Goal: Communication & Community: Answer question/provide support

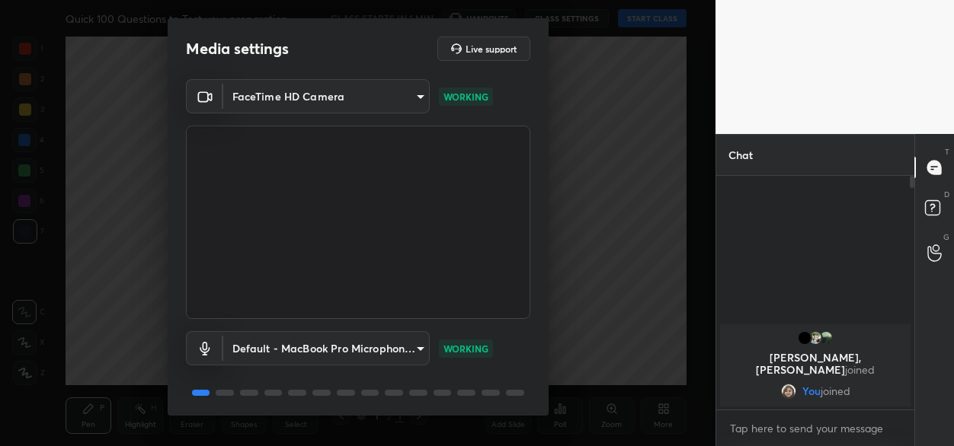
scroll to position [53, 0]
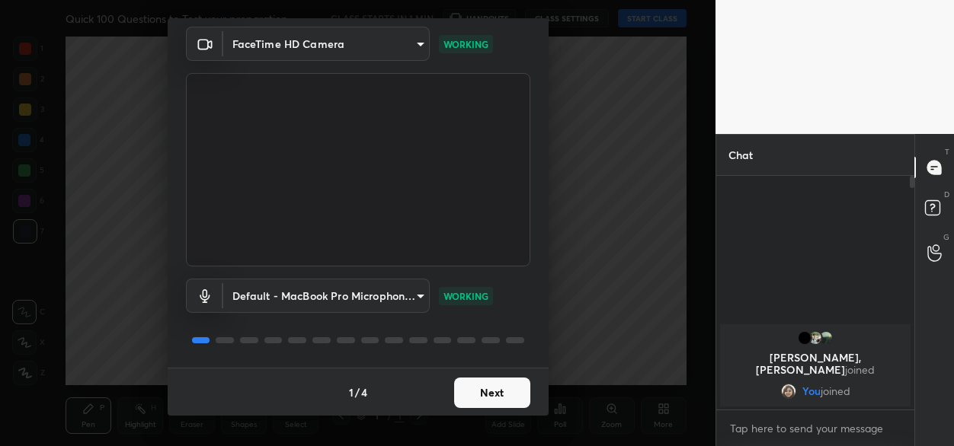
click at [481, 388] on button "Next" at bounding box center [492, 393] width 76 height 30
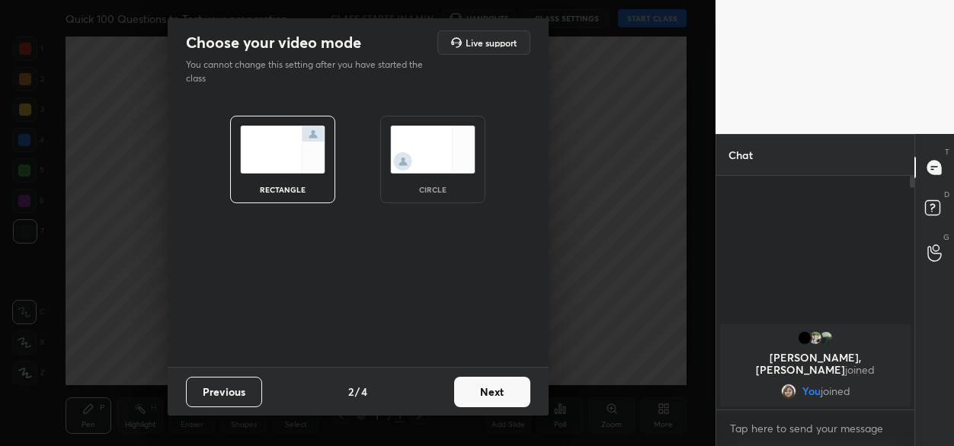
click at [481, 387] on button "Next" at bounding box center [492, 392] width 76 height 30
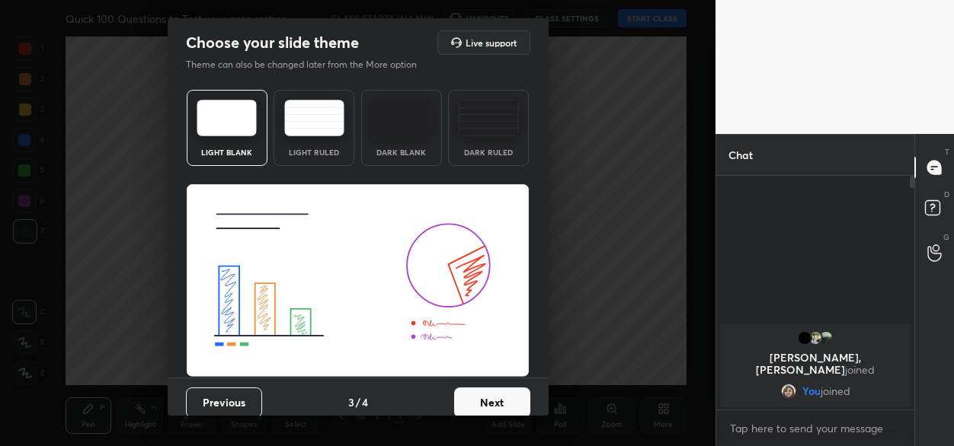
click at [481, 392] on button "Next" at bounding box center [492, 403] width 76 height 30
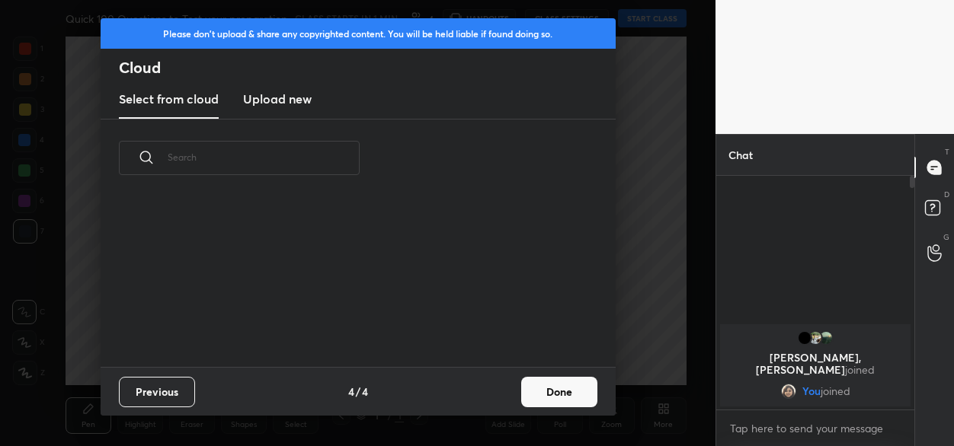
scroll to position [170, 489]
click at [555, 383] on button "Done" at bounding box center [559, 392] width 76 height 30
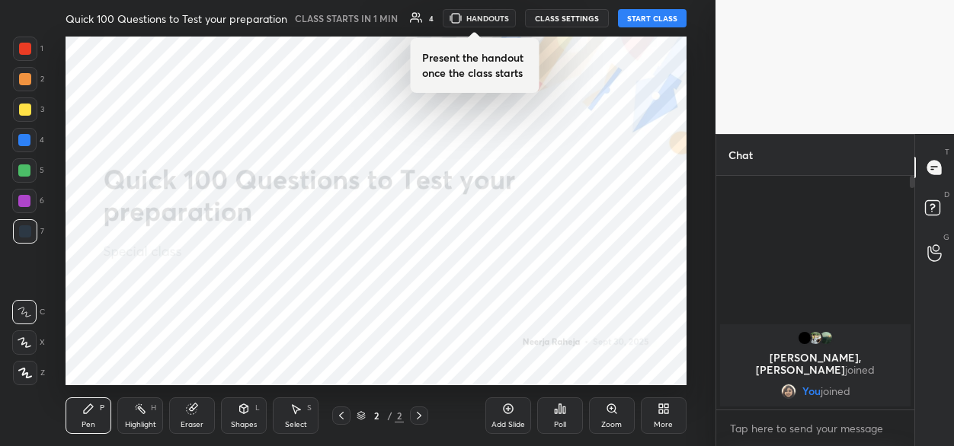
click at [637, 18] on button "START CLASS" at bounding box center [652, 18] width 69 height 18
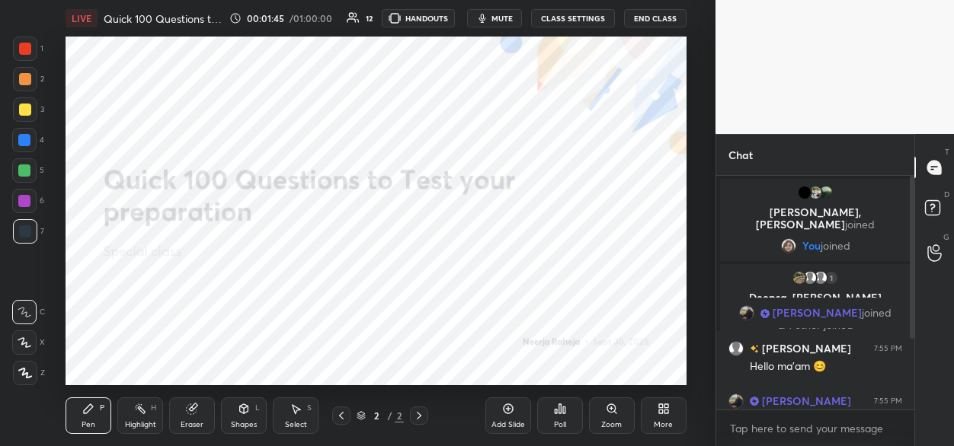
click at [659, 412] on icon at bounding box center [661, 412] width 4 height 4
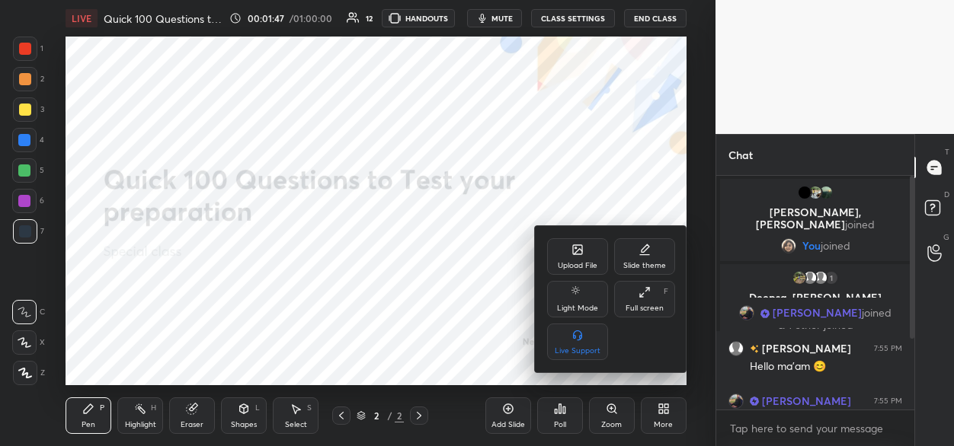
click at [568, 257] on div "Upload File" at bounding box center [577, 256] width 61 height 37
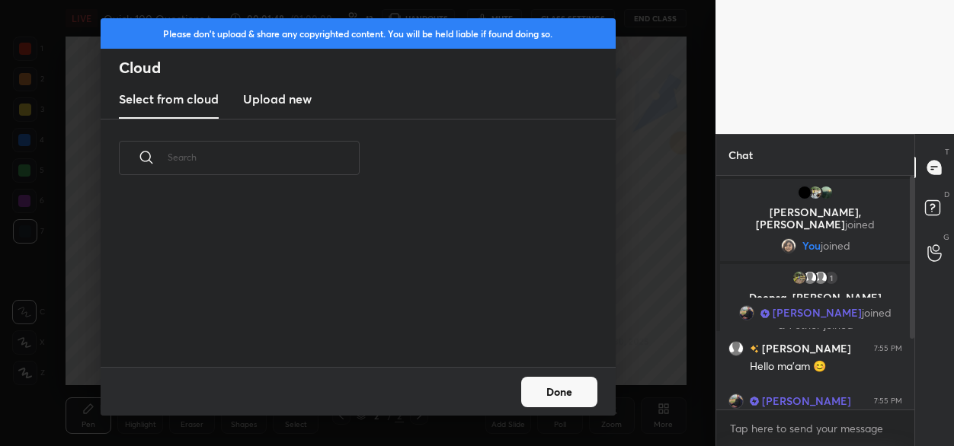
click at [293, 103] on h3 "Upload new" at bounding box center [277, 99] width 69 height 18
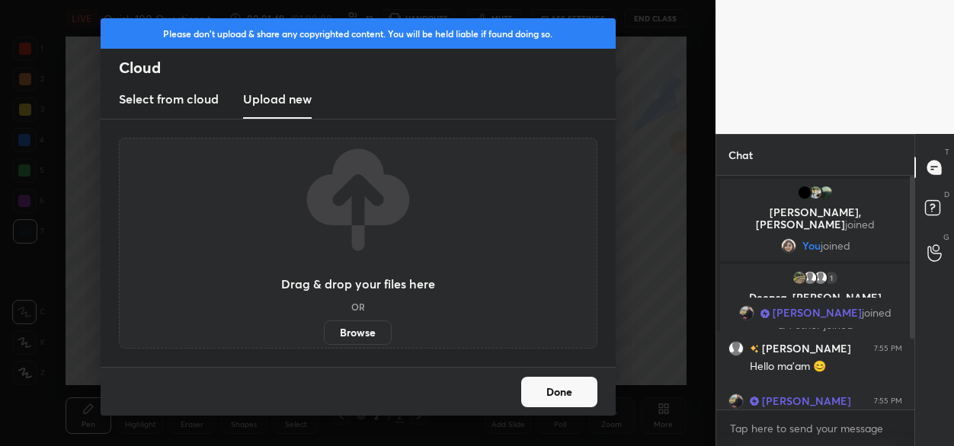
click at [368, 332] on label "Browse" at bounding box center [358, 333] width 68 height 24
click at [324, 332] on input "Browse" at bounding box center [324, 333] width 0 height 24
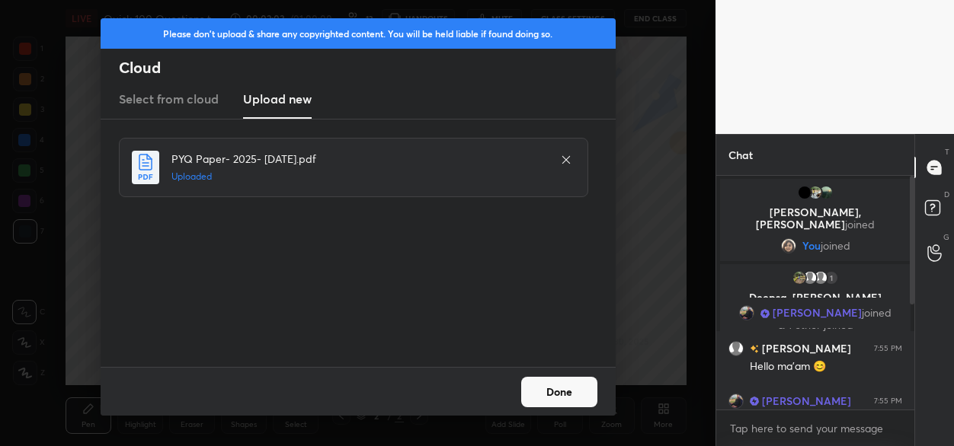
click at [552, 401] on button "Done" at bounding box center [559, 392] width 76 height 30
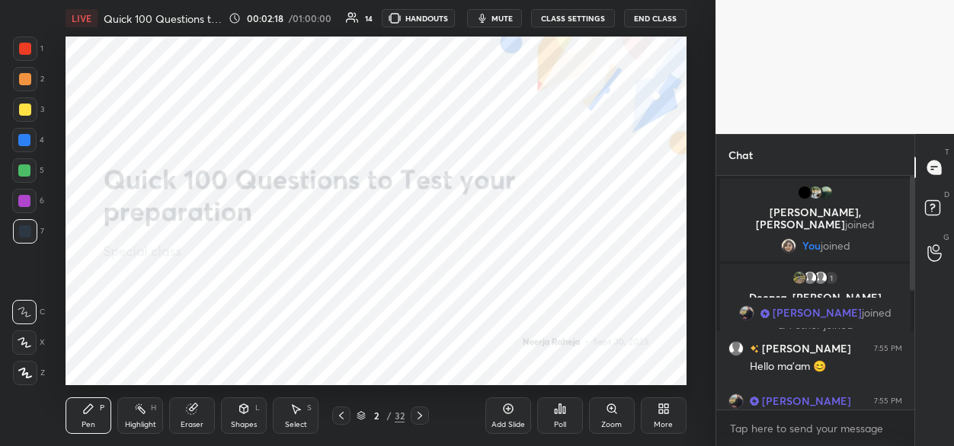
click at [27, 375] on icon at bounding box center [25, 373] width 14 height 11
drag, startPoint x: 90, startPoint y: 413, endPoint x: 86, endPoint y: 391, distance: 22.4
click at [89, 409] on icon at bounding box center [88, 409] width 12 height 12
click at [25, 202] on div at bounding box center [24, 201] width 12 height 12
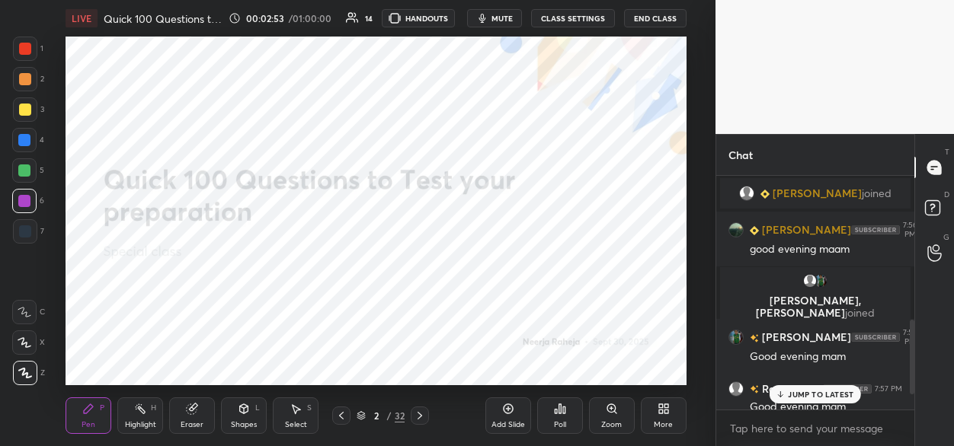
scroll to position [453, 0]
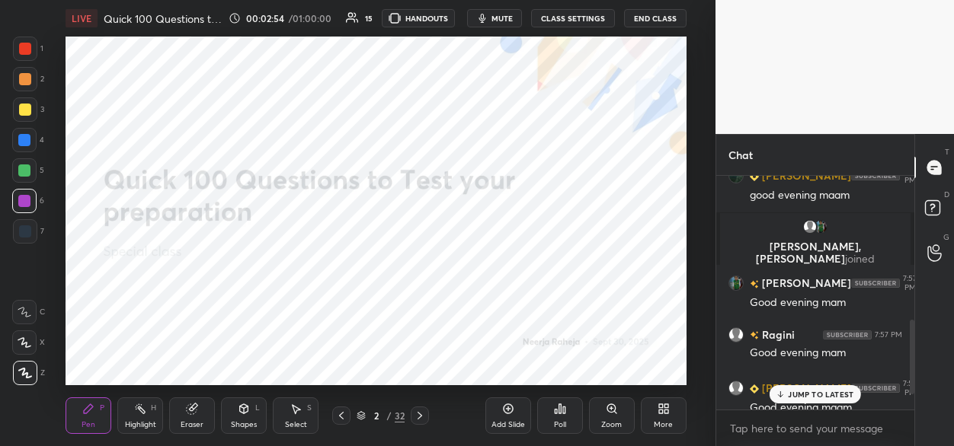
drag, startPoint x: 422, startPoint y: 417, endPoint x: 432, endPoint y: 389, distance: 29.2
click at [421, 414] on icon at bounding box center [420, 416] width 12 height 12
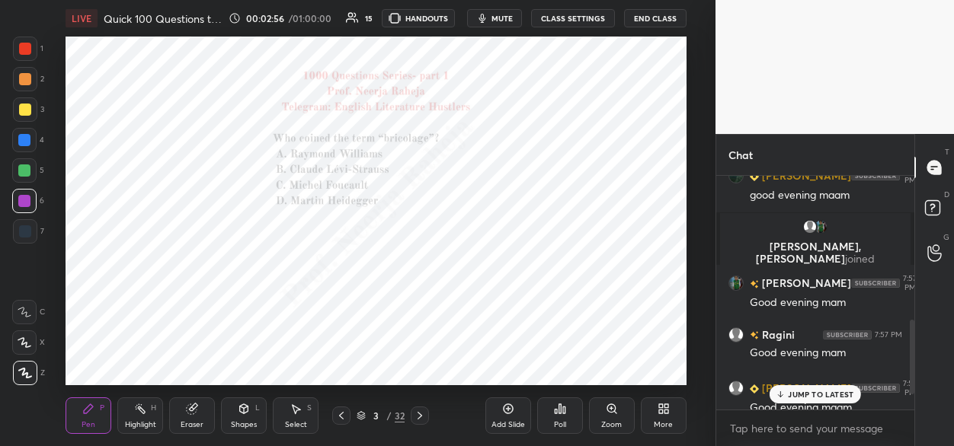
click at [611, 414] on icon at bounding box center [612, 409] width 12 height 12
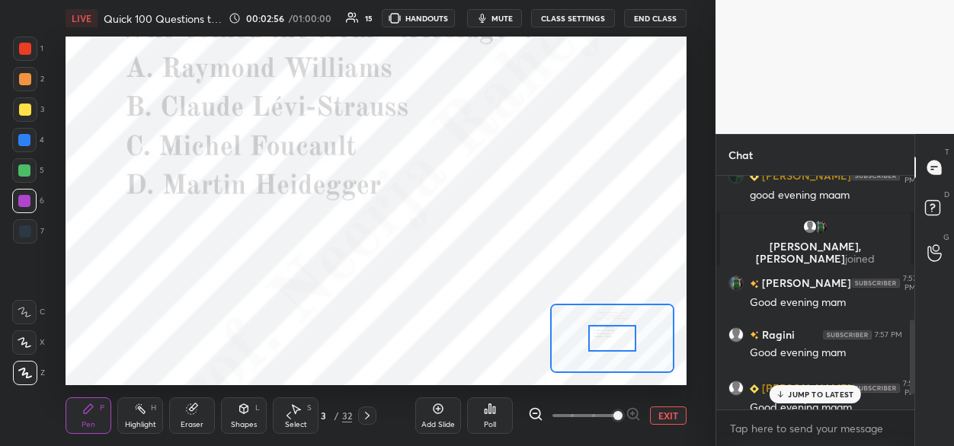
click at [611, 414] on span at bounding box center [584, 416] width 64 height 23
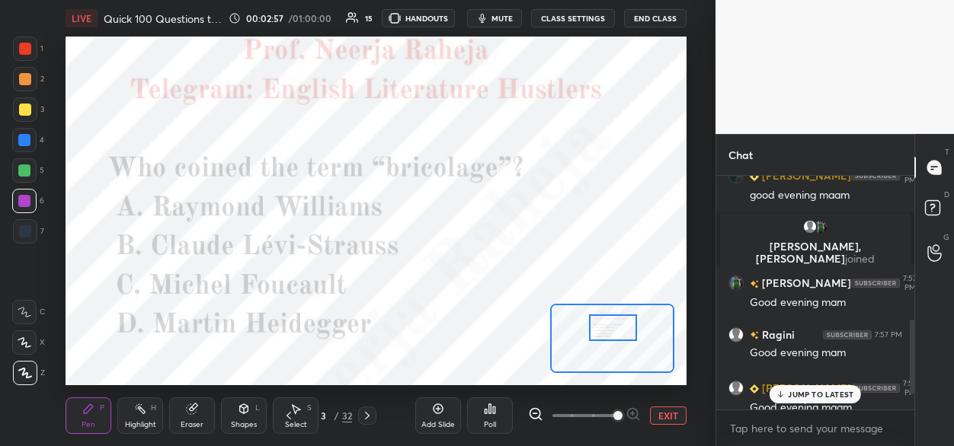
drag, startPoint x: 604, startPoint y: 346, endPoint x: 607, endPoint y: 334, distance: 11.8
click at [604, 337] on div at bounding box center [613, 328] width 49 height 27
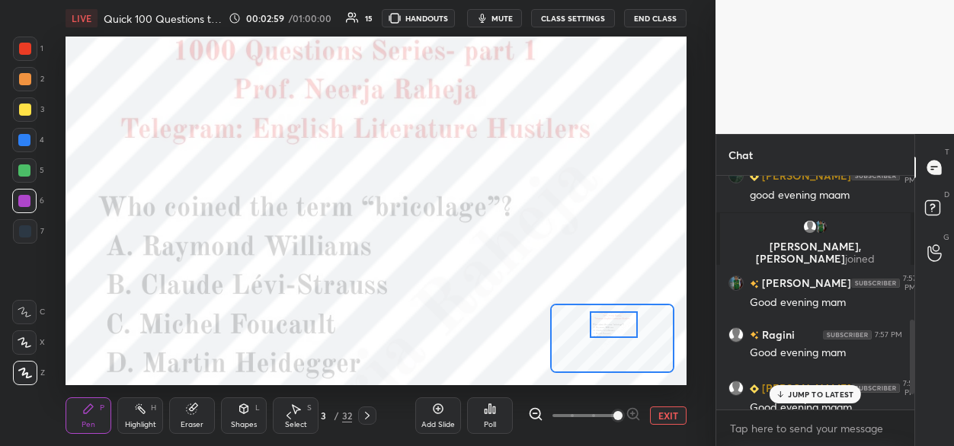
click at [609, 334] on div at bounding box center [614, 325] width 49 height 27
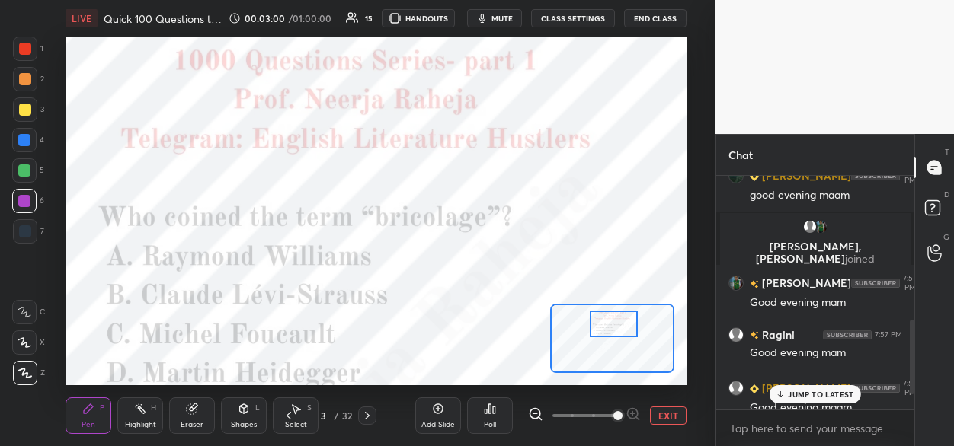
click at [486, 414] on div "Poll" at bounding box center [490, 416] width 46 height 37
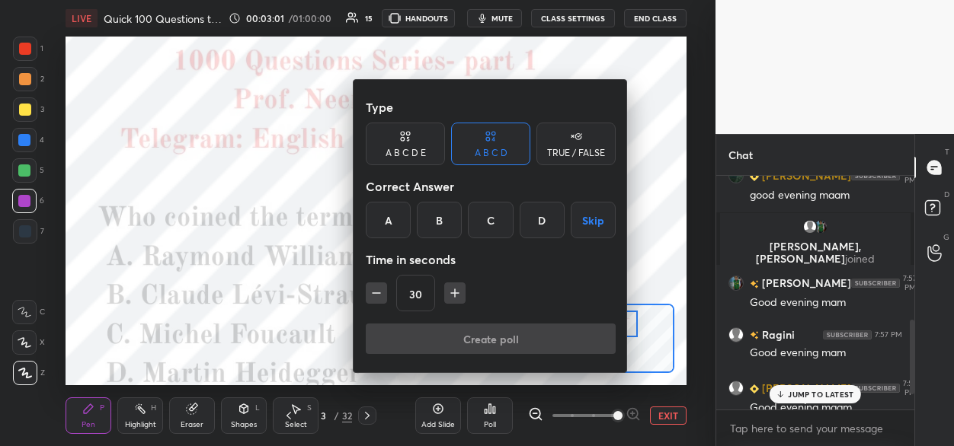
drag, startPoint x: 440, startPoint y: 222, endPoint x: 443, endPoint y: 243, distance: 21.7
click at [440, 222] on div "B" at bounding box center [439, 220] width 45 height 37
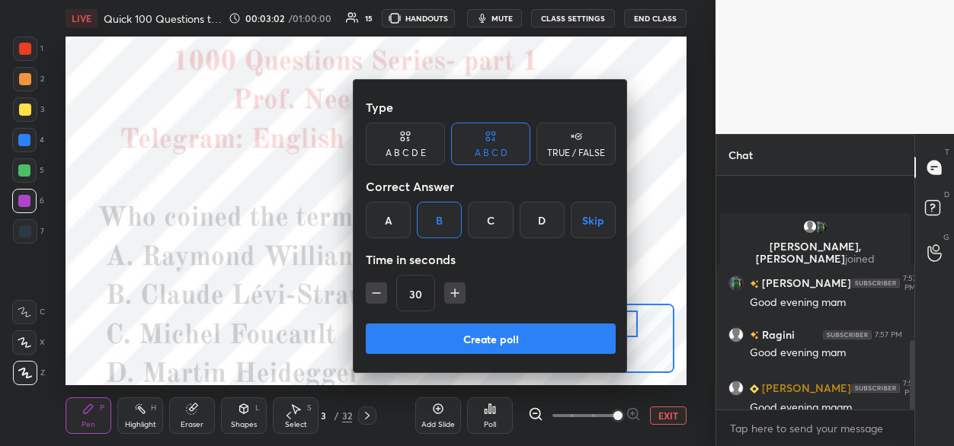
scroll to position [555, 0]
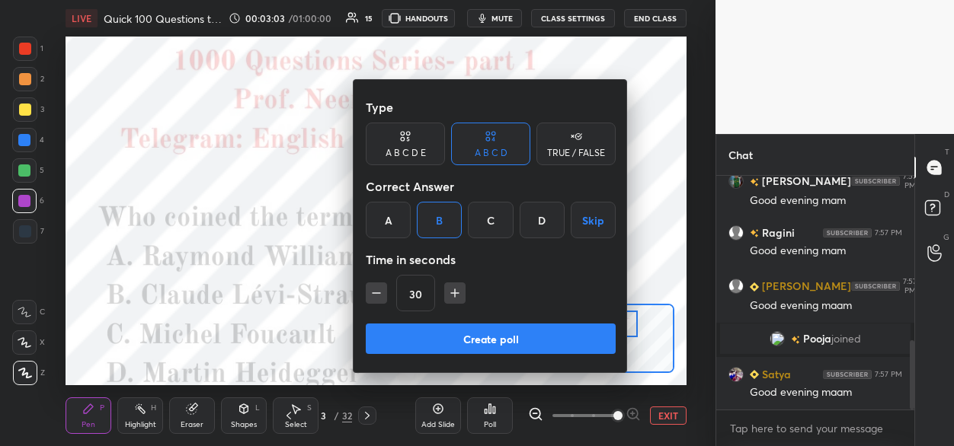
click at [438, 337] on button "Create poll" at bounding box center [491, 339] width 250 height 30
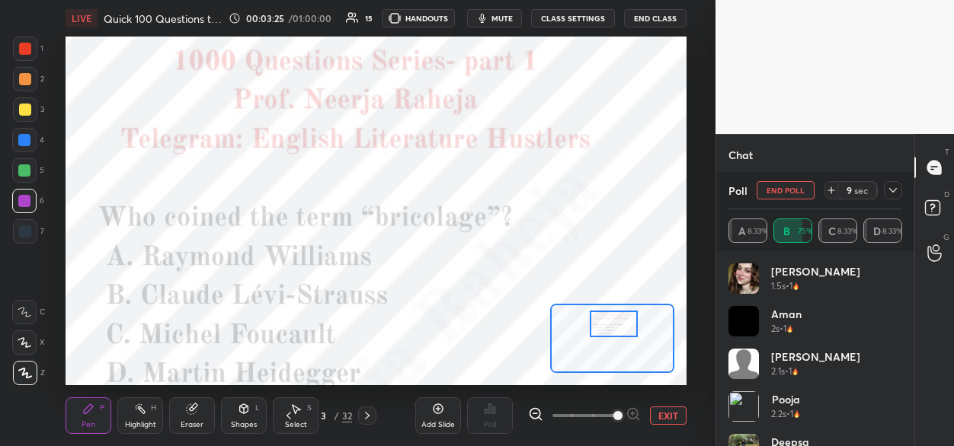
scroll to position [686, 0]
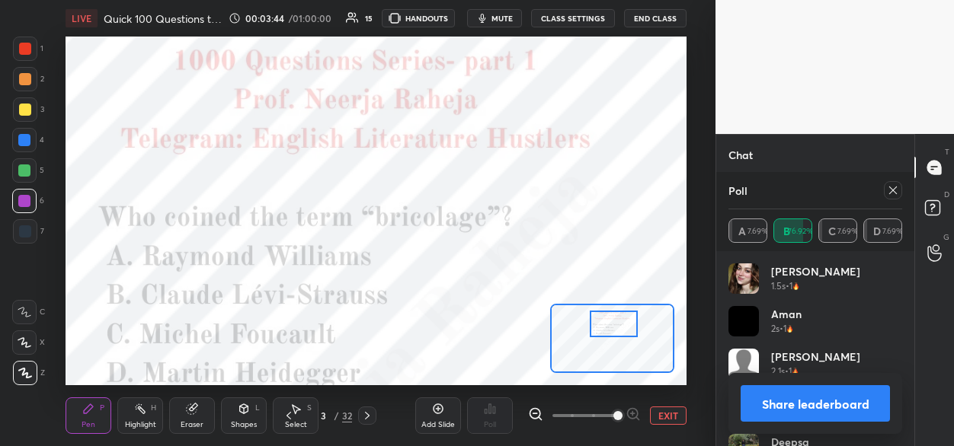
click at [369, 416] on icon at bounding box center [367, 416] width 5 height 8
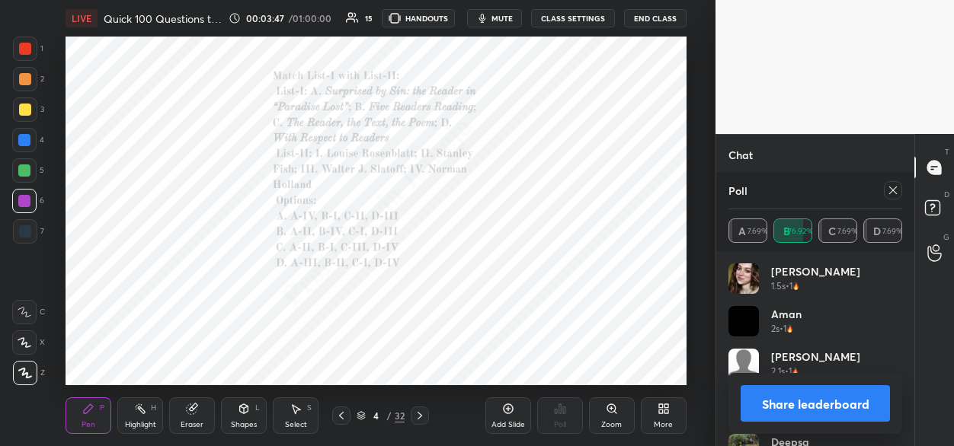
scroll to position [724, 0]
drag, startPoint x: 892, startPoint y: 190, endPoint x: 751, endPoint y: 279, distance: 166.8
click at [891, 193] on icon at bounding box center [893, 190] width 12 height 12
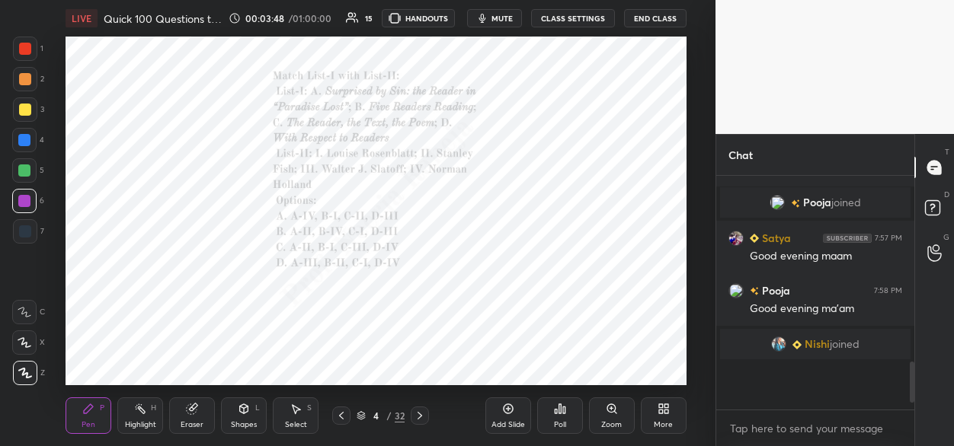
scroll to position [94, 194]
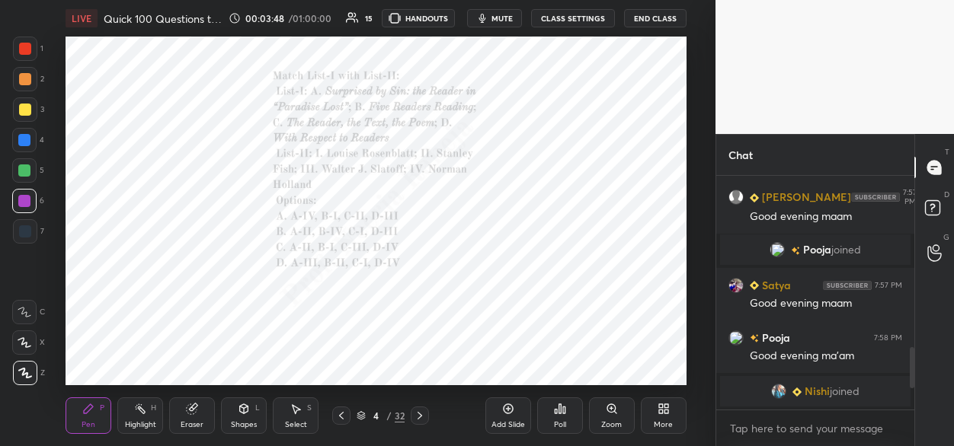
click at [564, 414] on icon at bounding box center [560, 409] width 12 height 12
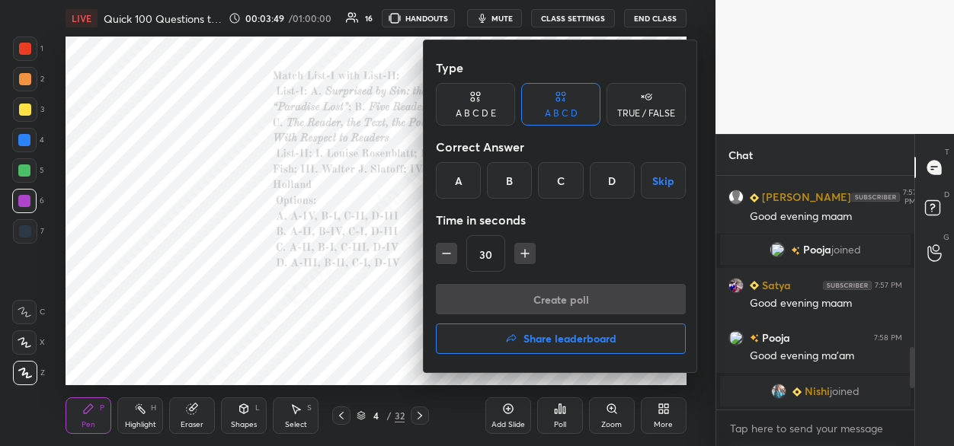
click at [509, 189] on div "B" at bounding box center [509, 180] width 45 height 37
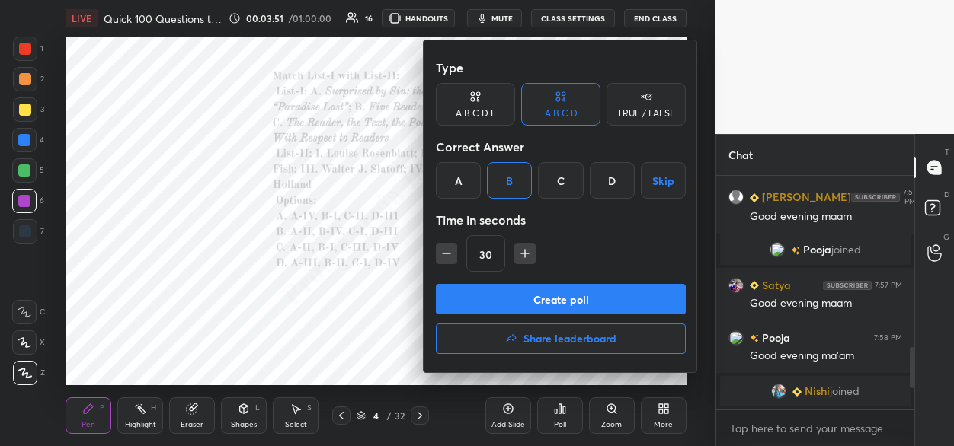
click at [510, 305] on button "Create poll" at bounding box center [561, 299] width 250 height 30
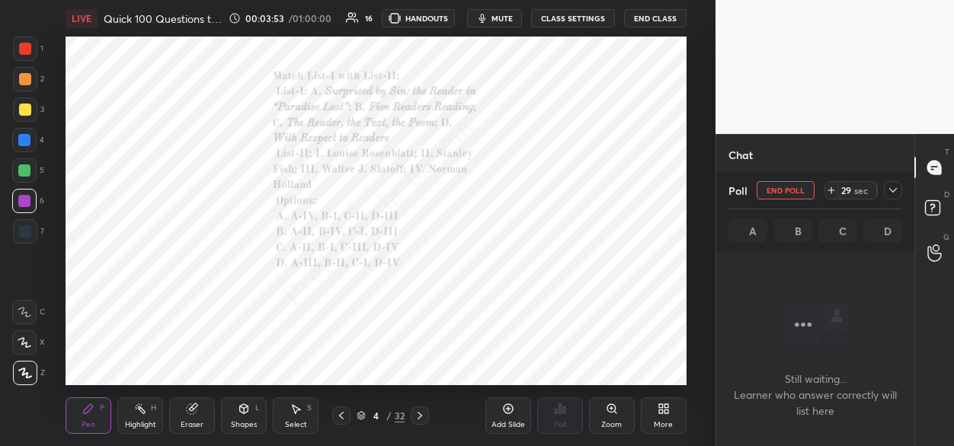
drag, startPoint x: 609, startPoint y: 412, endPoint x: 618, endPoint y: 384, distance: 29.4
click at [609, 410] on icon at bounding box center [611, 409] width 8 height 8
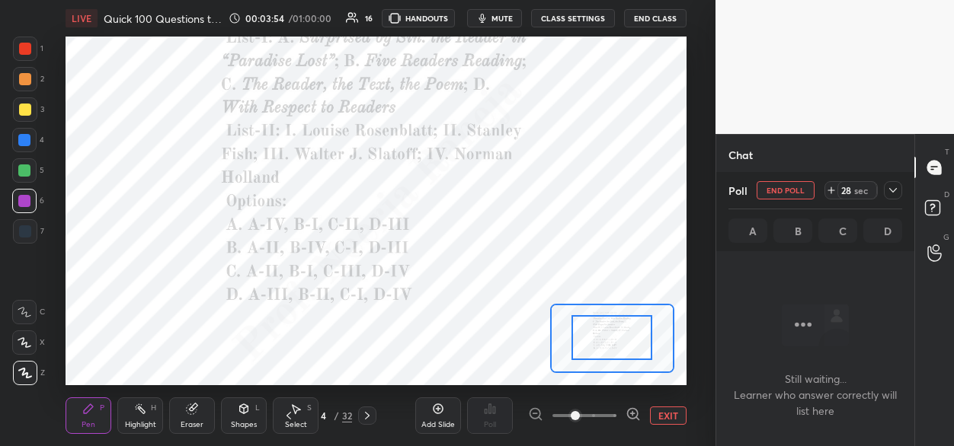
drag, startPoint x: 600, startPoint y: 334, endPoint x: 602, endPoint y: 319, distance: 14.6
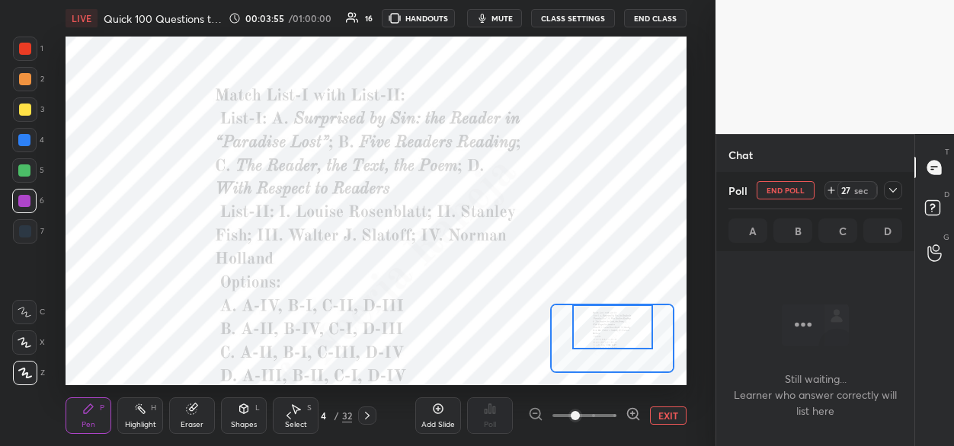
click at [600, 320] on div at bounding box center [612, 327] width 81 height 44
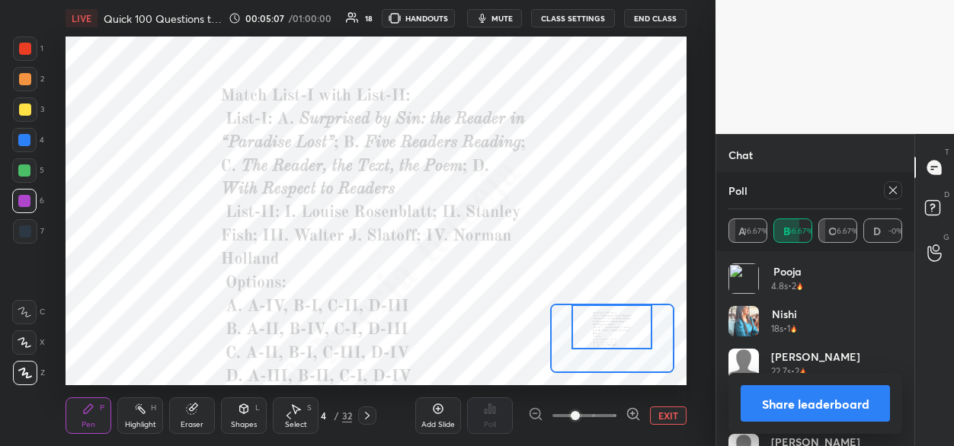
scroll to position [834, 0]
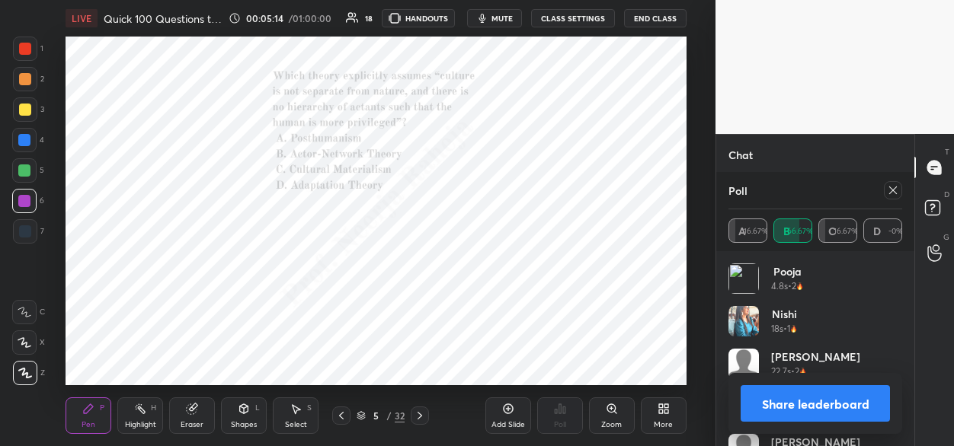
drag, startPoint x: 891, startPoint y: 185, endPoint x: 849, endPoint y: 243, distance: 71.9
click at [890, 187] on icon at bounding box center [893, 190] width 12 height 12
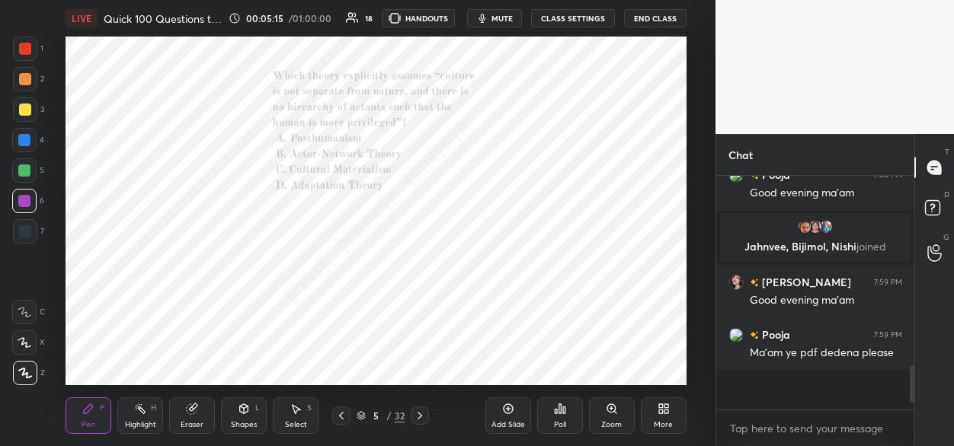
scroll to position [225, 194]
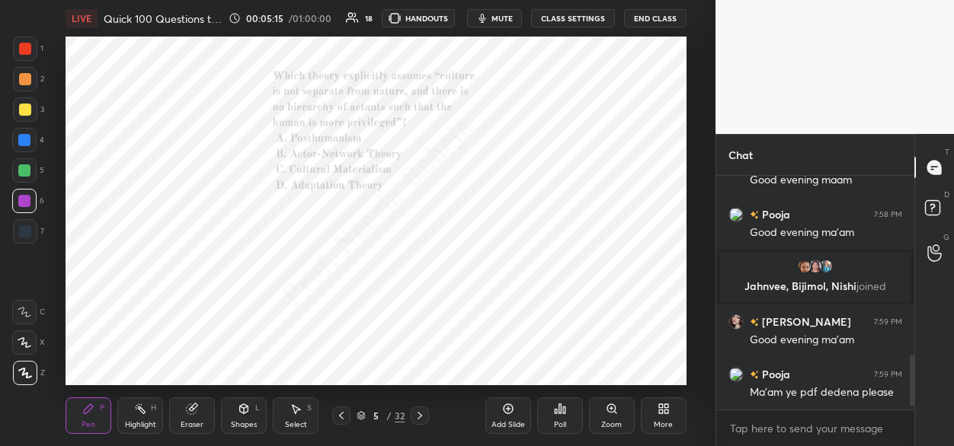
click at [560, 417] on div "Poll" at bounding box center [560, 416] width 46 height 37
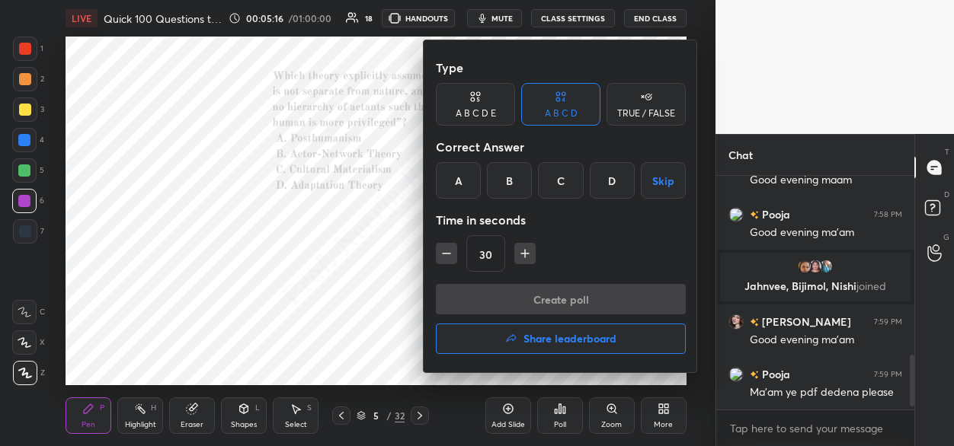
click at [501, 181] on div "B" at bounding box center [509, 180] width 45 height 37
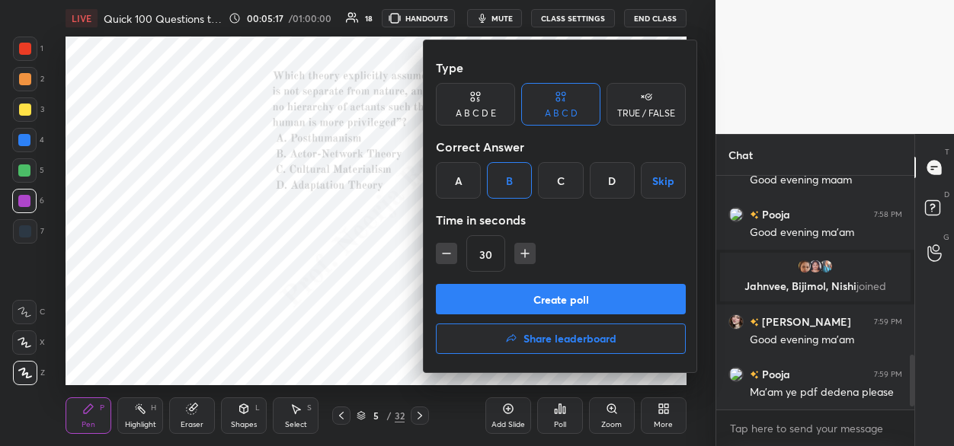
click at [537, 302] on button "Create poll" at bounding box center [561, 299] width 250 height 30
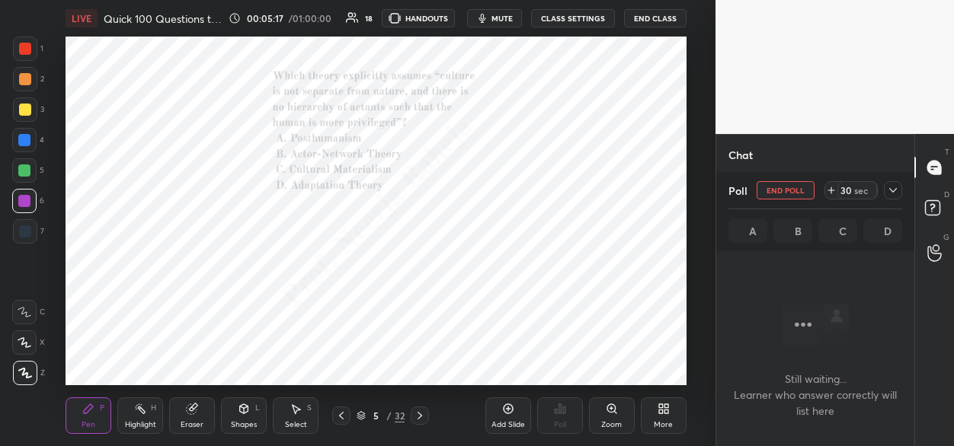
scroll to position [5, 5]
drag, startPoint x: 609, startPoint y: 410, endPoint x: 602, endPoint y: 376, distance: 35.1
click at [608, 409] on icon at bounding box center [611, 409] width 8 height 8
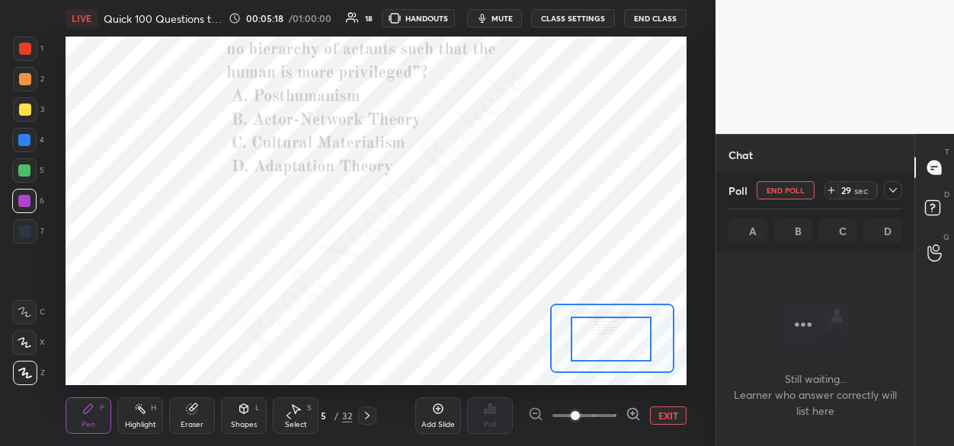
drag, startPoint x: 607, startPoint y: 349, endPoint x: 609, endPoint y: 338, distance: 10.9
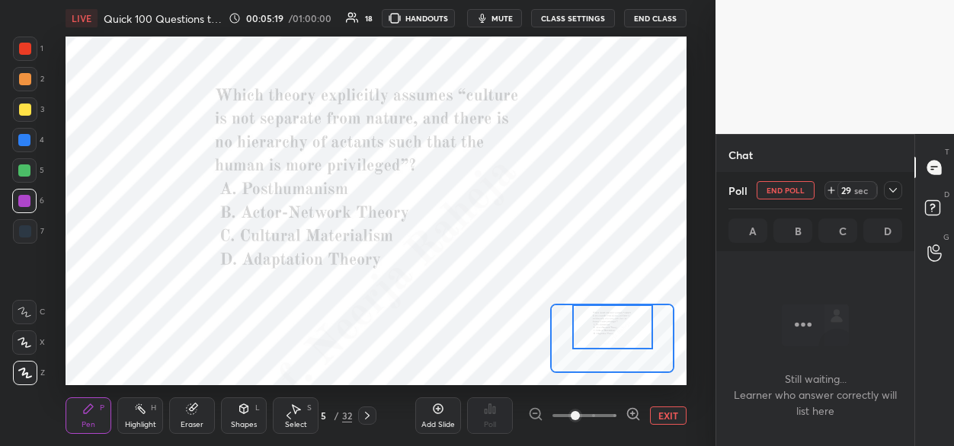
drag, startPoint x: 609, startPoint y: 345, endPoint x: 619, endPoint y: 346, distance: 9.2
click at [612, 330] on div at bounding box center [612, 327] width 81 height 44
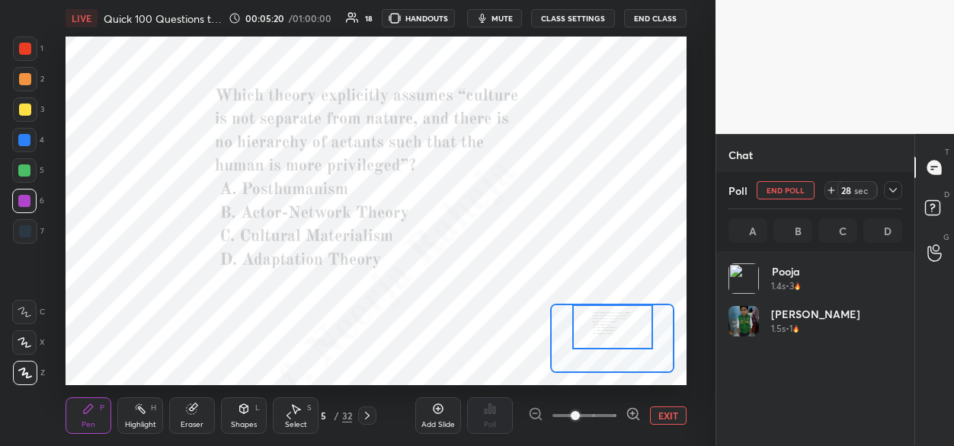
click at [630, 411] on icon at bounding box center [632, 414] width 15 height 15
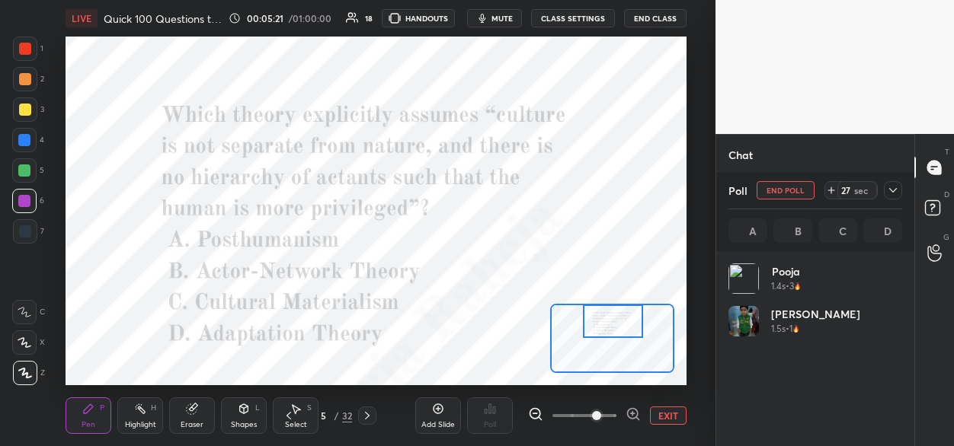
click at [613, 329] on div at bounding box center [613, 322] width 60 height 34
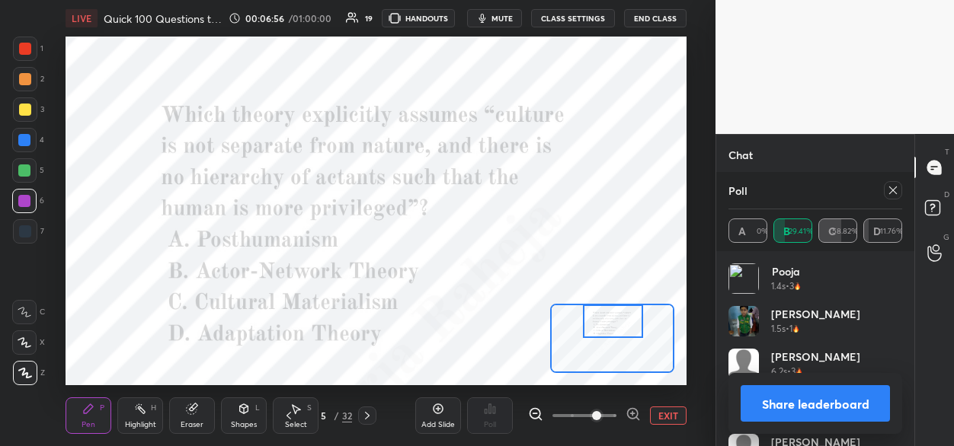
click at [892, 191] on icon at bounding box center [893, 191] width 8 height 8
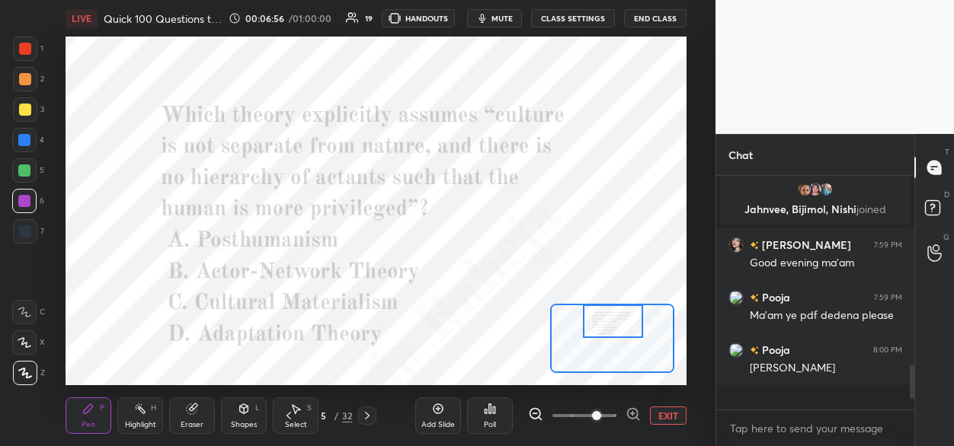
scroll to position [221, 194]
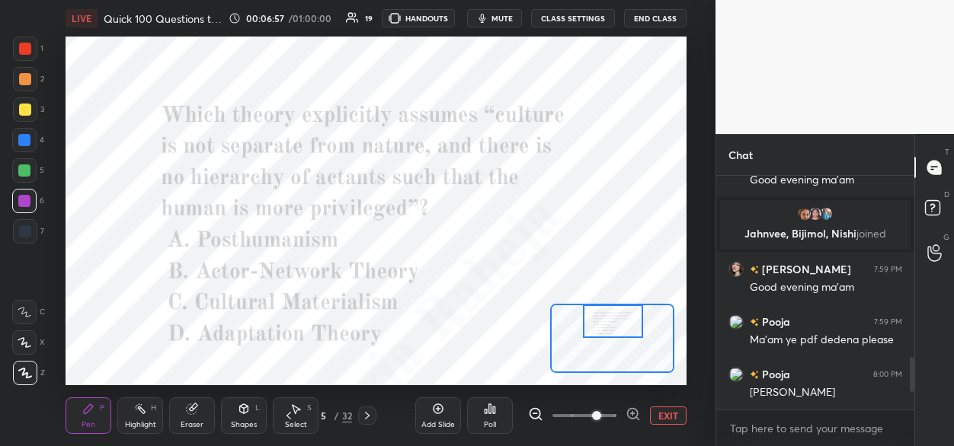
click at [744, 427] on body "1 2 3 4 5 6 7 C X Z C X Z E E Erase all H H LIVE Quick 100 Questions to Test yo…" at bounding box center [477, 223] width 954 height 446
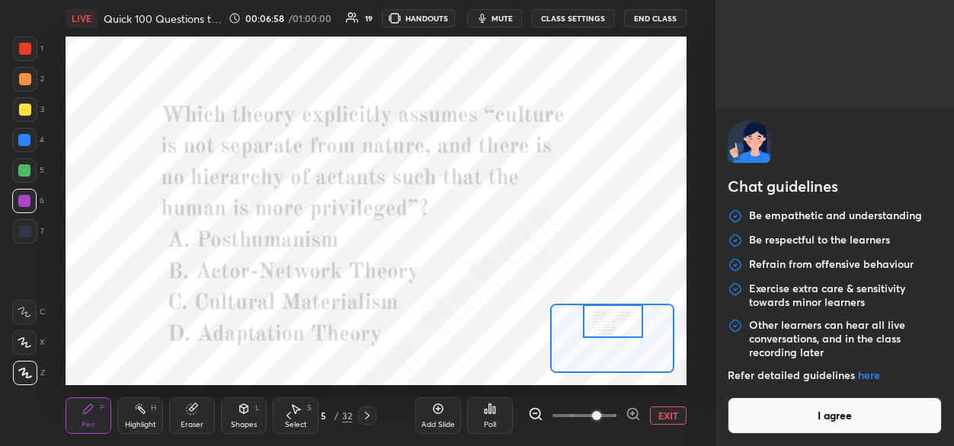
click at [767, 417] on button "I agree" at bounding box center [835, 416] width 214 height 37
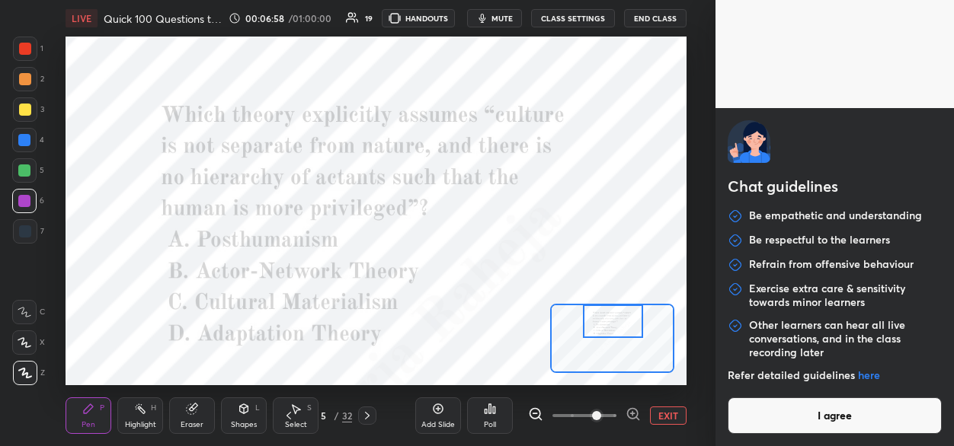
type textarea "x"
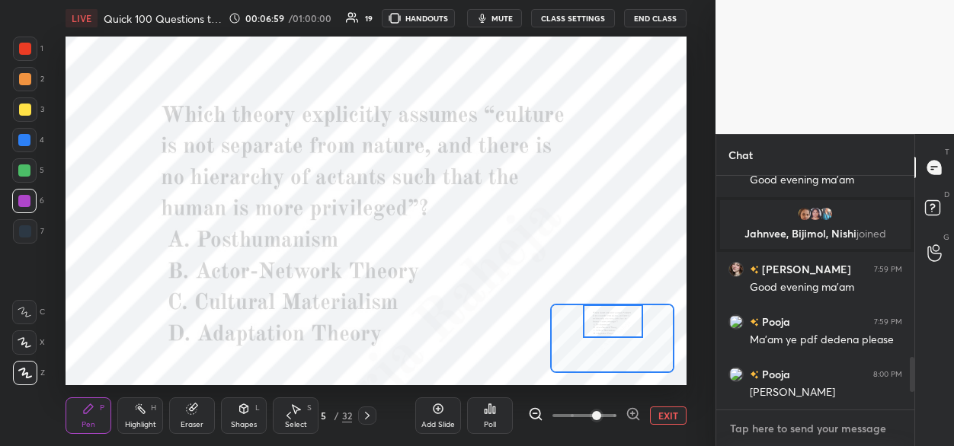
paste textarea "The quote describes the core principles of Actor-Network Theory (ANT), a theore…"
type textarea "The quote describes the core principles of Actor-Network Theory (ANT), a theore…"
type textarea "x"
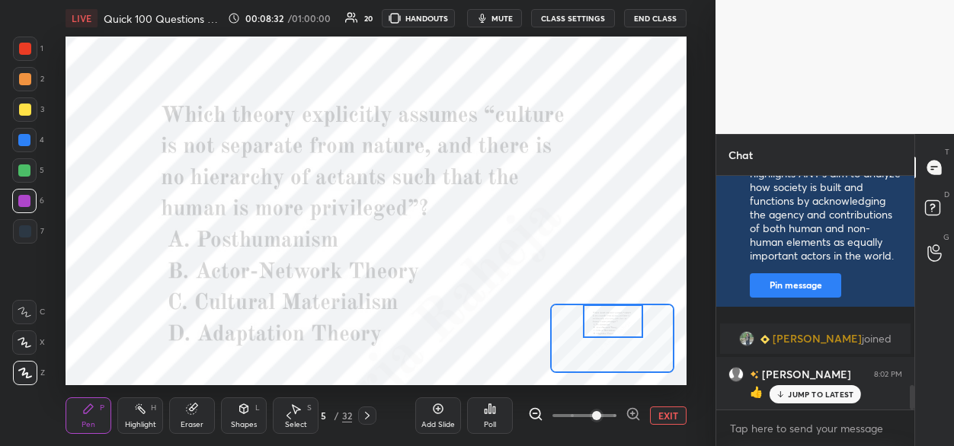
scroll to position [1981, 0]
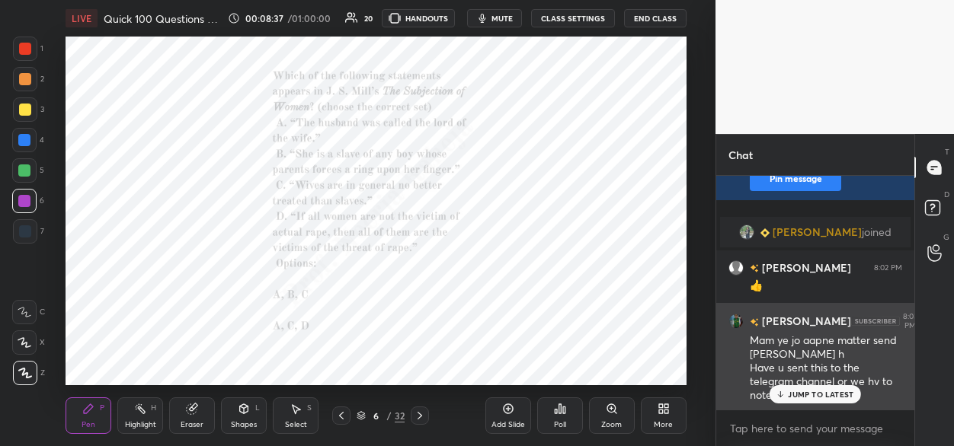
click at [814, 392] on p "JUMP TO LATEST" at bounding box center [821, 394] width 66 height 9
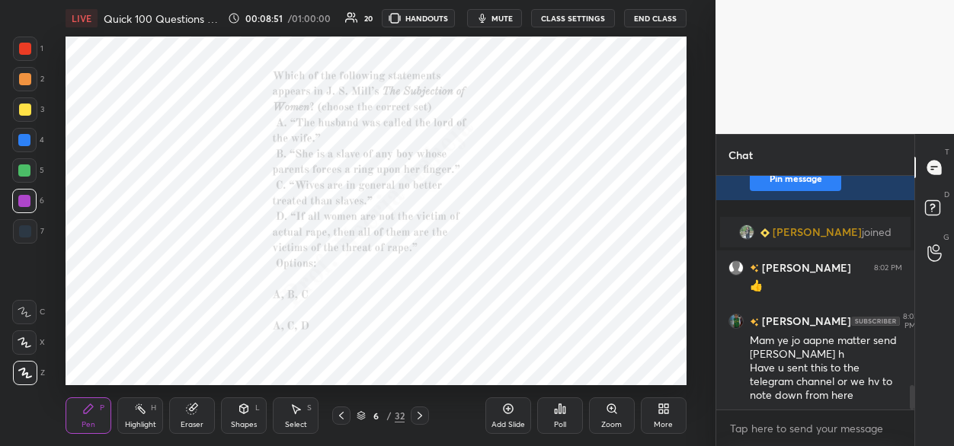
click at [561, 411] on icon at bounding box center [560, 409] width 12 height 12
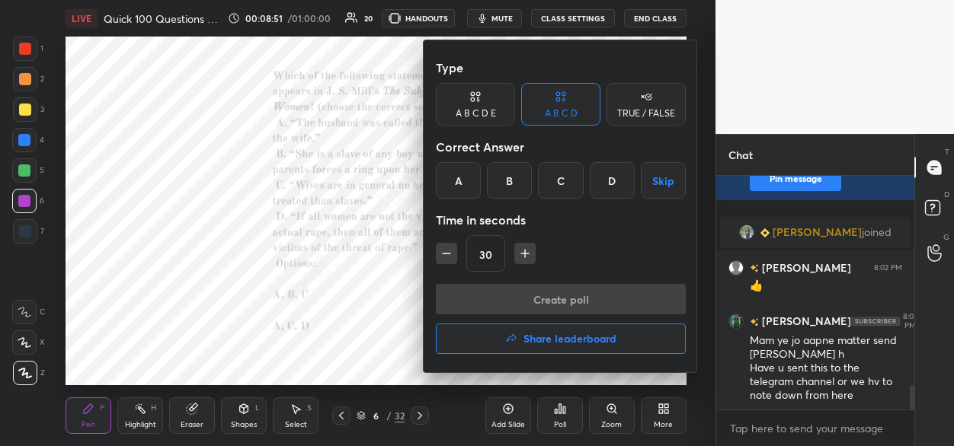
drag, startPoint x: 507, startPoint y: 184, endPoint x: 507, endPoint y: 256, distance: 72.4
click at [507, 188] on div "B" at bounding box center [509, 180] width 45 height 37
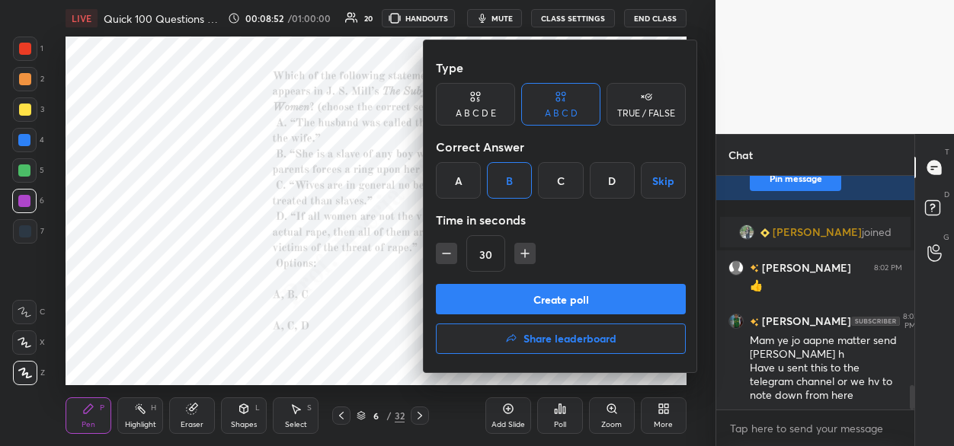
drag, startPoint x: 497, startPoint y: 301, endPoint x: 462, endPoint y: 219, distance: 89.0
click at [497, 299] on button "Create poll" at bounding box center [561, 299] width 250 height 30
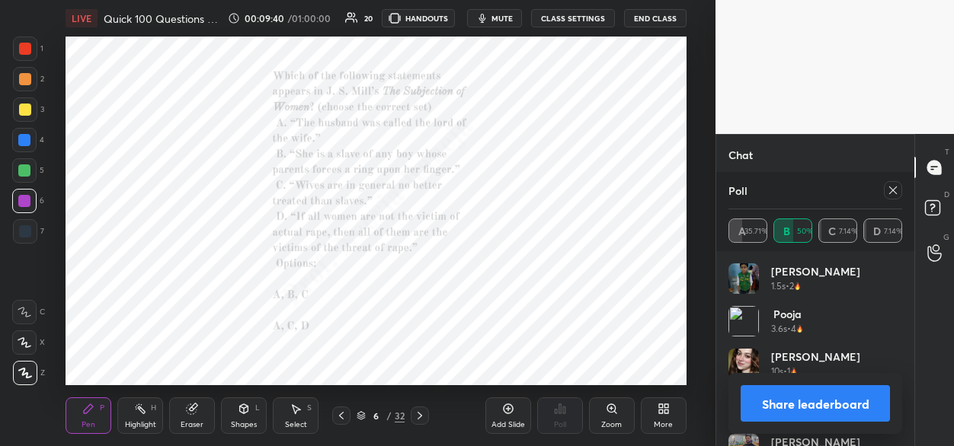
scroll to position [2096, 0]
click at [35, 55] on div at bounding box center [25, 49] width 24 height 24
click at [613, 410] on icon at bounding box center [611, 409] width 8 height 8
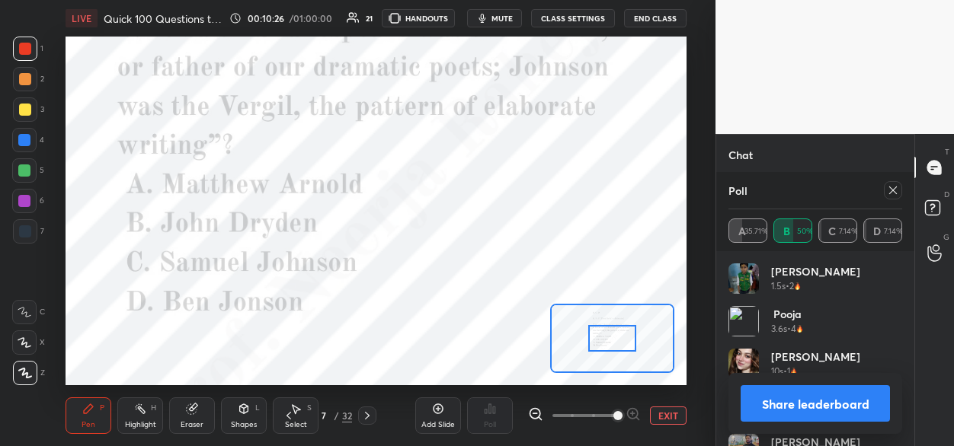
click at [614, 411] on span at bounding box center [584, 416] width 64 height 23
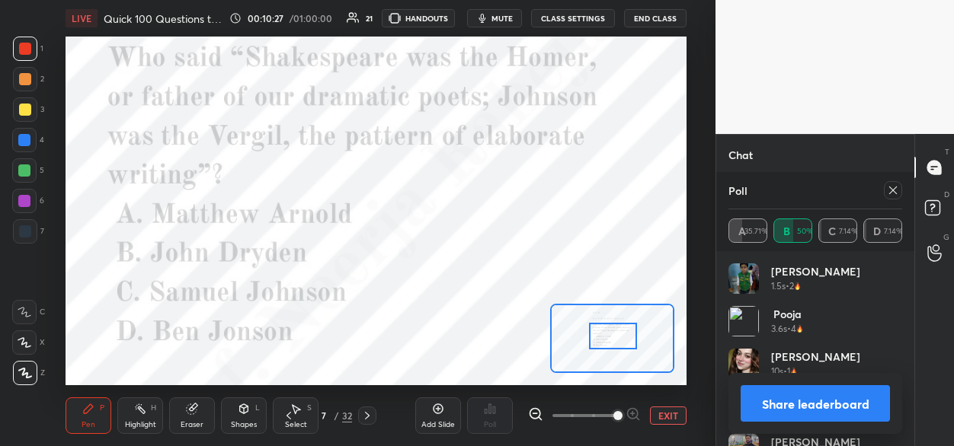
click at [609, 340] on div at bounding box center [613, 336] width 49 height 27
drag, startPoint x: 891, startPoint y: 188, endPoint x: 881, endPoint y: 193, distance: 10.9
click at [888, 190] on icon at bounding box center [893, 190] width 12 height 12
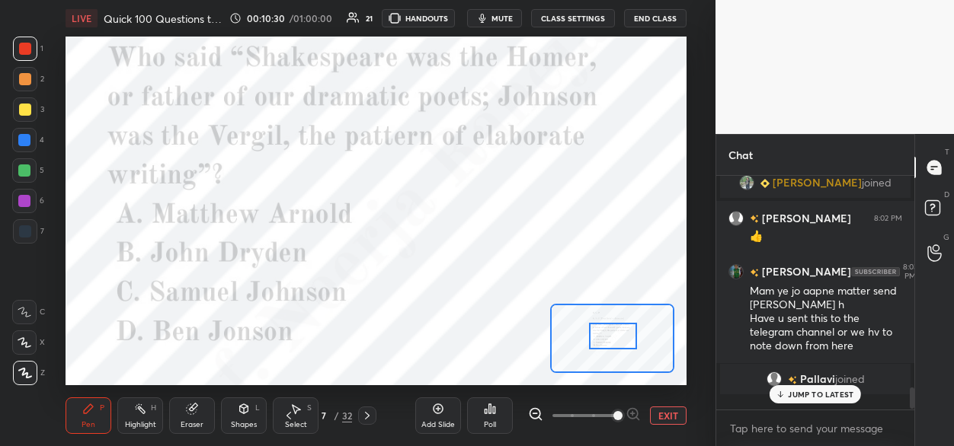
scroll to position [5, 5]
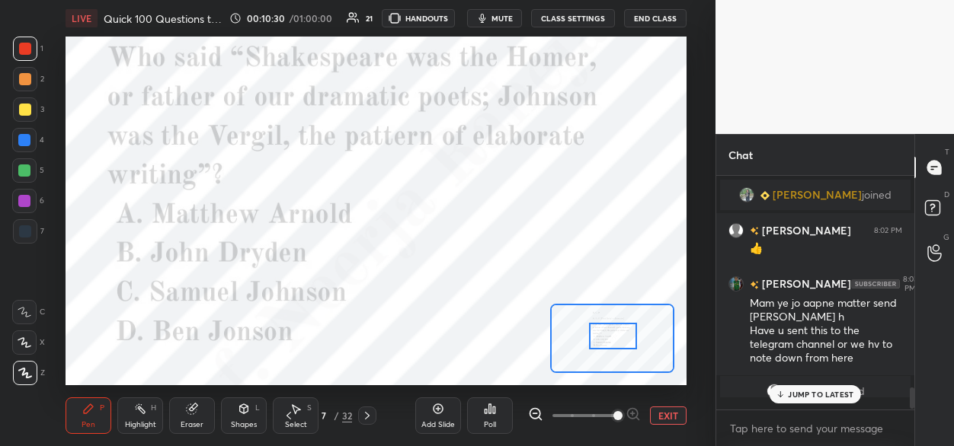
click at [490, 409] on icon at bounding box center [490, 409] width 12 height 12
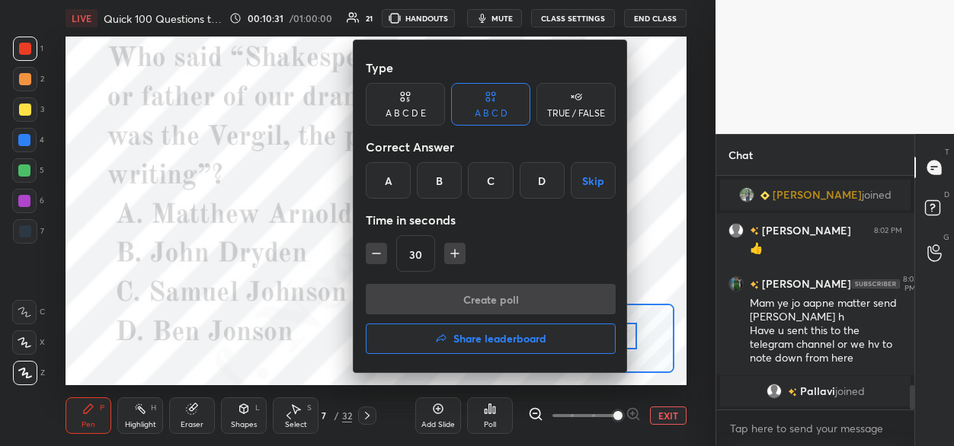
drag, startPoint x: 446, startPoint y: 183, endPoint x: 452, endPoint y: 236, distance: 53.7
click at [443, 185] on div "B" at bounding box center [439, 180] width 45 height 37
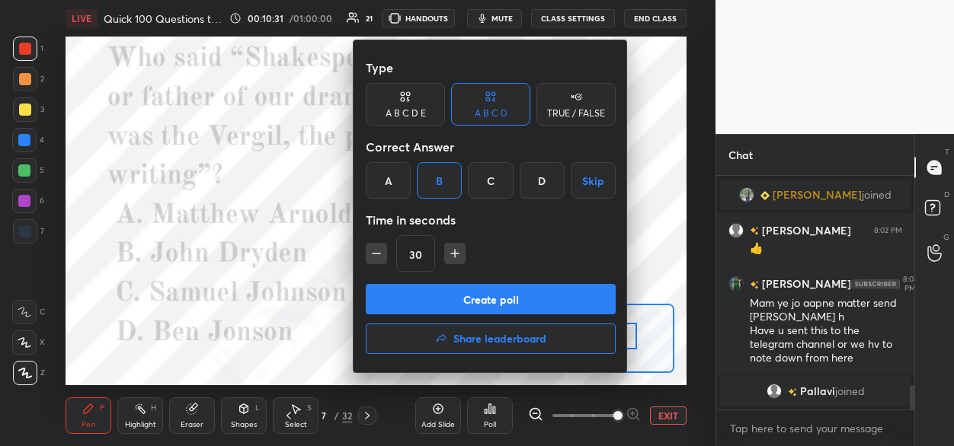
drag, startPoint x: 446, startPoint y: 298, endPoint x: 584, endPoint y: 262, distance: 142.5
click at [448, 295] on button "Create poll" at bounding box center [491, 299] width 250 height 30
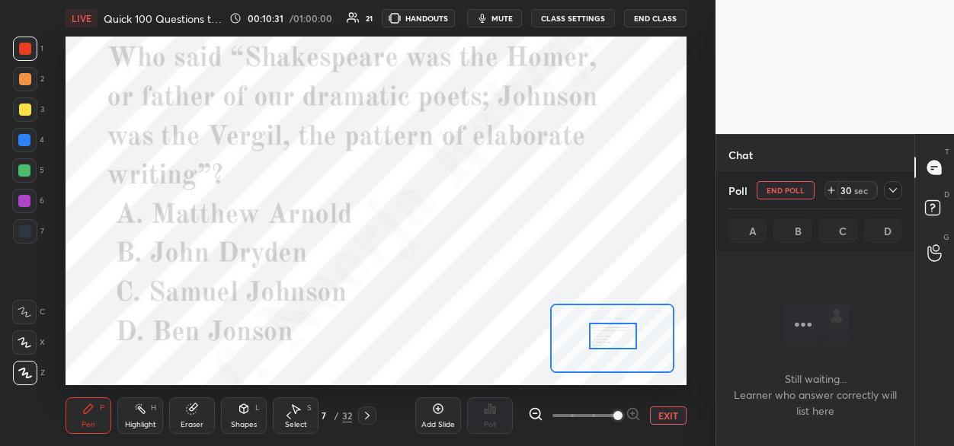
scroll to position [23, 194]
click at [889, 190] on icon at bounding box center [893, 190] width 12 height 12
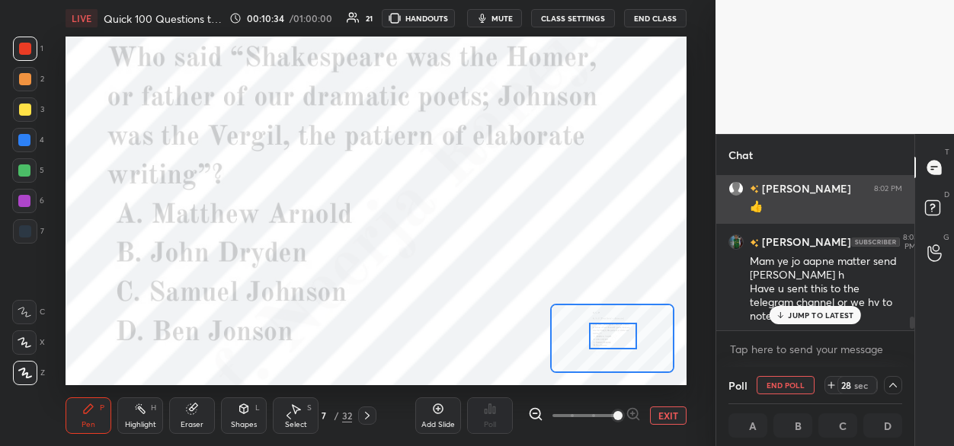
scroll to position [0, 5]
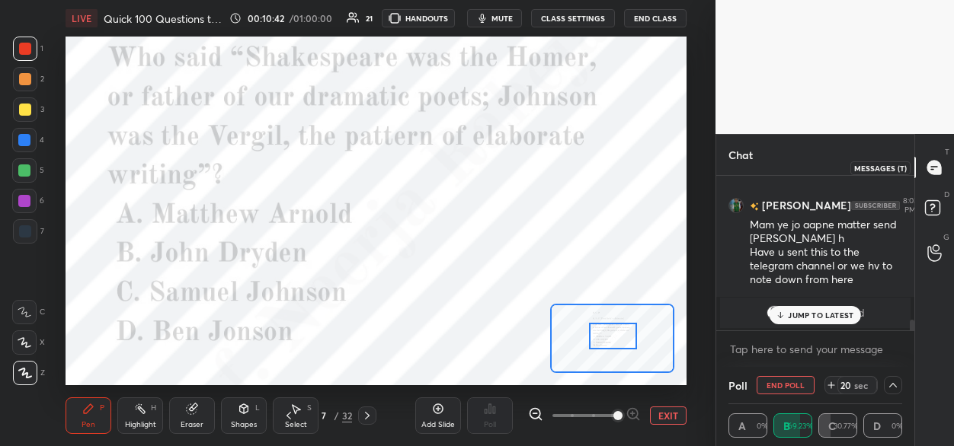
click at [943, 167] on div at bounding box center [935, 167] width 30 height 27
click at [897, 387] on icon at bounding box center [893, 385] width 8 height 5
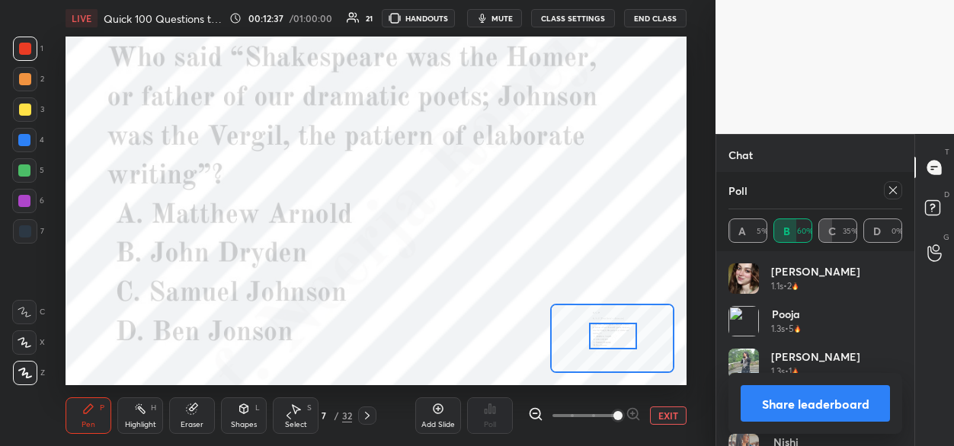
scroll to position [2141, 0]
click at [363, 414] on icon at bounding box center [367, 416] width 12 height 12
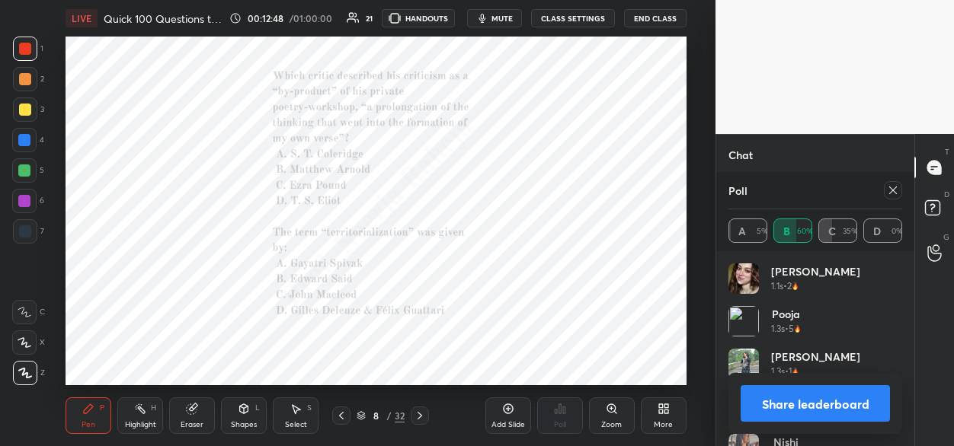
scroll to position [2156, 0]
click at [614, 414] on icon at bounding box center [612, 409] width 12 height 12
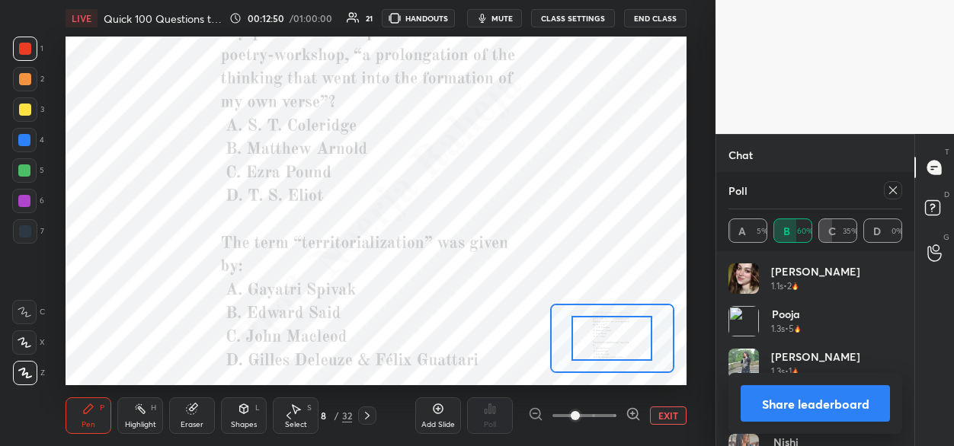
click at [616, 414] on span at bounding box center [584, 416] width 64 height 23
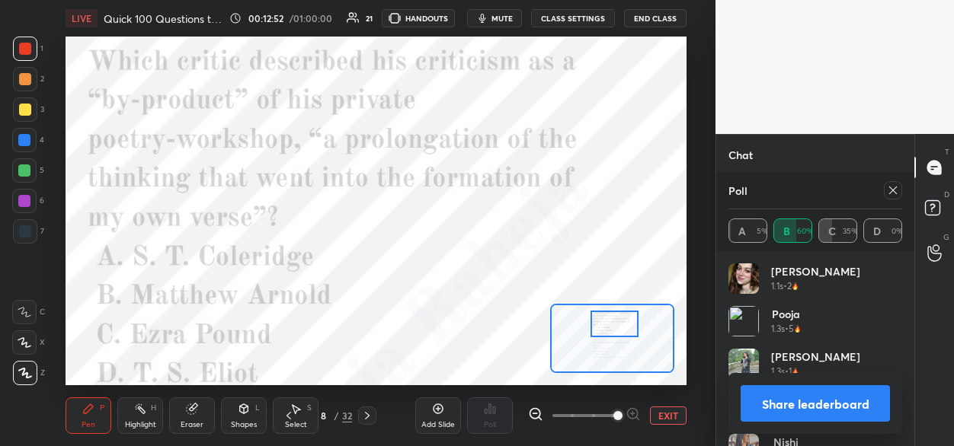
drag, startPoint x: 613, startPoint y: 342, endPoint x: 613, endPoint y: 327, distance: 15.2
click at [614, 328] on div at bounding box center [614, 324] width 49 height 27
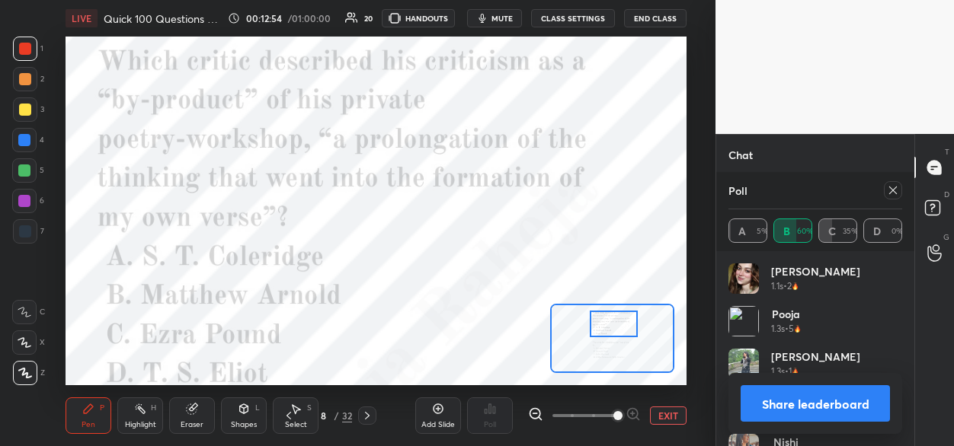
drag, startPoint x: 891, startPoint y: 194, endPoint x: 862, endPoint y: 206, distance: 32.1
click at [889, 194] on icon at bounding box center [893, 190] width 12 height 12
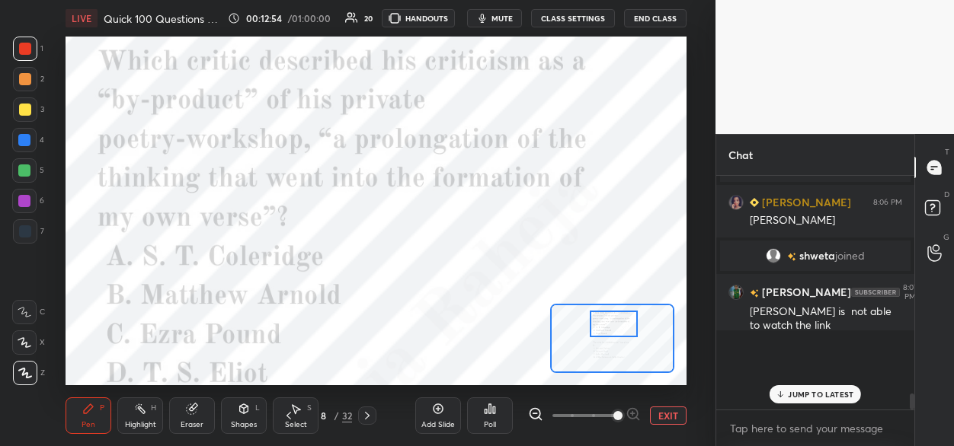
scroll to position [5, 5]
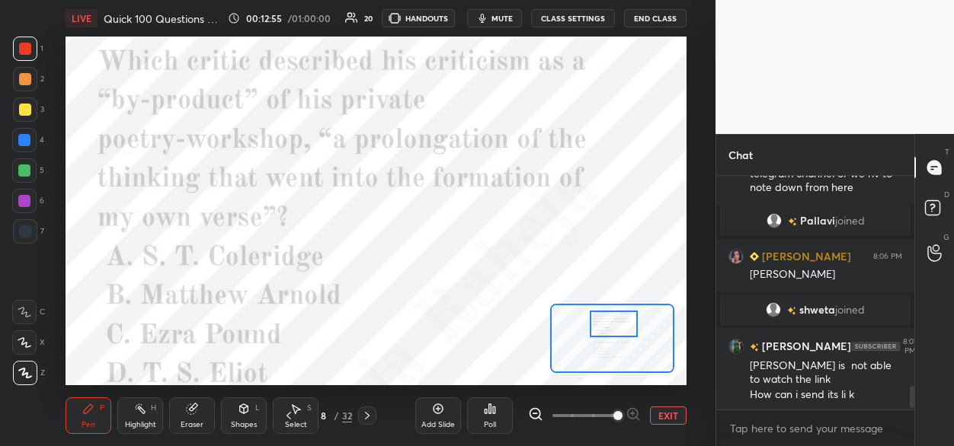
click at [491, 410] on icon at bounding box center [490, 409] width 12 height 12
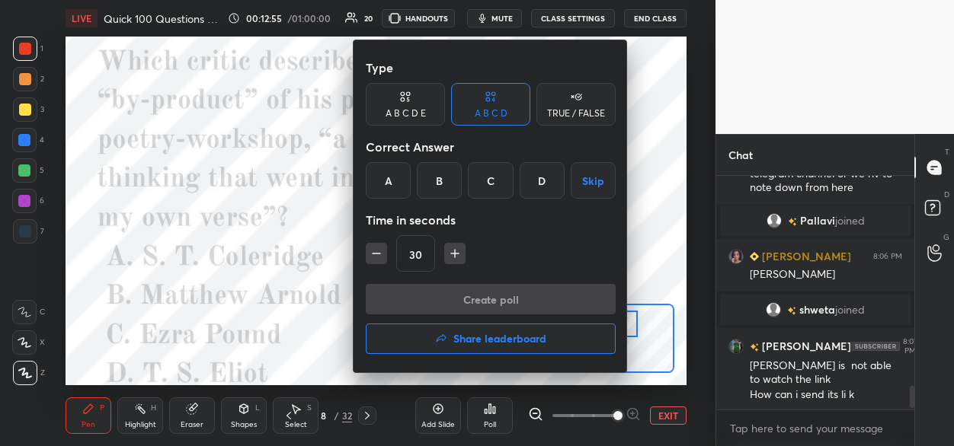
click at [532, 181] on div "D" at bounding box center [542, 180] width 45 height 37
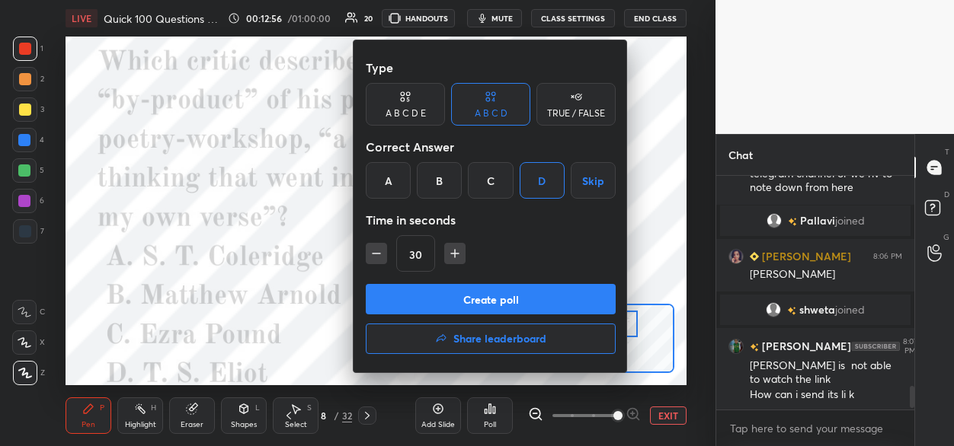
drag, startPoint x: 447, startPoint y: 304, endPoint x: 441, endPoint y: 261, distance: 43.8
click at [448, 302] on button "Create poll" at bounding box center [491, 299] width 250 height 30
type textarea "x"
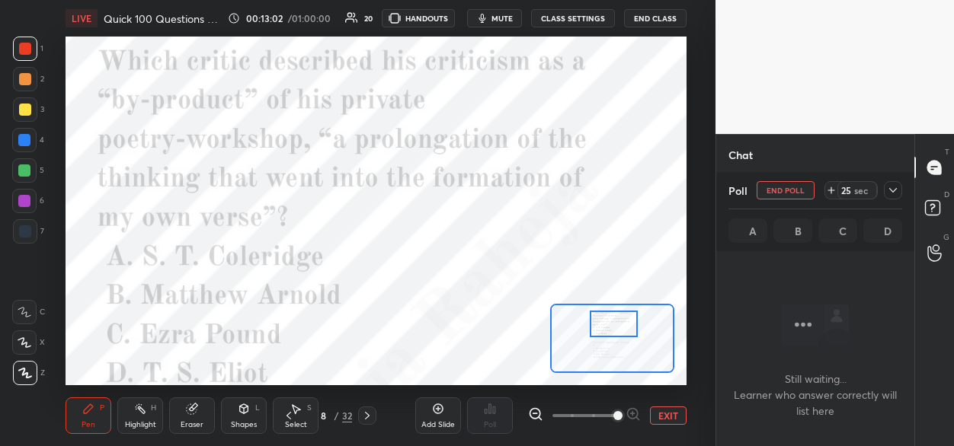
scroll to position [2192, 0]
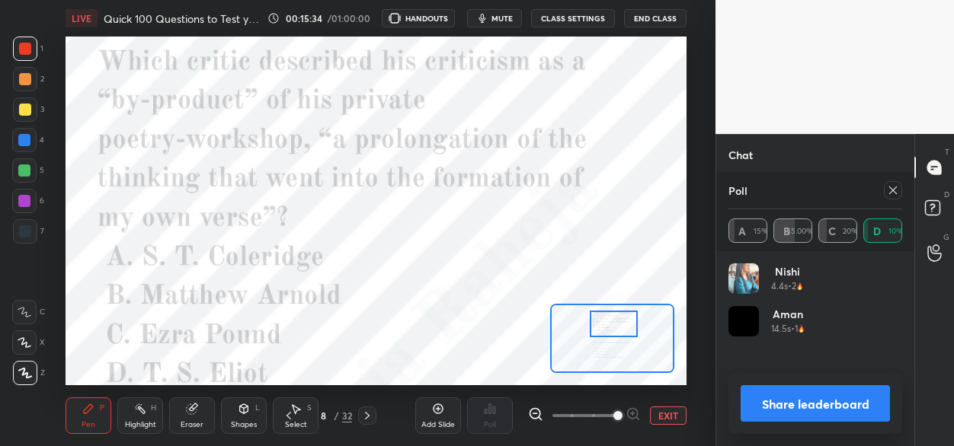
scroll to position [75832, 75527]
click at [891, 189] on icon at bounding box center [893, 191] width 8 height 8
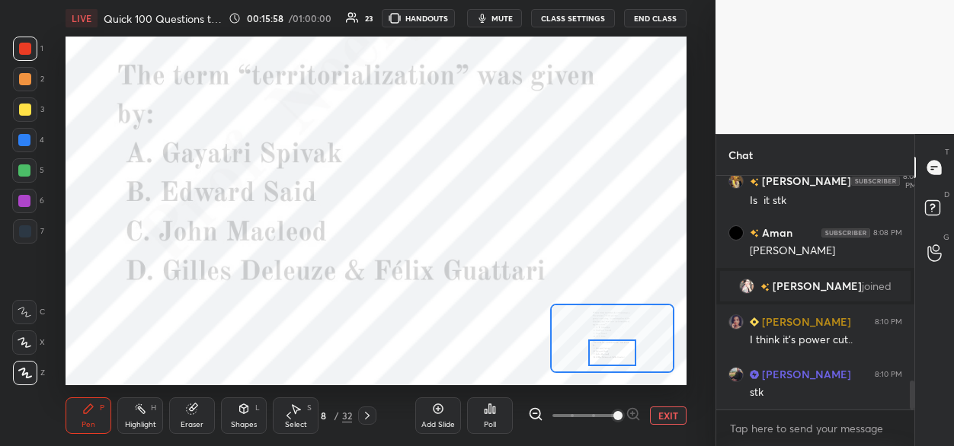
drag, startPoint x: 613, startPoint y: 328, endPoint x: 612, endPoint y: 354, distance: 26.7
click at [613, 354] on div at bounding box center [612, 353] width 49 height 27
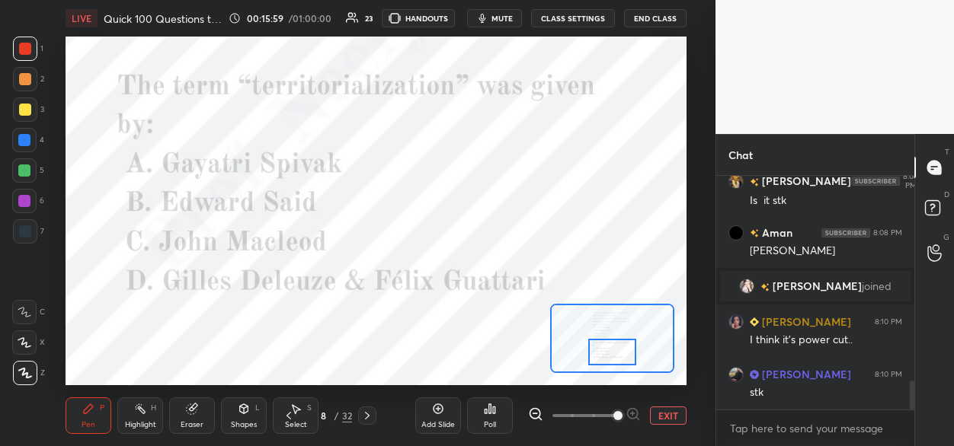
click at [492, 418] on div "Poll" at bounding box center [490, 416] width 46 height 37
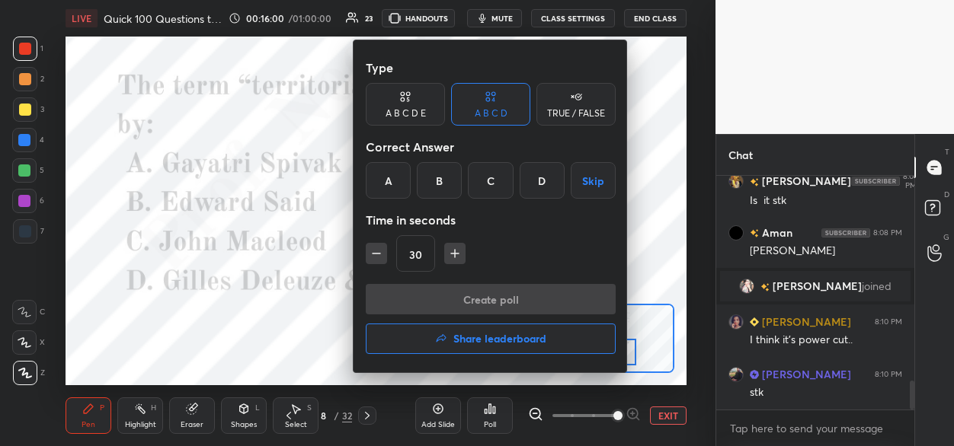
drag, startPoint x: 545, startPoint y: 187, endPoint x: 547, endPoint y: 247, distance: 60.2
click at [545, 189] on div "D" at bounding box center [542, 180] width 45 height 37
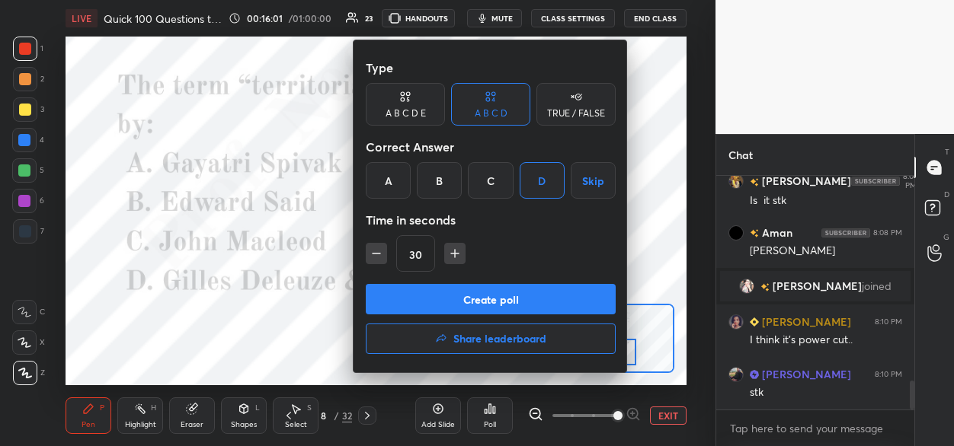
click at [497, 300] on button "Create poll" at bounding box center [491, 299] width 250 height 30
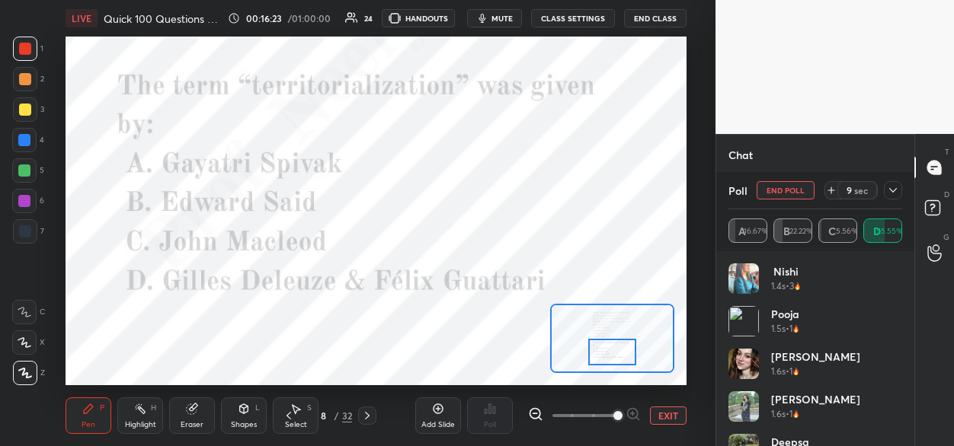
drag, startPoint x: 30, startPoint y: 203, endPoint x: 65, endPoint y: 197, distance: 34.7
click at [32, 203] on div at bounding box center [24, 201] width 24 height 24
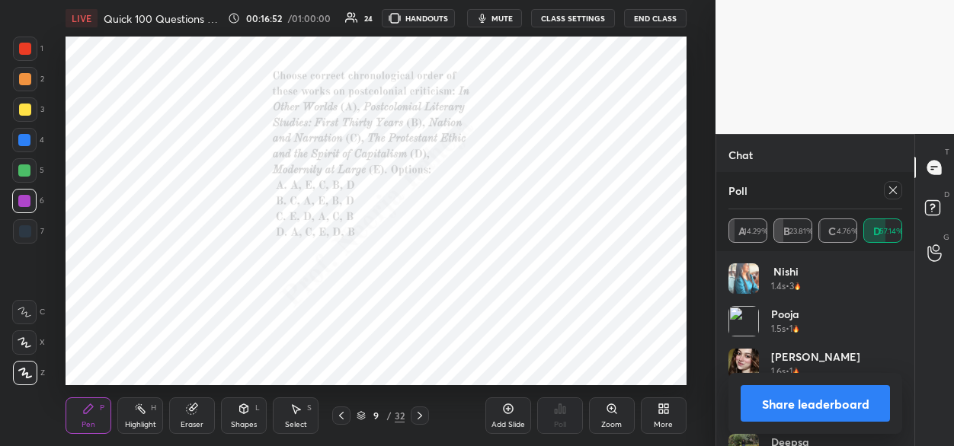
click at [888, 190] on icon at bounding box center [893, 190] width 12 height 12
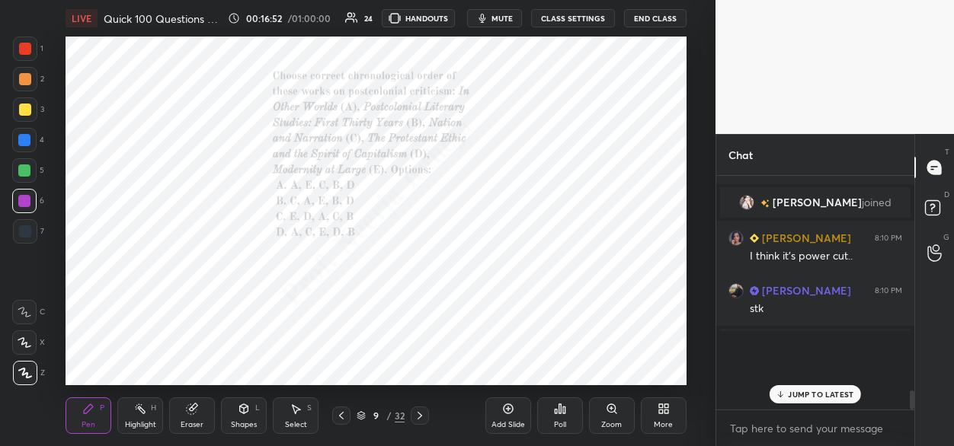
scroll to position [225, 194]
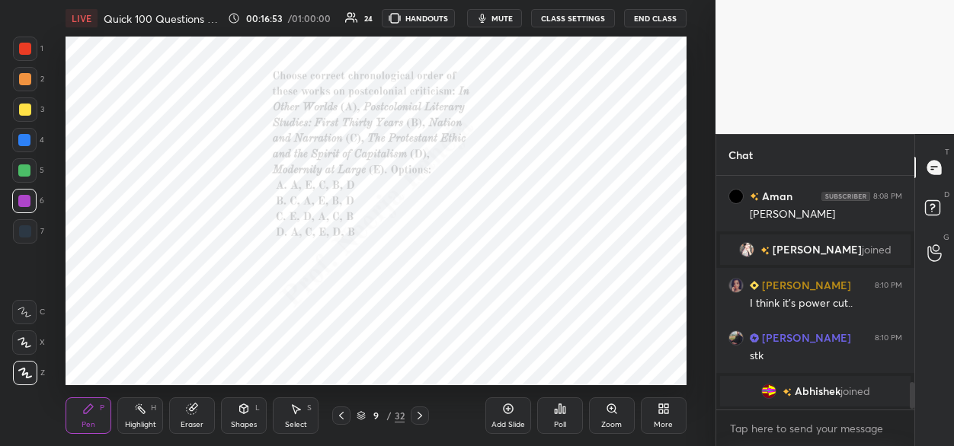
click at [559, 411] on icon at bounding box center [560, 409] width 12 height 12
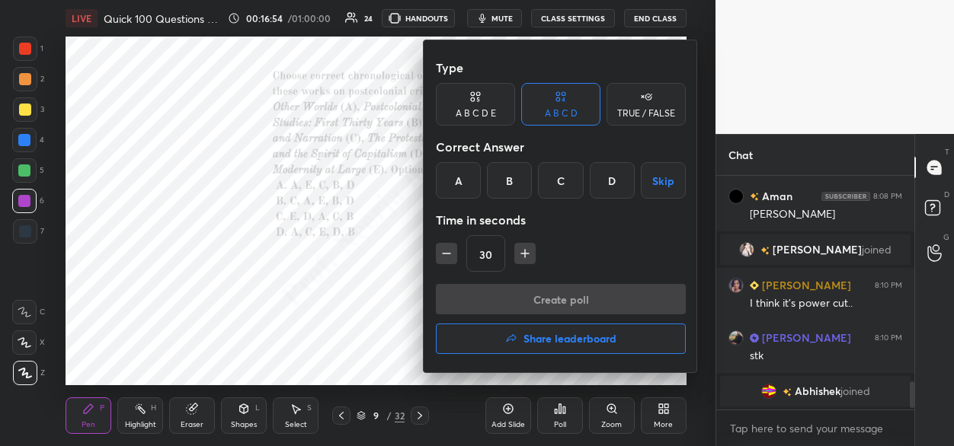
click at [605, 184] on div "D" at bounding box center [612, 180] width 45 height 37
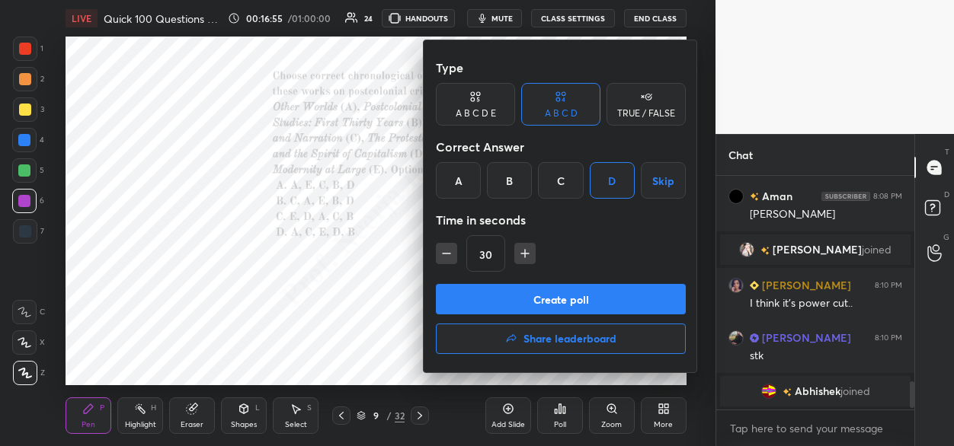
drag, startPoint x: 498, startPoint y: 297, endPoint x: 495, endPoint y: 275, distance: 22.3
click at [497, 297] on button "Create poll" at bounding box center [561, 299] width 250 height 30
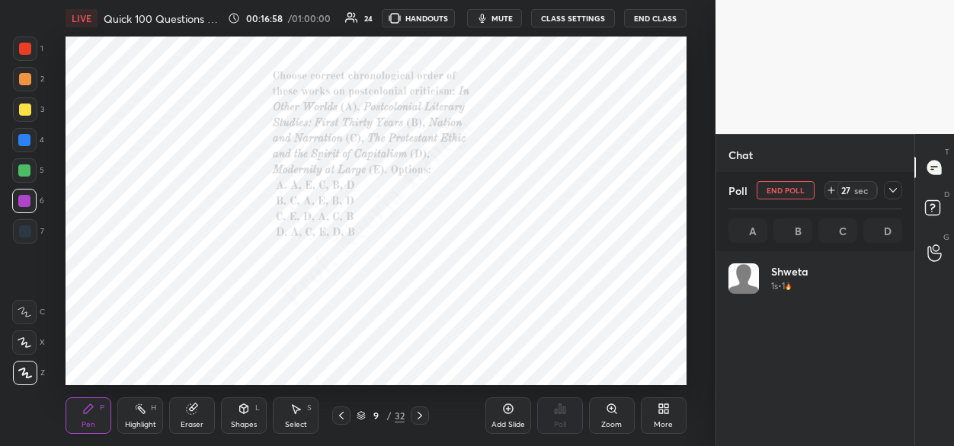
click at [615, 413] on icon at bounding box center [615, 412] width 2 height 2
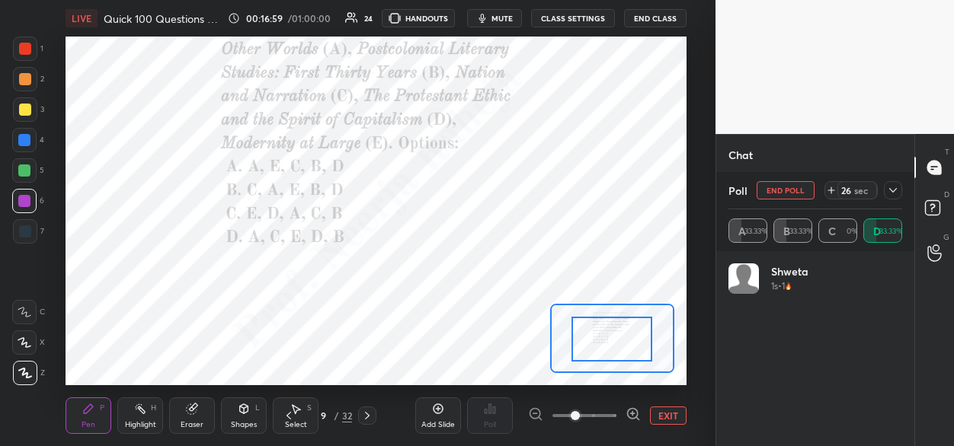
drag, startPoint x: 607, startPoint y: 341, endPoint x: 609, endPoint y: 331, distance: 10.2
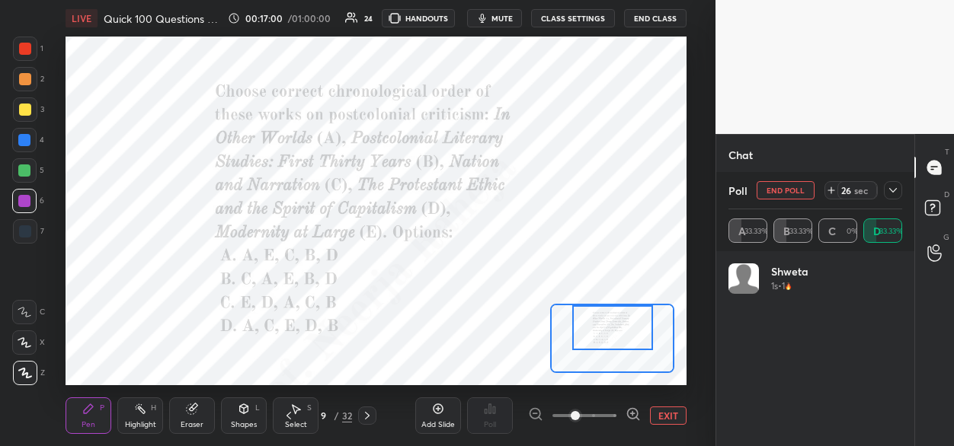
click at [612, 333] on div at bounding box center [612, 327] width 81 height 44
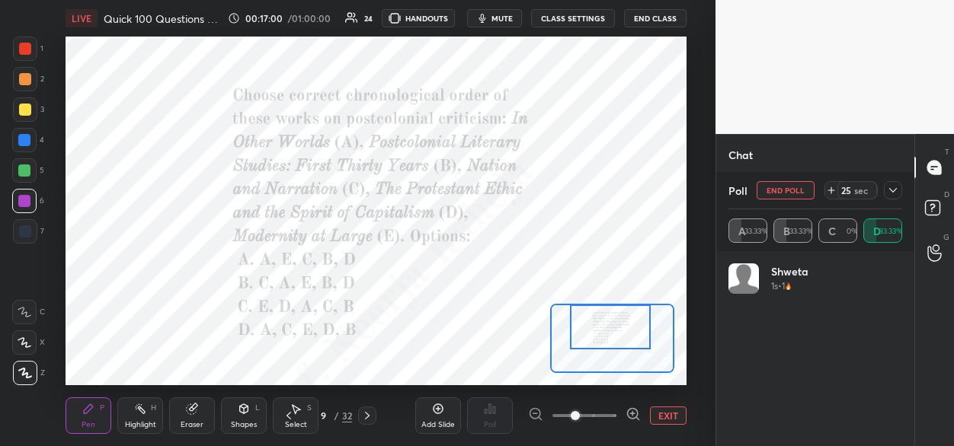
drag, startPoint x: 633, startPoint y: 412, endPoint x: 631, endPoint y: 405, distance: 8.0
click at [632, 411] on icon at bounding box center [632, 414] width 15 height 15
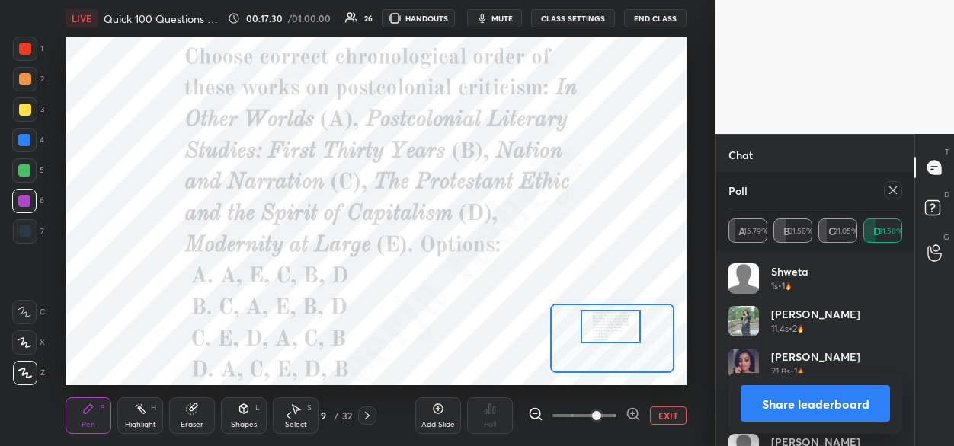
scroll to position [1729, 0]
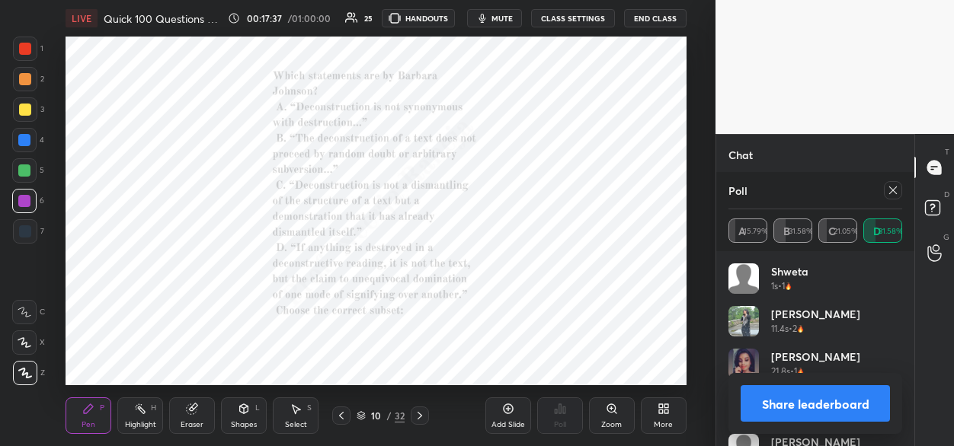
click at [609, 413] on icon at bounding box center [612, 409] width 12 height 12
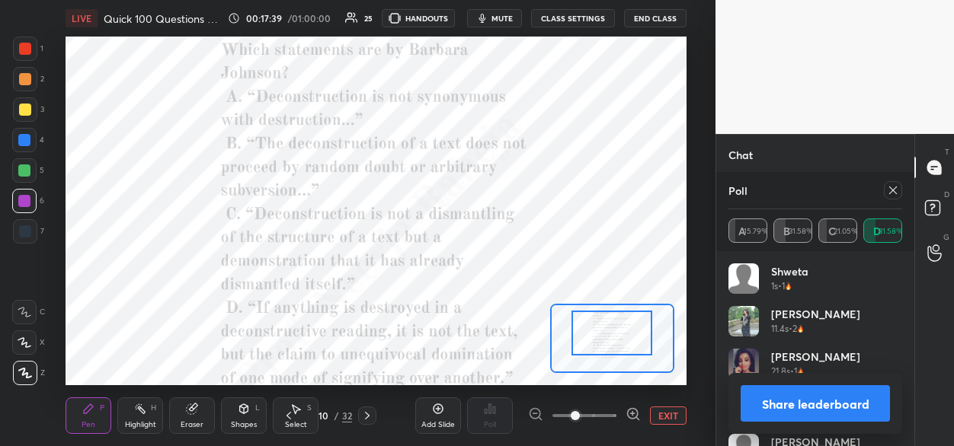
click at [603, 338] on div at bounding box center [611, 333] width 81 height 44
click at [892, 191] on icon at bounding box center [893, 191] width 8 height 8
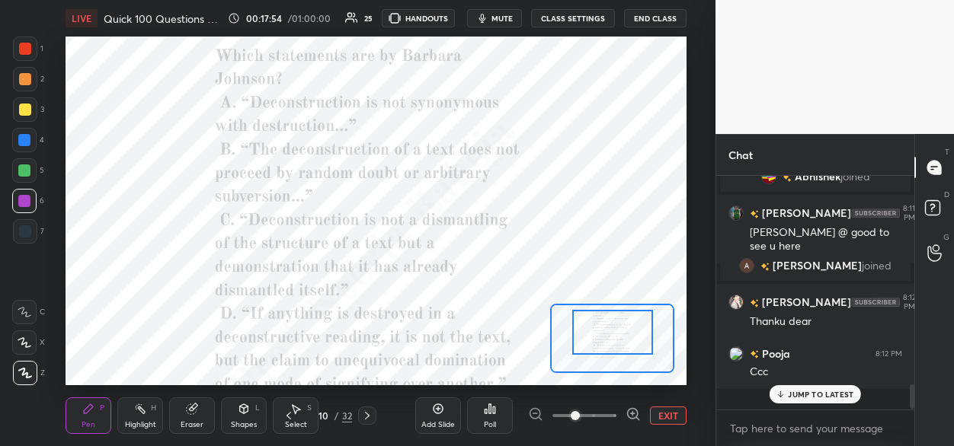
scroll to position [5, 5]
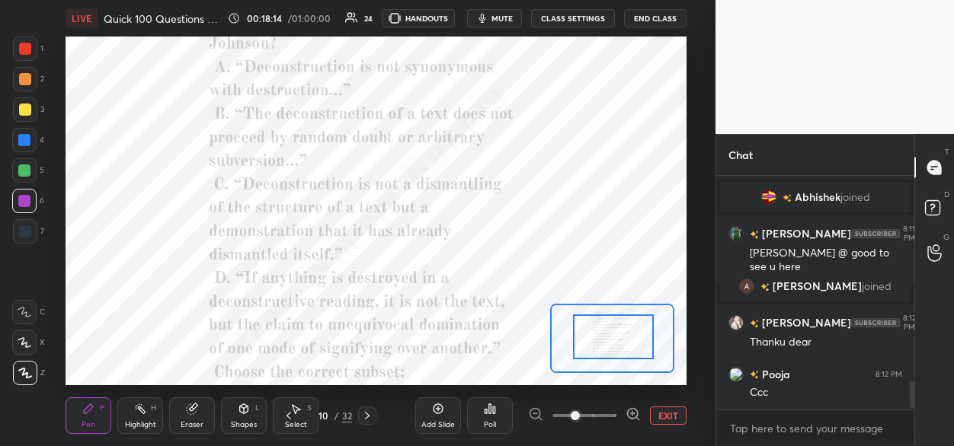
click at [603, 328] on div at bounding box center [613, 337] width 81 height 44
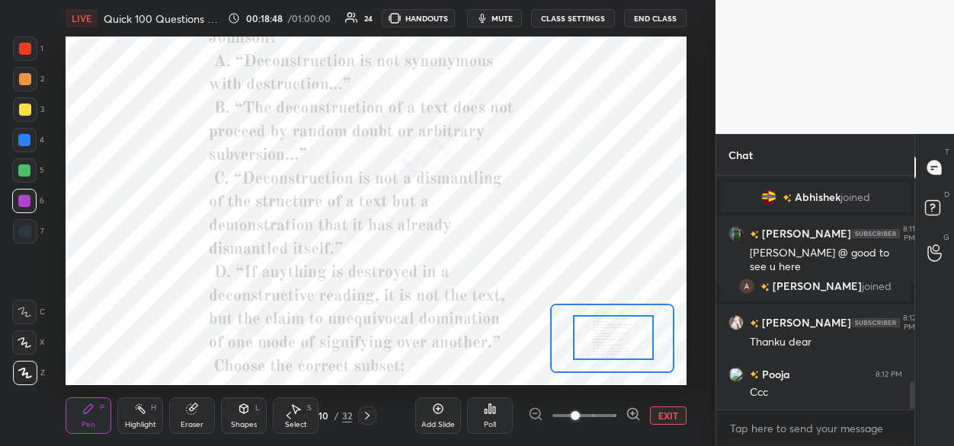
scroll to position [1755, 0]
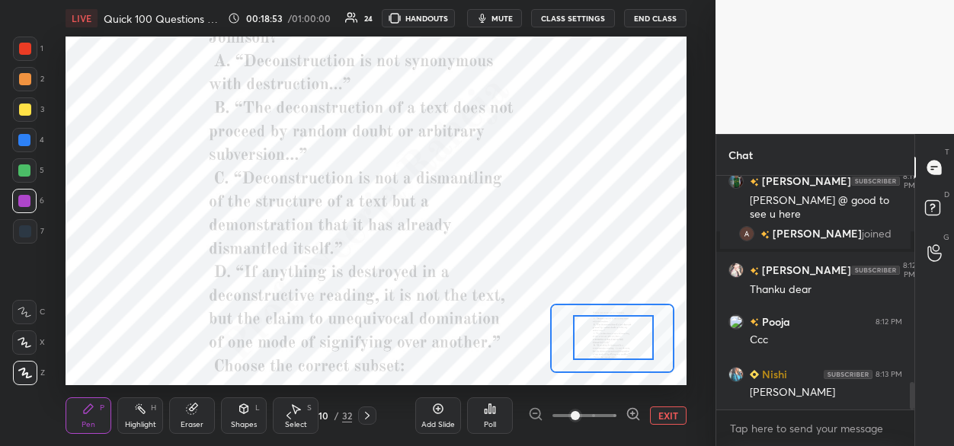
drag, startPoint x: 367, startPoint y: 415, endPoint x: 392, endPoint y: 401, distance: 28.4
click at [369, 417] on icon at bounding box center [367, 416] width 12 height 12
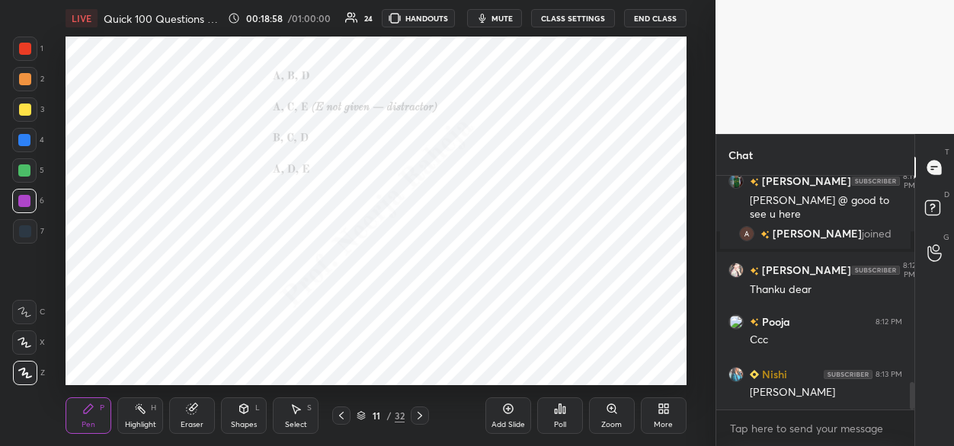
click at [421, 416] on icon at bounding box center [420, 416] width 12 height 12
click at [557, 410] on icon at bounding box center [560, 409] width 12 height 12
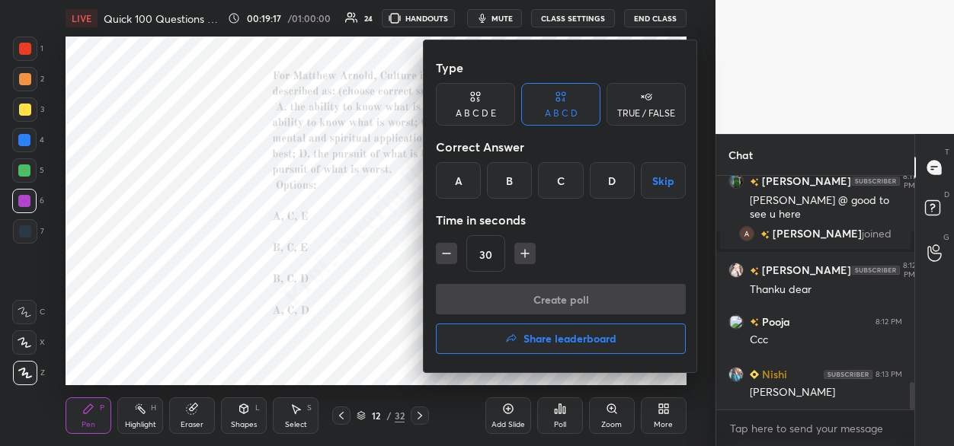
click at [605, 187] on div "D" at bounding box center [612, 180] width 45 height 37
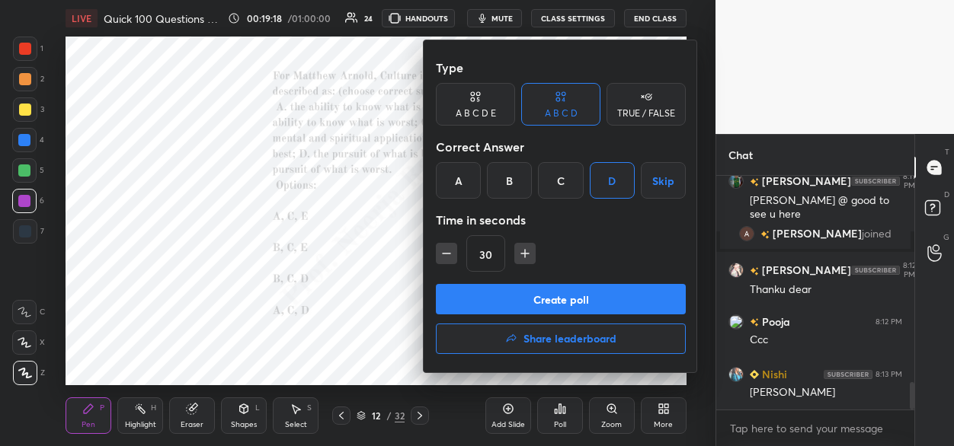
click at [543, 292] on button "Create poll" at bounding box center [561, 299] width 250 height 30
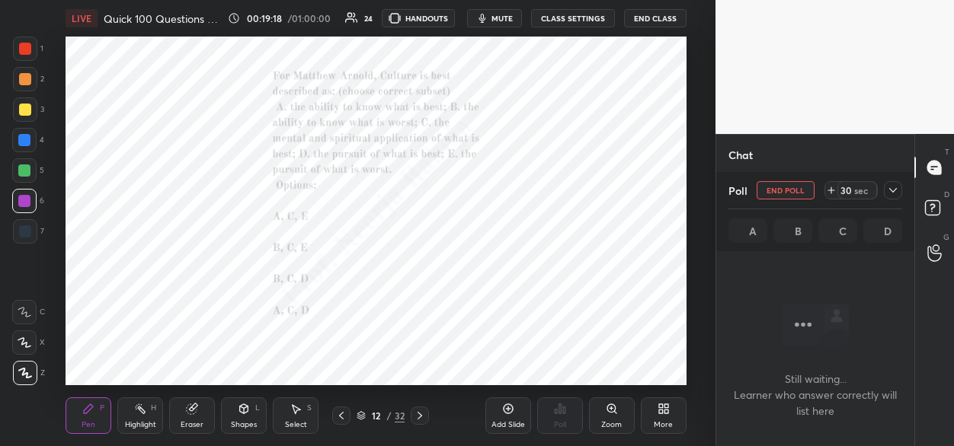
scroll to position [23, 194]
click at [609, 419] on div "Zoom" at bounding box center [612, 416] width 46 height 37
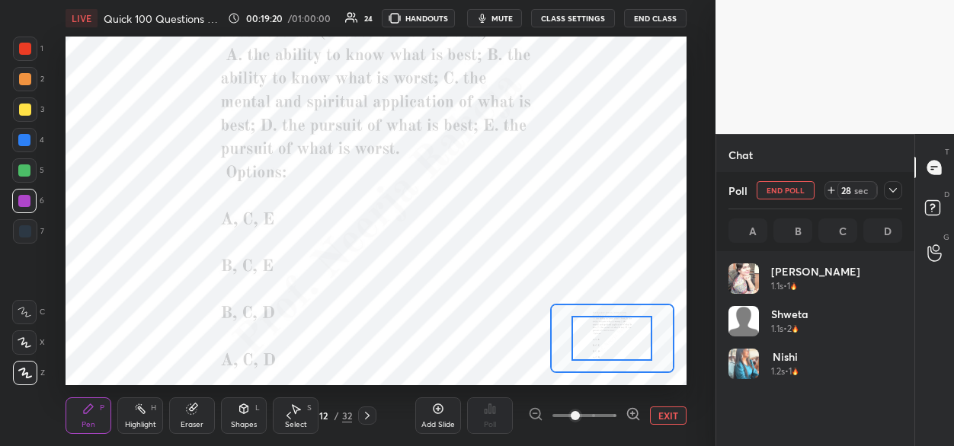
scroll to position [5, 5]
click at [534, 413] on div at bounding box center [584, 416] width 113 height 18
click at [661, 416] on button "EXIT" at bounding box center [668, 416] width 37 height 18
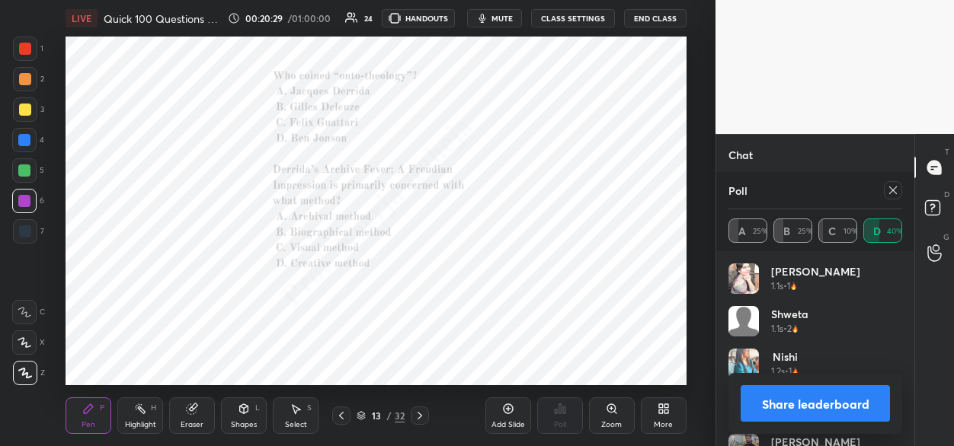
click at [625, 411] on div "Zoom" at bounding box center [612, 416] width 46 height 37
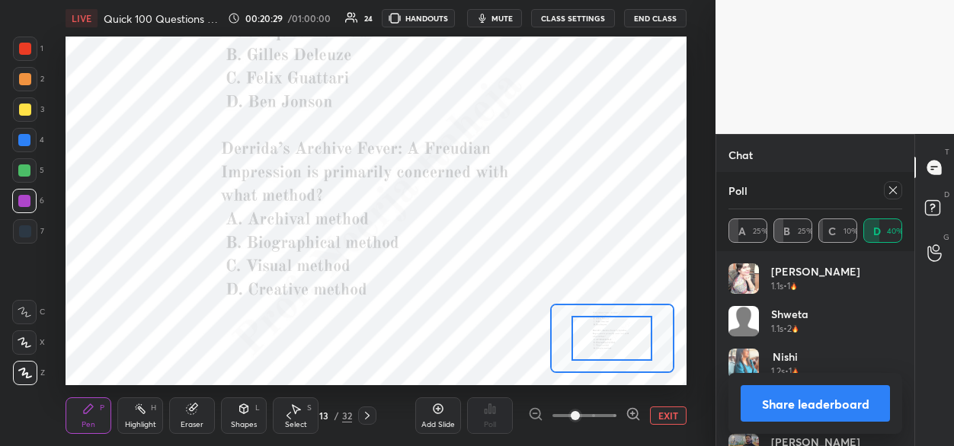
click at [624, 412] on div at bounding box center [584, 416] width 113 height 18
drag, startPoint x: 626, startPoint y: 414, endPoint x: 632, endPoint y: 399, distance: 16.1
click at [626, 414] on icon at bounding box center [632, 414] width 15 height 15
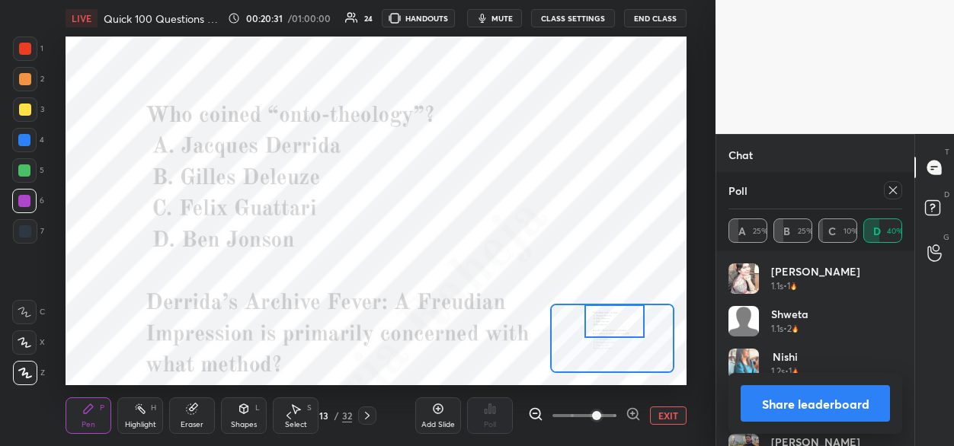
drag, startPoint x: 619, startPoint y: 347, endPoint x: 620, endPoint y: 323, distance: 23.6
click at [621, 323] on div at bounding box center [614, 322] width 60 height 34
click at [890, 194] on icon at bounding box center [893, 190] width 12 height 12
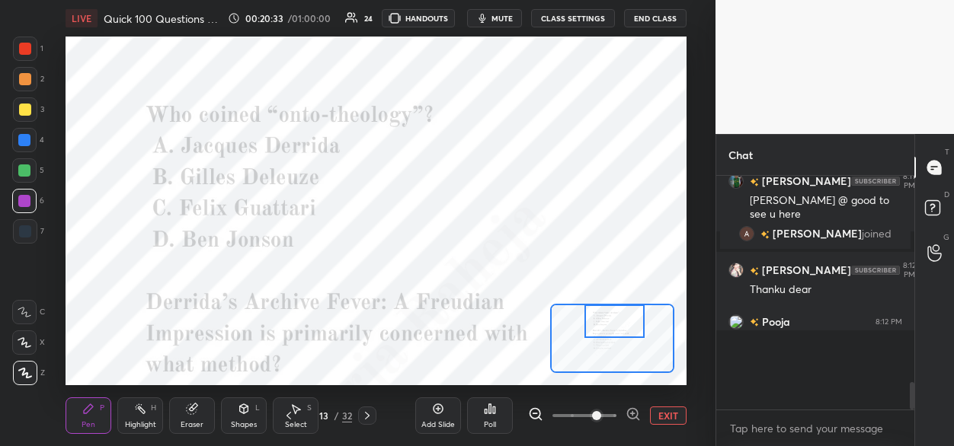
scroll to position [5, 5]
click at [485, 411] on icon at bounding box center [486, 412] width 2 height 4
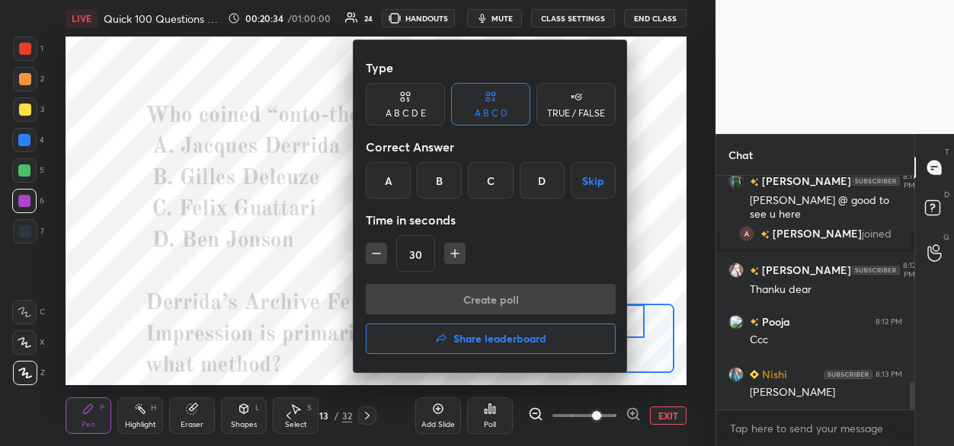
click at [386, 180] on div "A" at bounding box center [388, 180] width 45 height 37
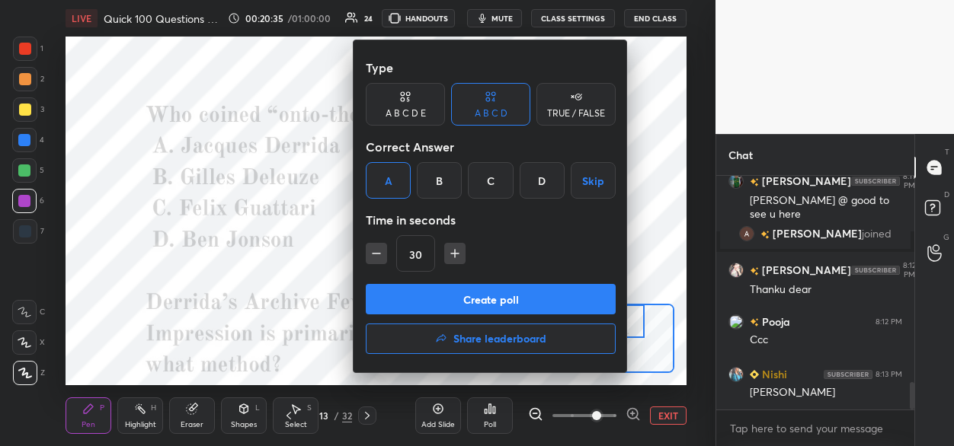
click at [421, 309] on button "Create poll" at bounding box center [491, 299] width 250 height 30
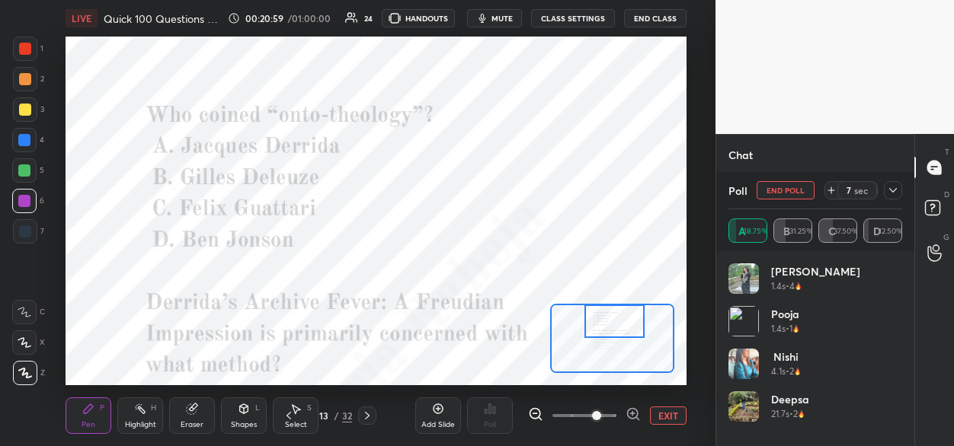
scroll to position [1886, 0]
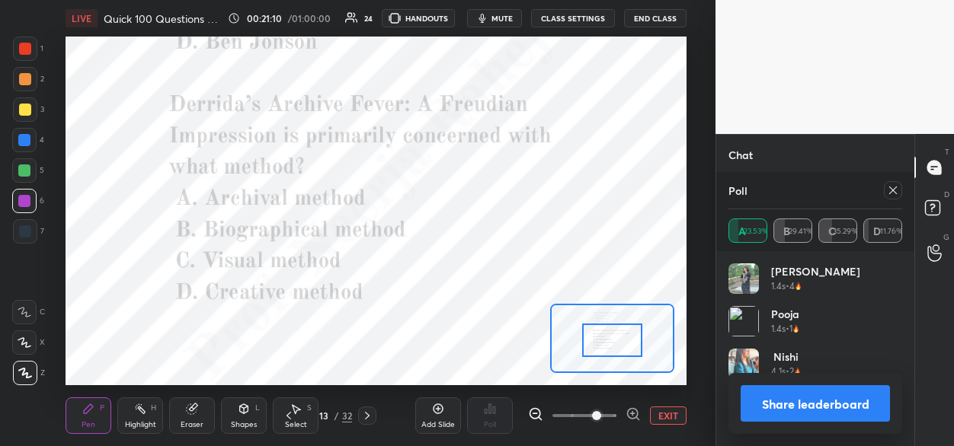
drag, startPoint x: 613, startPoint y: 315, endPoint x: 610, endPoint y: 333, distance: 17.7
click at [610, 334] on div at bounding box center [612, 341] width 60 height 34
drag, startPoint x: 891, startPoint y: 190, endPoint x: 841, endPoint y: 217, distance: 56.6
click at [889, 190] on icon at bounding box center [893, 190] width 12 height 12
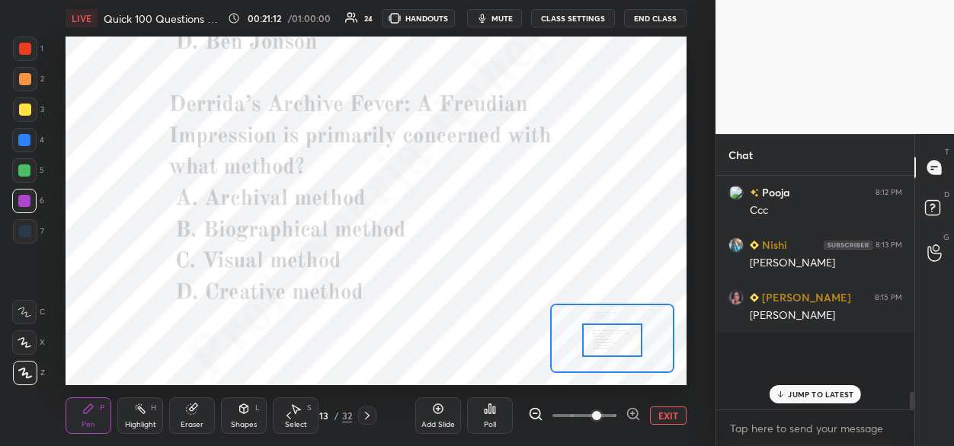
scroll to position [5, 5]
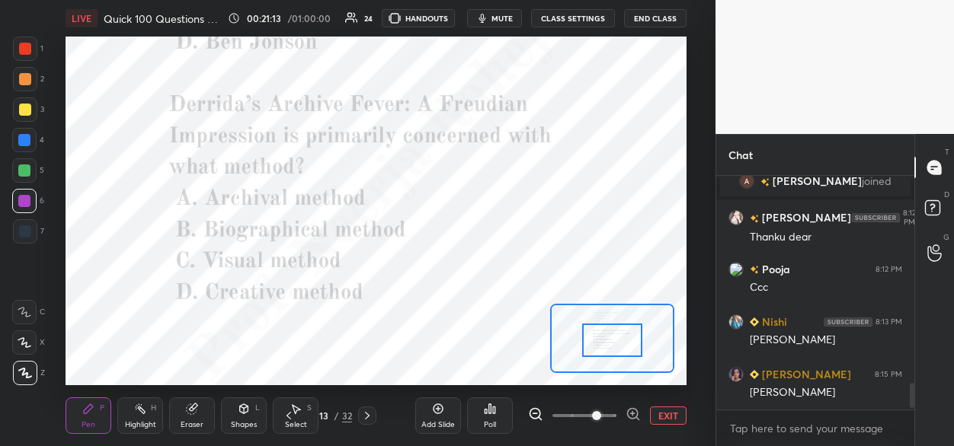
click at [488, 412] on icon at bounding box center [490, 409] width 12 height 12
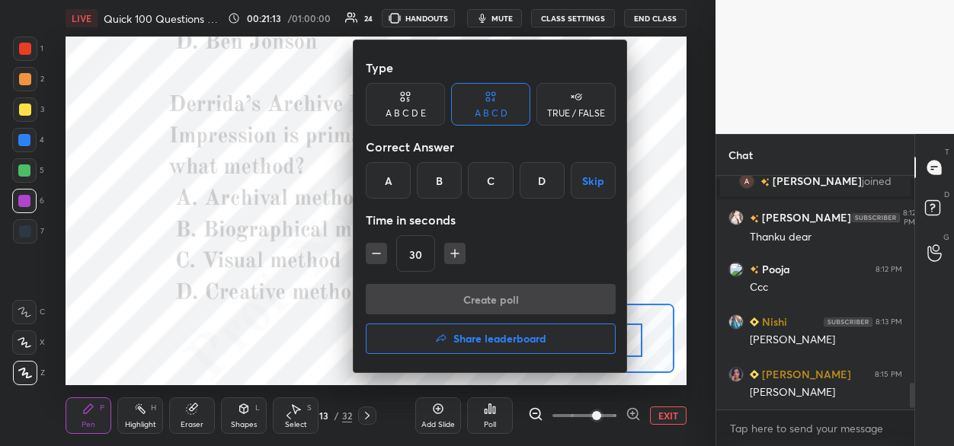
click at [396, 180] on div "A" at bounding box center [388, 180] width 45 height 37
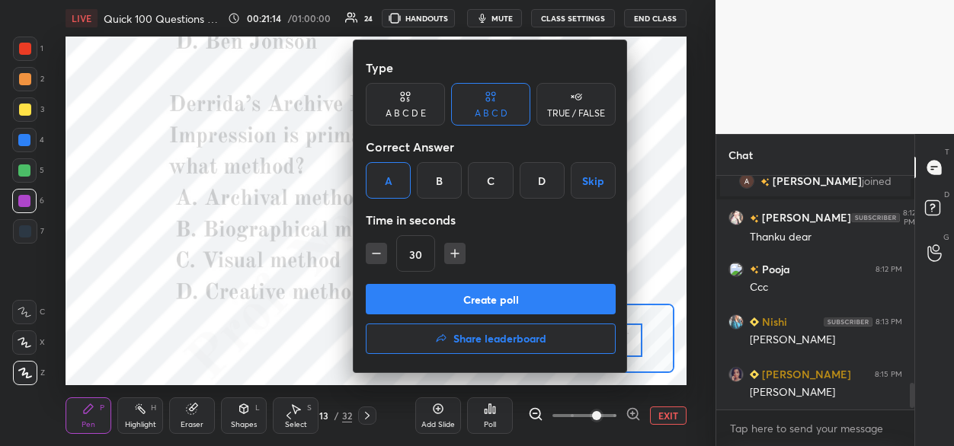
drag, startPoint x: 402, startPoint y: 293, endPoint x: 393, endPoint y: 263, distance: 31.1
click at [403, 289] on button "Create poll" at bounding box center [491, 299] width 250 height 30
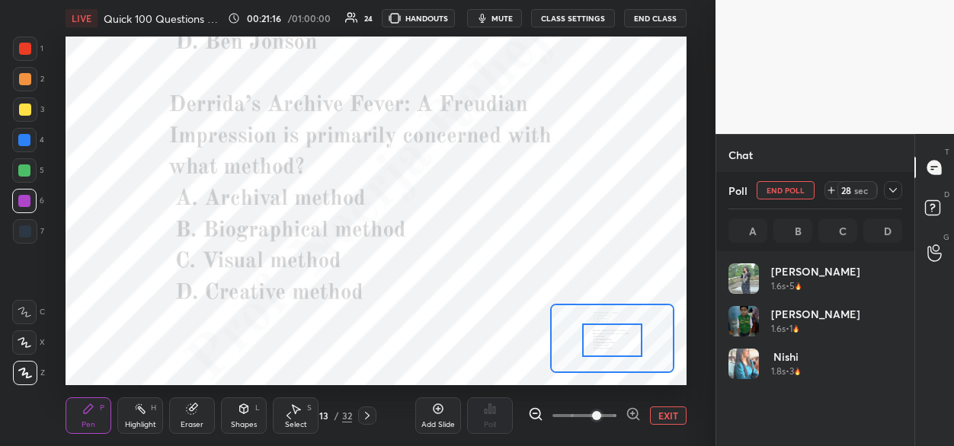
click at [22, 50] on div at bounding box center [25, 49] width 12 height 12
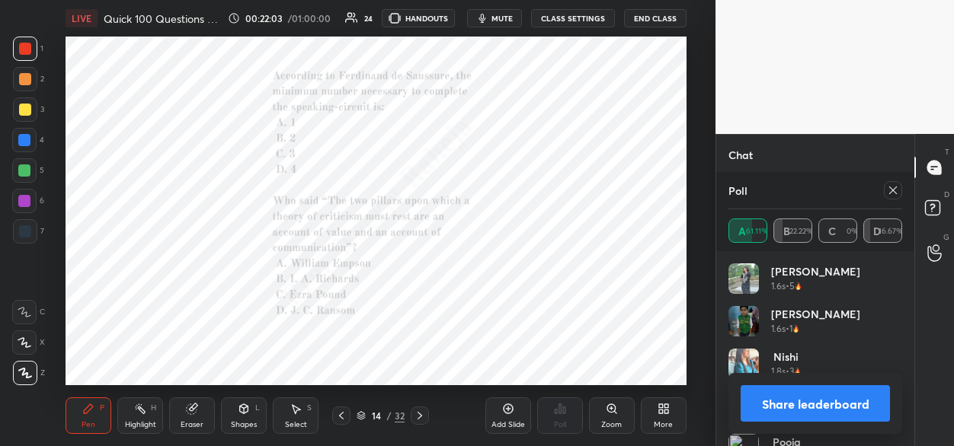
click at [612, 417] on div "Zoom" at bounding box center [612, 416] width 46 height 37
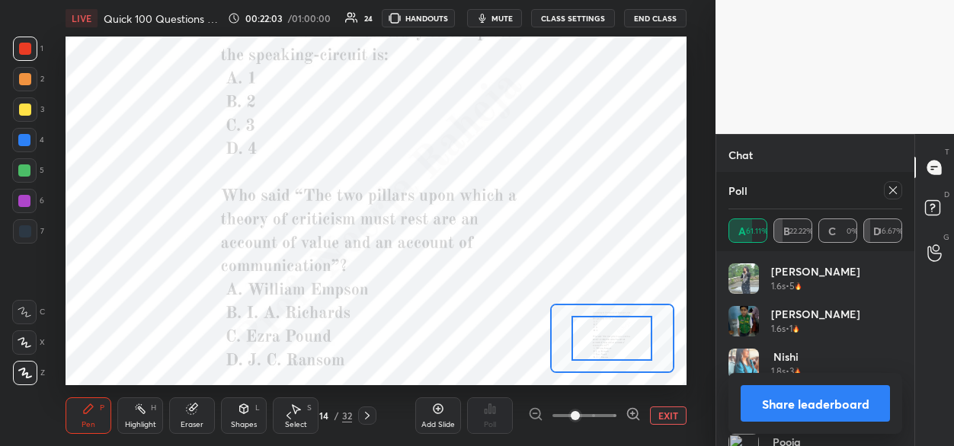
click at [610, 415] on span at bounding box center [584, 416] width 64 height 23
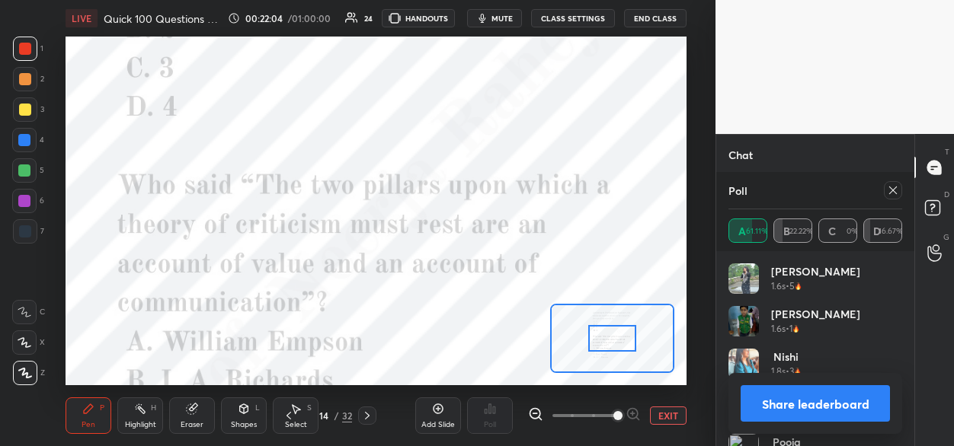
drag, startPoint x: 613, startPoint y: 417, endPoint x: 622, endPoint y: 405, distance: 14.6
click at [613, 415] on span at bounding box center [617, 415] width 9 height 9
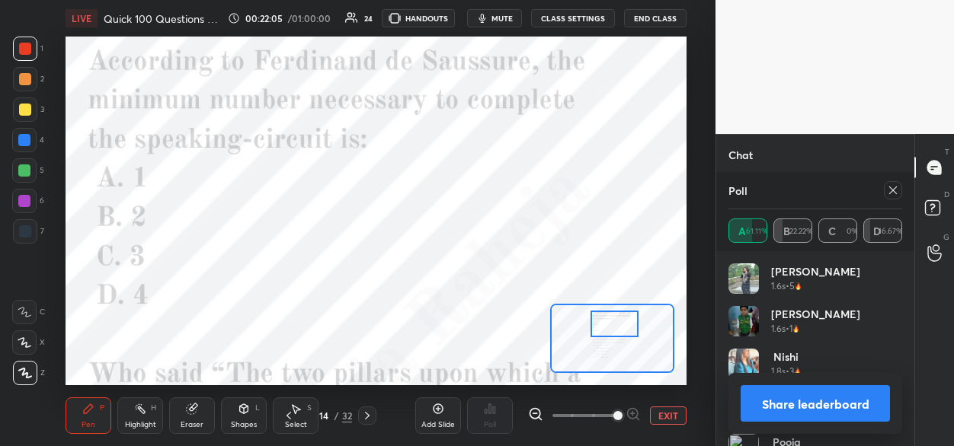
scroll to position [1923, 0]
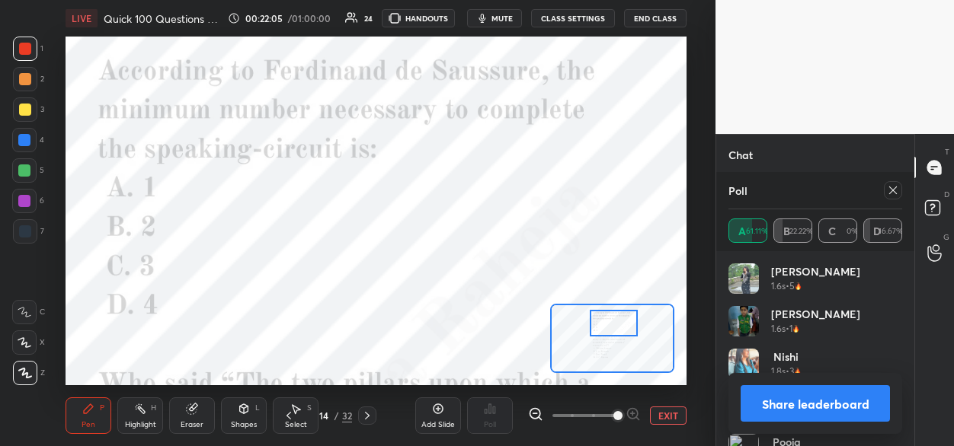
drag, startPoint x: 600, startPoint y: 337, endPoint x: 600, endPoint y: 328, distance: 9.1
click at [600, 322] on div at bounding box center [614, 323] width 49 height 27
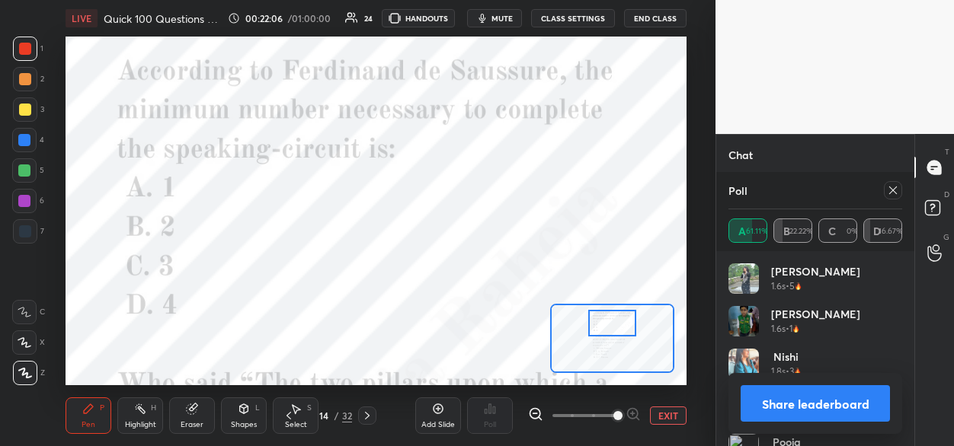
drag, startPoint x: 891, startPoint y: 195, endPoint x: 865, endPoint y: 210, distance: 30.7
click at [889, 197] on icon at bounding box center [893, 190] width 12 height 12
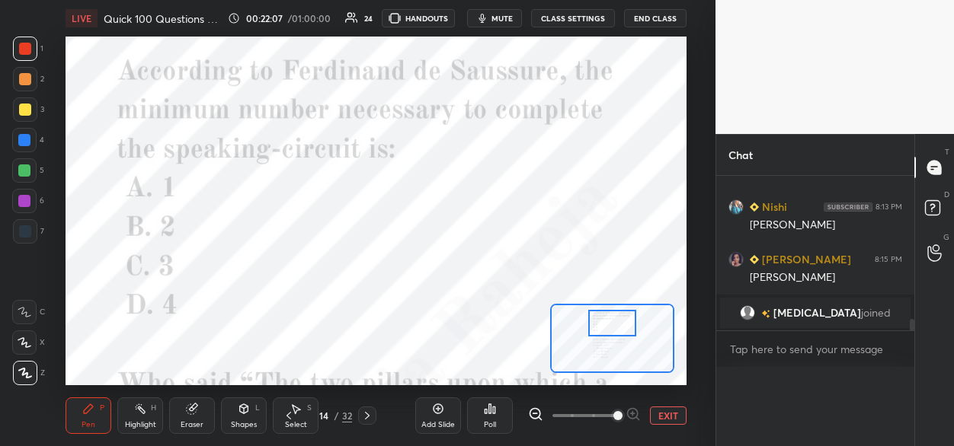
scroll to position [0, 5]
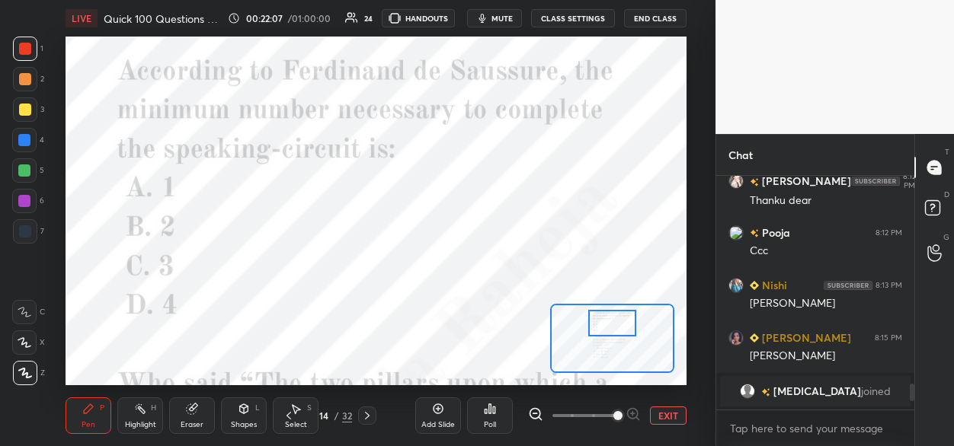
click at [496, 410] on div "Poll" at bounding box center [490, 416] width 46 height 37
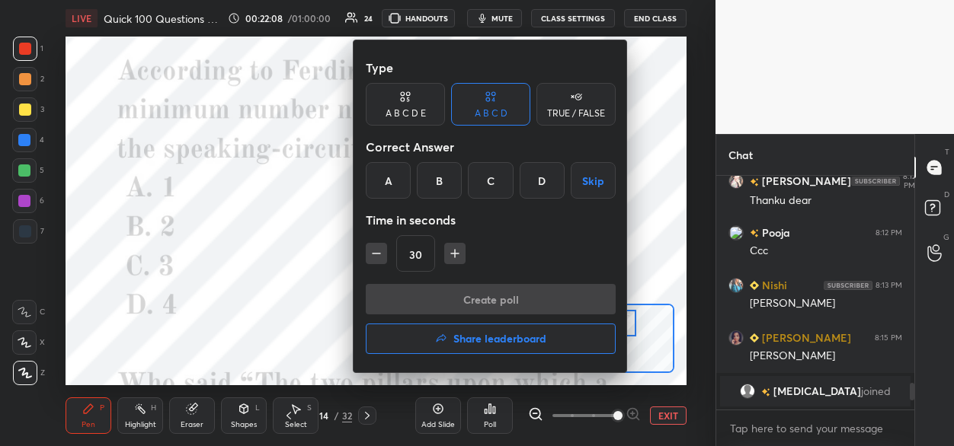
drag, startPoint x: 435, startPoint y: 184, endPoint x: 440, endPoint y: 216, distance: 32.3
click at [436, 186] on div "B" at bounding box center [439, 180] width 45 height 37
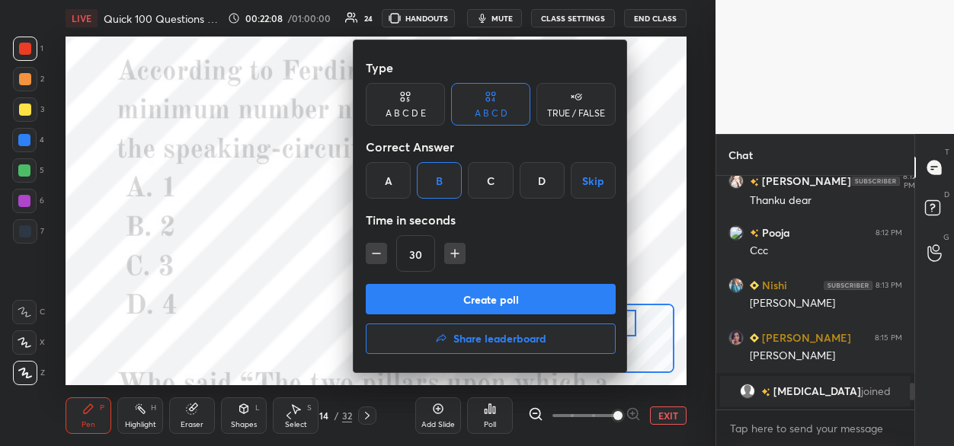
click at [423, 302] on button "Create poll" at bounding box center [491, 299] width 250 height 30
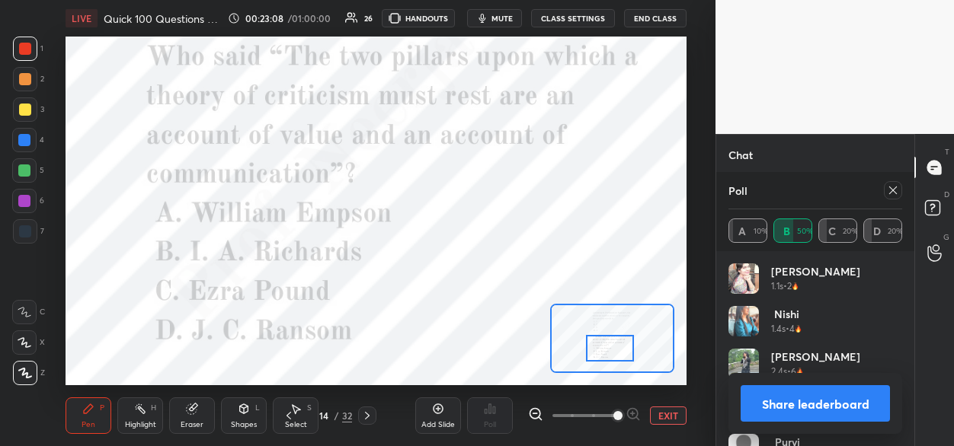
drag, startPoint x: 615, startPoint y: 330, endPoint x: 614, endPoint y: 345, distance: 15.3
click at [612, 347] on div at bounding box center [610, 348] width 49 height 27
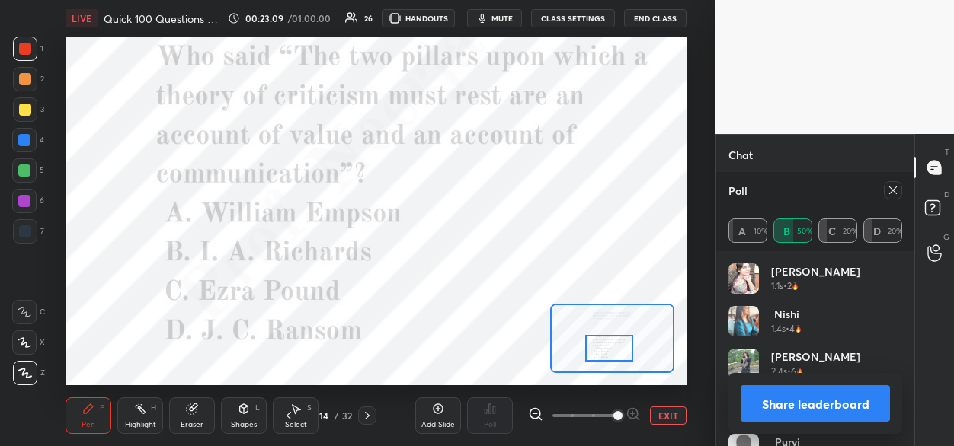
scroll to position [1894, 0]
drag, startPoint x: 894, startPoint y: 194, endPoint x: 849, endPoint y: 218, distance: 51.1
click at [891, 194] on icon at bounding box center [893, 190] width 12 height 12
type textarea "x"
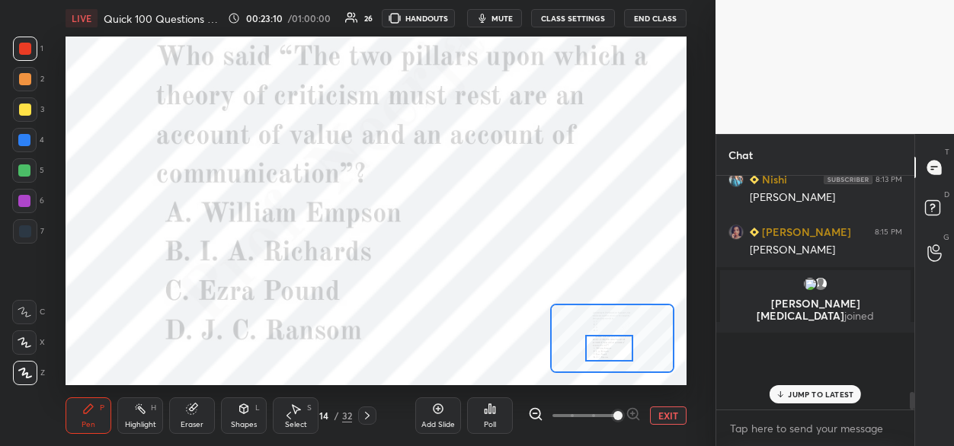
scroll to position [5, 5]
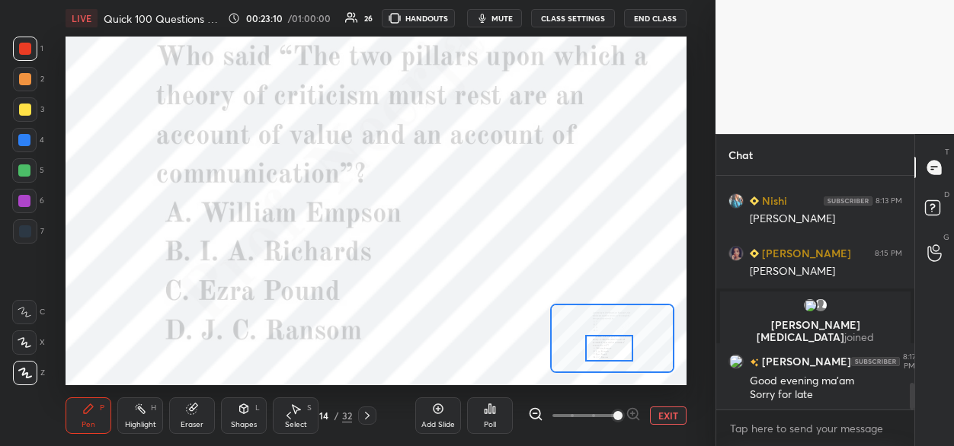
click at [491, 419] on div "Poll" at bounding box center [490, 416] width 46 height 37
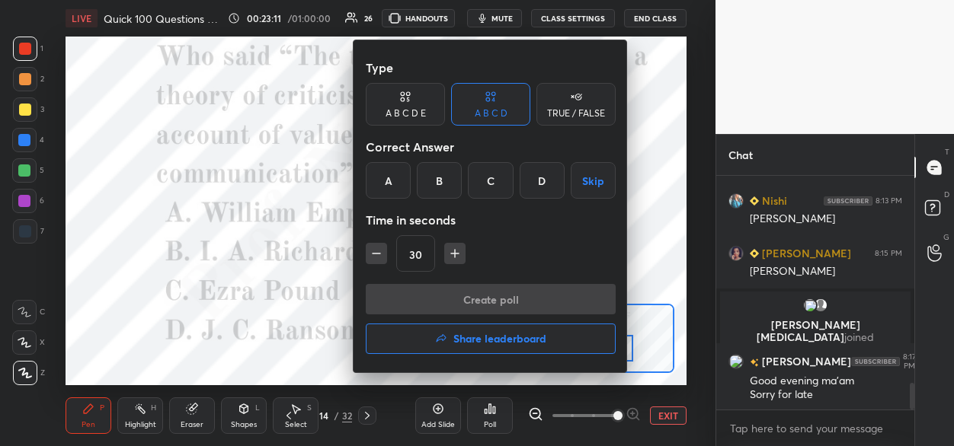
drag, startPoint x: 446, startPoint y: 184, endPoint x: 451, endPoint y: 196, distance: 12.3
click at [446, 186] on div "B" at bounding box center [439, 180] width 45 height 37
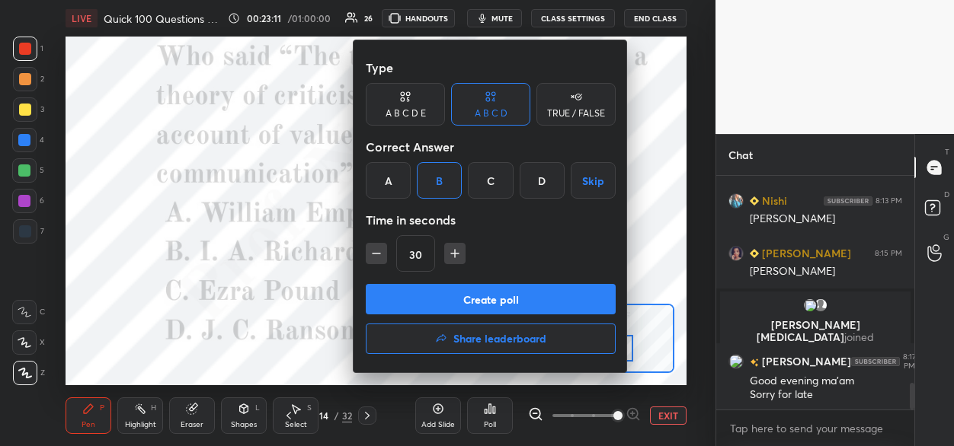
click at [451, 257] on icon "button" at bounding box center [454, 253] width 15 height 15
type input "45"
click at [449, 294] on button "Create poll" at bounding box center [491, 299] width 250 height 30
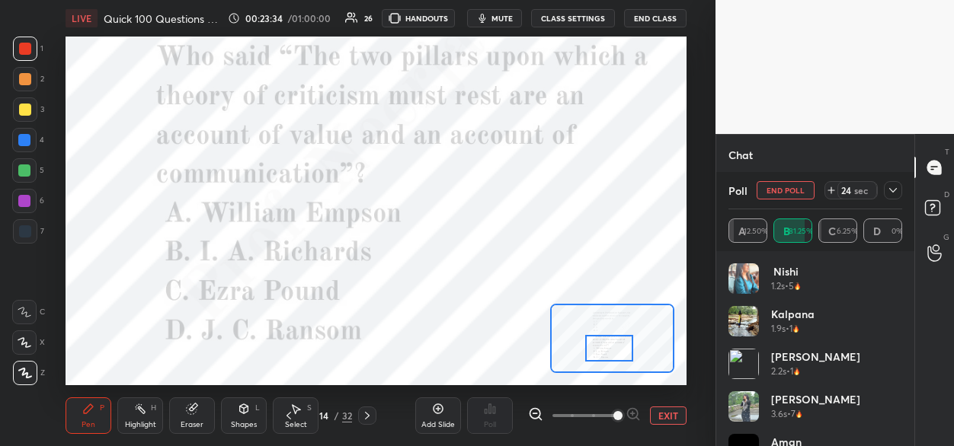
scroll to position [119, 194]
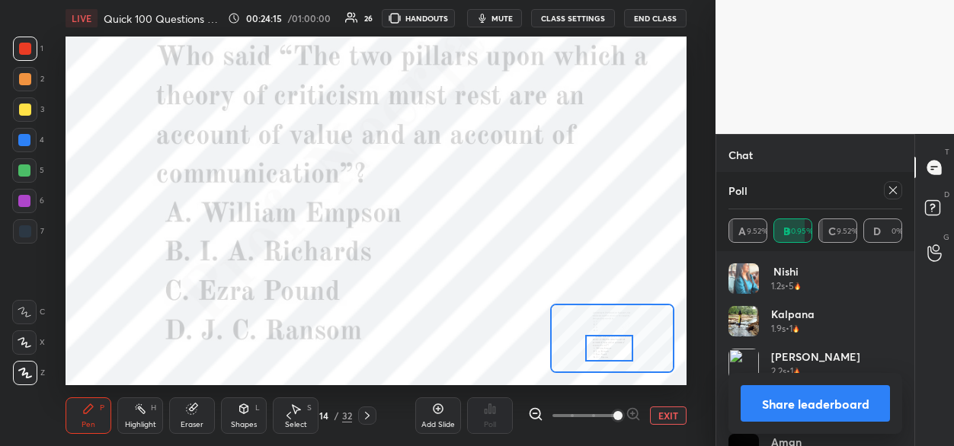
click at [371, 415] on icon at bounding box center [367, 416] width 12 height 12
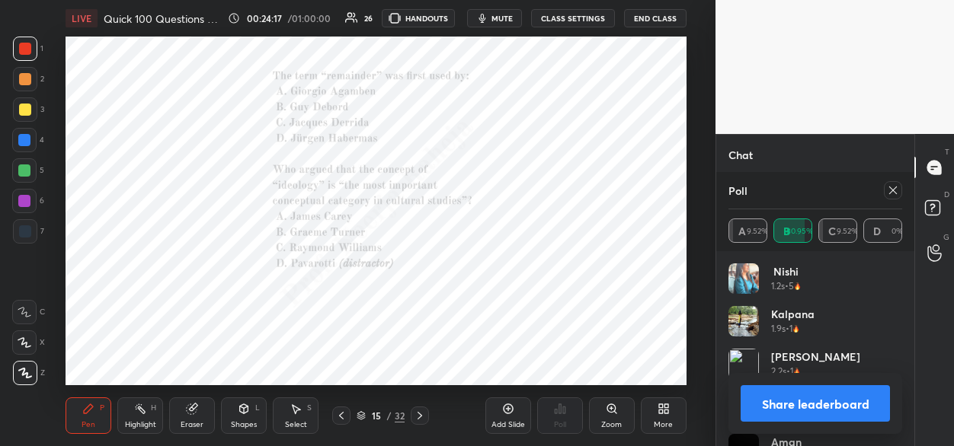
click at [615, 413] on icon at bounding box center [612, 409] width 12 height 12
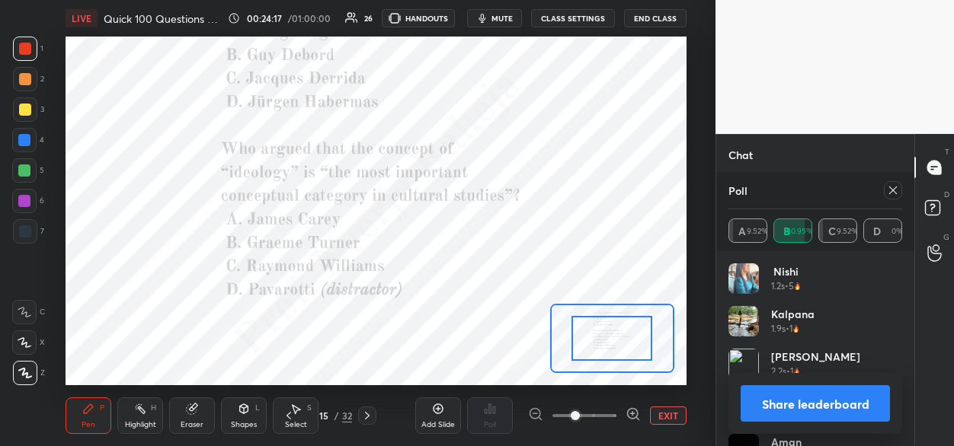
click at [614, 413] on span at bounding box center [584, 416] width 64 height 23
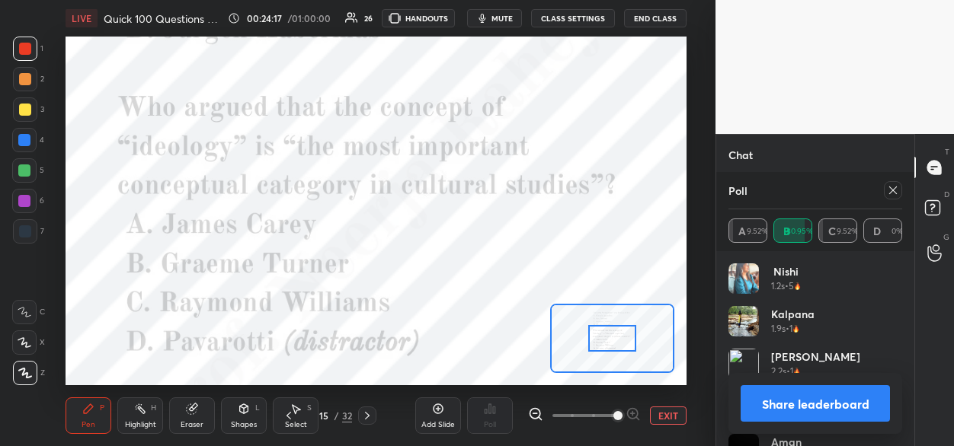
click at [615, 413] on span at bounding box center [617, 415] width 9 height 9
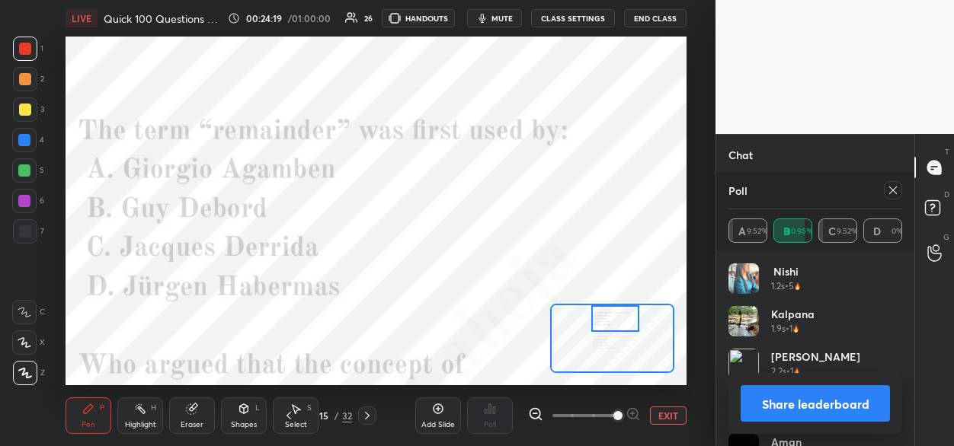
drag, startPoint x: 613, startPoint y: 328, endPoint x: 617, endPoint y: 312, distance: 16.4
click at [615, 312] on div at bounding box center [615, 318] width 49 height 27
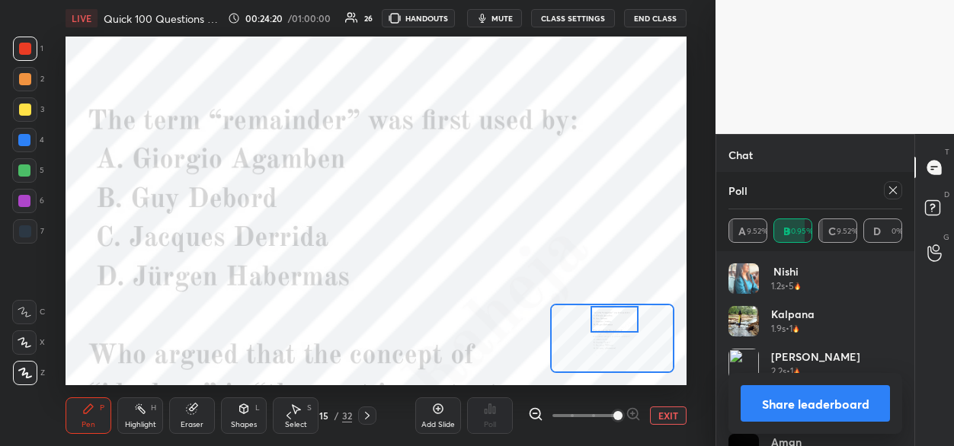
click at [891, 193] on icon at bounding box center [893, 190] width 12 height 12
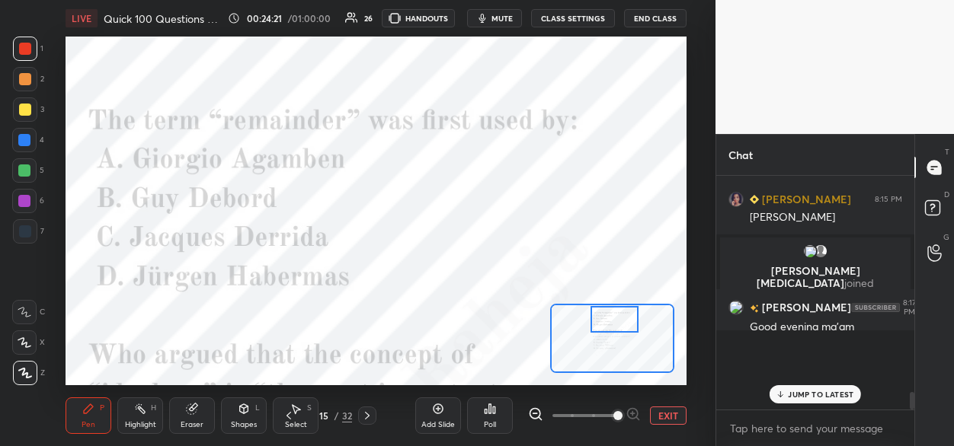
scroll to position [94, 194]
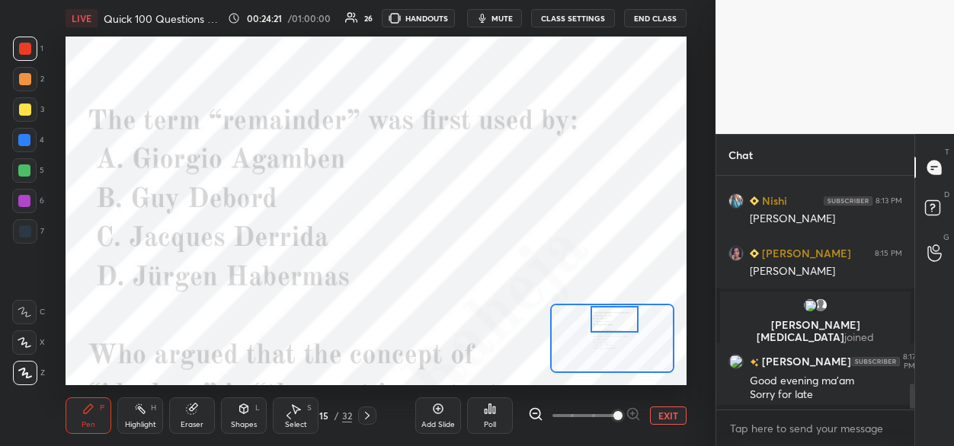
click at [485, 414] on div "Poll" at bounding box center [490, 416] width 46 height 37
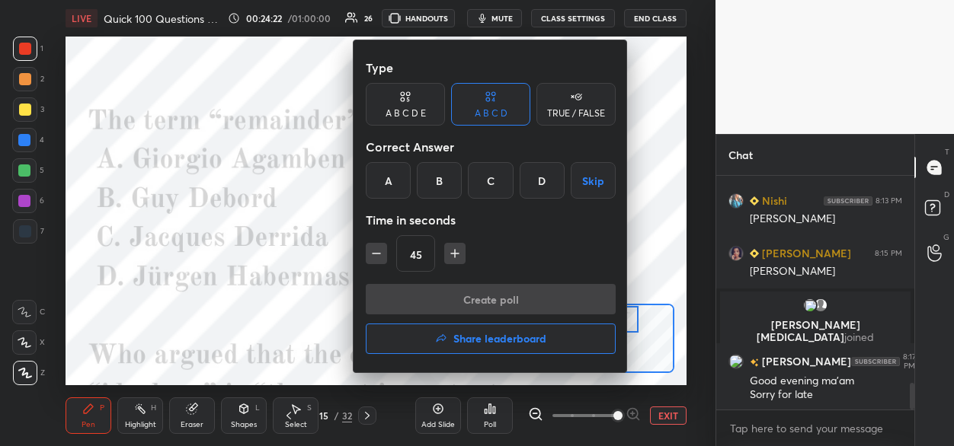
click at [488, 183] on div "C" at bounding box center [490, 180] width 45 height 37
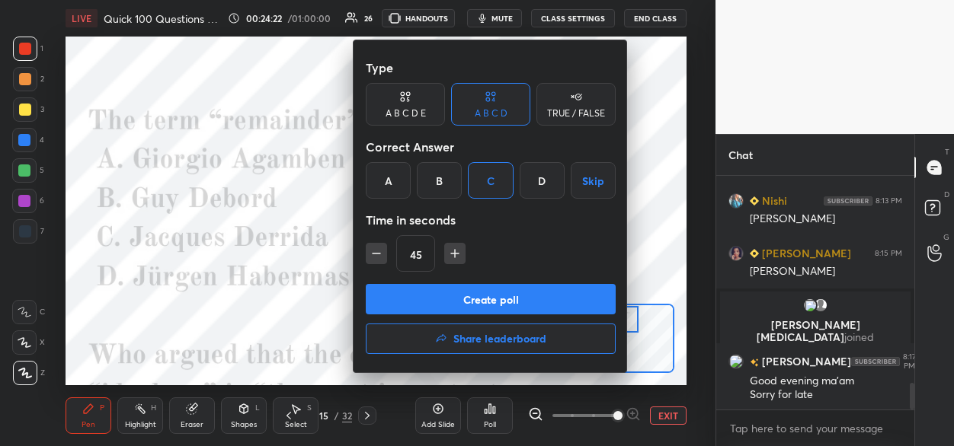
click at [448, 303] on button "Create poll" at bounding box center [491, 299] width 250 height 30
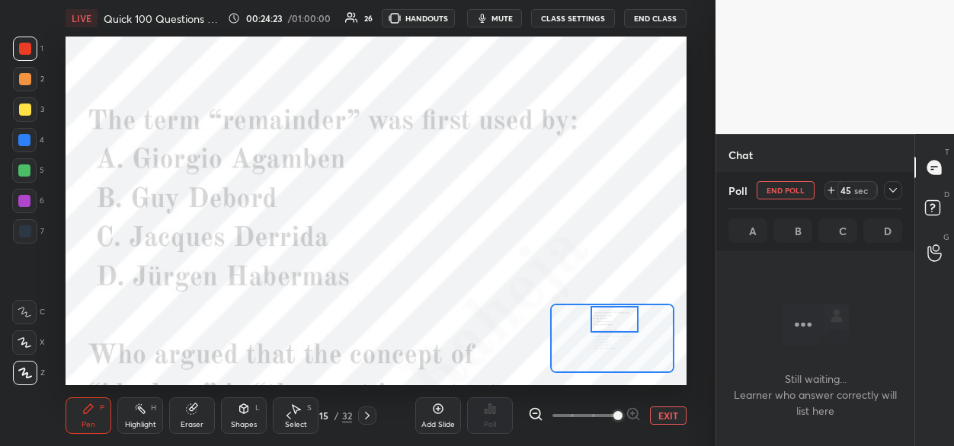
scroll to position [5, 5]
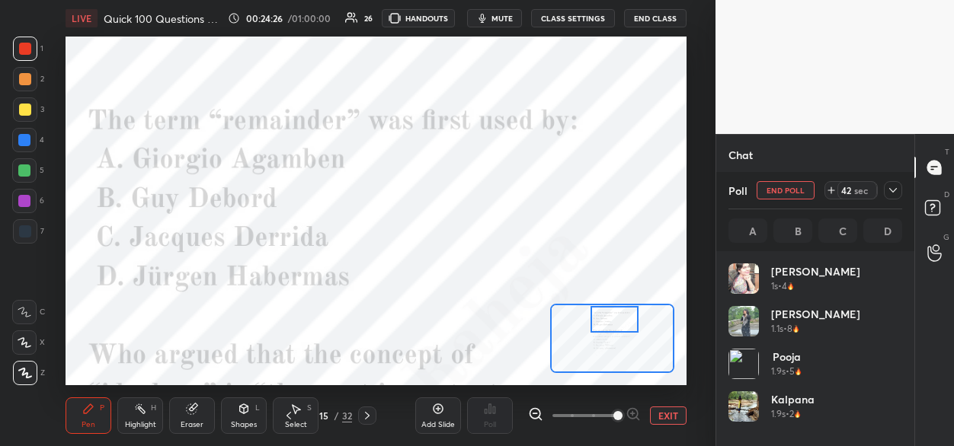
click at [28, 144] on div at bounding box center [24, 140] width 12 height 12
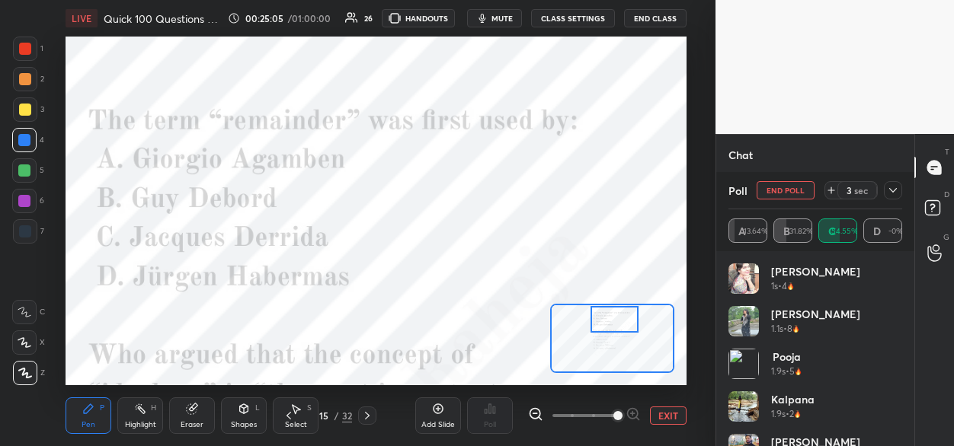
scroll to position [1949, 0]
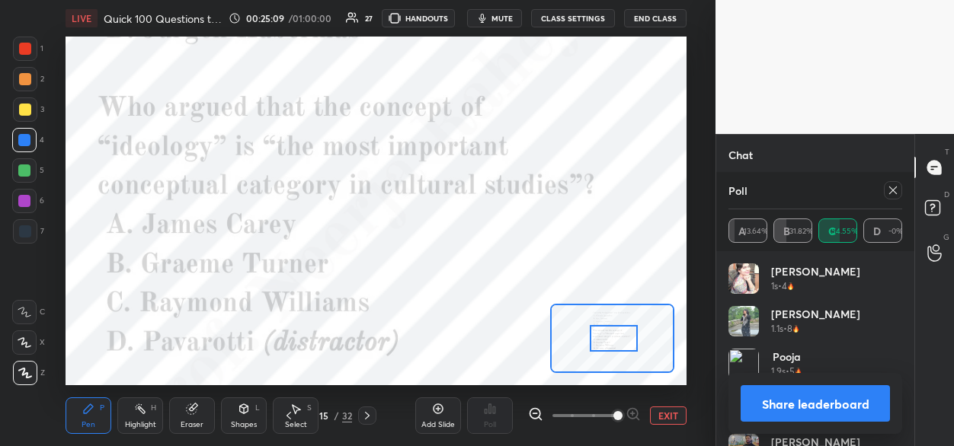
drag, startPoint x: 612, startPoint y: 335, endPoint x: 613, endPoint y: 350, distance: 15.3
click at [612, 347] on div at bounding box center [614, 338] width 49 height 27
drag, startPoint x: 894, startPoint y: 193, endPoint x: 792, endPoint y: 226, distance: 106.7
click at [891, 192] on icon at bounding box center [893, 190] width 12 height 12
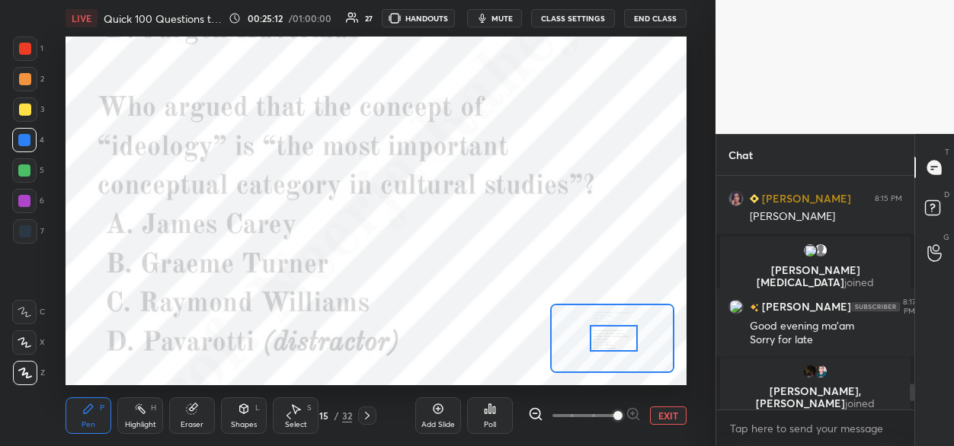
click at [493, 408] on icon at bounding box center [494, 410] width 2 height 7
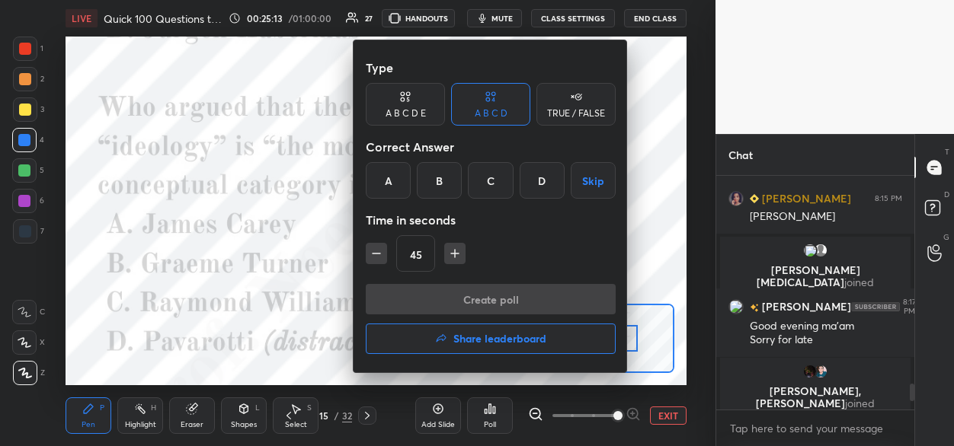
drag, startPoint x: 441, startPoint y: 182, endPoint x: 441, endPoint y: 200, distance: 18.3
click at [442, 184] on div "B" at bounding box center [439, 180] width 45 height 37
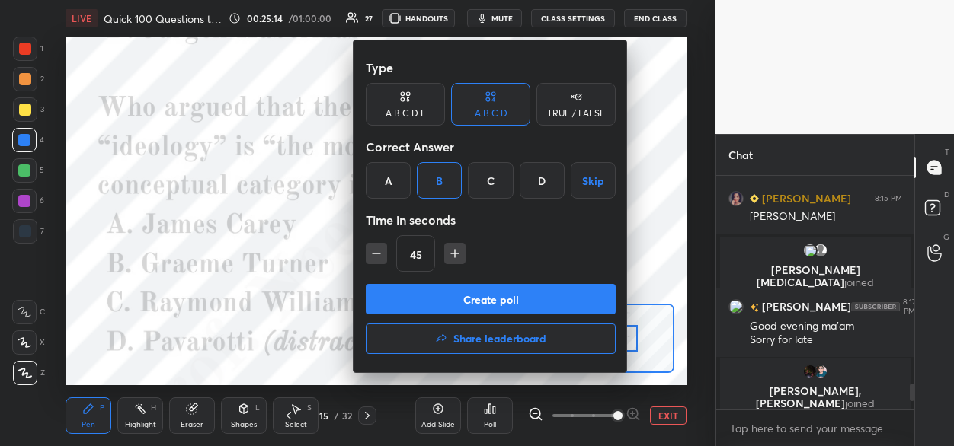
drag, startPoint x: 421, startPoint y: 300, endPoint x: 418, endPoint y: 282, distance: 18.5
click at [421, 299] on button "Create poll" at bounding box center [491, 299] width 250 height 30
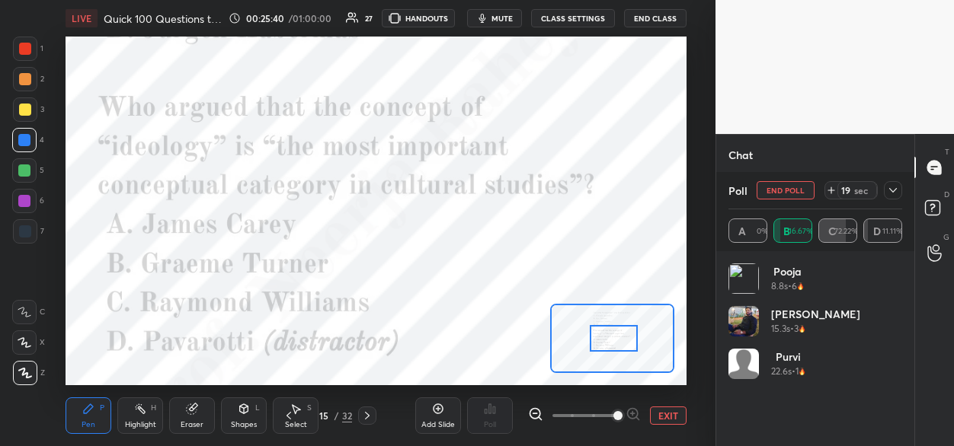
click at [29, 200] on div at bounding box center [24, 201] width 12 height 12
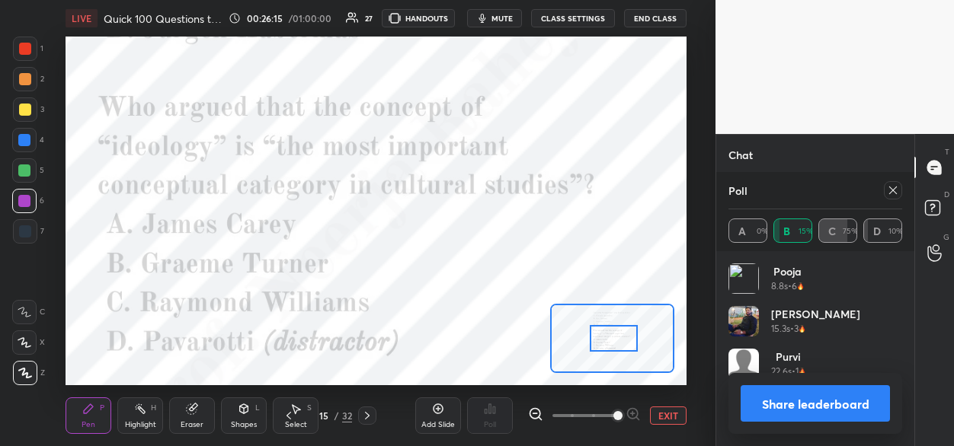
click at [369, 413] on icon at bounding box center [367, 416] width 12 height 12
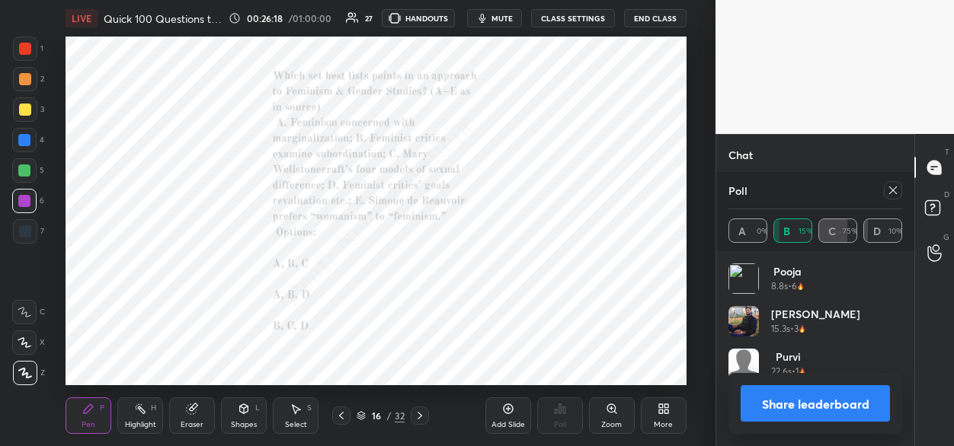
click at [890, 194] on icon at bounding box center [893, 190] width 12 height 12
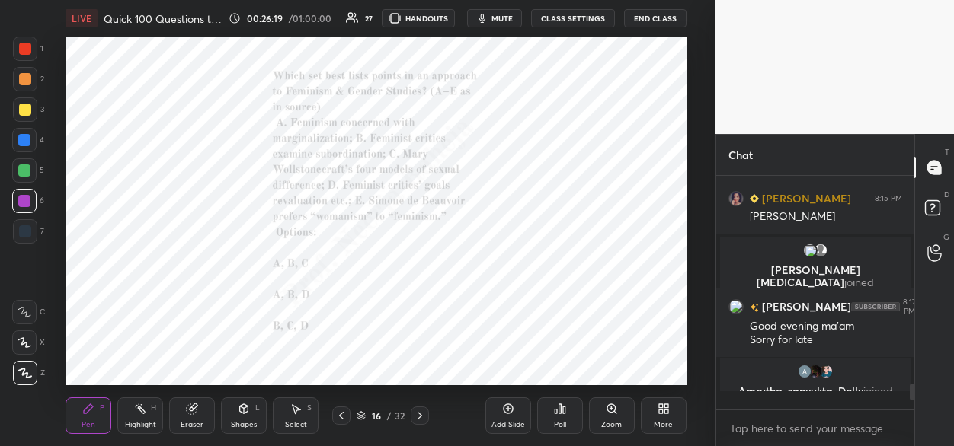
scroll to position [5, 5]
click at [557, 409] on icon at bounding box center [560, 409] width 12 height 12
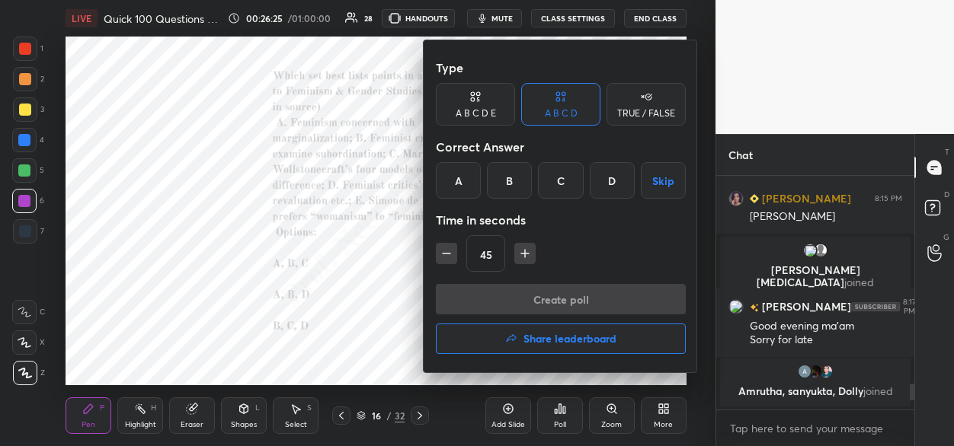
drag, startPoint x: 512, startPoint y: 179, endPoint x: 510, endPoint y: 187, distance: 8.5
click at [511, 184] on div "B" at bounding box center [509, 180] width 45 height 37
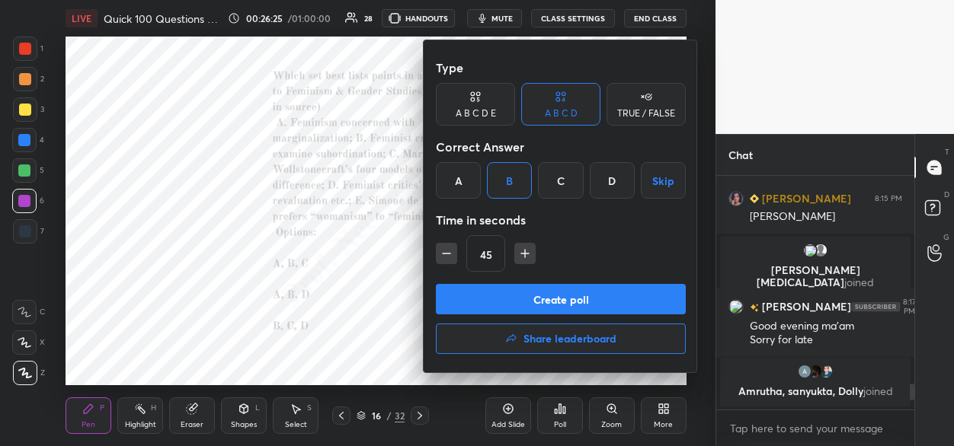
click at [485, 299] on button "Create poll" at bounding box center [561, 299] width 250 height 30
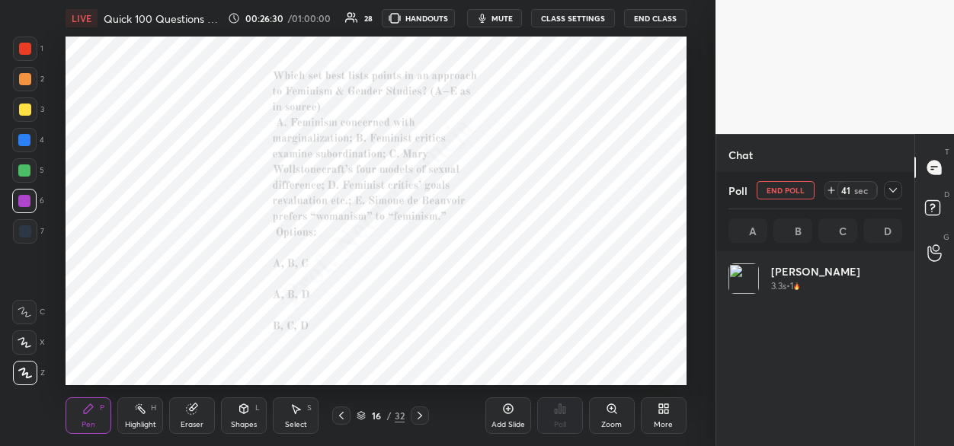
scroll to position [178, 169]
click at [28, 141] on div at bounding box center [24, 140] width 12 height 12
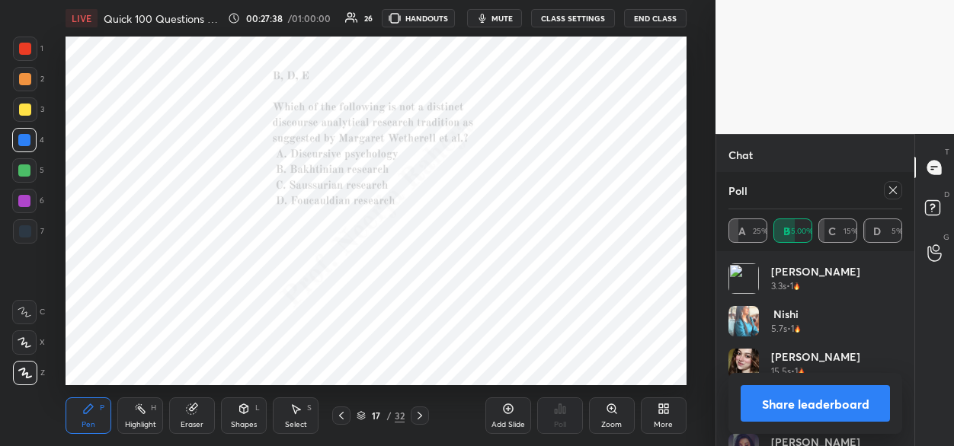
click at [615, 414] on icon at bounding box center [612, 409] width 12 height 12
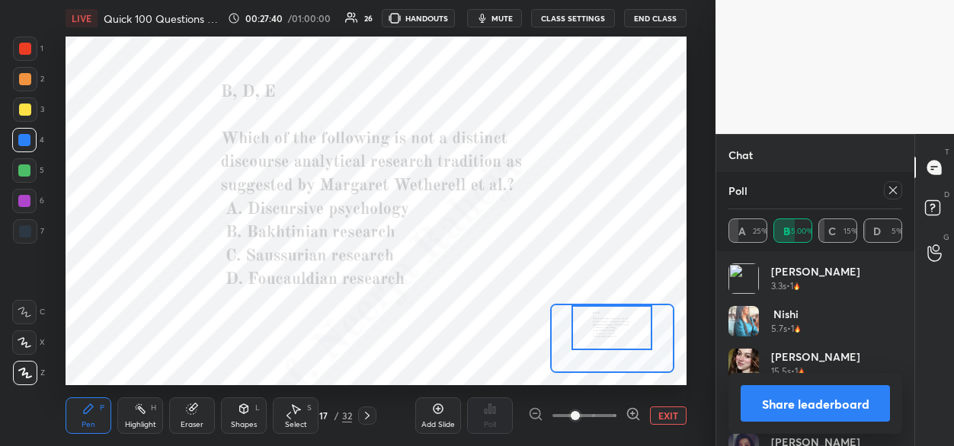
click at [612, 341] on div at bounding box center [611, 327] width 81 height 44
click at [894, 191] on icon at bounding box center [893, 190] width 12 height 12
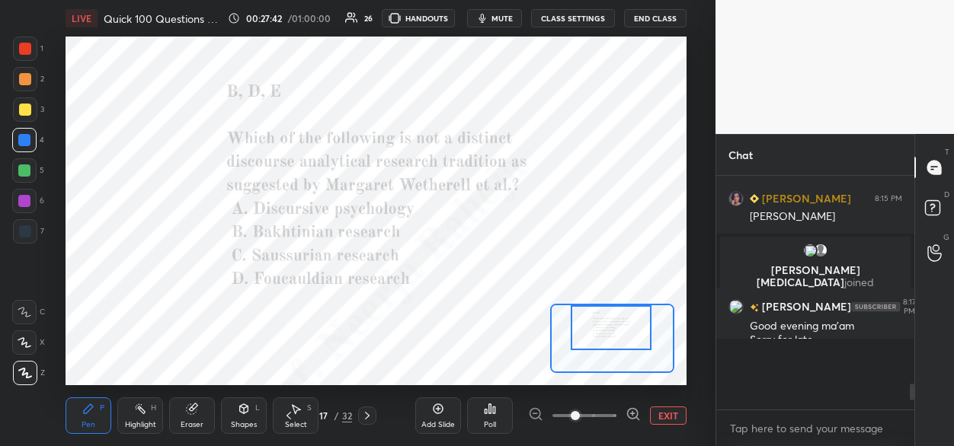
scroll to position [225, 194]
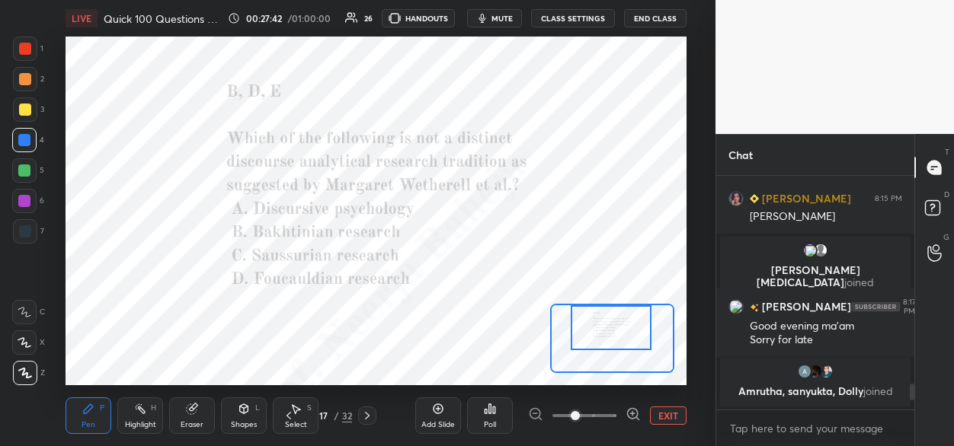
click at [494, 411] on div "Poll" at bounding box center [490, 416] width 46 height 37
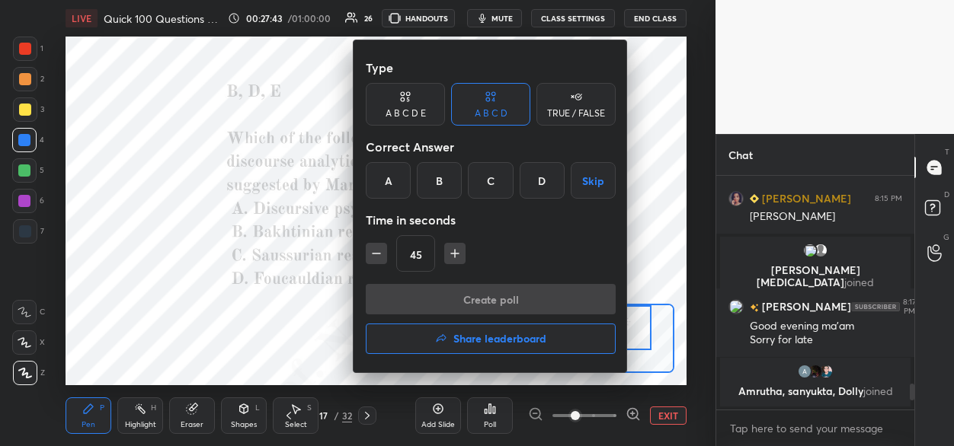
click at [490, 184] on div "C" at bounding box center [490, 180] width 45 height 37
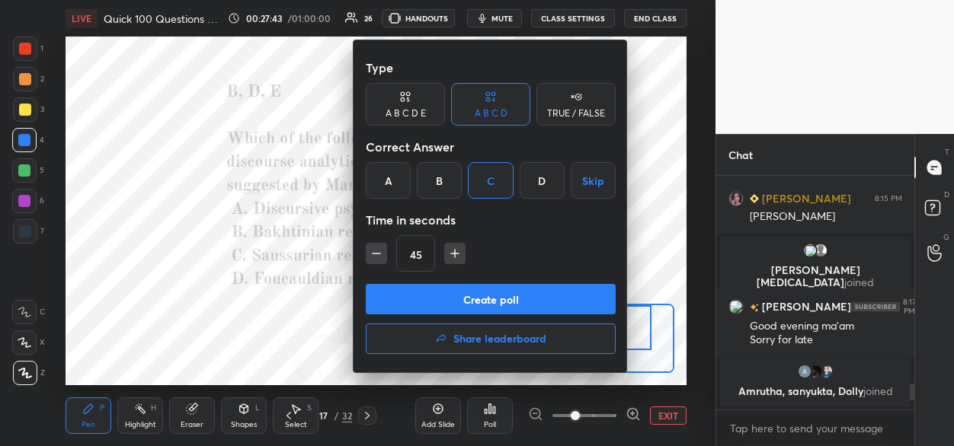
drag, startPoint x: 462, startPoint y: 302, endPoint x: 436, endPoint y: 256, distance: 52.9
click at [462, 299] on button "Create poll" at bounding box center [491, 299] width 250 height 30
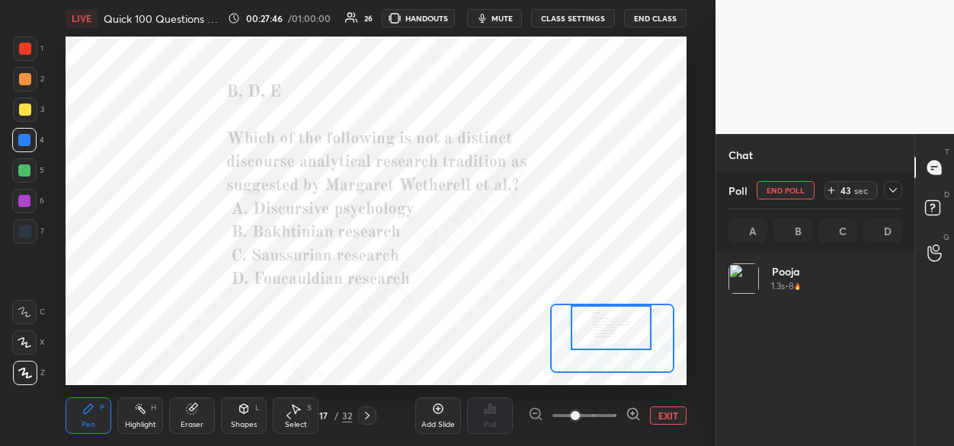
scroll to position [178, 169]
click at [30, 198] on div at bounding box center [24, 201] width 12 height 12
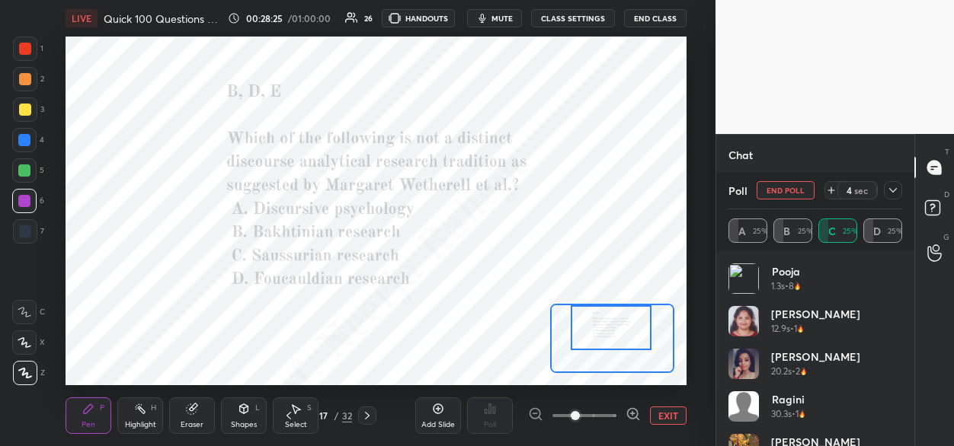
scroll to position [1962, 0]
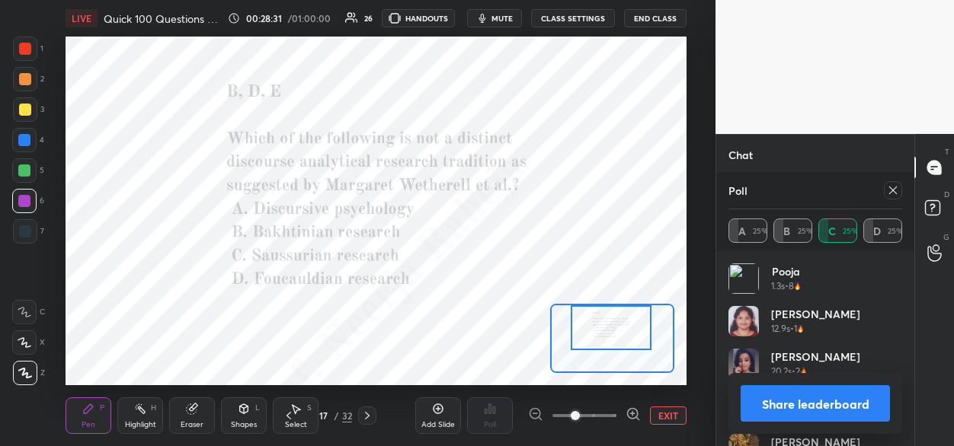
drag, startPoint x: 891, startPoint y: 191, endPoint x: 851, endPoint y: 225, distance: 52.5
click at [891, 191] on icon at bounding box center [893, 190] width 12 height 12
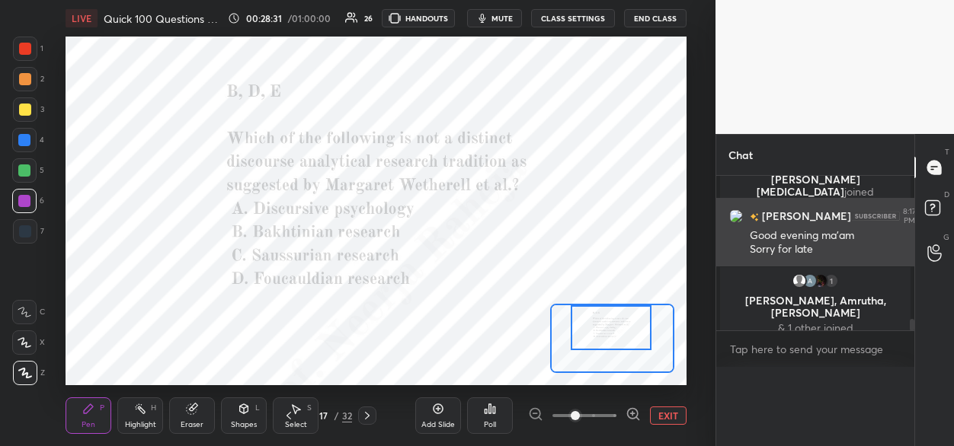
scroll to position [5, 5]
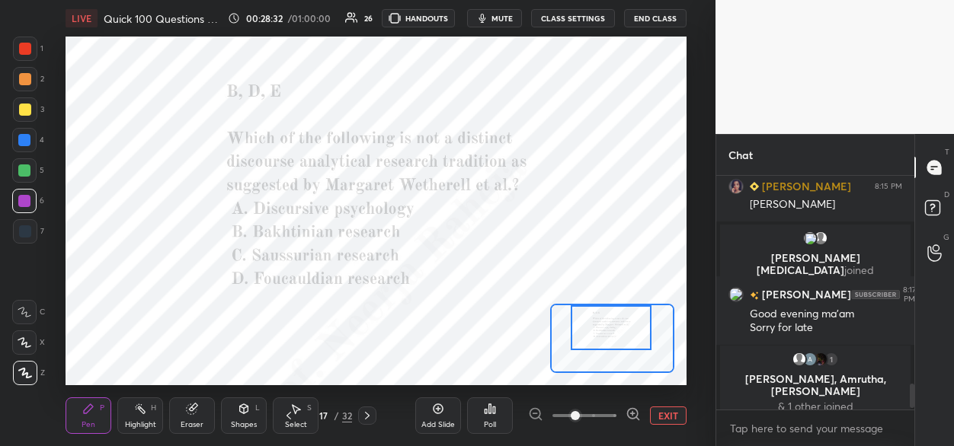
drag, startPoint x: 368, startPoint y: 414, endPoint x: 404, endPoint y: 408, distance: 36.5
click at [369, 413] on icon at bounding box center [367, 416] width 12 height 12
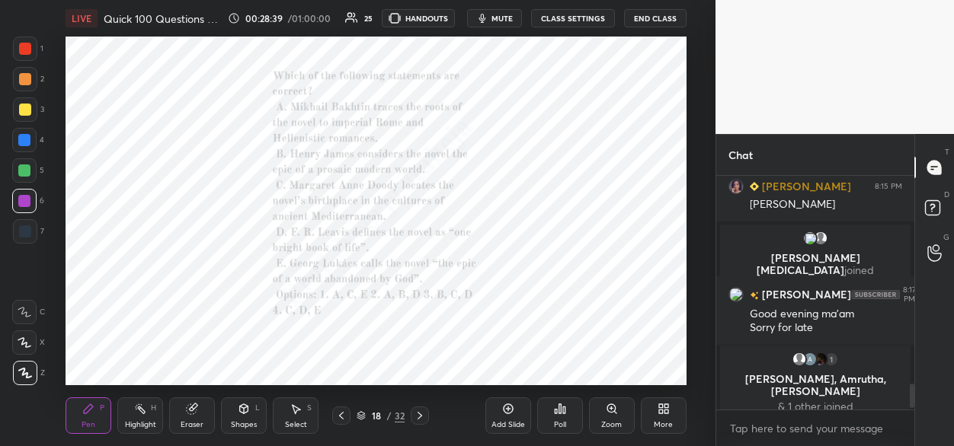
click at [560, 409] on icon at bounding box center [560, 409] width 2 height 9
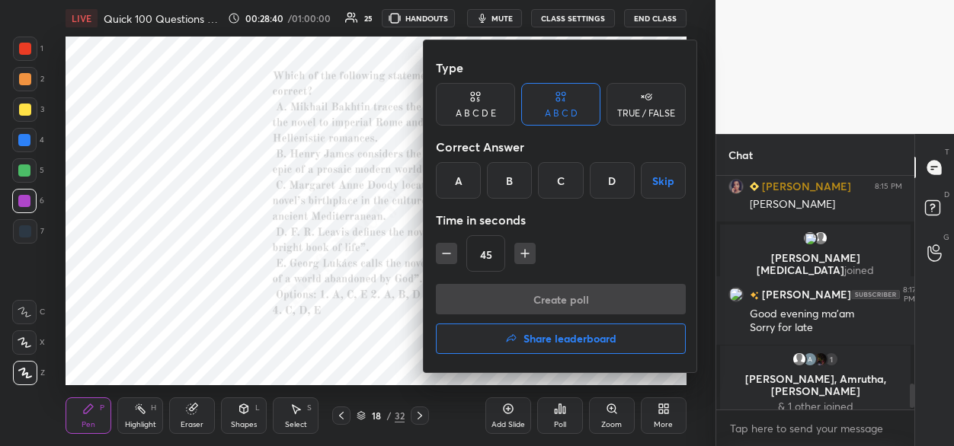
drag, startPoint x: 459, startPoint y: 186, endPoint x: 463, endPoint y: 213, distance: 27.8
click at [459, 189] on div "A" at bounding box center [458, 180] width 45 height 37
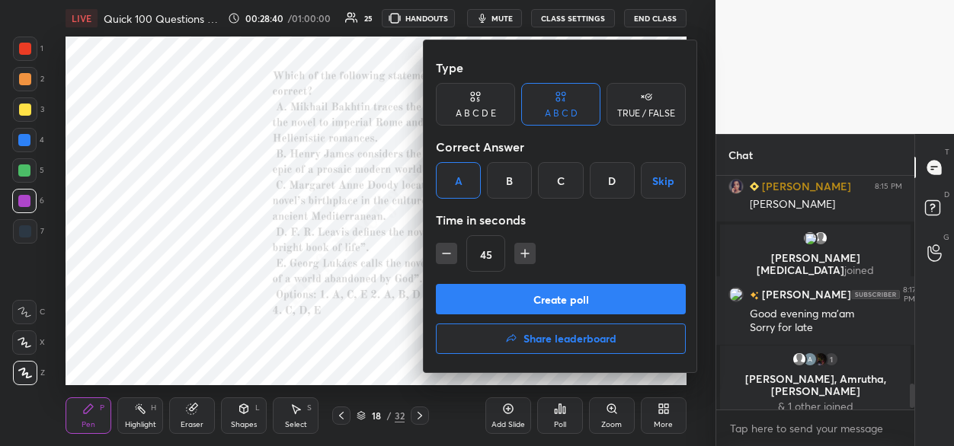
drag, startPoint x: 465, startPoint y: 302, endPoint x: 464, endPoint y: 270, distance: 31.3
click at [465, 300] on button "Create poll" at bounding box center [561, 299] width 250 height 30
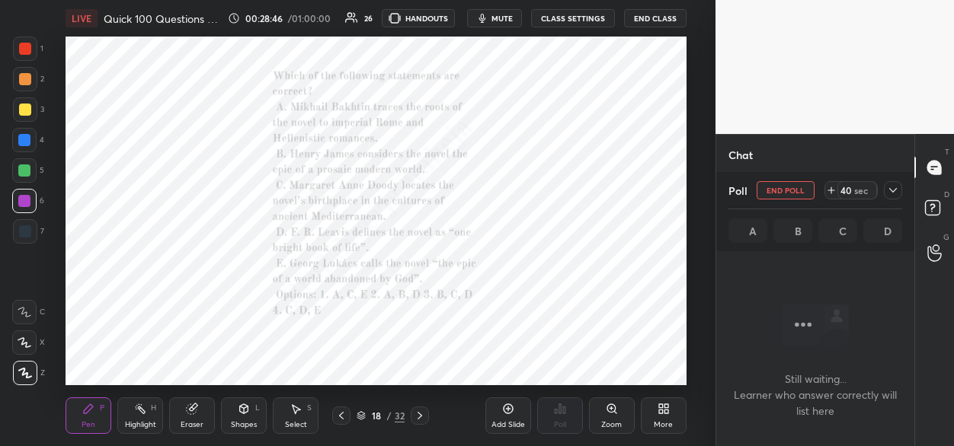
click at [28, 50] on div at bounding box center [25, 49] width 12 height 12
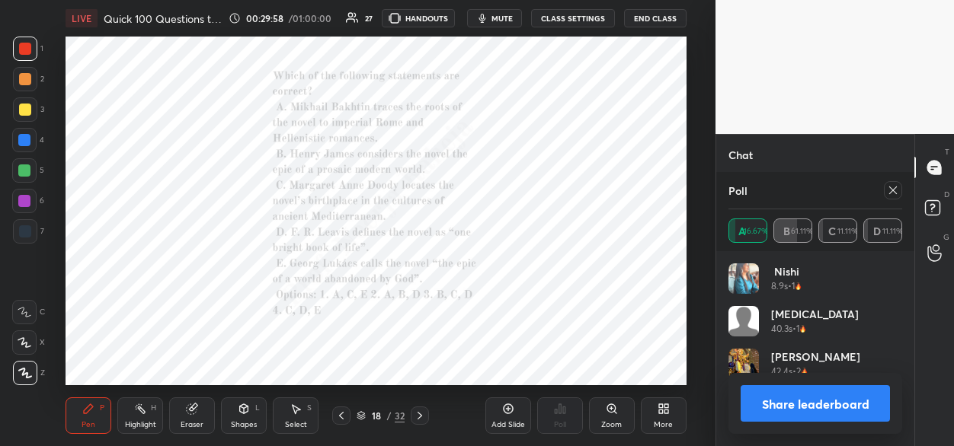
click at [420, 417] on icon at bounding box center [419, 416] width 5 height 8
drag, startPoint x: 891, startPoint y: 191, endPoint x: 883, endPoint y: 195, distance: 9.2
click at [888, 193] on icon at bounding box center [893, 190] width 12 height 12
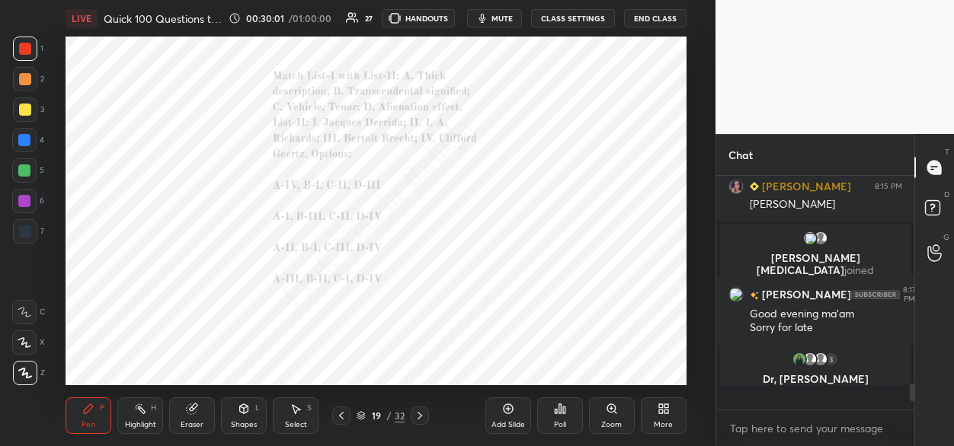
scroll to position [5, 5]
click at [560, 411] on icon at bounding box center [560, 409] width 12 height 12
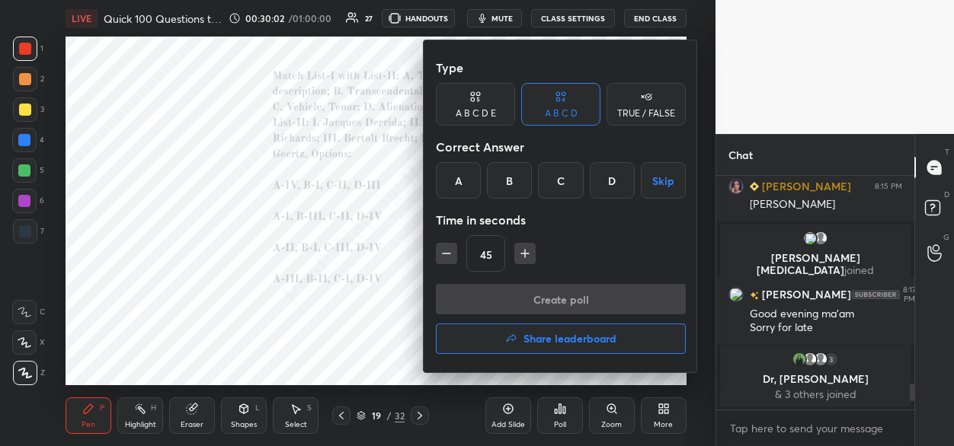
drag, startPoint x: 453, startPoint y: 180, endPoint x: 467, endPoint y: 237, distance: 58.9
click at [453, 181] on div "A" at bounding box center [458, 180] width 45 height 37
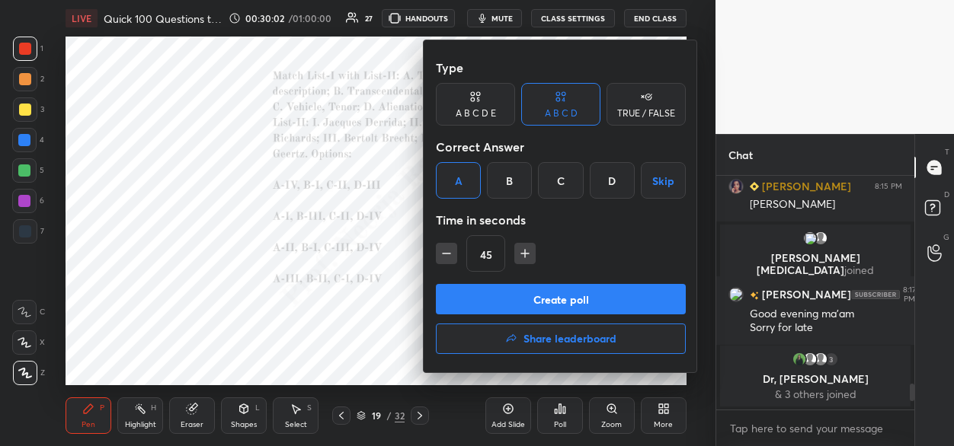
click at [458, 300] on button "Create poll" at bounding box center [561, 299] width 250 height 30
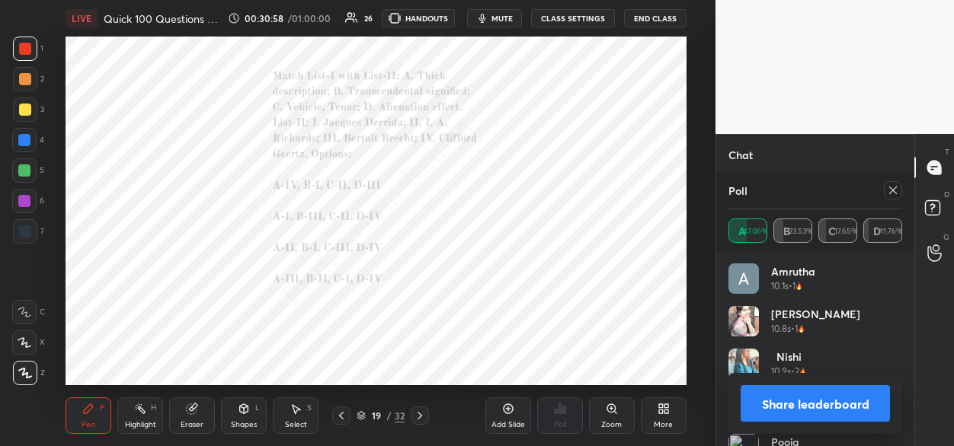
scroll to position [2068, 0]
drag, startPoint x: 893, startPoint y: 188, endPoint x: 877, endPoint y: 197, distance: 18.4
click at [889, 190] on icon at bounding box center [893, 190] width 12 height 12
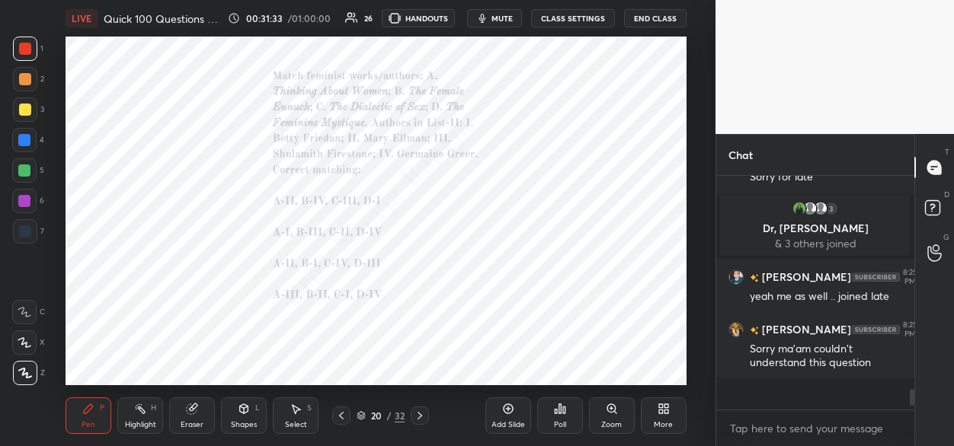
scroll to position [89, 194]
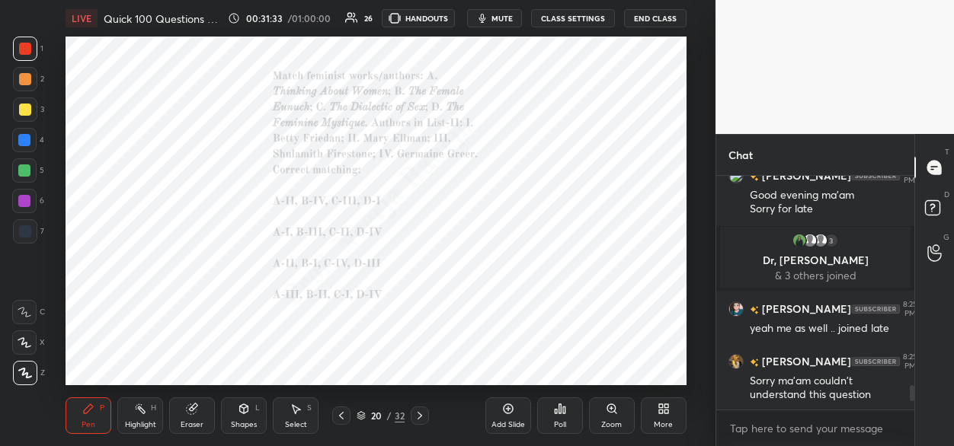
click at [561, 414] on icon at bounding box center [560, 409] width 12 height 12
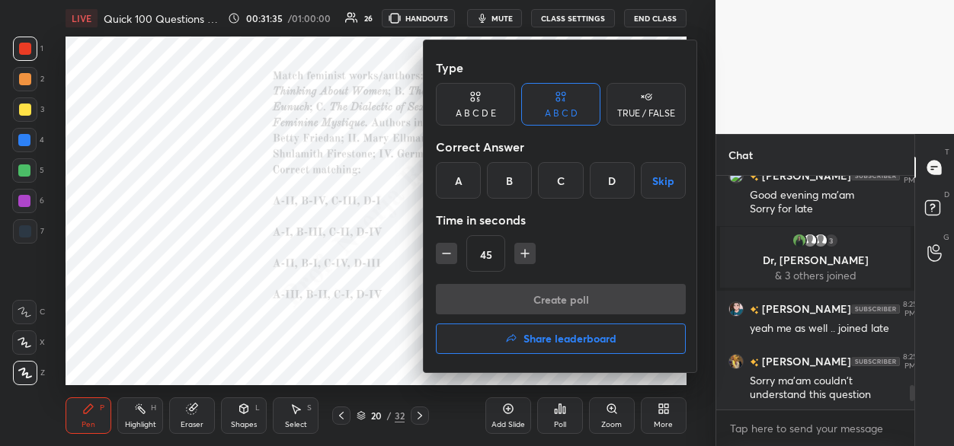
click at [460, 183] on div "A" at bounding box center [458, 180] width 45 height 37
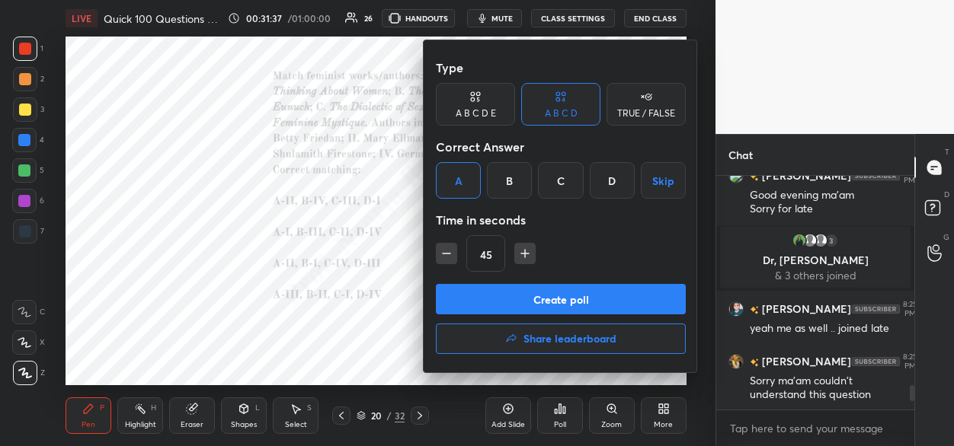
click at [472, 296] on button "Create poll" at bounding box center [561, 299] width 250 height 30
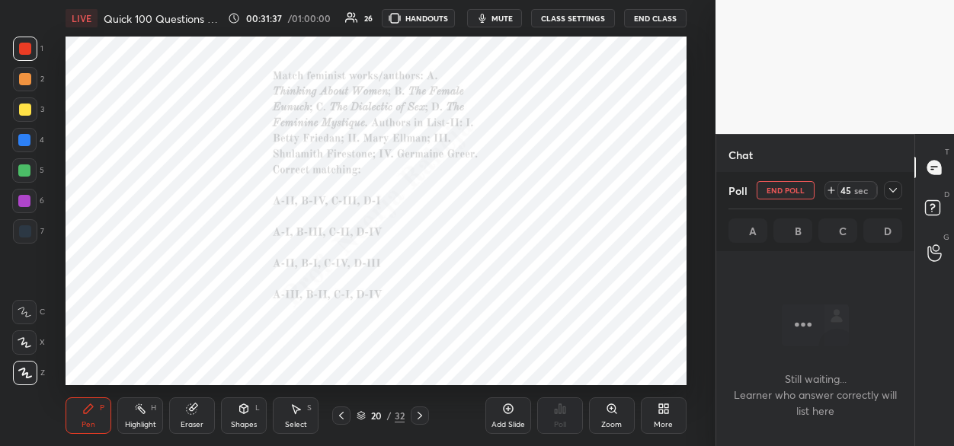
scroll to position [5, 5]
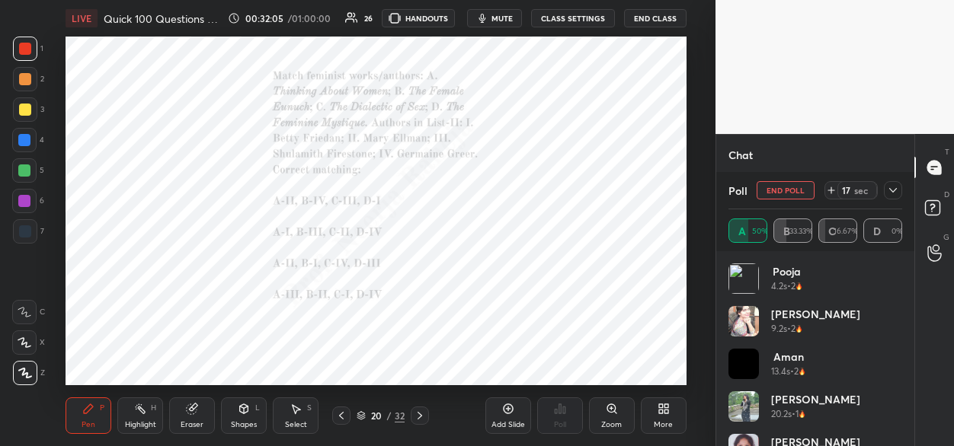
drag, startPoint x: 896, startPoint y: 192, endPoint x: 869, endPoint y: 239, distance: 54.2
click at [895, 193] on icon at bounding box center [893, 190] width 12 height 12
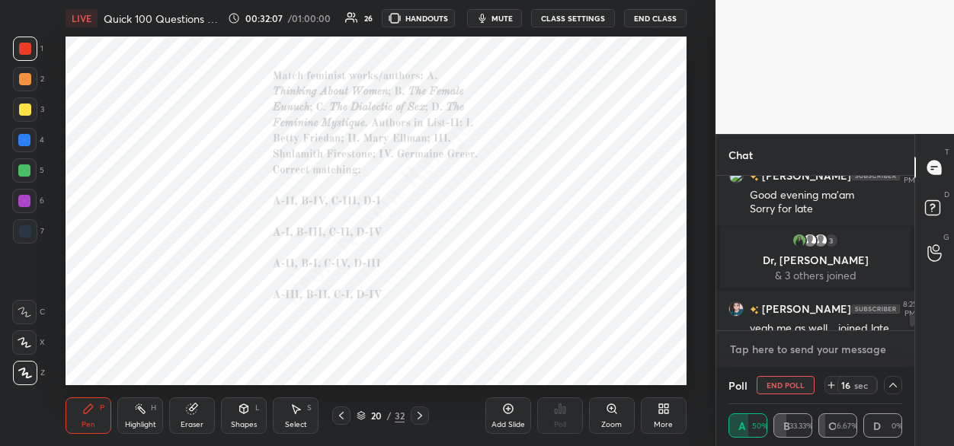
type textarea "x"
drag, startPoint x: 742, startPoint y: 348, endPoint x: 738, endPoint y: 361, distance: 13.5
click at [741, 347] on textarea at bounding box center [815, 349] width 174 height 24
paste textarea "A-II, B-IV, C-III, D-I."
type textarea "A-II, B-IV, C-III, D-I."
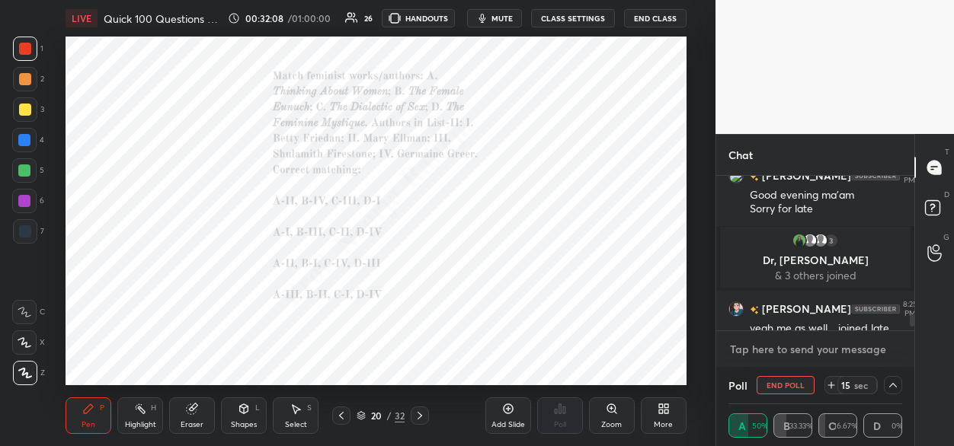
type textarea "x"
type textarea "A-II, B-IV, C-III, D-I."
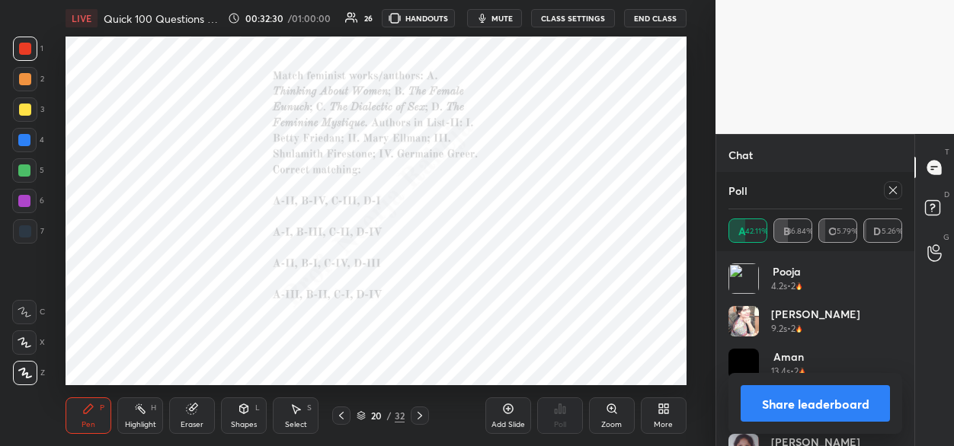
drag, startPoint x: 890, startPoint y: 187, endPoint x: 884, endPoint y: 204, distance: 17.6
click at [890, 188] on icon at bounding box center [893, 190] width 12 height 12
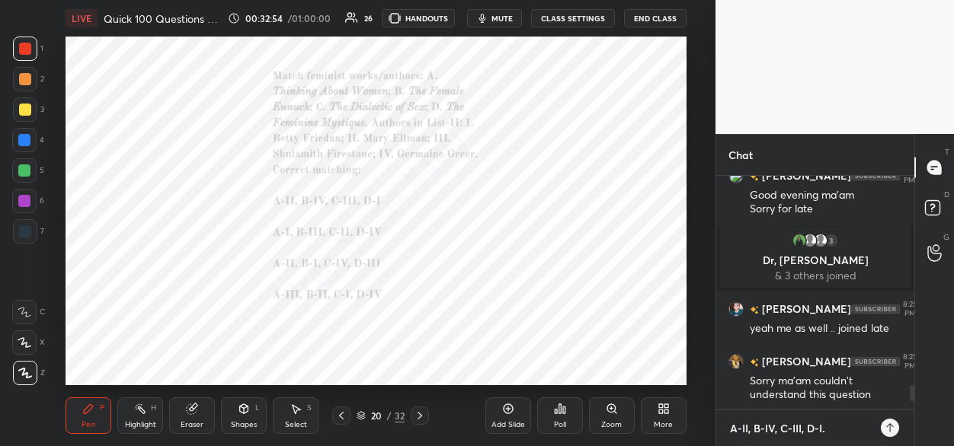
type textarea "x"
drag, startPoint x: 834, startPoint y: 431, endPoint x: 737, endPoint y: 379, distance: 110.4
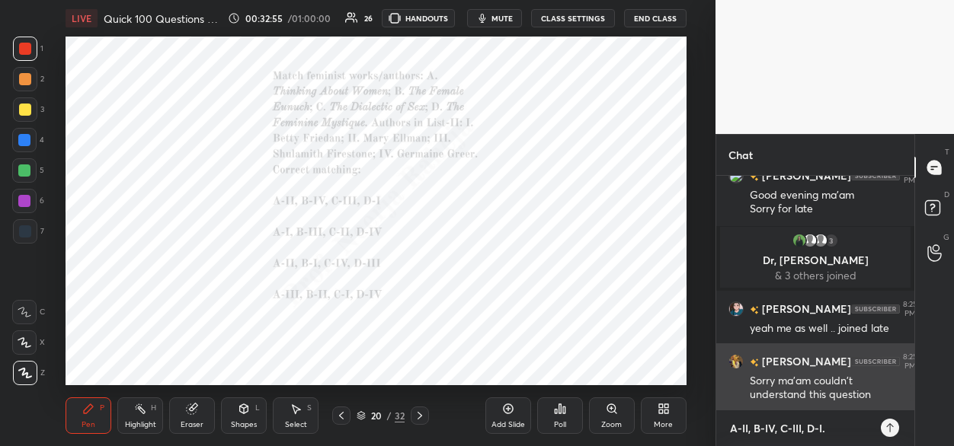
click at [721, 426] on div "A-II, B-IV, C-III, D-I. x" at bounding box center [815, 429] width 198 height 36
type textarea "x"
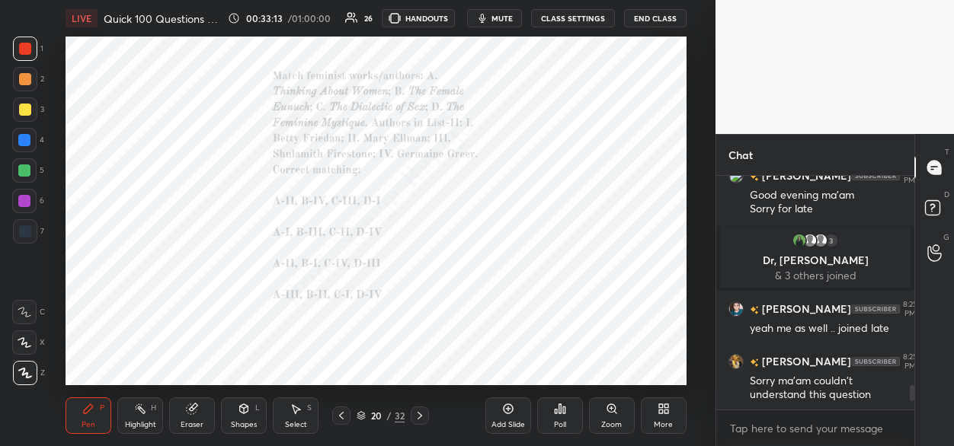
drag, startPoint x: 412, startPoint y: 421, endPoint x: 422, endPoint y: 415, distance: 11.2
click at [412, 421] on div at bounding box center [420, 416] width 18 height 18
click at [611, 417] on div "Zoom" at bounding box center [612, 416] width 46 height 37
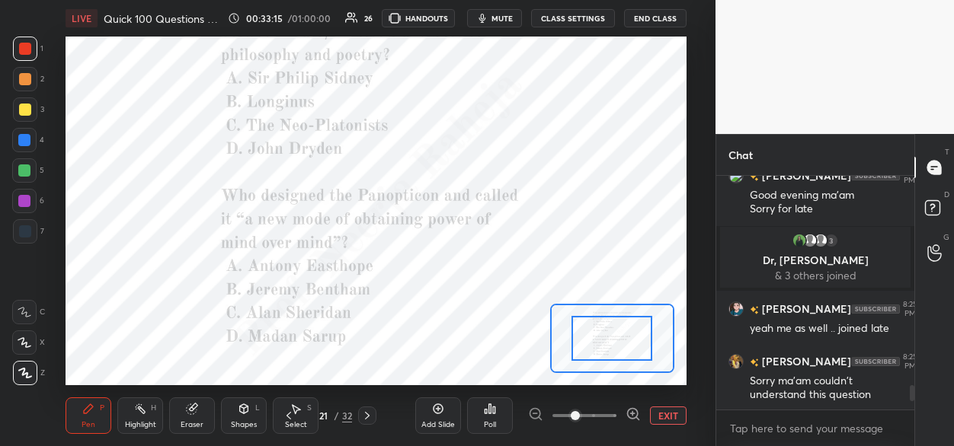
click at [610, 415] on span at bounding box center [584, 416] width 64 height 23
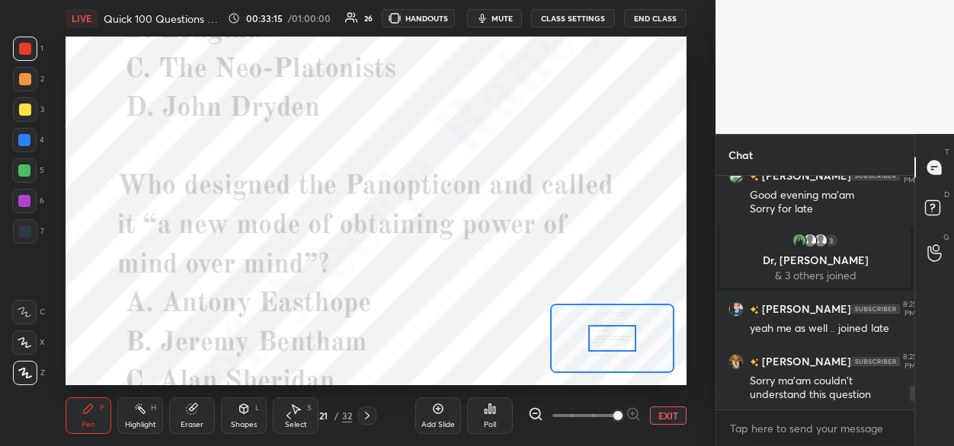
click at [614, 414] on span at bounding box center [617, 415] width 9 height 9
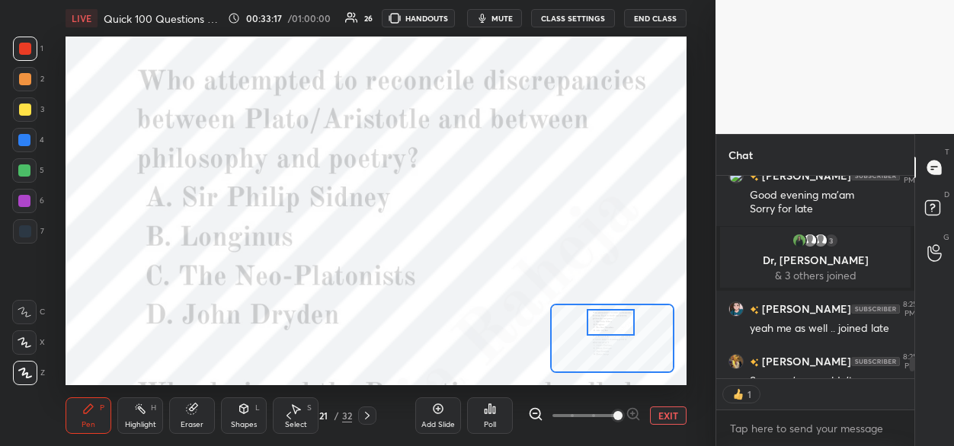
drag, startPoint x: 607, startPoint y: 334, endPoint x: 604, endPoint y: 324, distance: 10.4
click at [604, 318] on div at bounding box center [611, 322] width 49 height 27
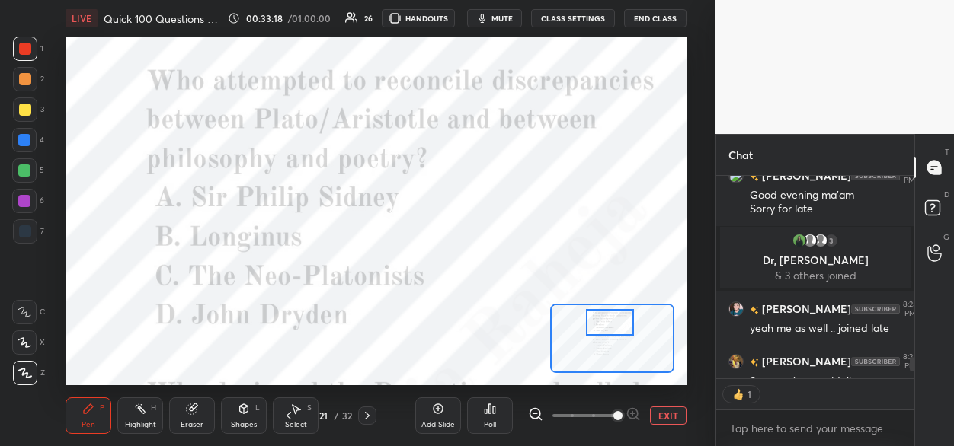
click at [494, 415] on div "Poll" at bounding box center [490, 416] width 46 height 37
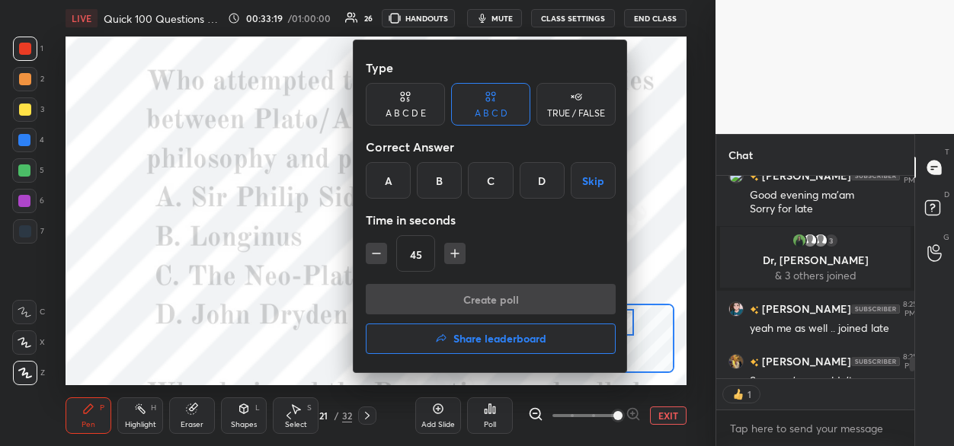
drag, startPoint x: 489, startPoint y: 186, endPoint x: 484, endPoint y: 196, distance: 11.2
click at [488, 190] on div "C" at bounding box center [490, 180] width 45 height 37
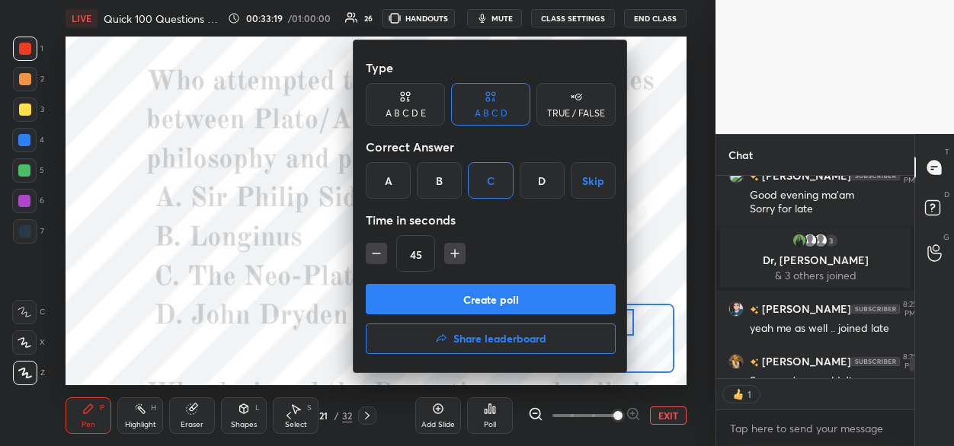
click at [447, 300] on button "Create poll" at bounding box center [491, 299] width 250 height 30
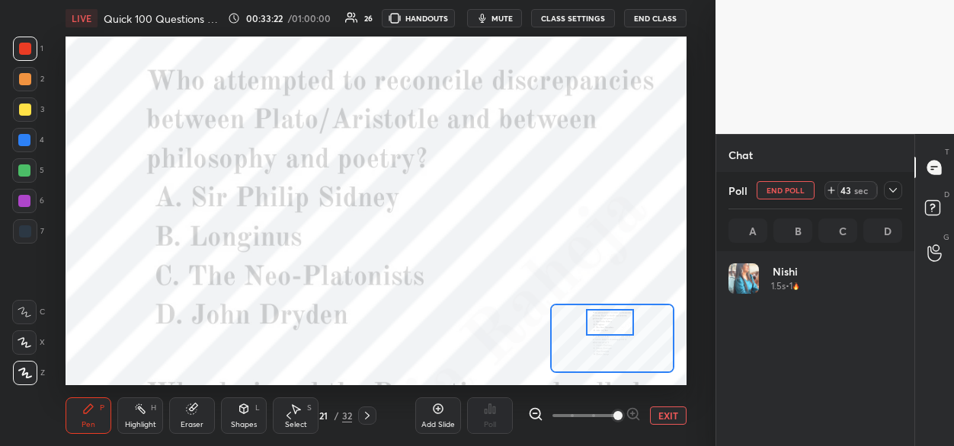
click at [32, 139] on div at bounding box center [24, 140] width 24 height 24
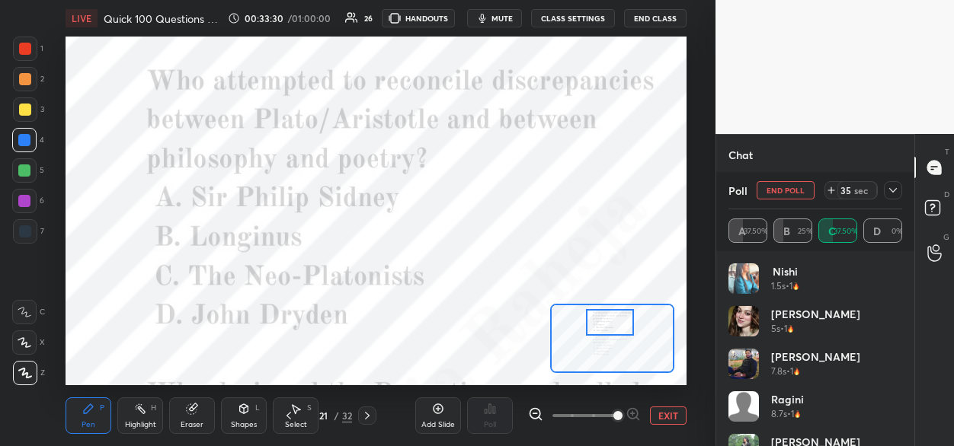
scroll to position [2068, 0]
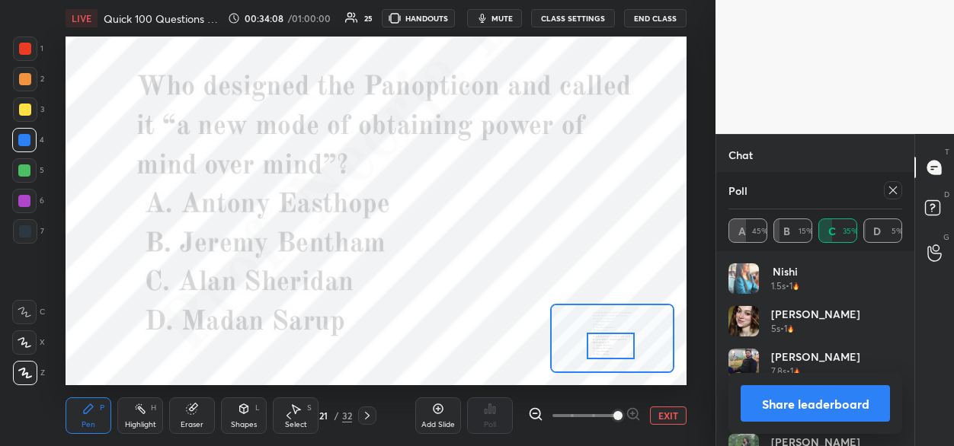
drag, startPoint x: 610, startPoint y: 325, endPoint x: 611, endPoint y: 348, distance: 22.9
click at [611, 348] on div at bounding box center [611, 346] width 49 height 27
click at [891, 192] on icon at bounding box center [893, 191] width 8 height 8
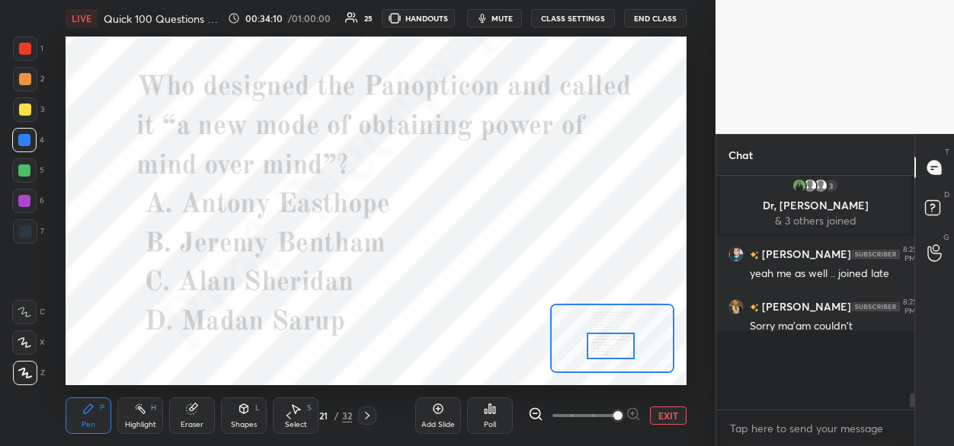
scroll to position [94, 194]
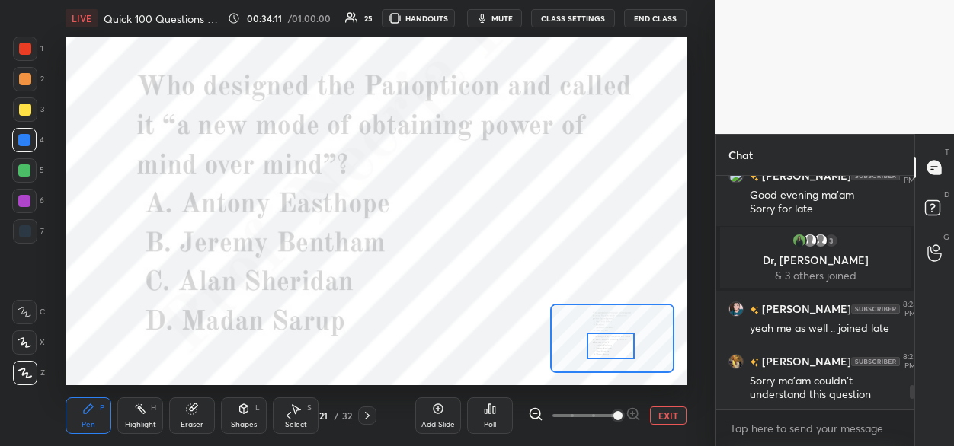
click at [491, 410] on icon at bounding box center [490, 409] width 2 height 9
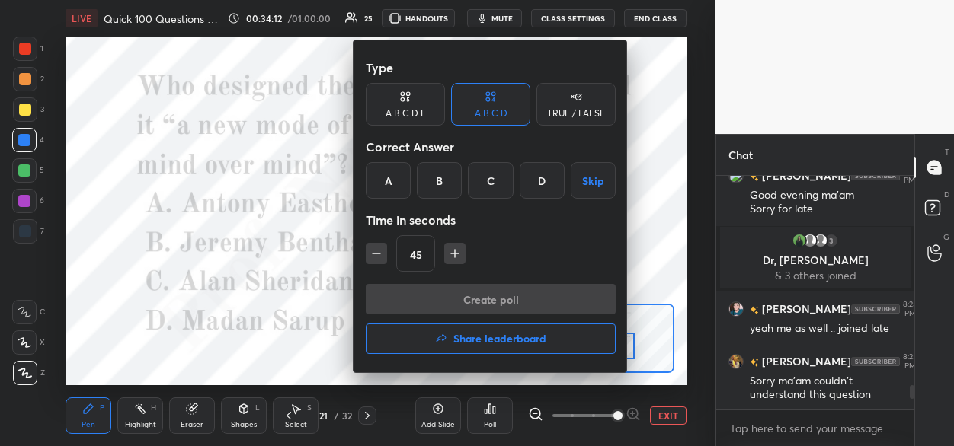
drag, startPoint x: 434, startPoint y: 174, endPoint x: 434, endPoint y: 187, distance: 13.0
click at [433, 174] on div "B" at bounding box center [439, 180] width 45 height 37
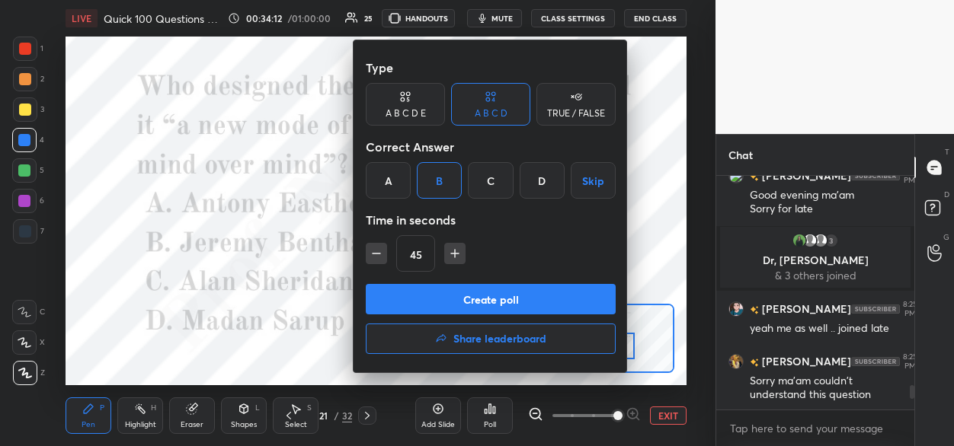
click at [416, 302] on button "Create poll" at bounding box center [491, 299] width 250 height 30
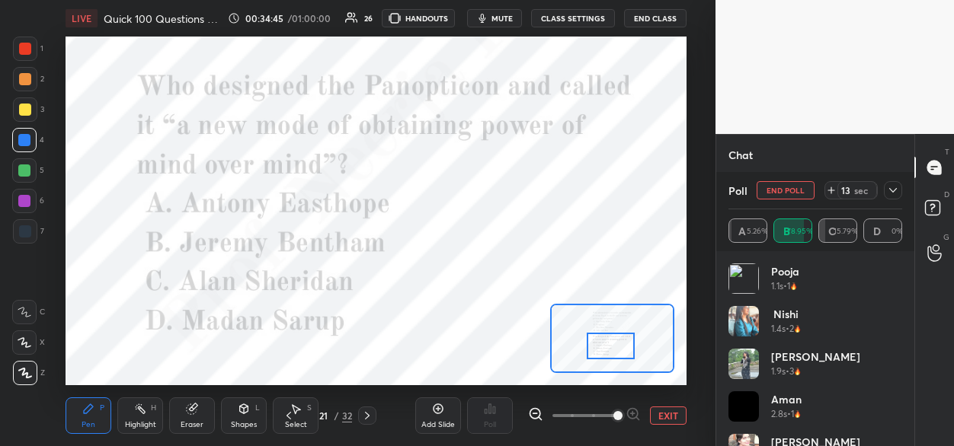
scroll to position [2103, 0]
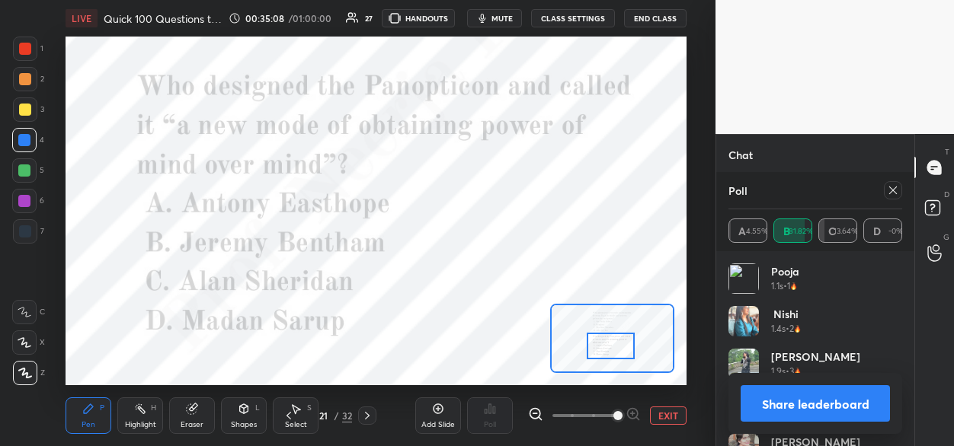
click at [366, 417] on icon at bounding box center [367, 416] width 12 height 12
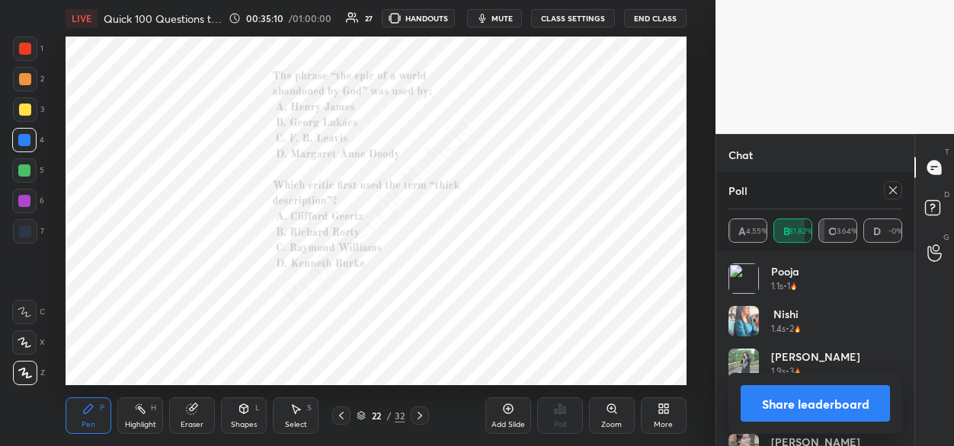
click at [607, 416] on div "Zoom" at bounding box center [612, 416] width 46 height 37
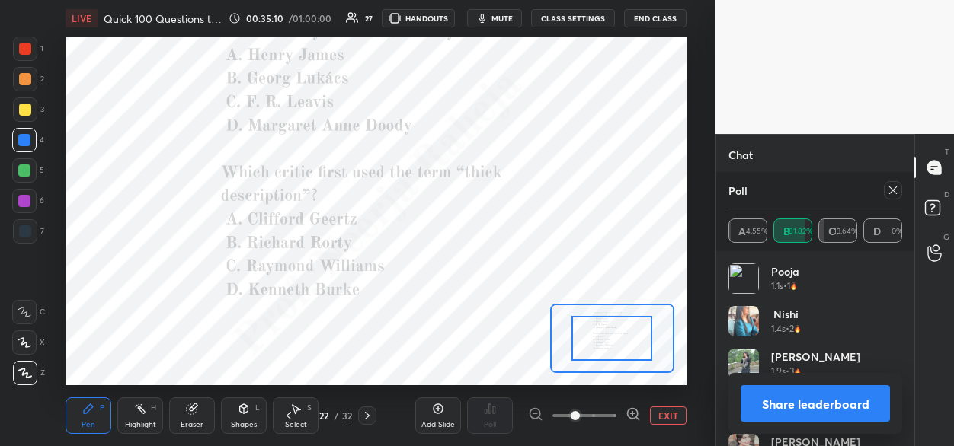
click at [612, 414] on span at bounding box center [584, 416] width 64 height 23
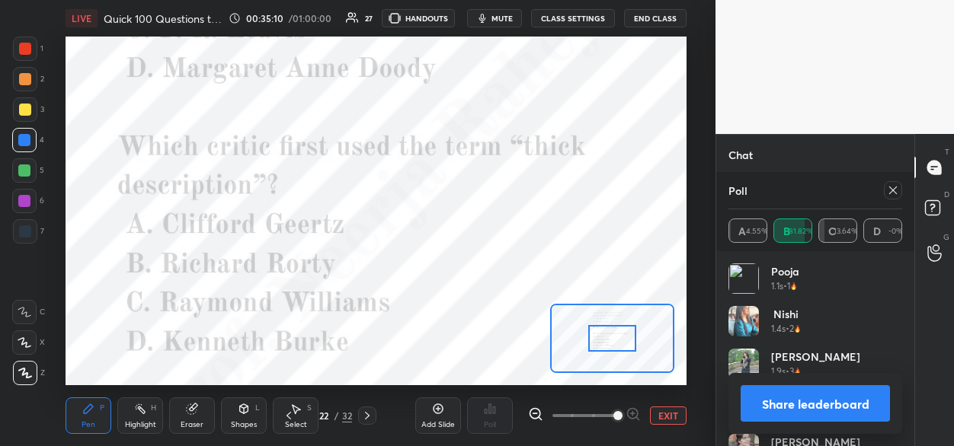
click at [615, 414] on span at bounding box center [617, 415] width 9 height 9
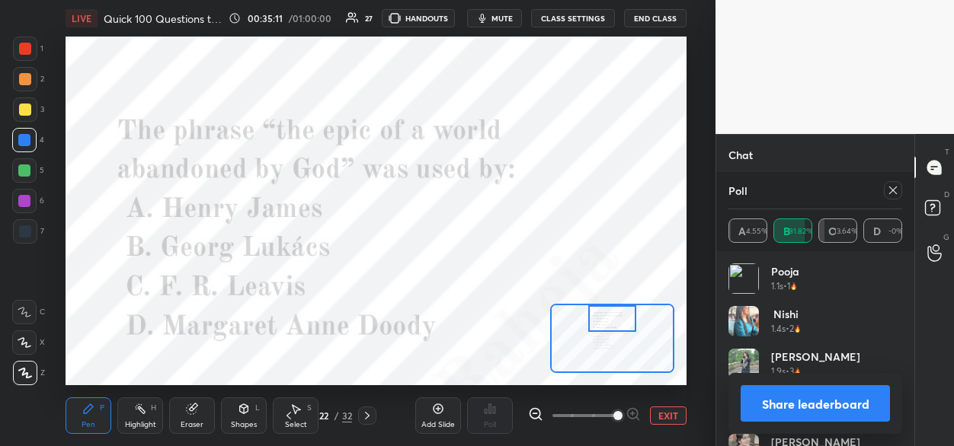
drag, startPoint x: 615, startPoint y: 346, endPoint x: 610, endPoint y: 331, distance: 15.2
click at [611, 331] on div at bounding box center [612, 318] width 49 height 27
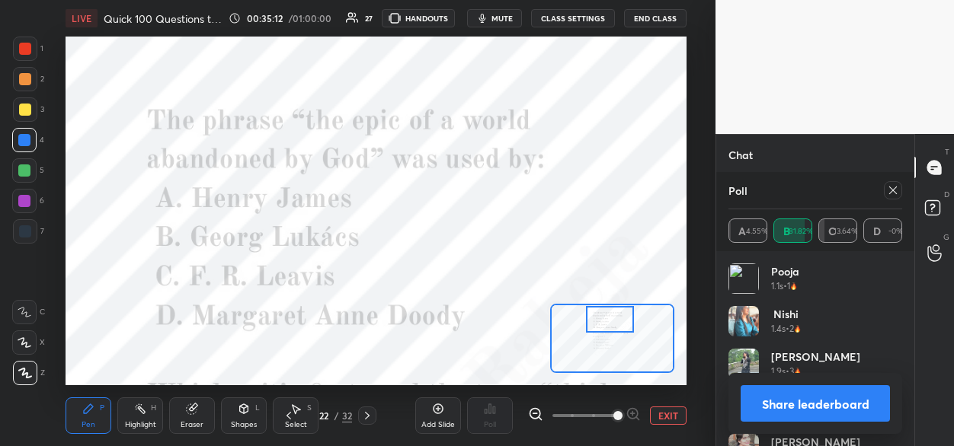
drag, startPoint x: 892, startPoint y: 190, endPoint x: 875, endPoint y: 199, distance: 19.8
click at [891, 190] on icon at bounding box center [893, 190] width 12 height 12
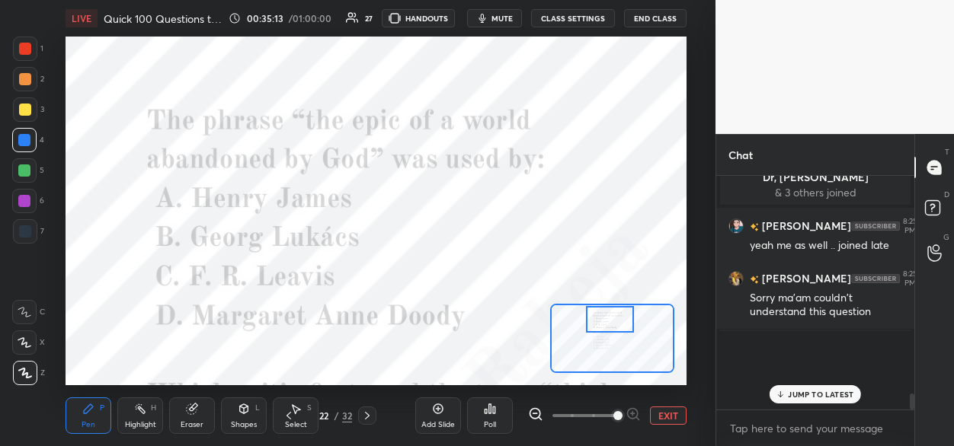
scroll to position [225, 194]
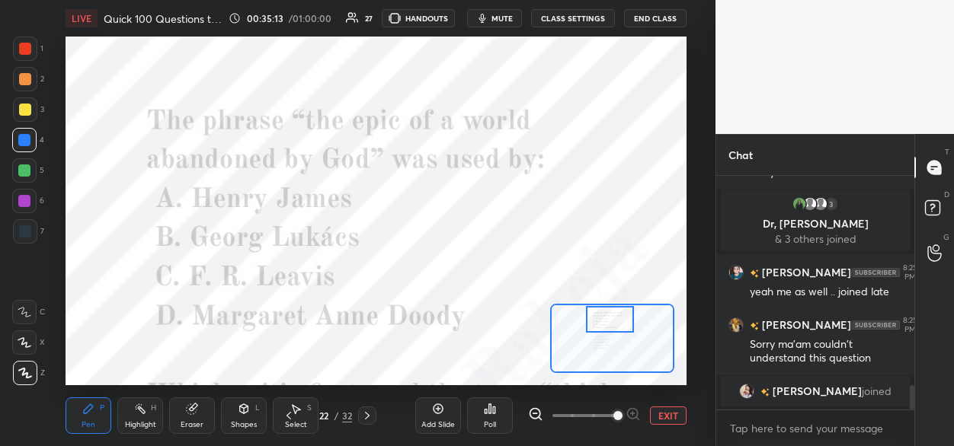
click at [490, 411] on icon at bounding box center [490, 409] width 2 height 9
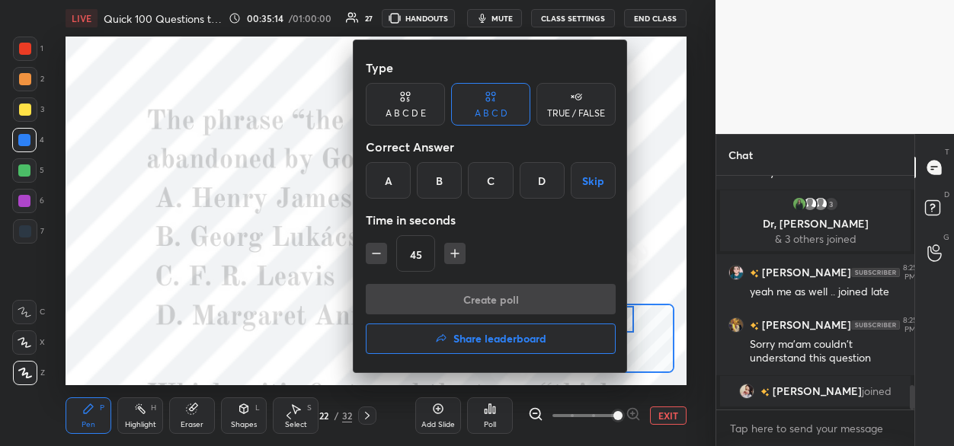
drag, startPoint x: 440, startPoint y: 182, endPoint x: 437, endPoint y: 223, distance: 41.2
click at [440, 184] on div "B" at bounding box center [439, 180] width 45 height 37
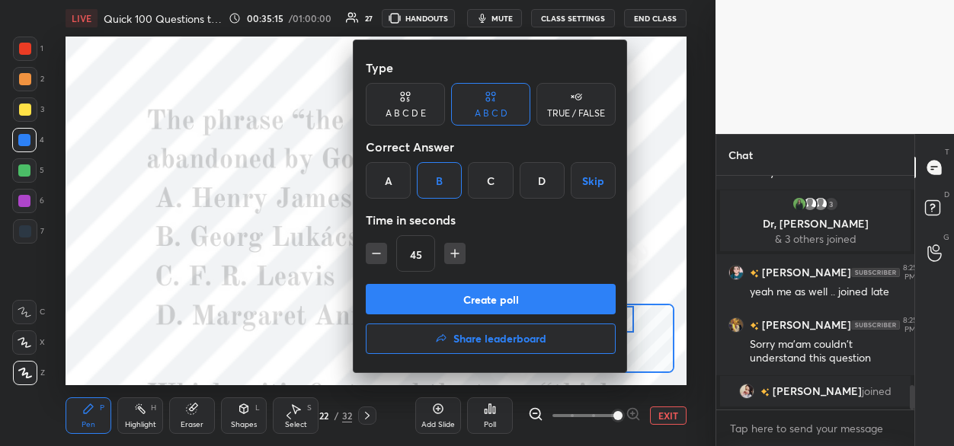
click at [422, 300] on button "Create poll" at bounding box center [491, 299] width 250 height 30
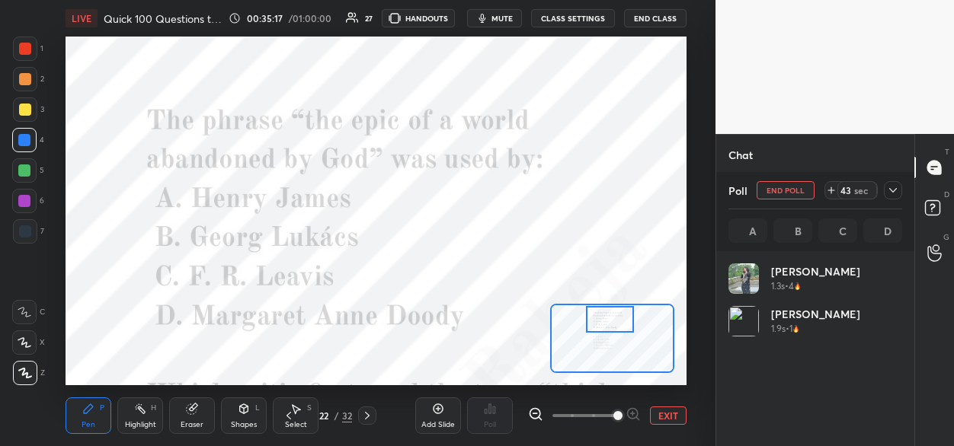
scroll to position [178, 169]
click at [20, 43] on div at bounding box center [25, 49] width 12 height 12
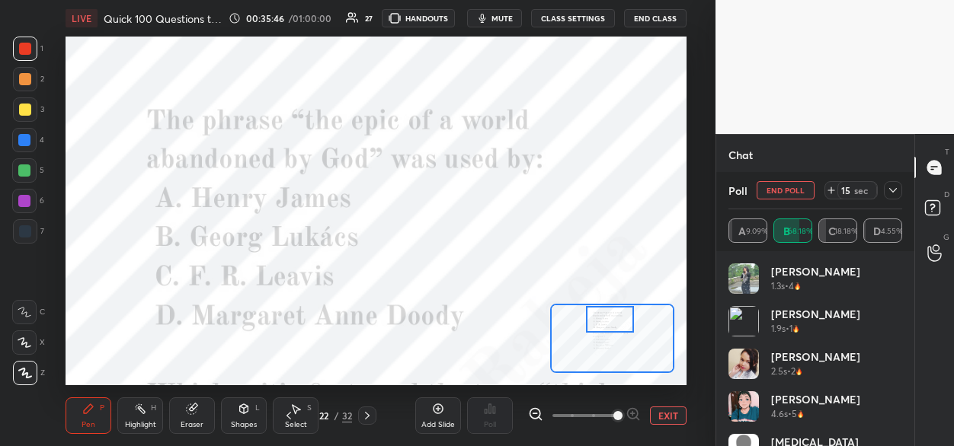
scroll to position [2122, 0]
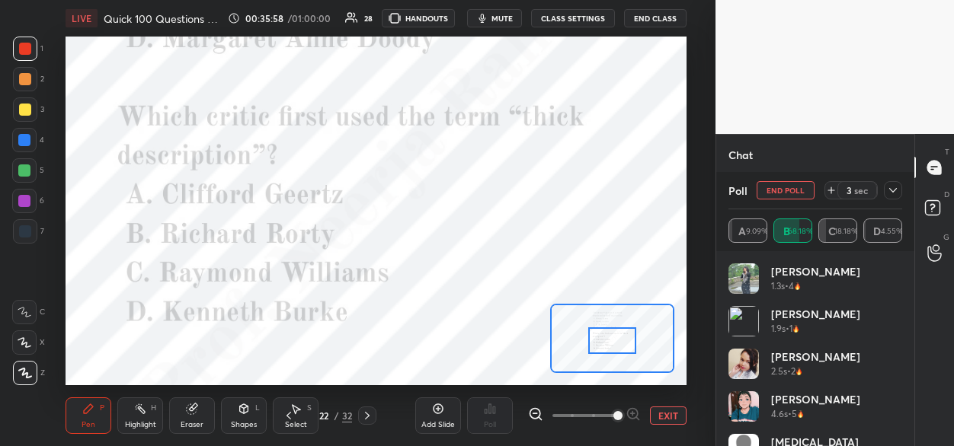
drag, startPoint x: 608, startPoint y: 321, endPoint x: 609, endPoint y: 342, distance: 21.3
click at [609, 342] on div at bounding box center [612, 341] width 49 height 27
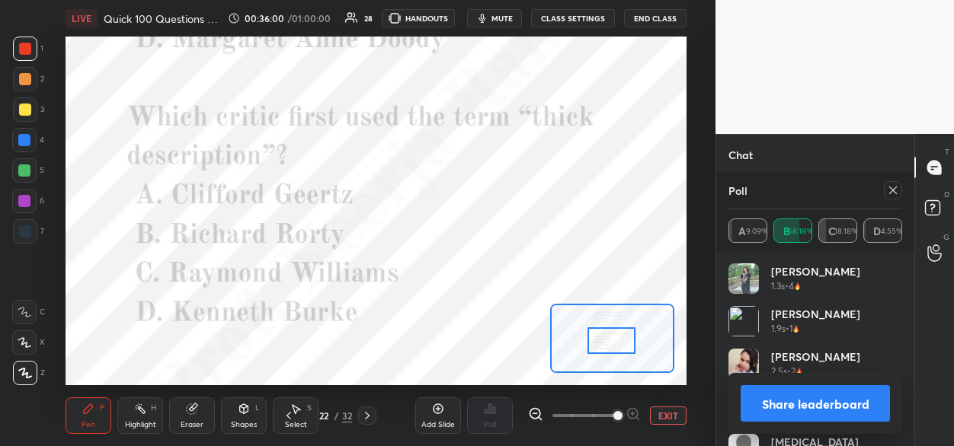
drag, startPoint x: 891, startPoint y: 190, endPoint x: 877, endPoint y: 200, distance: 17.5
click at [891, 191] on icon at bounding box center [893, 190] width 12 height 12
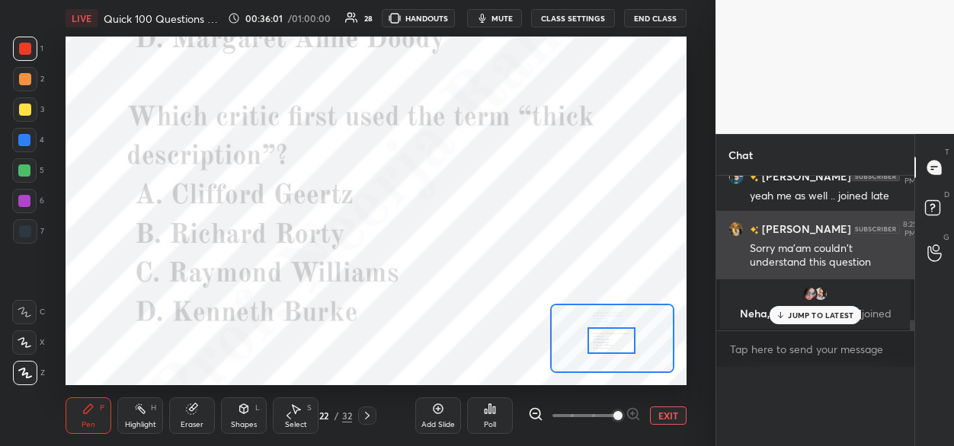
scroll to position [91, 169]
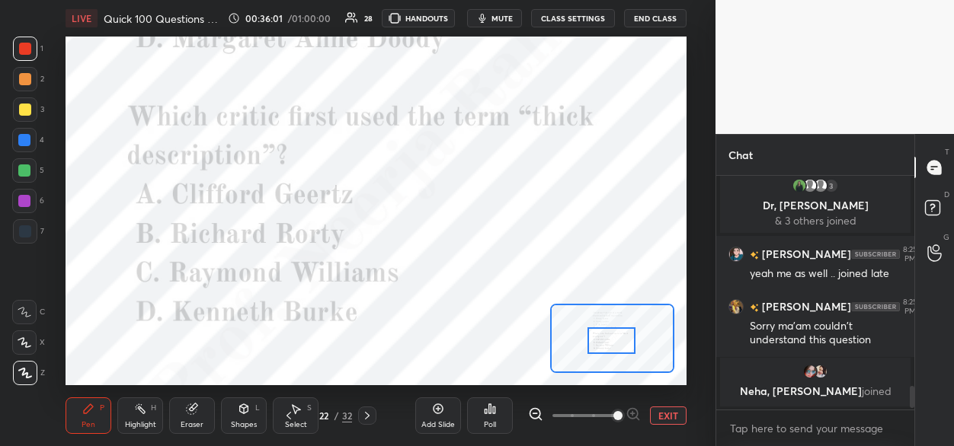
click at [488, 417] on div "Poll" at bounding box center [490, 416] width 46 height 37
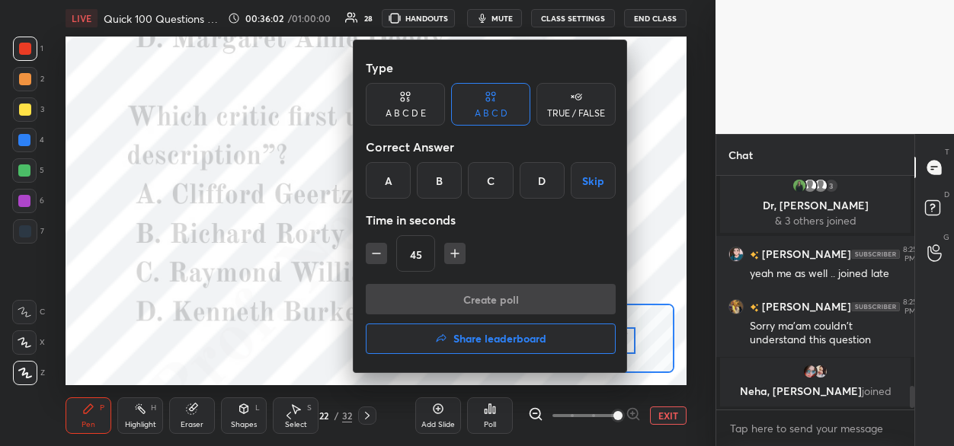
drag, startPoint x: 385, startPoint y: 181, endPoint x: 385, endPoint y: 229, distance: 47.2
click at [385, 186] on div "A" at bounding box center [388, 180] width 45 height 37
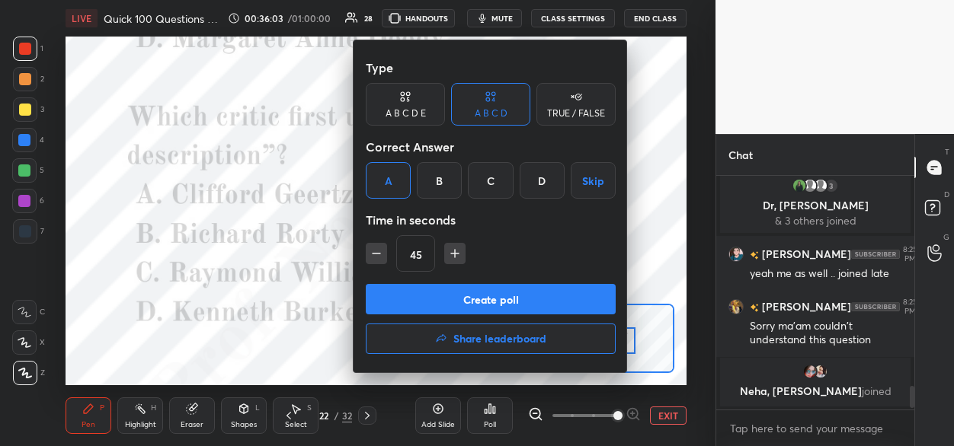
drag, startPoint x: 389, startPoint y: 303, endPoint x: 380, endPoint y: 241, distance: 63.1
click at [389, 300] on button "Create poll" at bounding box center [491, 299] width 250 height 30
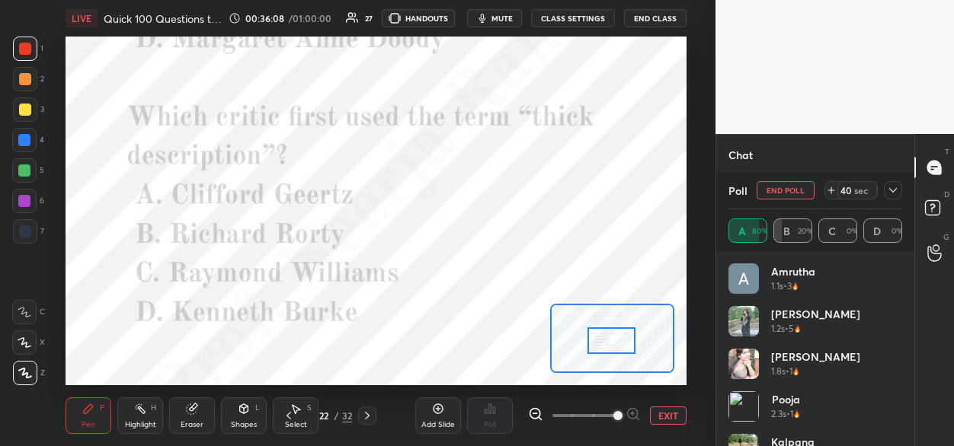
drag, startPoint x: 26, startPoint y: 171, endPoint x: 53, endPoint y: 170, distance: 27.5
click at [27, 171] on div at bounding box center [24, 171] width 12 height 12
click at [365, 419] on icon at bounding box center [367, 416] width 5 height 8
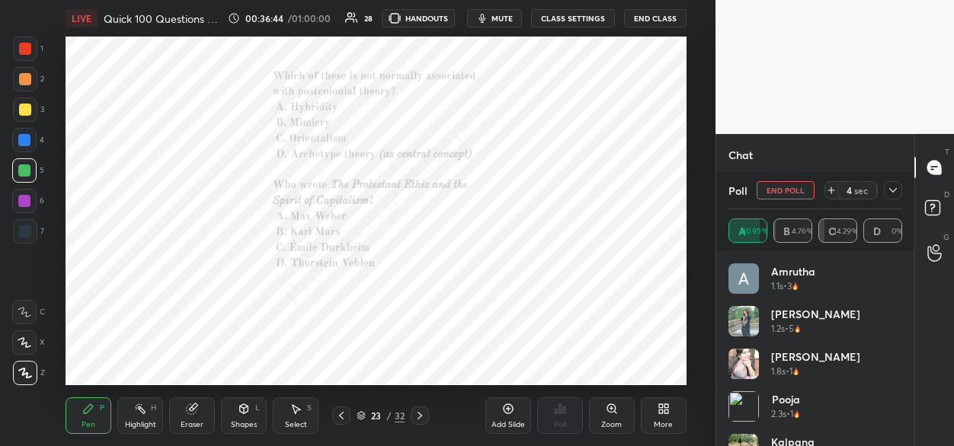
click at [613, 416] on div "Zoom" at bounding box center [612, 416] width 46 height 37
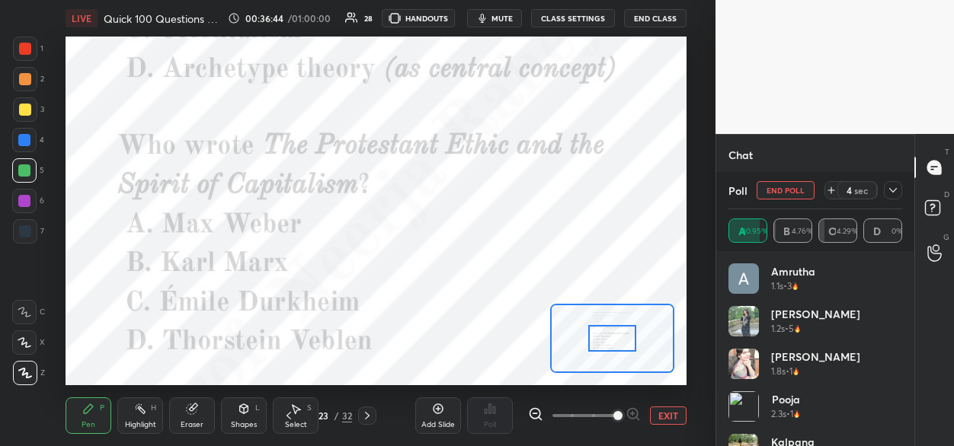
click at [620, 416] on span at bounding box center [617, 415] width 9 height 9
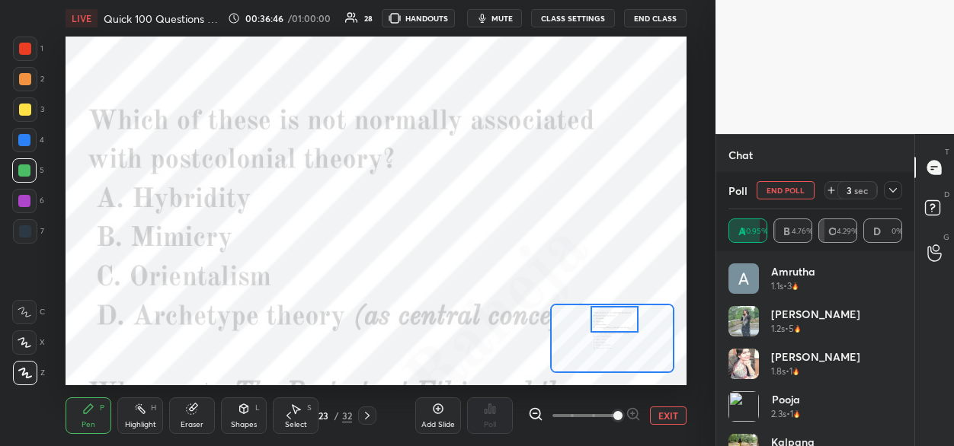
drag, startPoint x: 608, startPoint y: 342, endPoint x: 606, endPoint y: 329, distance: 13.2
click at [606, 330] on div at bounding box center [614, 319] width 49 height 27
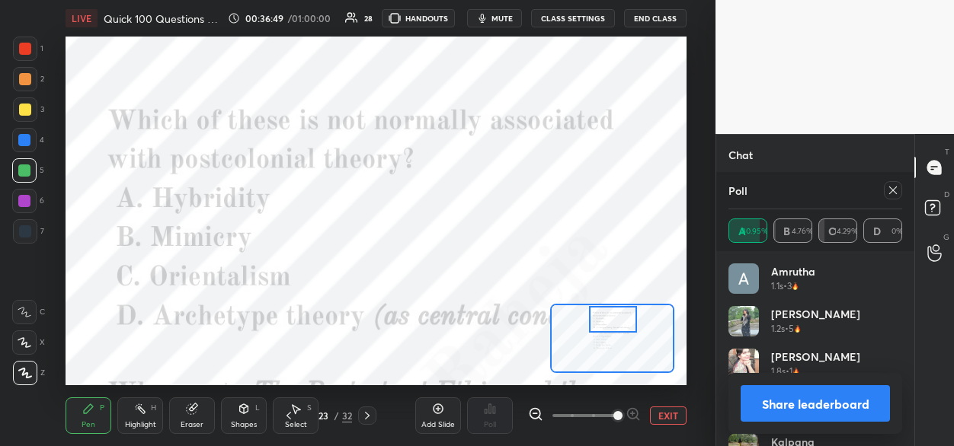
click at [890, 191] on icon at bounding box center [893, 190] width 12 height 12
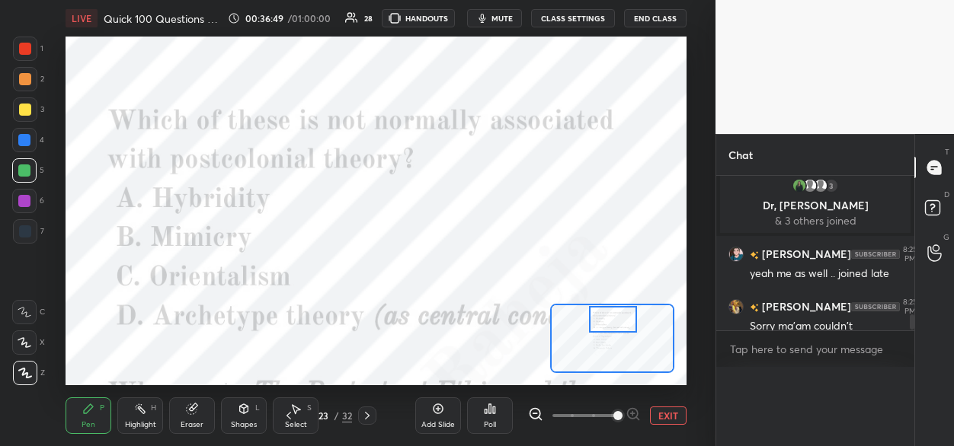
scroll to position [5, 5]
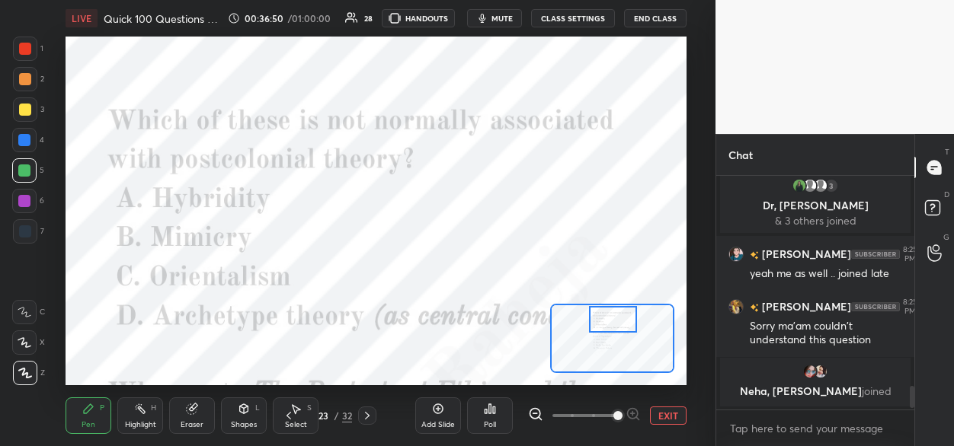
click at [496, 415] on div "Poll" at bounding box center [490, 416] width 46 height 37
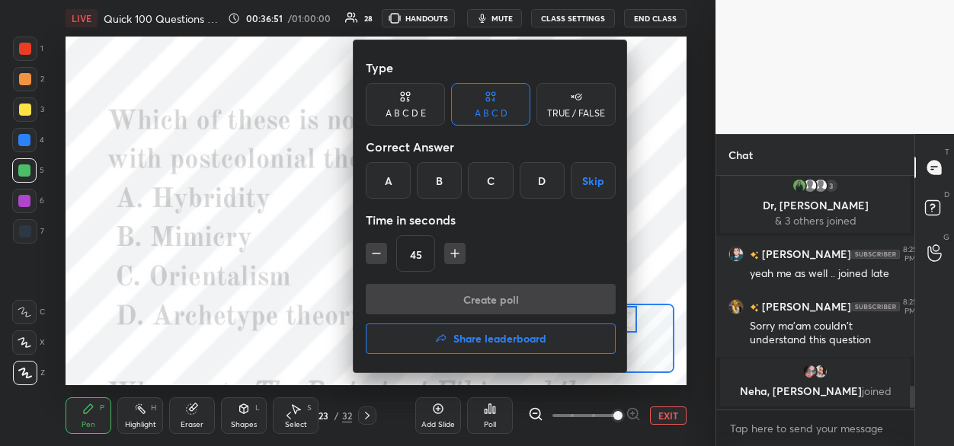
drag, startPoint x: 539, startPoint y: 183, endPoint x: 533, endPoint y: 190, distance: 8.7
click at [536, 185] on div "D" at bounding box center [542, 180] width 45 height 37
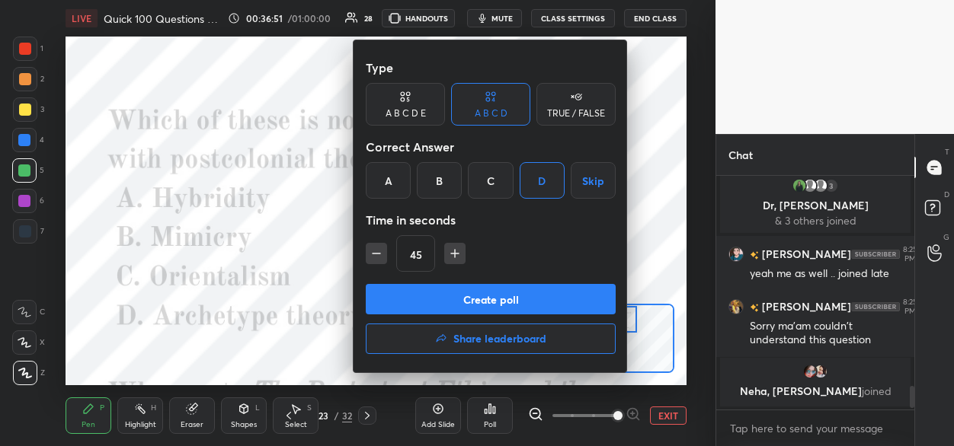
drag, startPoint x: 479, startPoint y: 305, endPoint x: 474, endPoint y: 286, distance: 19.0
click at [478, 301] on button "Create poll" at bounding box center [491, 299] width 250 height 30
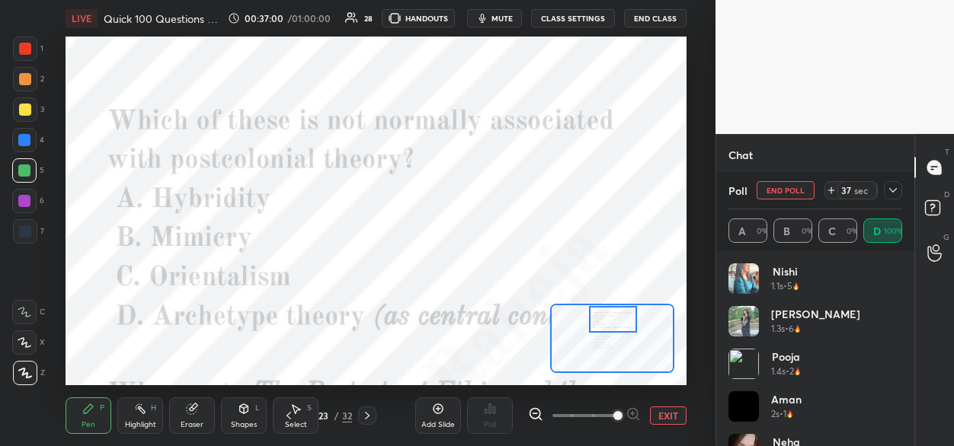
drag, startPoint x: 25, startPoint y: 143, endPoint x: 46, endPoint y: 137, distance: 22.2
click at [26, 143] on div at bounding box center [24, 140] width 12 height 12
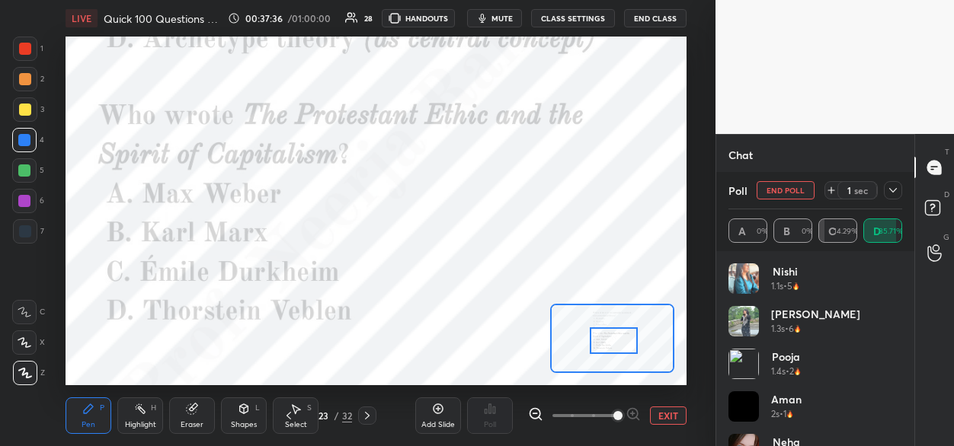
drag, startPoint x: 610, startPoint y: 321, endPoint x: 609, endPoint y: 342, distance: 20.6
click at [610, 343] on div at bounding box center [614, 341] width 49 height 27
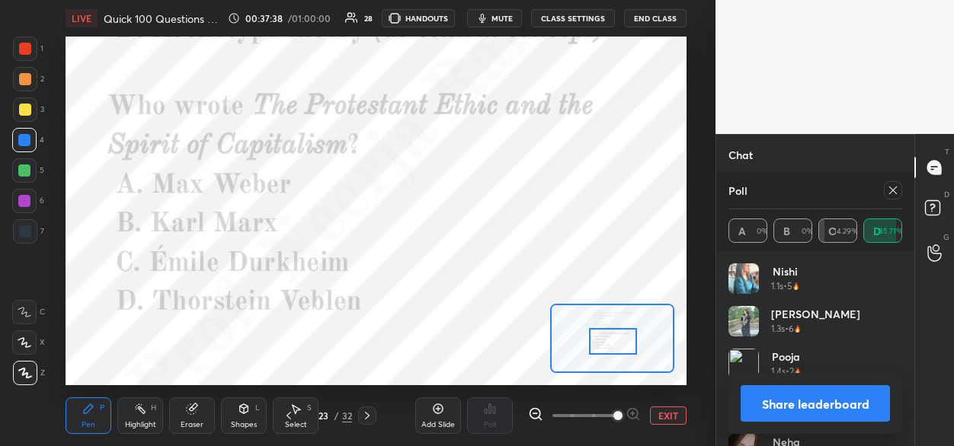
click at [894, 190] on icon at bounding box center [893, 190] width 12 height 12
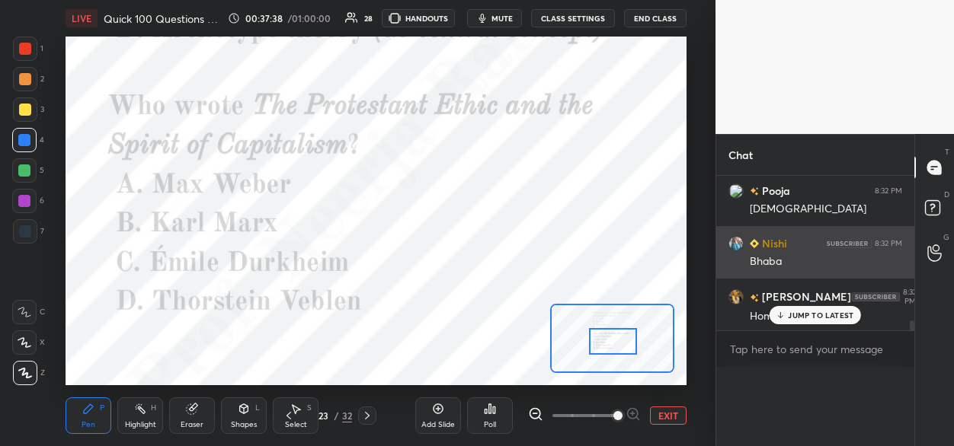
scroll to position [91, 169]
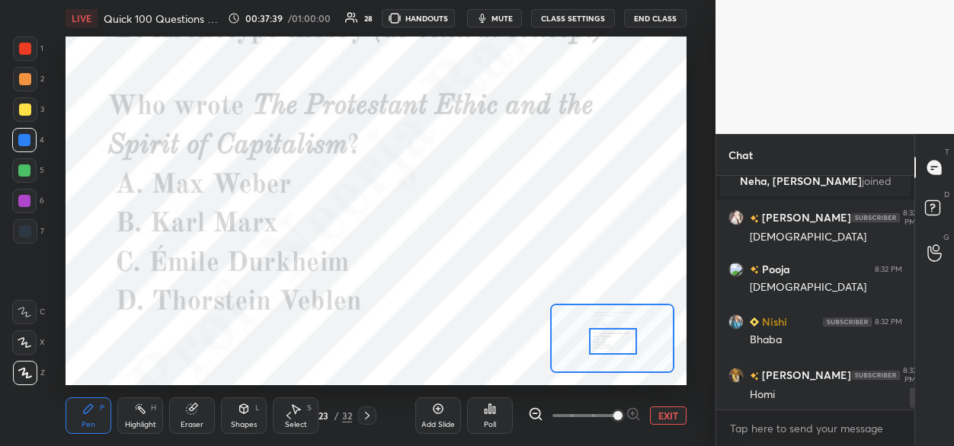
click at [494, 414] on div "Poll" at bounding box center [490, 416] width 46 height 37
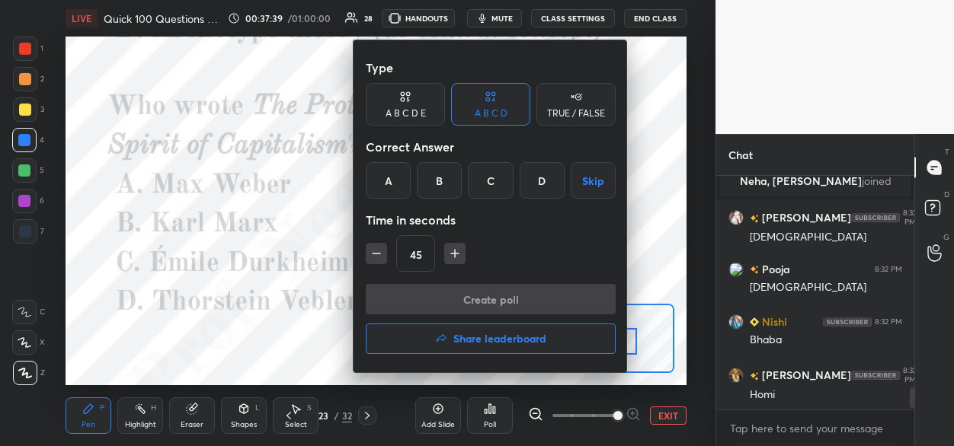
click at [386, 183] on div "A" at bounding box center [388, 180] width 45 height 37
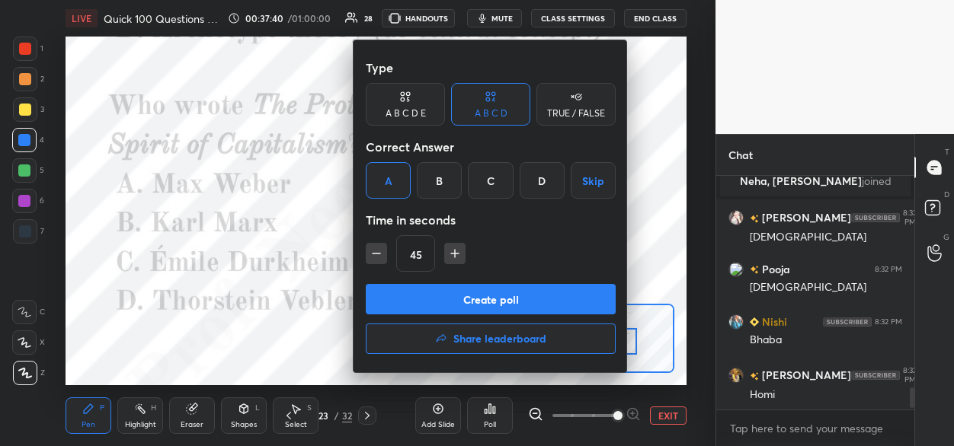
drag, startPoint x: 391, startPoint y: 302, endPoint x: 394, endPoint y: 289, distance: 13.3
click at [391, 301] on button "Create poll" at bounding box center [491, 299] width 250 height 30
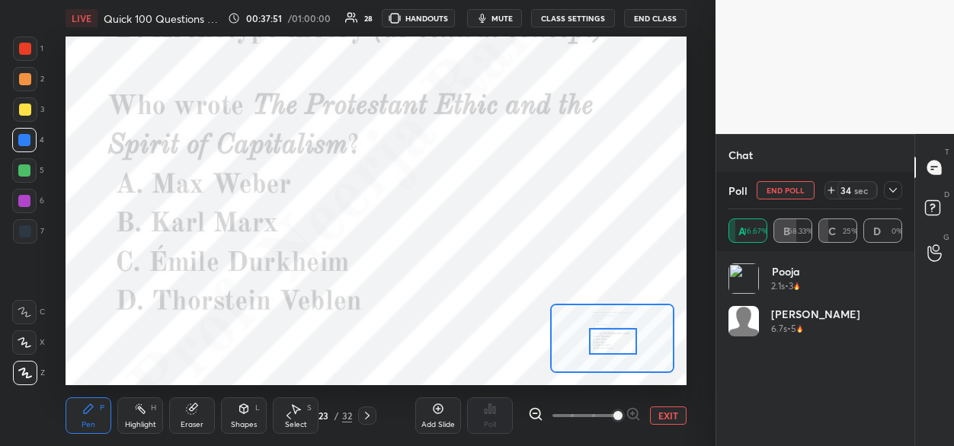
click at [27, 173] on div at bounding box center [24, 171] width 12 height 12
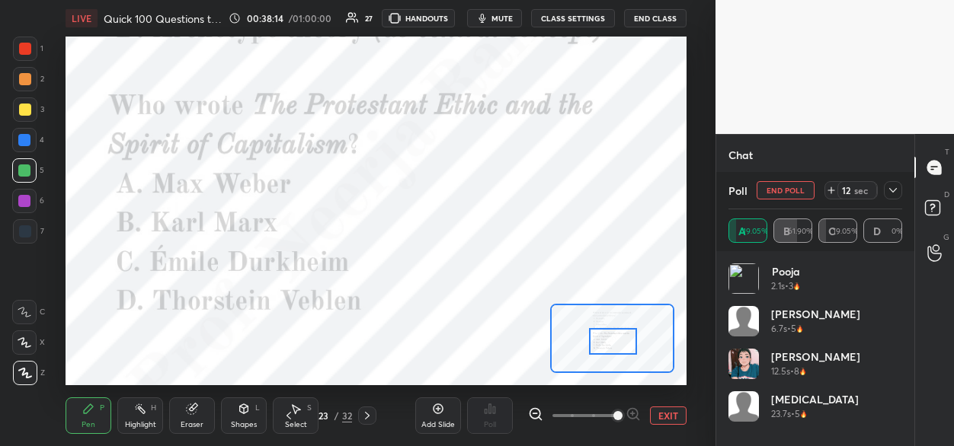
drag, startPoint x: 21, startPoint y: 140, endPoint x: 34, endPoint y: 146, distance: 13.3
click at [21, 141] on div at bounding box center [24, 140] width 12 height 12
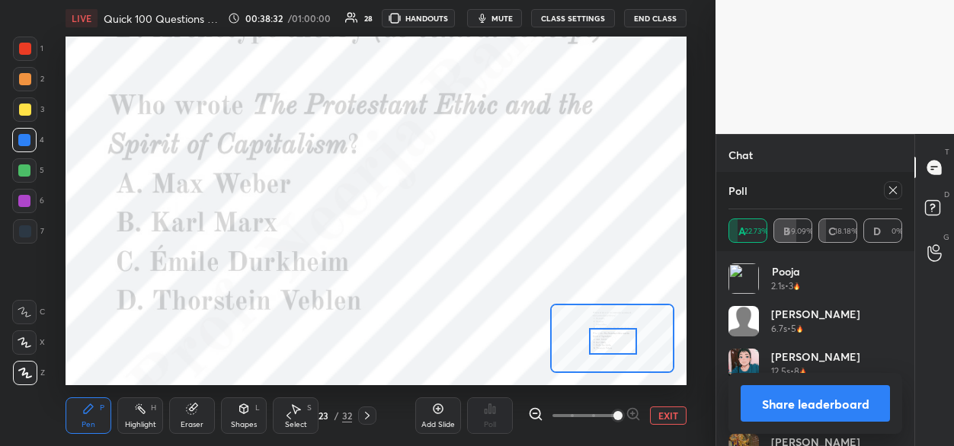
drag, startPoint x: 24, startPoint y: 170, endPoint x: 36, endPoint y: 170, distance: 12.2
click at [25, 171] on div at bounding box center [24, 171] width 12 height 12
drag, startPoint x: 368, startPoint y: 414, endPoint x: 390, endPoint y: 398, distance: 27.3
click at [370, 413] on icon at bounding box center [367, 416] width 12 height 12
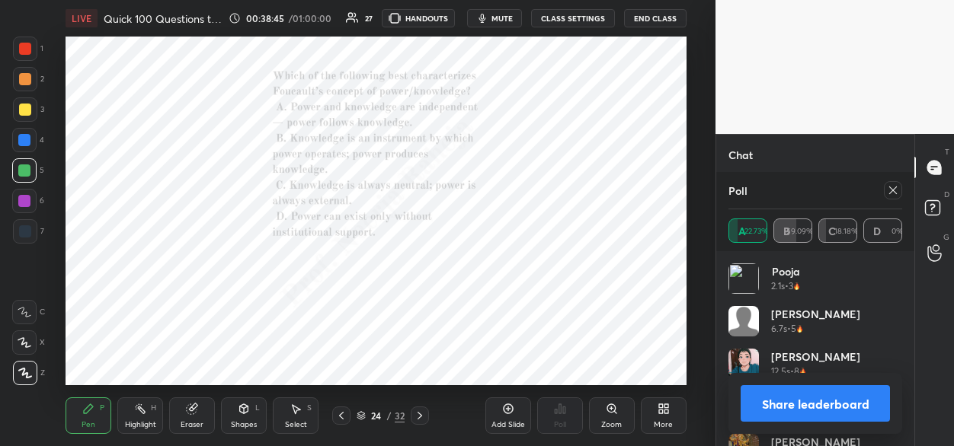
click at [616, 412] on icon at bounding box center [615, 412] width 2 height 2
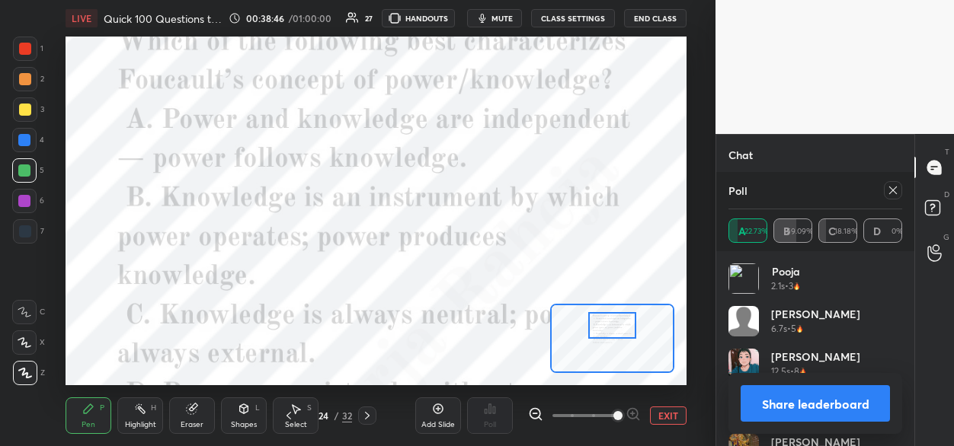
drag, startPoint x: 611, startPoint y: 337, endPoint x: 611, endPoint y: 324, distance: 13.0
click at [612, 323] on div at bounding box center [612, 325] width 49 height 27
click at [533, 413] on icon at bounding box center [535, 414] width 15 height 15
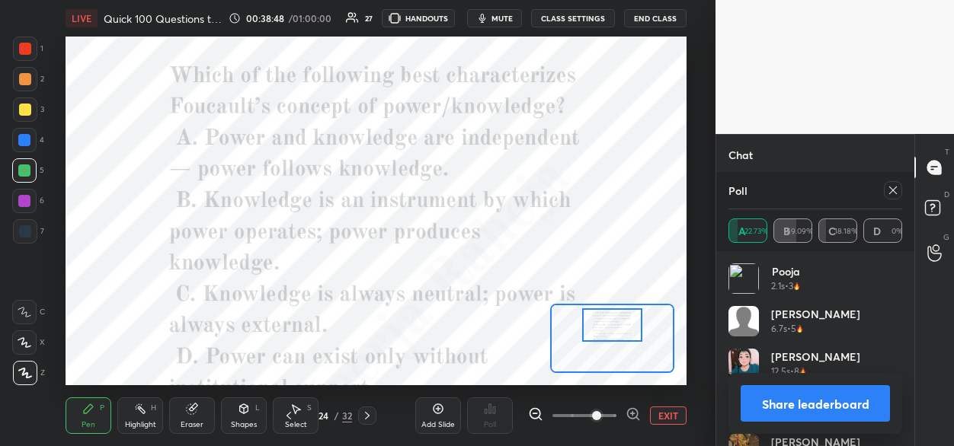
click at [534, 412] on icon at bounding box center [535, 414] width 15 height 15
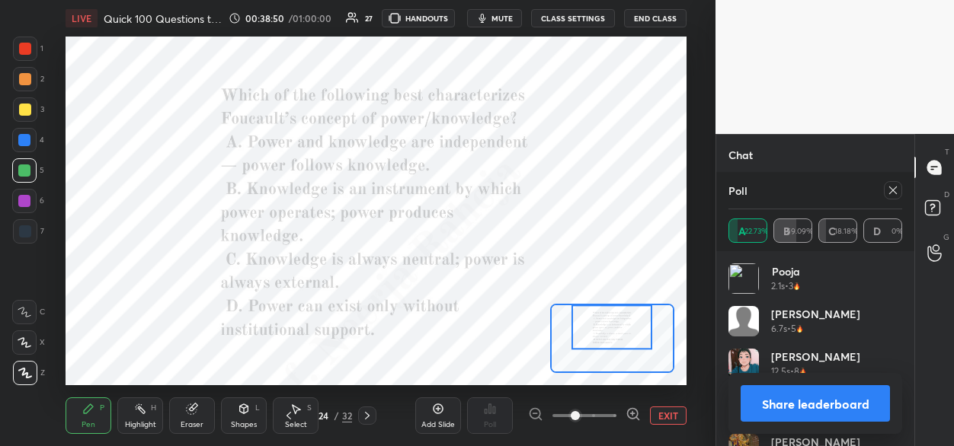
drag, startPoint x: 891, startPoint y: 191, endPoint x: 856, endPoint y: 204, distance: 36.6
click at [889, 192] on icon at bounding box center [893, 190] width 12 height 12
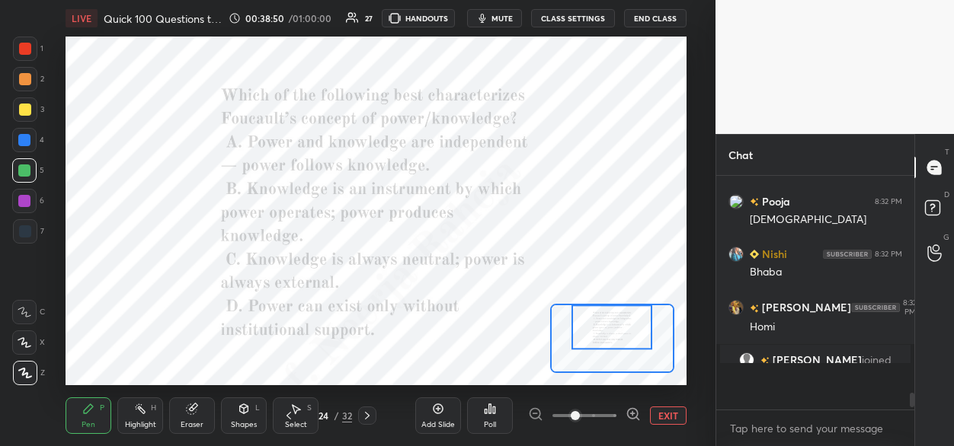
scroll to position [229, 194]
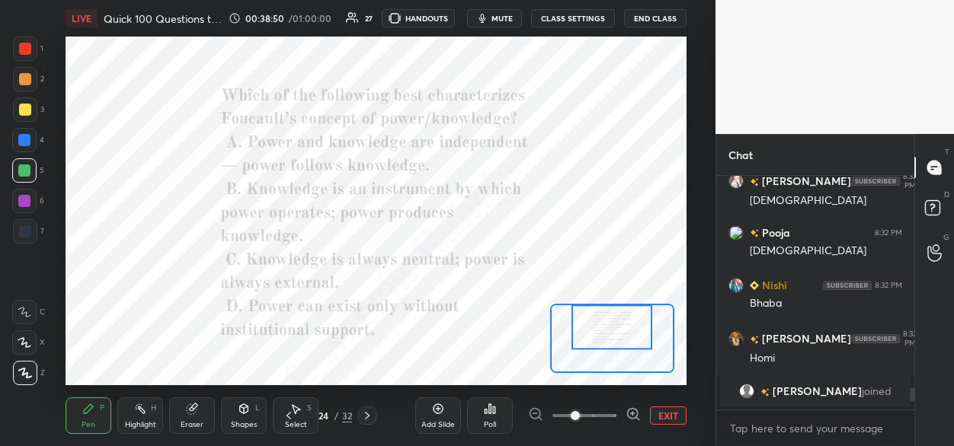
click at [493, 412] on icon at bounding box center [494, 410] width 2 height 7
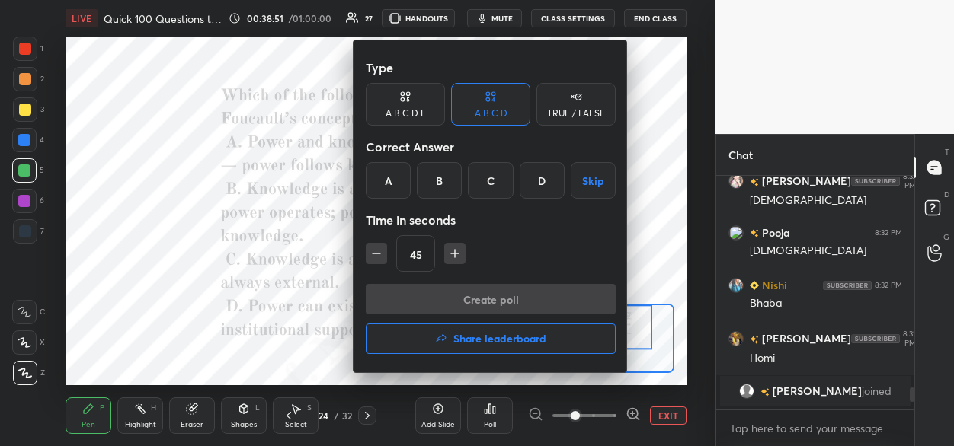
click at [438, 171] on div "B" at bounding box center [439, 180] width 45 height 37
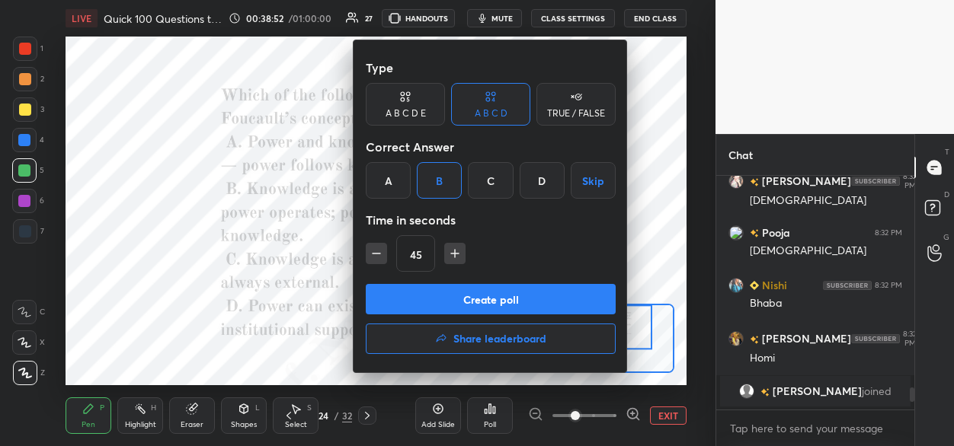
click at [424, 297] on button "Create poll" at bounding box center [491, 299] width 250 height 30
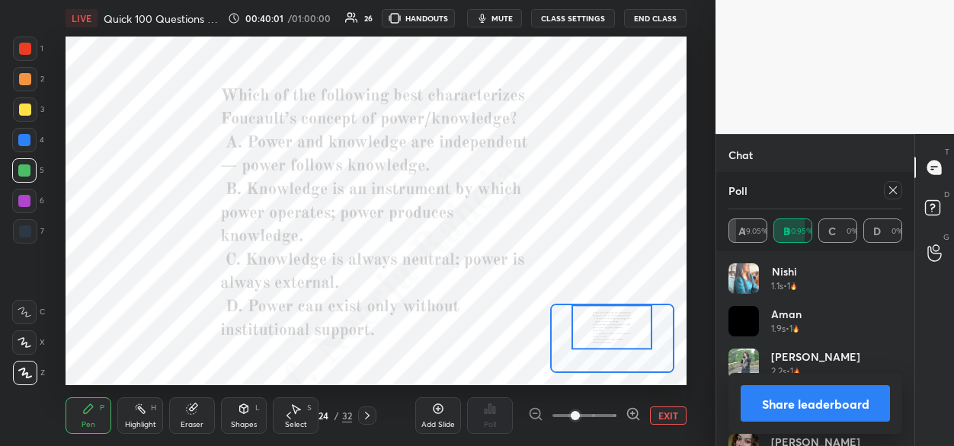
scroll to position [2360, 0]
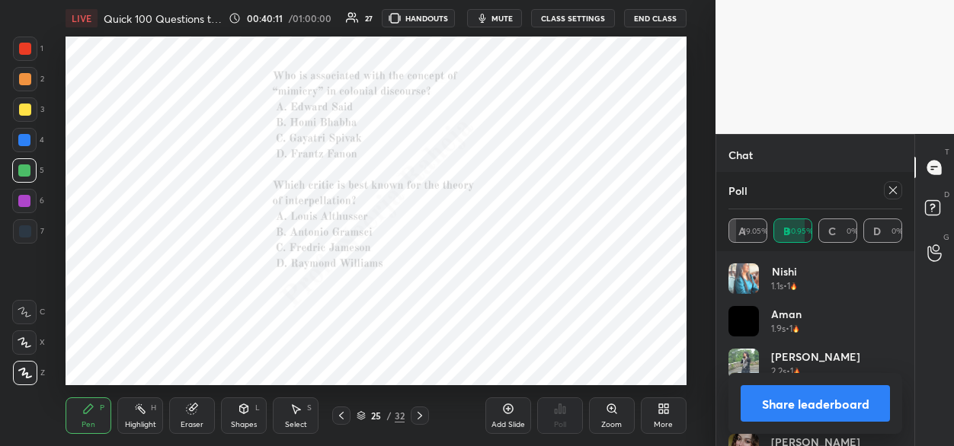
click at [612, 419] on div "Zoom" at bounding box center [612, 416] width 46 height 37
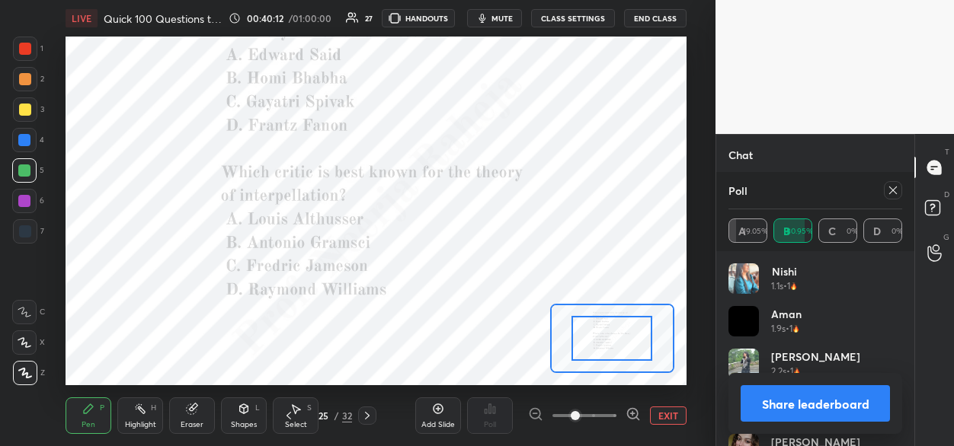
scroll to position [2373, 0]
click at [612, 421] on span at bounding box center [584, 416] width 64 height 23
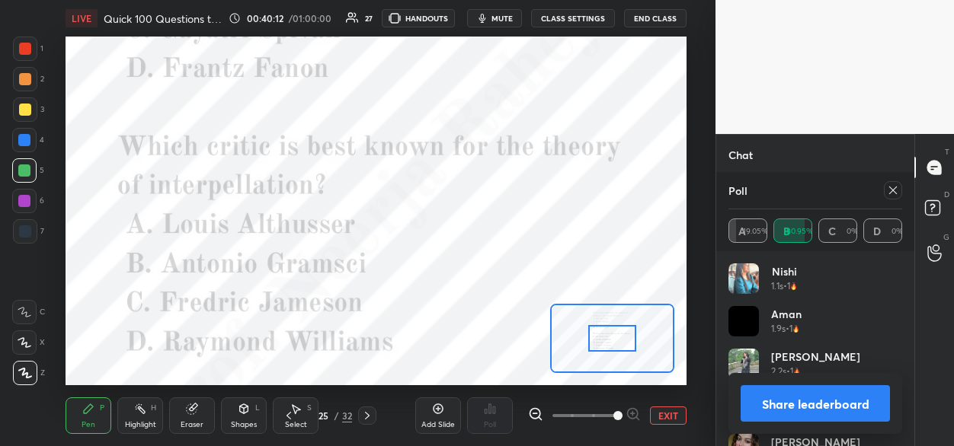
drag, startPoint x: 617, startPoint y: 419, endPoint x: 623, endPoint y: 387, distance: 32.6
click at [616, 418] on span at bounding box center [617, 415] width 9 height 9
click at [605, 328] on div at bounding box center [612, 339] width 124 height 70
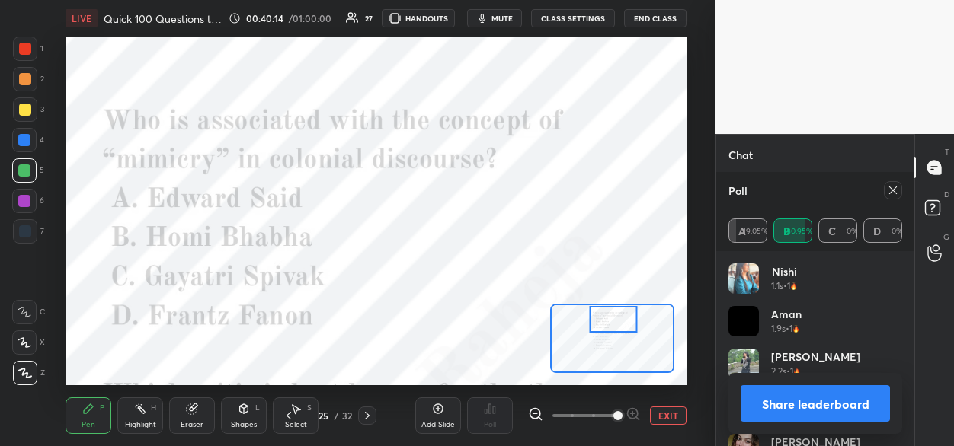
drag, startPoint x: 608, startPoint y: 328, endPoint x: 622, endPoint y: 328, distance: 13.7
click at [616, 326] on div at bounding box center [613, 319] width 49 height 27
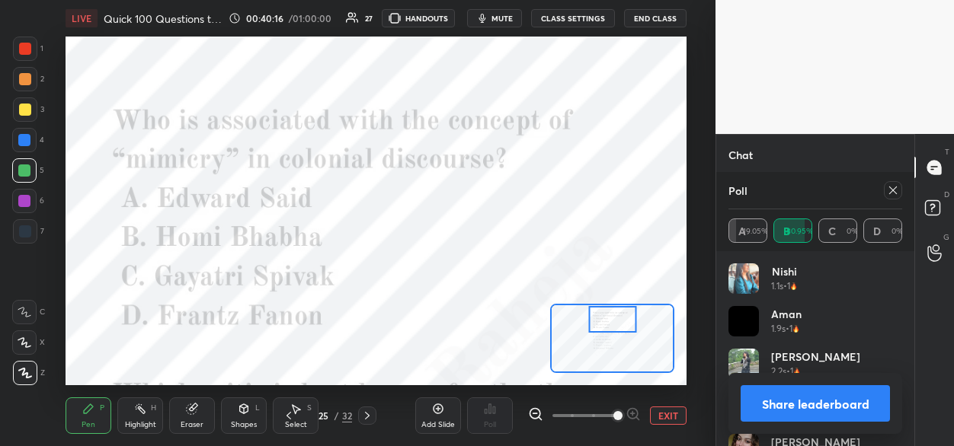
drag, startPoint x: 891, startPoint y: 194, endPoint x: 869, endPoint y: 213, distance: 28.6
click at [889, 196] on icon at bounding box center [893, 190] width 12 height 12
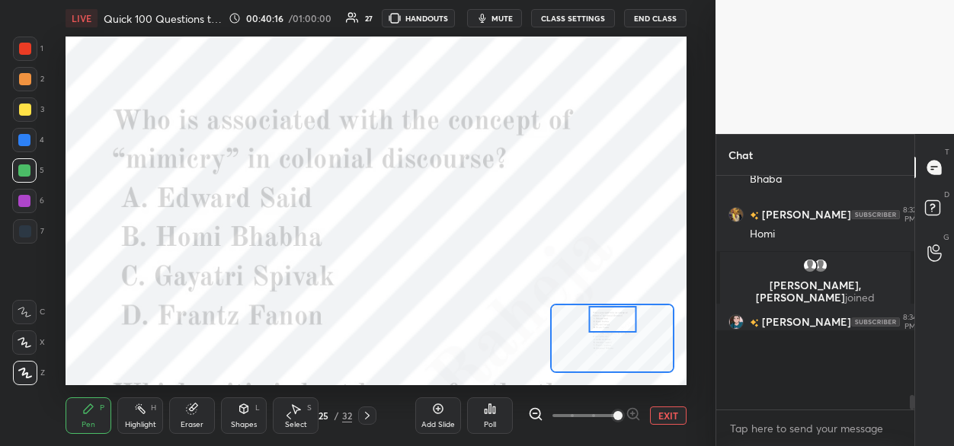
scroll to position [2301, 0]
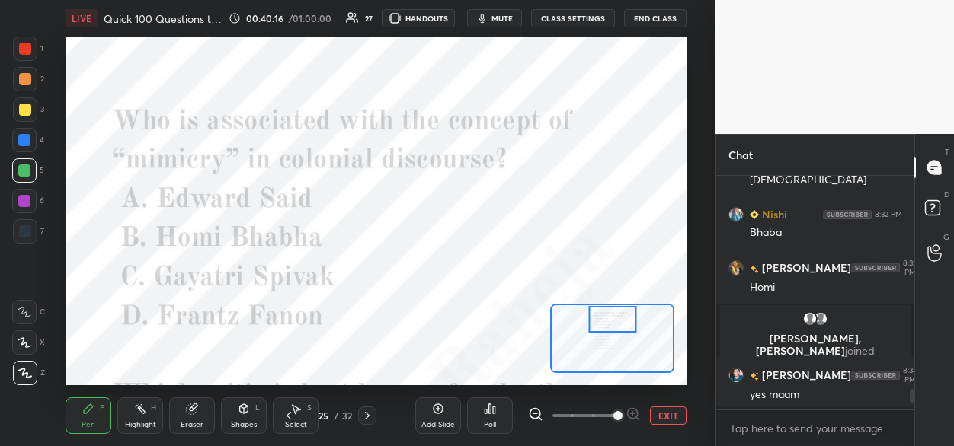
click at [494, 422] on div "Poll" at bounding box center [490, 425] width 12 height 8
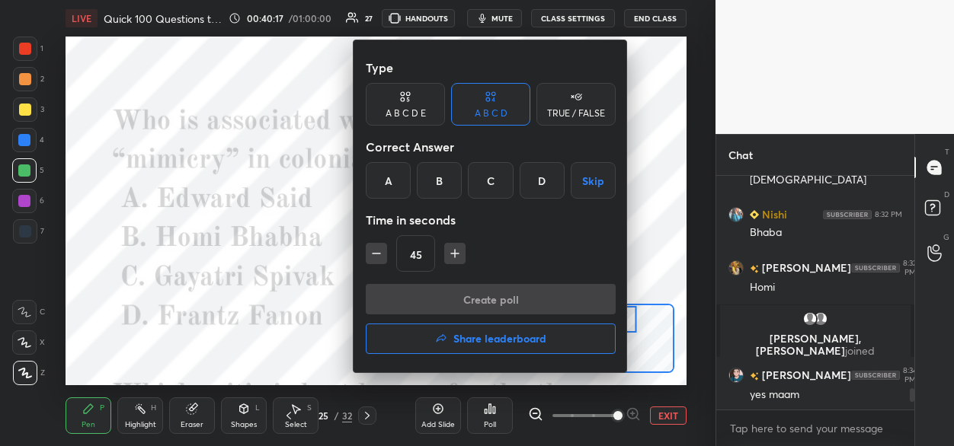
drag, startPoint x: 441, startPoint y: 185, endPoint x: 449, endPoint y: 249, distance: 64.5
click at [443, 189] on div "B" at bounding box center [439, 180] width 45 height 37
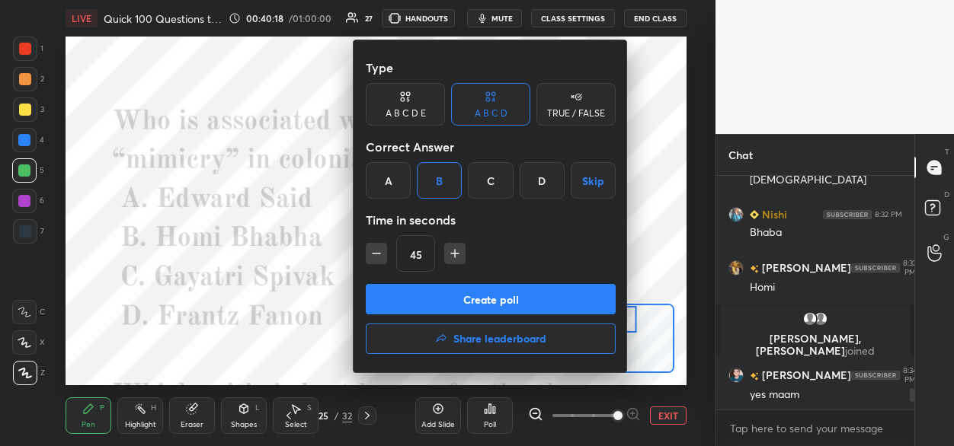
drag, startPoint x: 437, startPoint y: 302, endPoint x: 384, endPoint y: 280, distance: 57.0
click at [436, 298] on button "Create poll" at bounding box center [491, 299] width 250 height 30
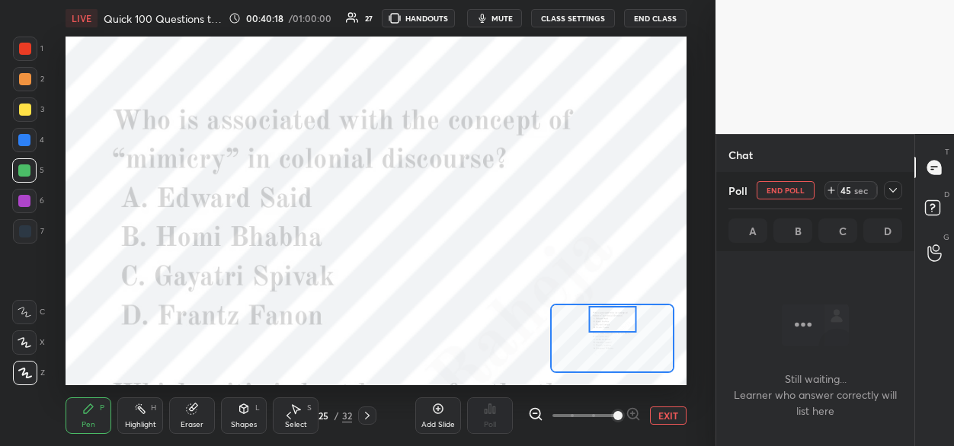
scroll to position [23, 194]
click at [22, 206] on div at bounding box center [24, 201] width 24 height 24
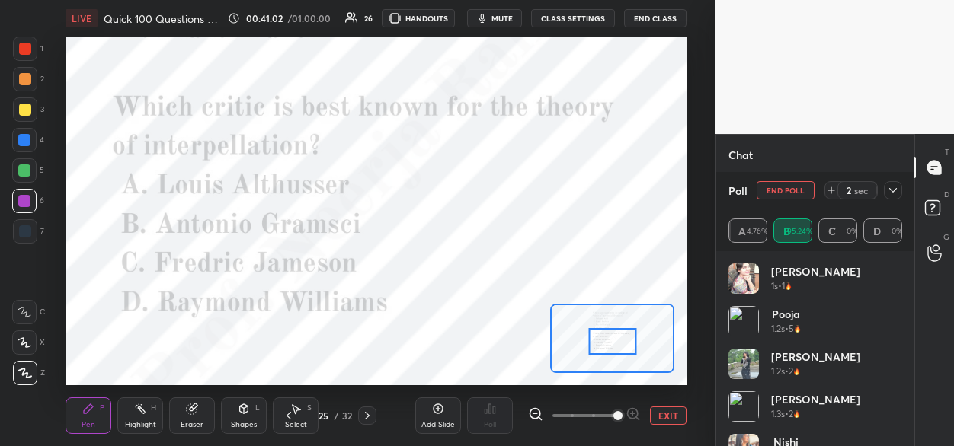
drag, startPoint x: 622, startPoint y: 328, endPoint x: 621, endPoint y: 345, distance: 17.5
click at [622, 345] on div at bounding box center [612, 341] width 49 height 27
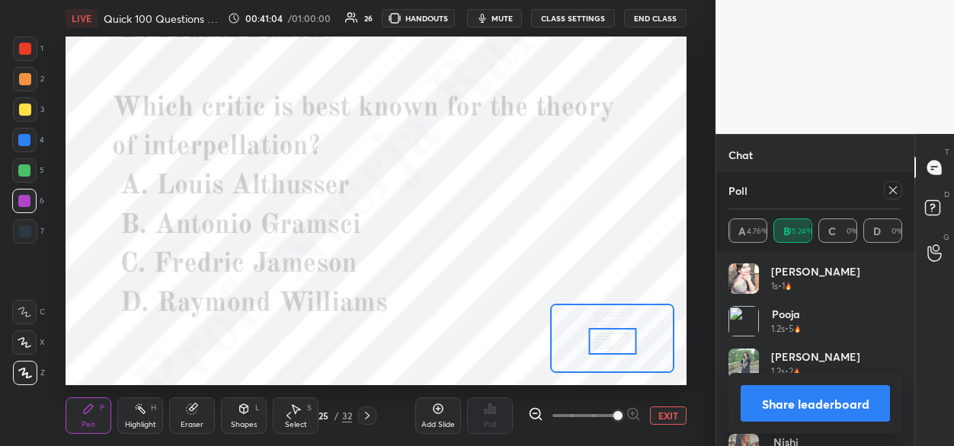
click at [891, 187] on icon at bounding box center [893, 190] width 12 height 12
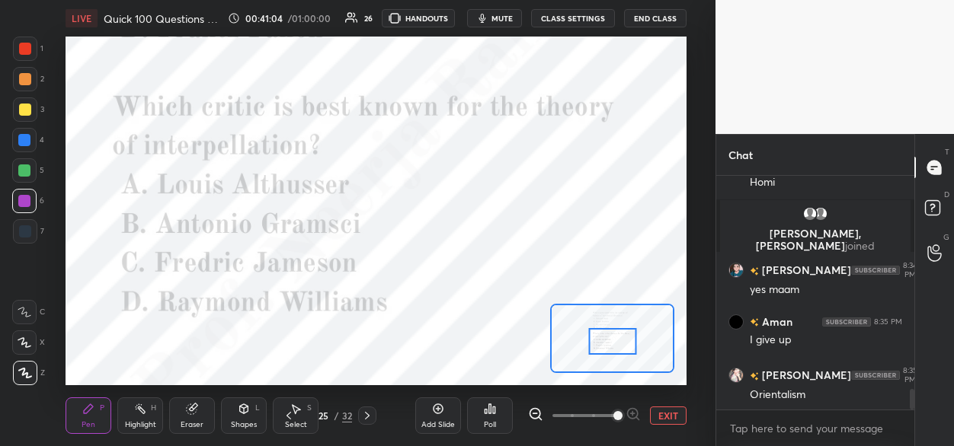
click at [491, 417] on div "Poll" at bounding box center [490, 416] width 46 height 37
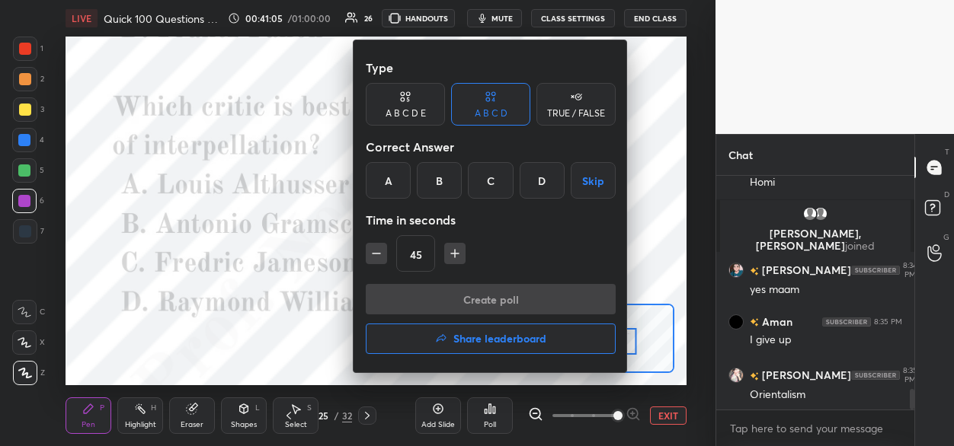
click at [392, 180] on div "A" at bounding box center [388, 180] width 45 height 37
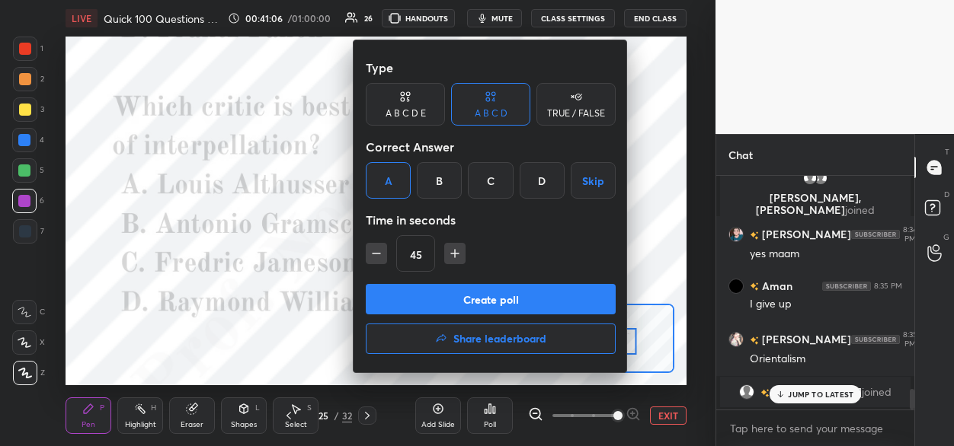
click at [411, 297] on button "Create poll" at bounding box center [491, 299] width 250 height 30
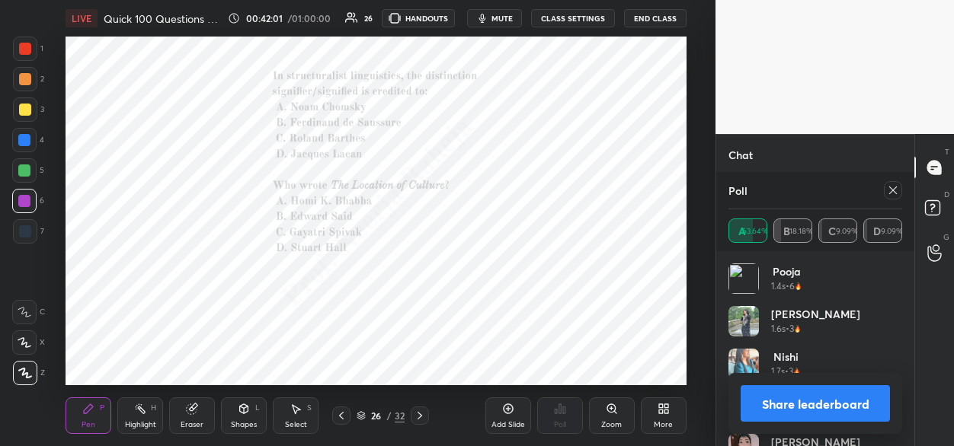
click at [613, 411] on icon at bounding box center [611, 409] width 8 height 8
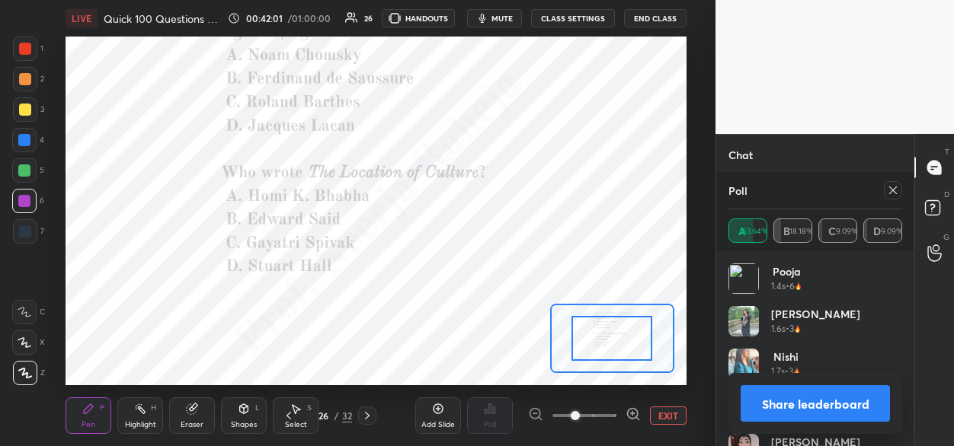
drag, startPoint x: 613, startPoint y: 413, endPoint x: 619, endPoint y: 405, distance: 9.3
click at [613, 412] on span at bounding box center [584, 416] width 64 height 23
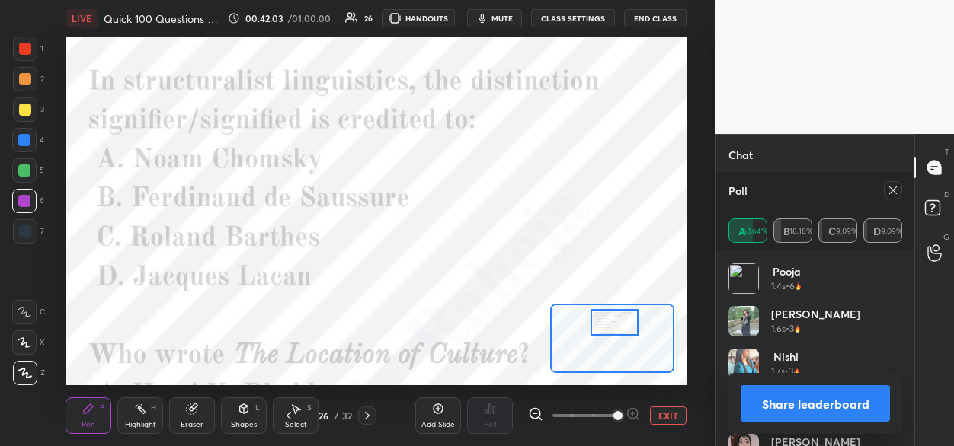
drag, startPoint x: 603, startPoint y: 336, endPoint x: 602, endPoint y: 327, distance: 9.2
click at [602, 327] on div at bounding box center [614, 322] width 49 height 27
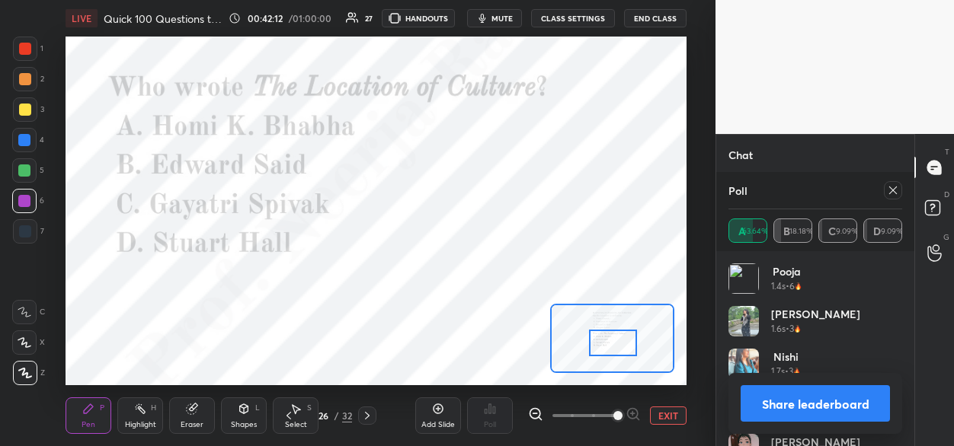
drag, startPoint x: 606, startPoint y: 326, endPoint x: 604, endPoint y: 349, distance: 23.0
click at [606, 347] on div at bounding box center [613, 343] width 49 height 27
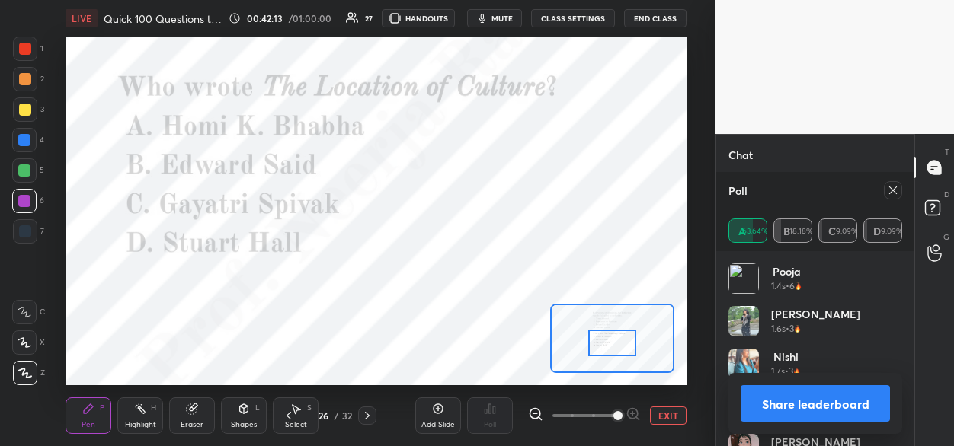
click at [890, 193] on icon at bounding box center [893, 190] width 12 height 12
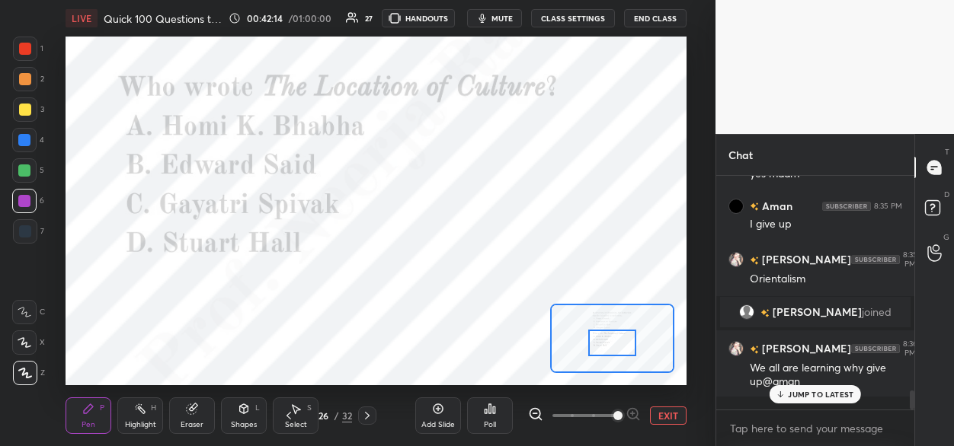
scroll to position [94, 194]
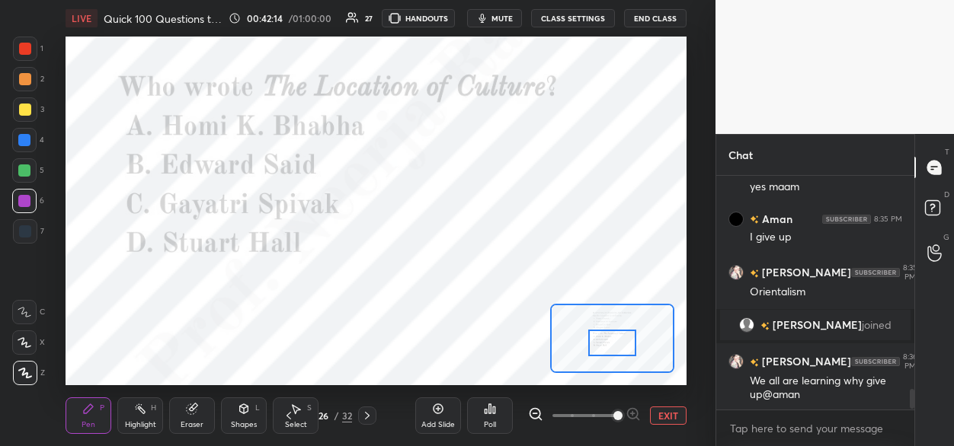
click at [491, 410] on icon at bounding box center [490, 409] width 12 height 12
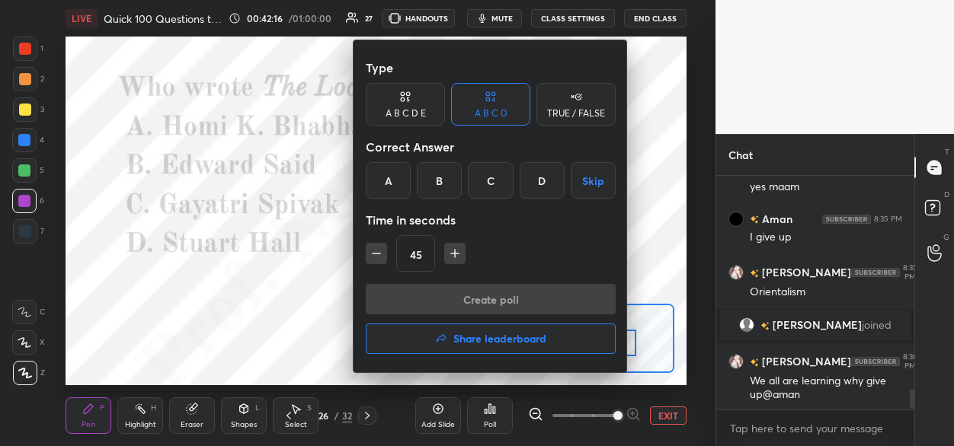
click at [382, 188] on div "A" at bounding box center [388, 180] width 45 height 37
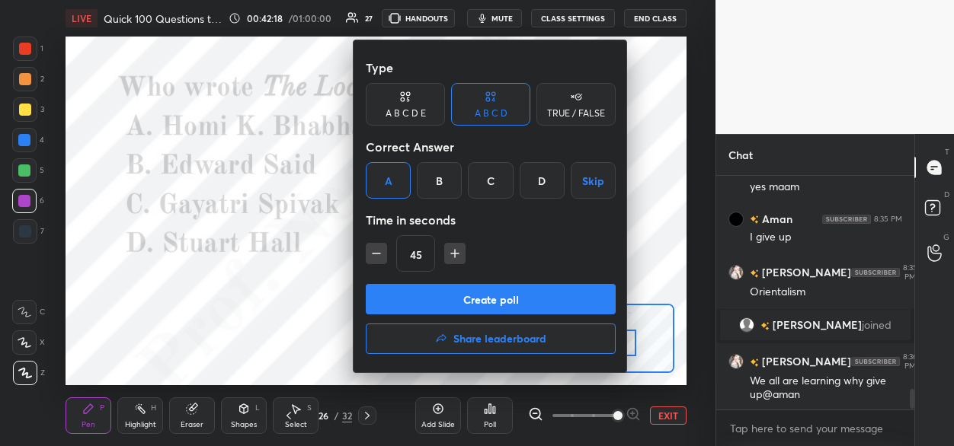
click at [415, 299] on button "Create poll" at bounding box center [491, 299] width 250 height 30
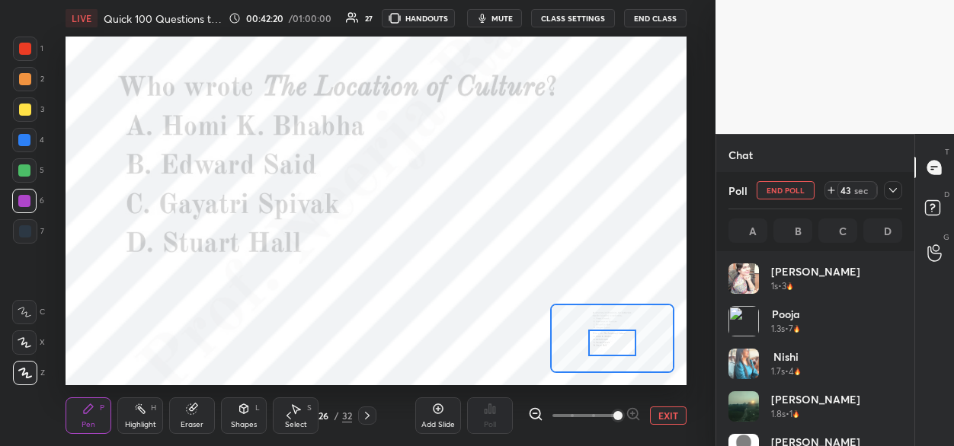
scroll to position [5, 5]
click at [891, 193] on icon at bounding box center [893, 190] width 12 height 12
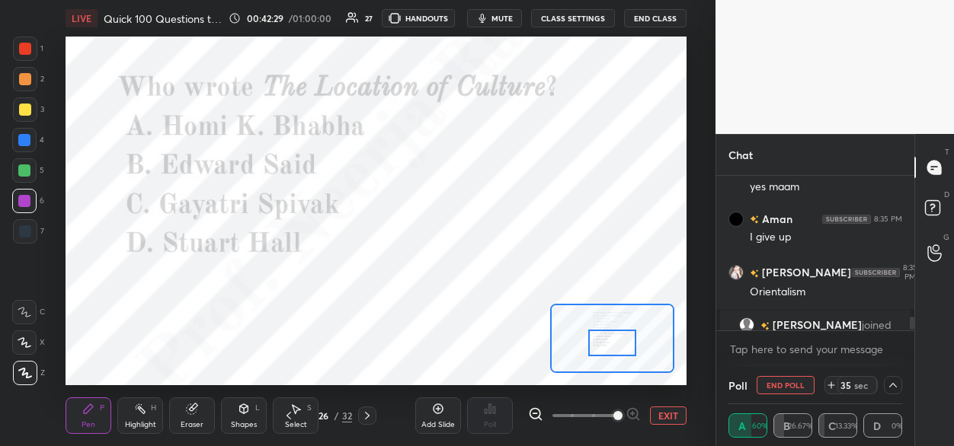
click at [26, 50] on div at bounding box center [25, 49] width 12 height 12
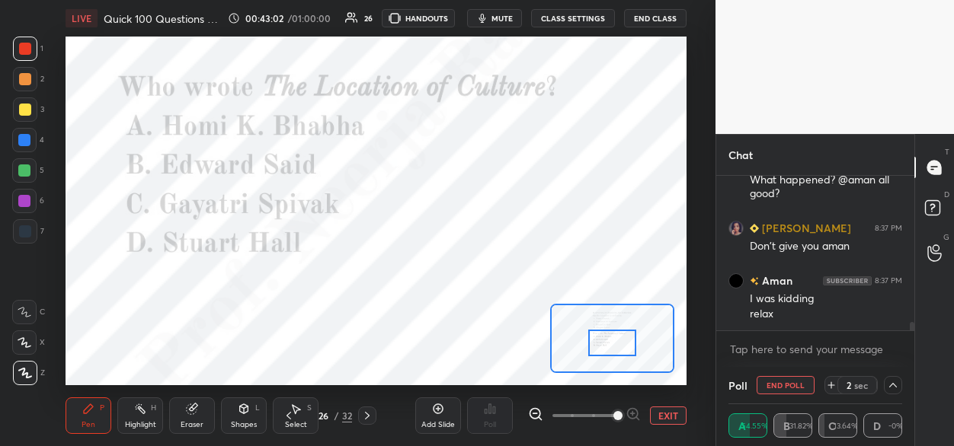
click at [369, 415] on icon at bounding box center [367, 416] width 12 height 12
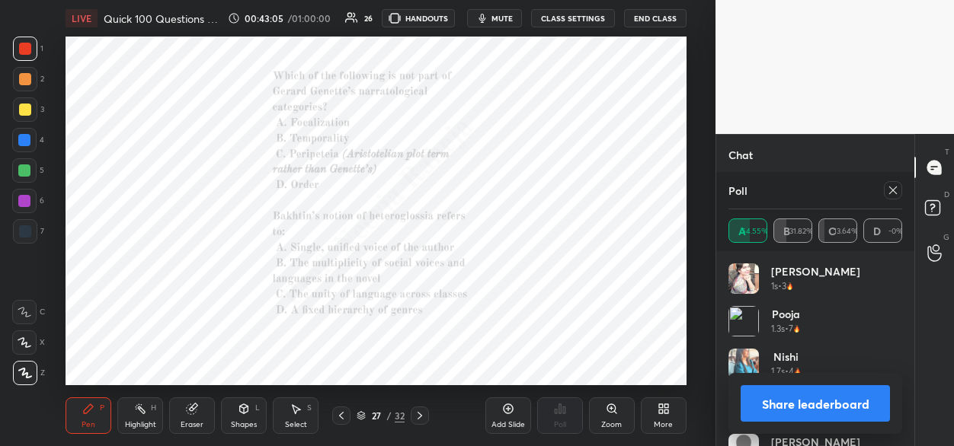
click at [615, 411] on icon at bounding box center [611, 409] width 8 height 8
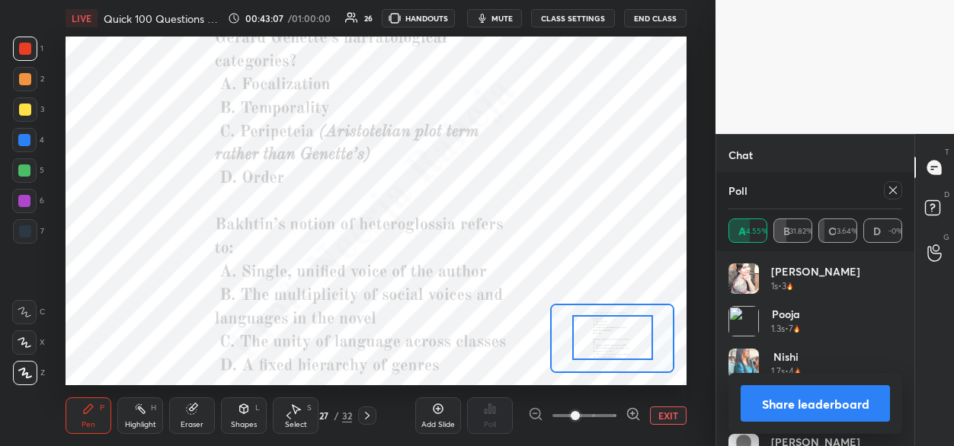
drag, startPoint x: 601, startPoint y: 349, endPoint x: 602, endPoint y: 337, distance: 11.5
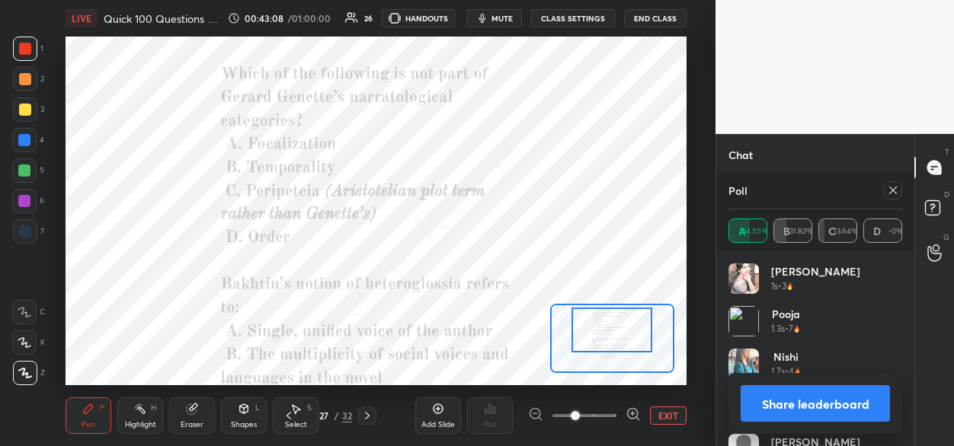
drag, startPoint x: 606, startPoint y: 344, endPoint x: 603, endPoint y: 335, distance: 9.6
click at [606, 338] on div at bounding box center [611, 330] width 81 height 44
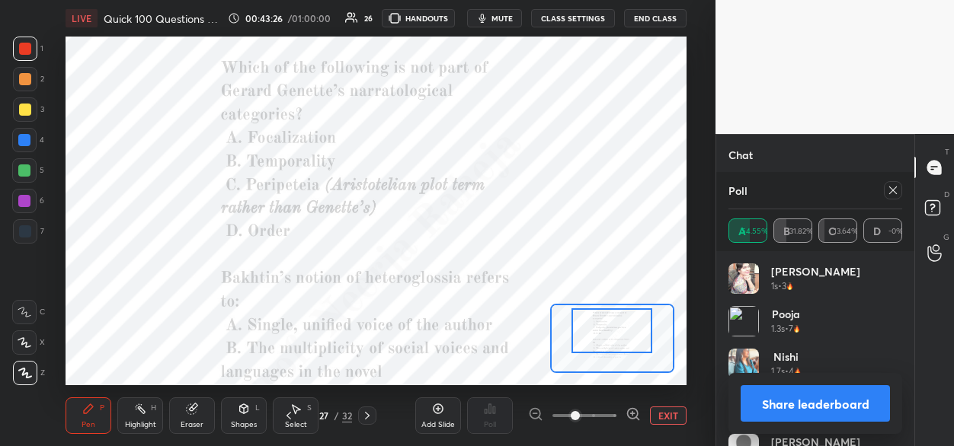
scroll to position [2777, 0]
click at [891, 193] on icon at bounding box center [893, 190] width 12 height 12
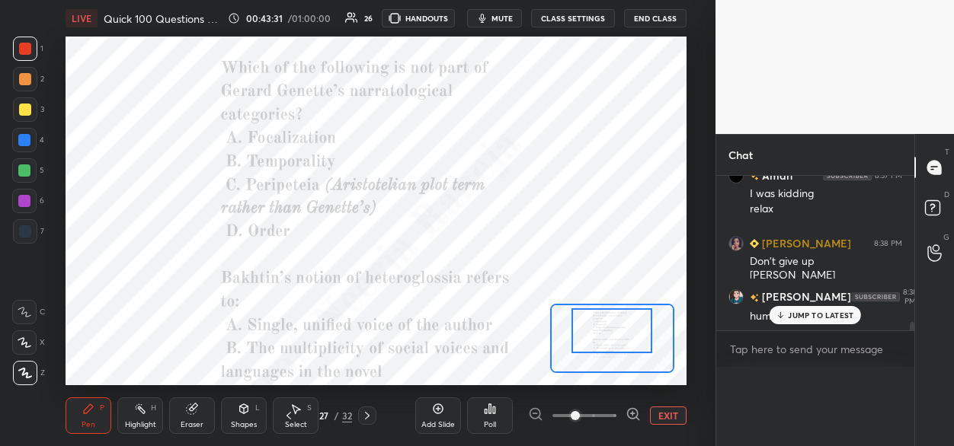
scroll to position [2797, 0]
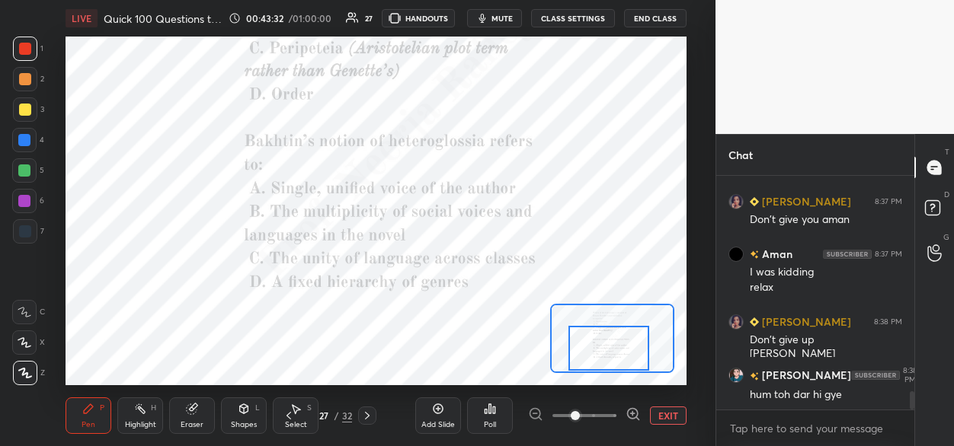
drag, startPoint x: 617, startPoint y: 334, endPoint x: 616, endPoint y: 349, distance: 15.3
click at [616, 350] on div at bounding box center [608, 348] width 81 height 44
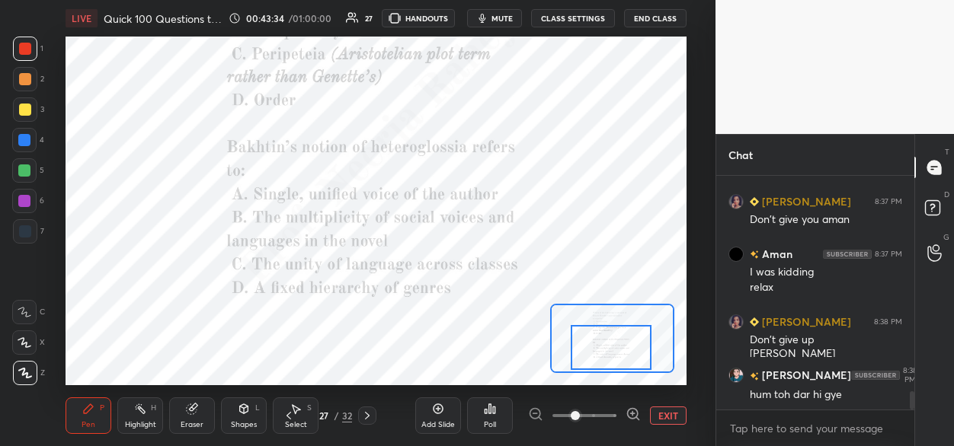
click at [493, 421] on div "Poll" at bounding box center [490, 425] width 12 height 8
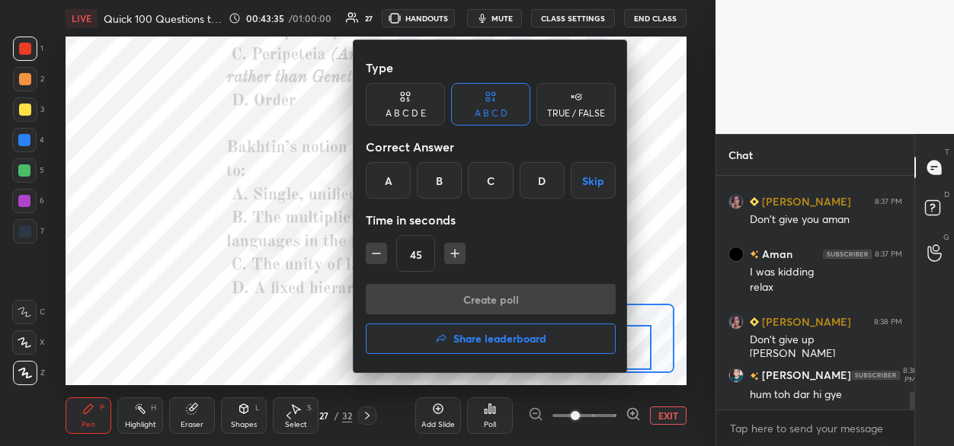
click at [433, 178] on div "B" at bounding box center [439, 180] width 45 height 37
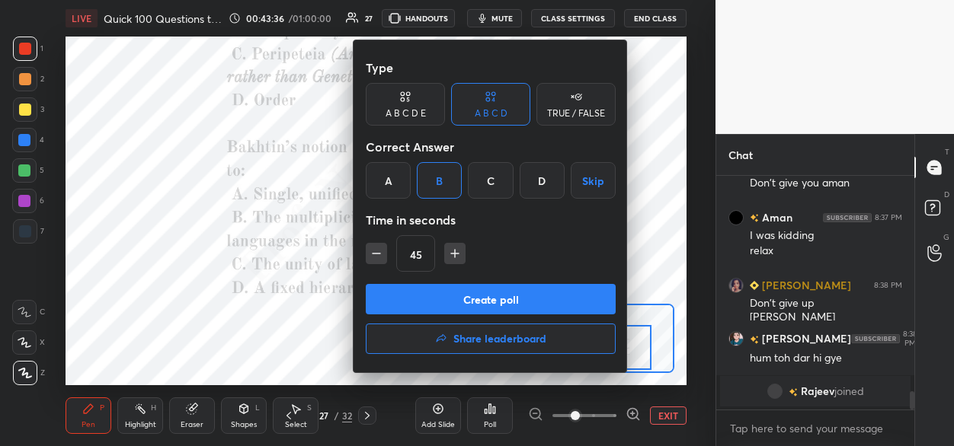
drag, startPoint x: 411, startPoint y: 304, endPoint x: 405, endPoint y: 285, distance: 20.2
click at [411, 304] on button "Create poll" at bounding box center [491, 299] width 250 height 30
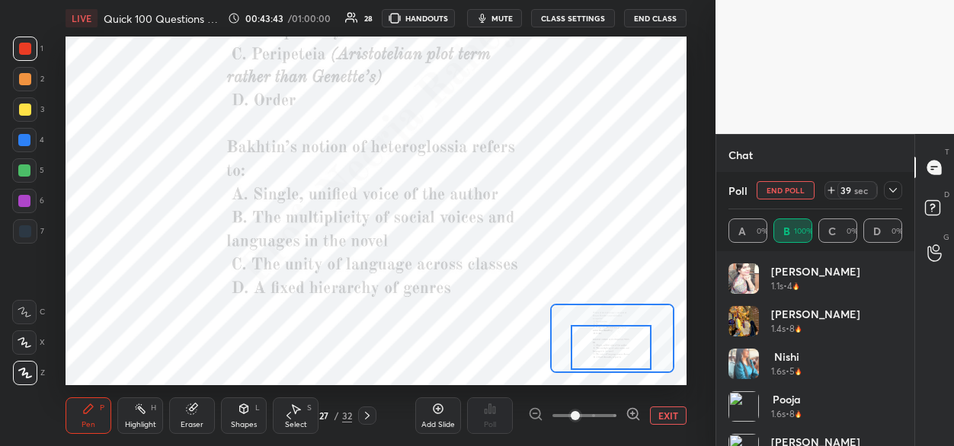
click at [37, 137] on div "4" at bounding box center [28, 140] width 32 height 24
click at [888, 190] on icon at bounding box center [893, 190] width 12 height 12
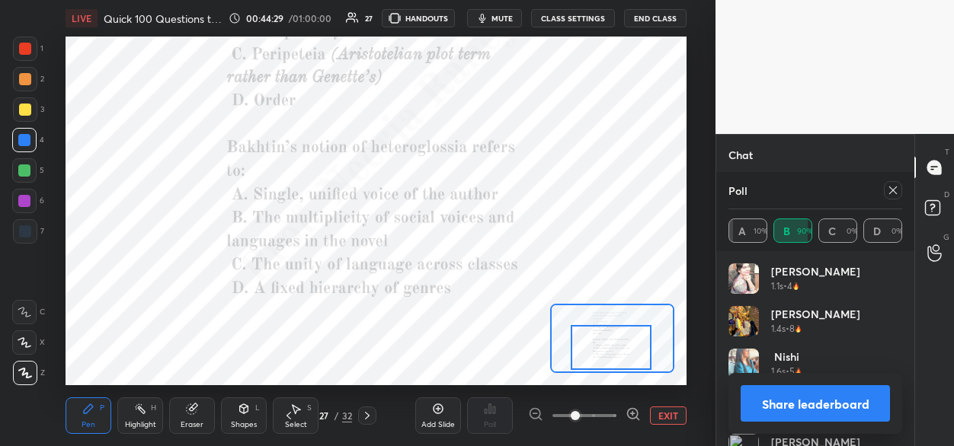
click at [369, 420] on icon at bounding box center [367, 416] width 12 height 12
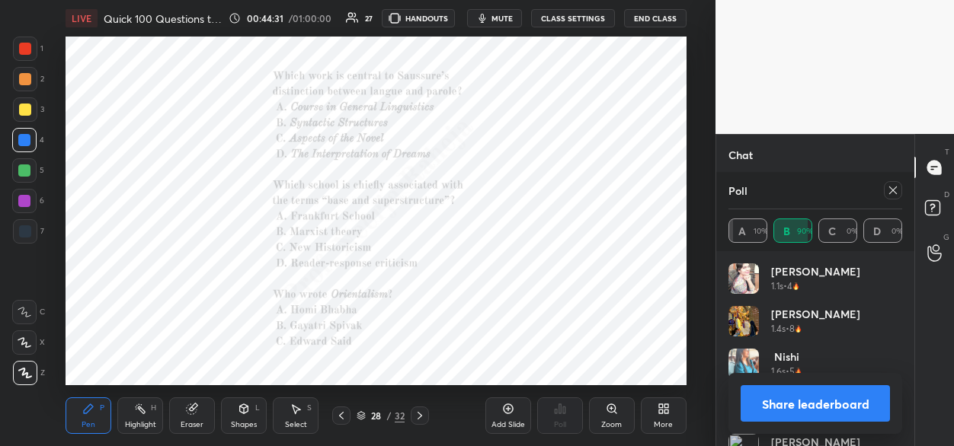
click at [611, 410] on icon at bounding box center [612, 409] width 12 height 12
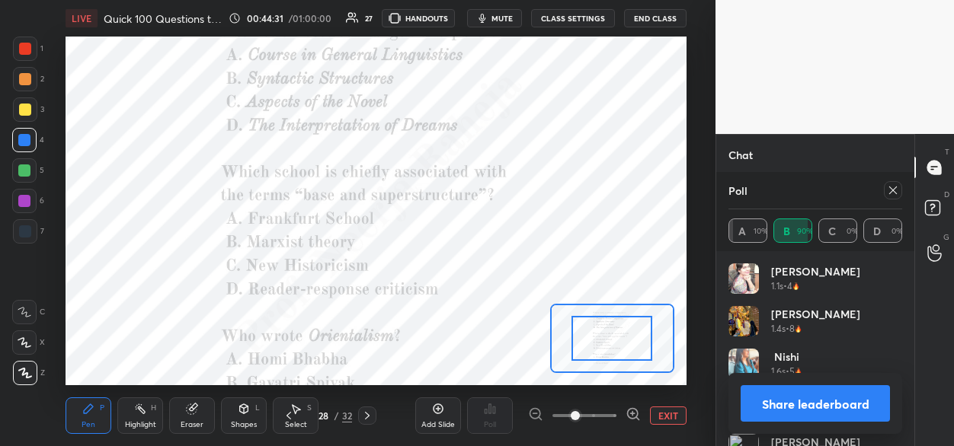
click at [612, 410] on span at bounding box center [584, 416] width 64 height 23
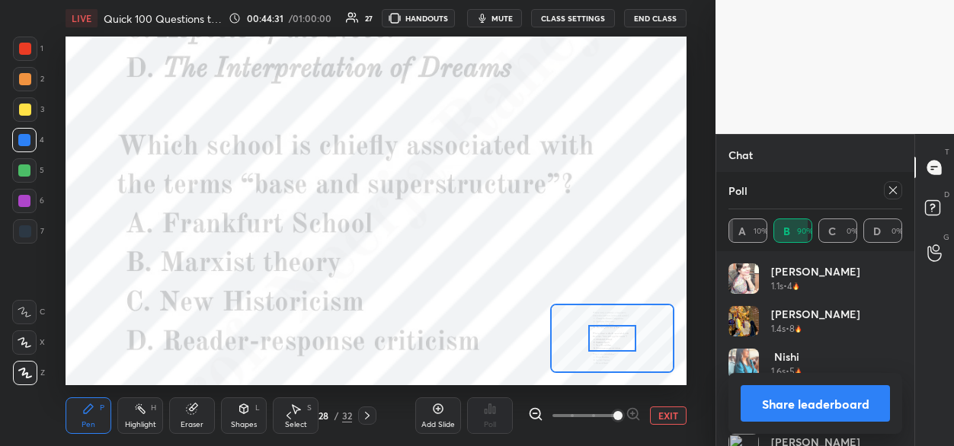
click at [613, 411] on span at bounding box center [617, 415] width 9 height 9
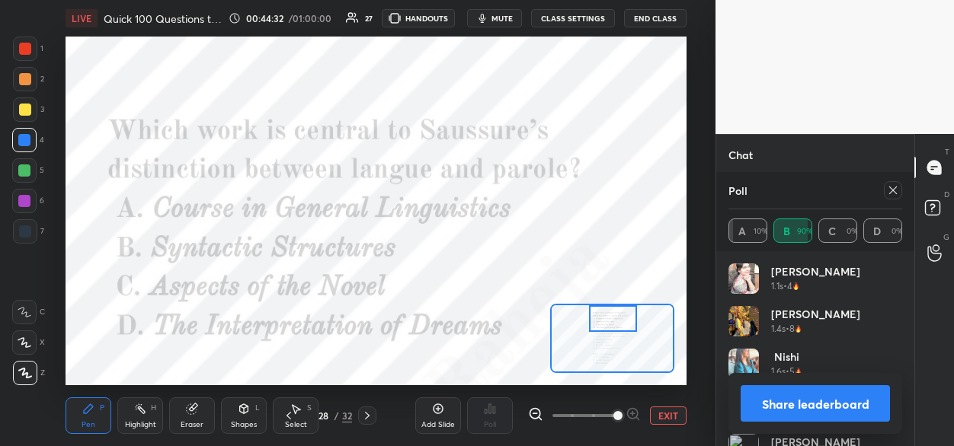
drag, startPoint x: 601, startPoint y: 341, endPoint x: 602, endPoint y: 325, distance: 16.0
click at [602, 325] on div at bounding box center [613, 318] width 49 height 27
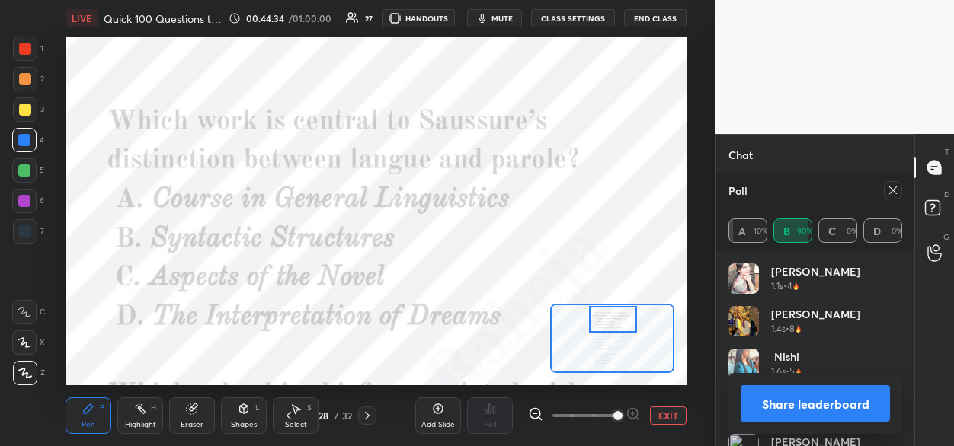
drag, startPoint x: 891, startPoint y: 190, endPoint x: 795, endPoint y: 232, distance: 105.7
click at [890, 190] on icon at bounding box center [893, 190] width 12 height 12
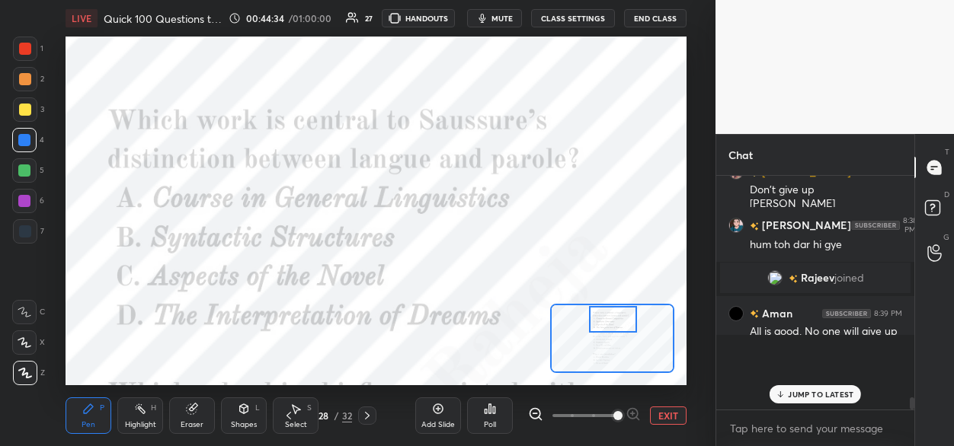
scroll to position [2837, 0]
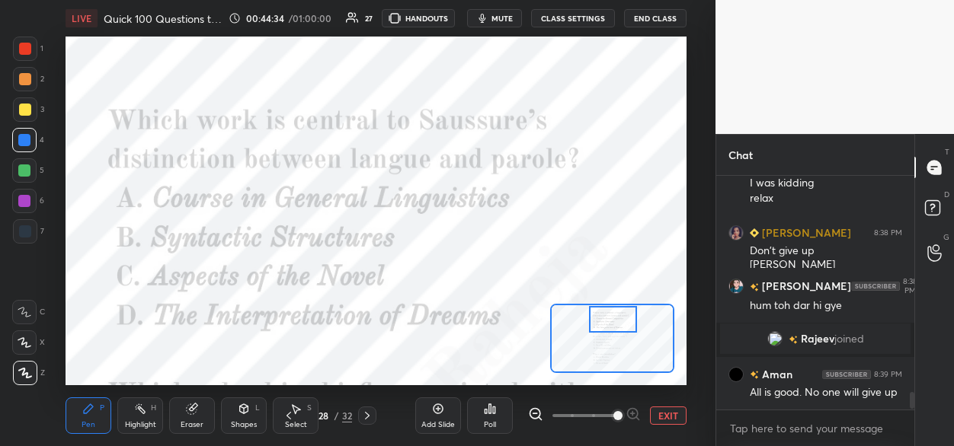
click at [498, 413] on div "Poll" at bounding box center [490, 416] width 46 height 37
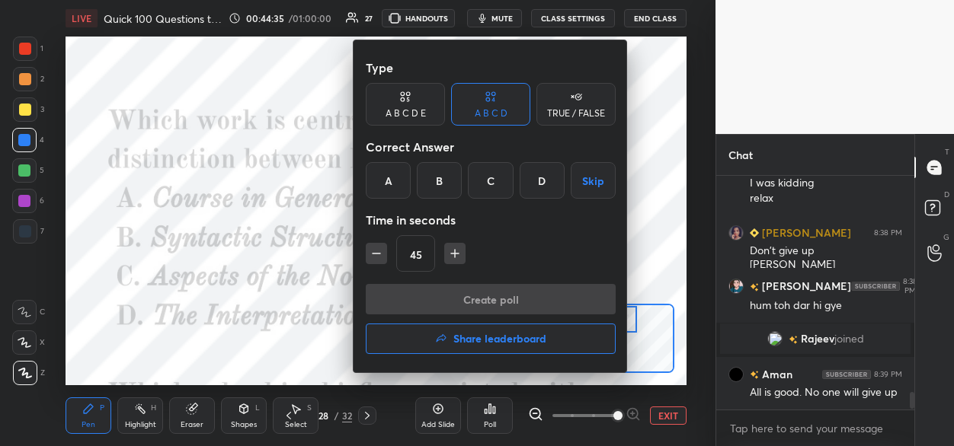
click at [378, 187] on div "A" at bounding box center [388, 180] width 45 height 37
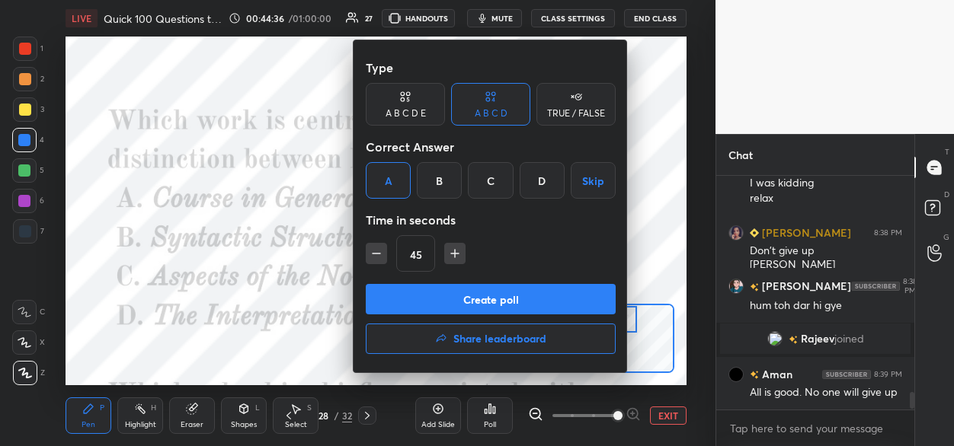
drag, startPoint x: 397, startPoint y: 299, endPoint x: 399, endPoint y: 262, distance: 37.4
click at [396, 299] on button "Create poll" at bounding box center [491, 299] width 250 height 30
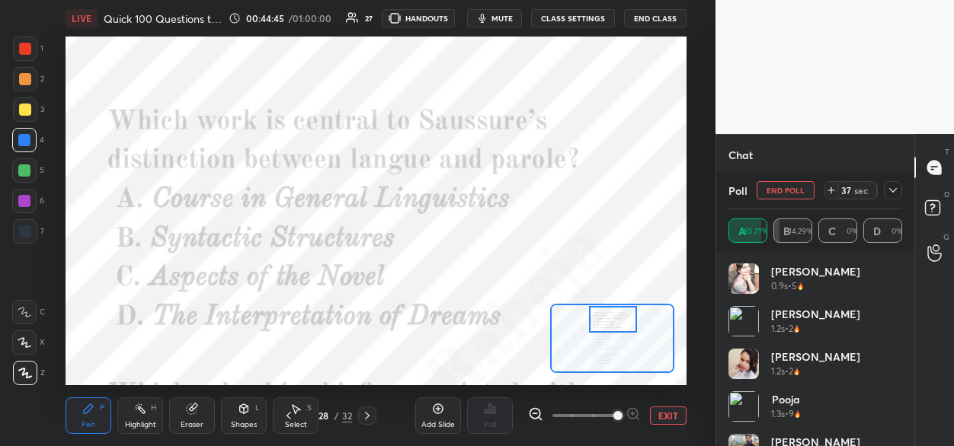
click at [27, 172] on div at bounding box center [24, 171] width 12 height 12
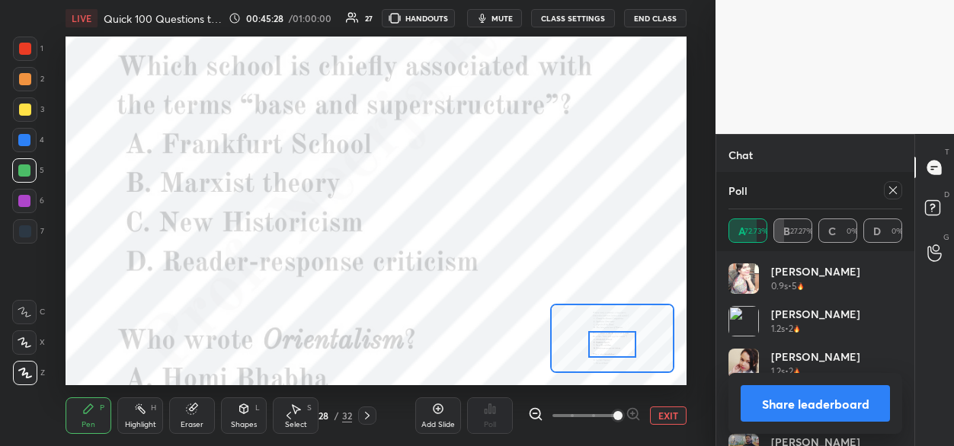
drag, startPoint x: 613, startPoint y: 317, endPoint x: 611, endPoint y: 341, distance: 24.4
click at [611, 341] on div at bounding box center [612, 344] width 49 height 27
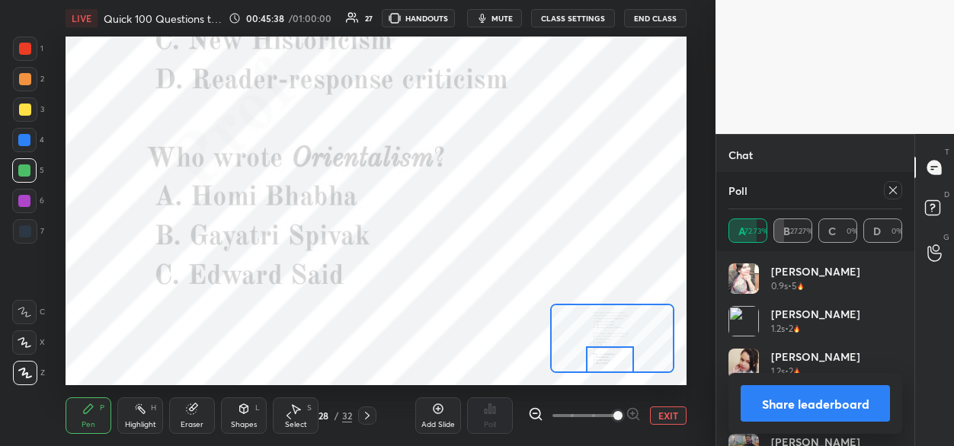
drag, startPoint x: 619, startPoint y: 342, endPoint x: 613, endPoint y: 347, distance: 8.7
click at [617, 357] on div at bounding box center [610, 360] width 49 height 27
click at [363, 419] on icon at bounding box center [367, 416] width 12 height 12
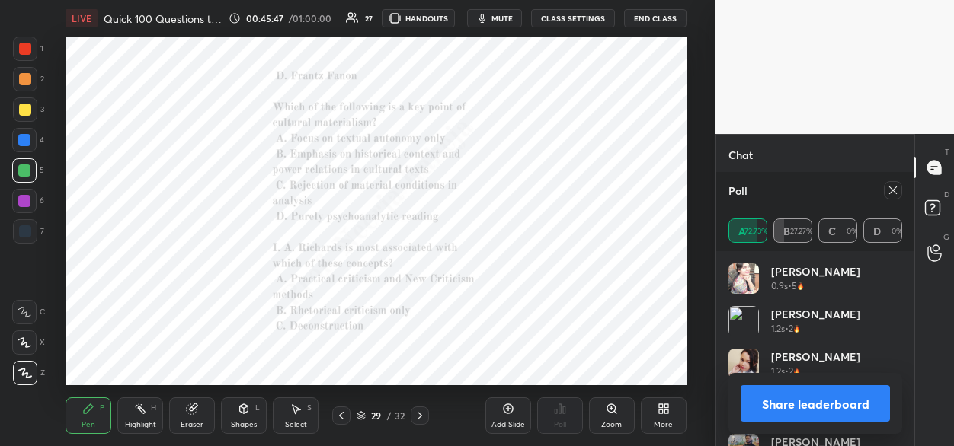
click at [612, 413] on div "Zoom" at bounding box center [612, 416] width 46 height 37
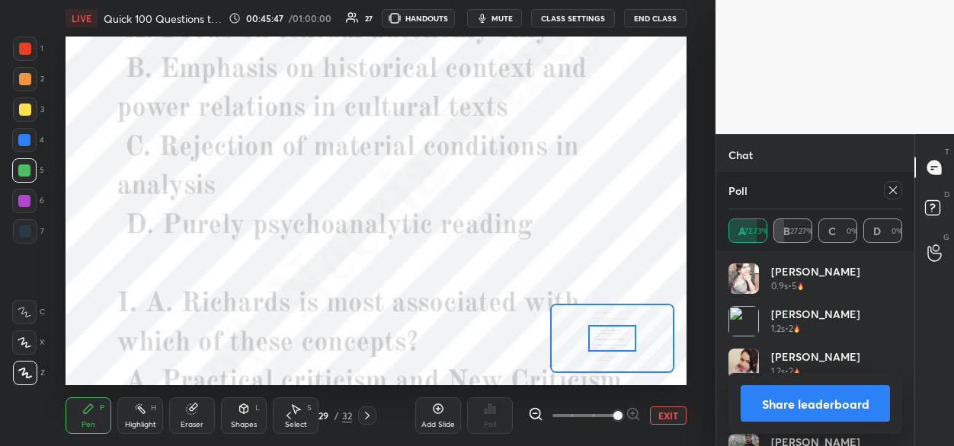
click at [611, 414] on span at bounding box center [584, 416] width 64 height 23
click at [613, 411] on span at bounding box center [617, 415] width 9 height 9
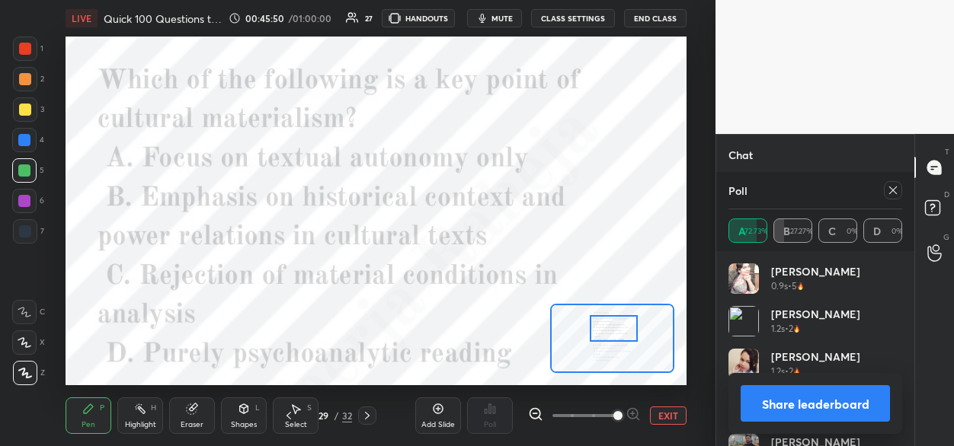
scroll to position [3165, 0]
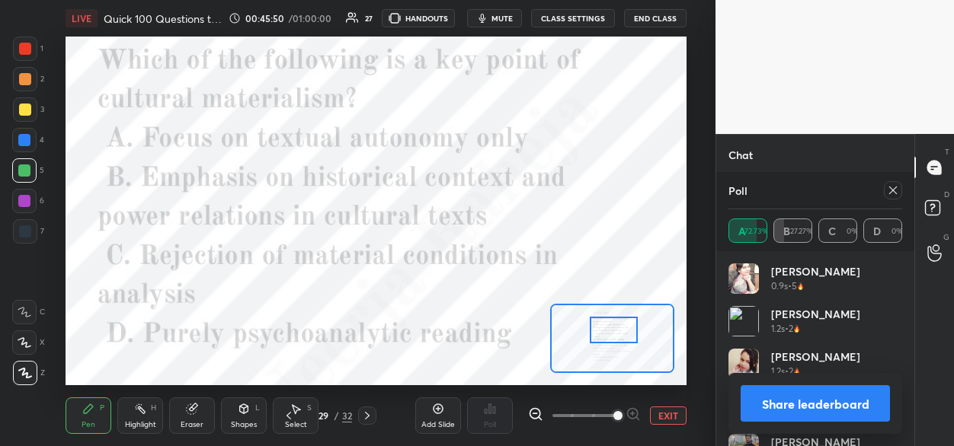
drag, startPoint x: 607, startPoint y: 345, endPoint x: 609, endPoint y: 337, distance: 8.0
click at [609, 338] on div at bounding box center [614, 330] width 49 height 27
click at [886, 189] on div at bounding box center [893, 190] width 18 height 18
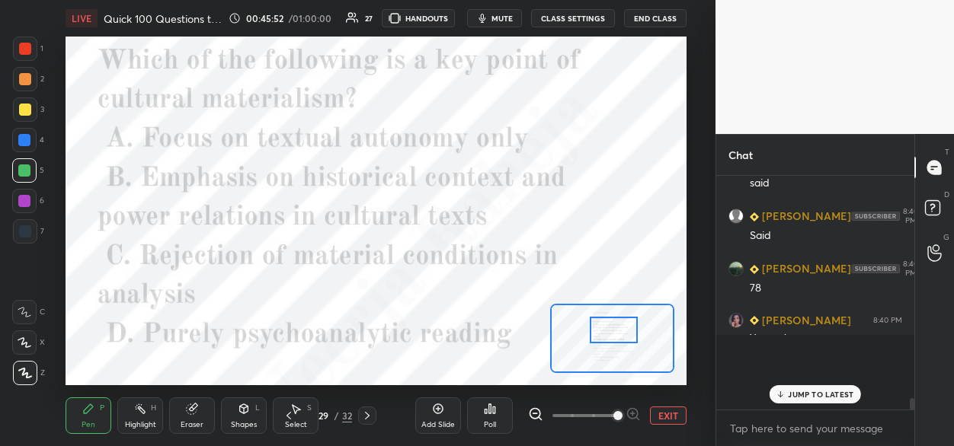
scroll to position [221, 194]
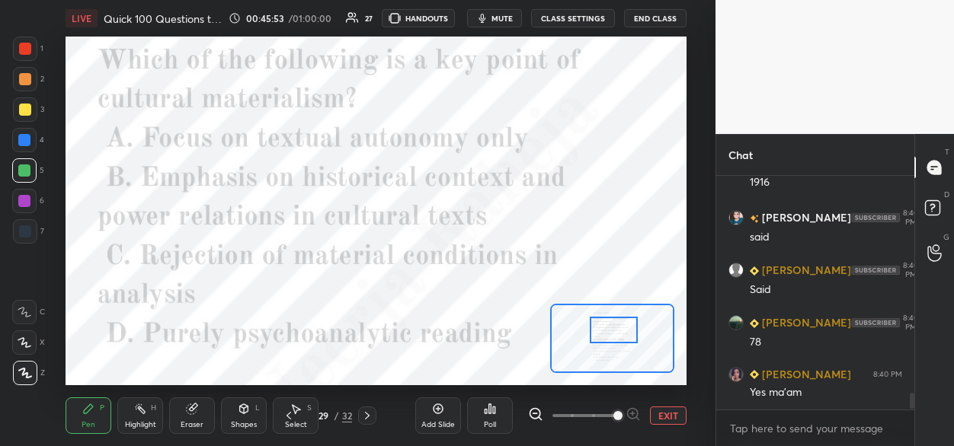
click at [490, 411] on icon at bounding box center [490, 409] width 2 height 9
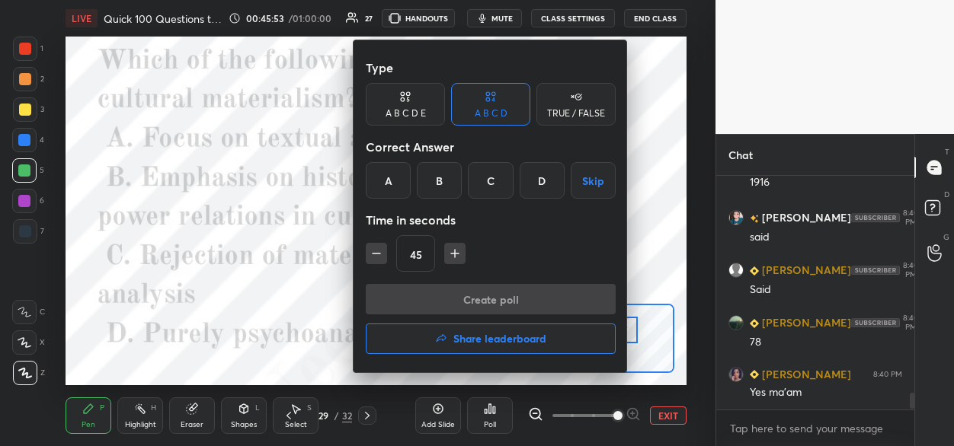
click at [437, 176] on div "B" at bounding box center [439, 180] width 45 height 37
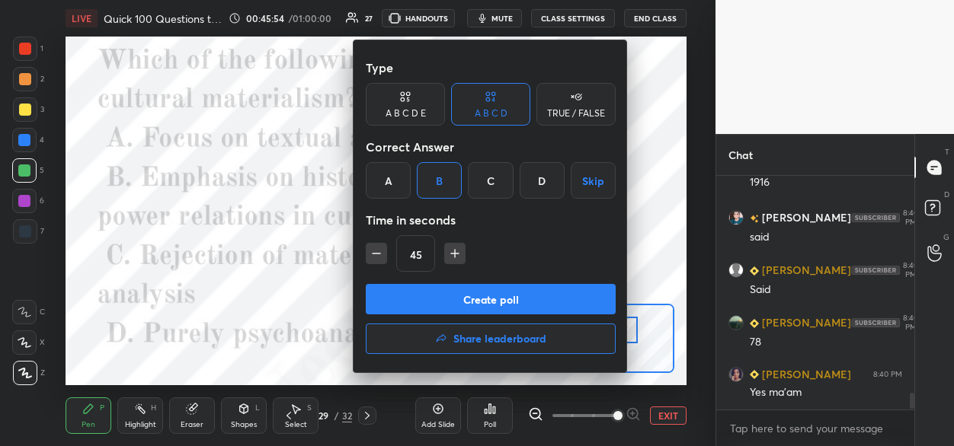
click at [411, 301] on button "Create poll" at bounding box center [491, 299] width 250 height 30
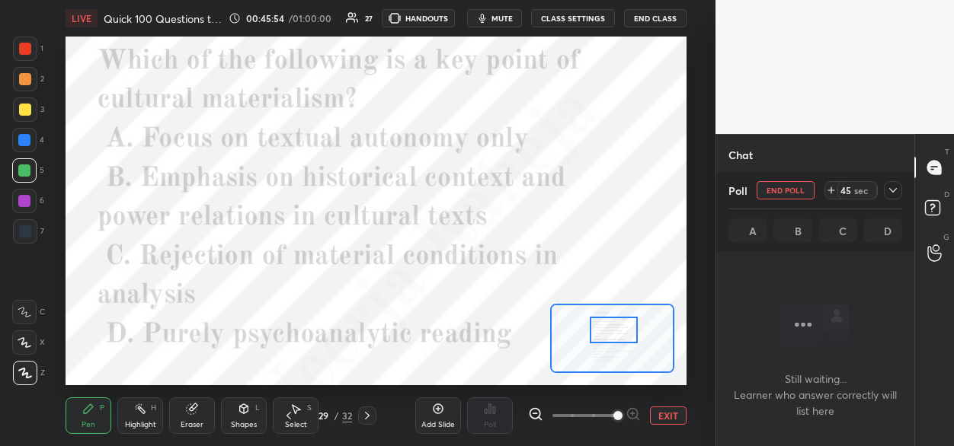
scroll to position [150, 194]
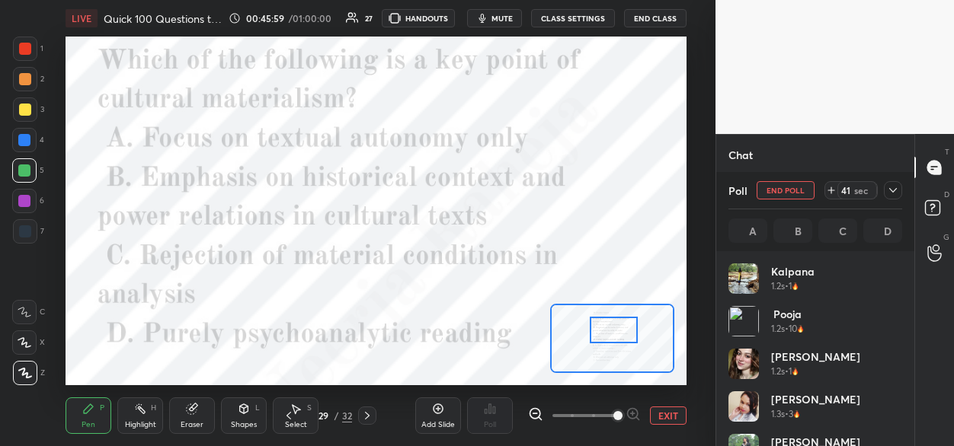
drag, startPoint x: 30, startPoint y: 76, endPoint x: 60, endPoint y: 76, distance: 30.5
click at [30, 75] on div at bounding box center [25, 79] width 12 height 12
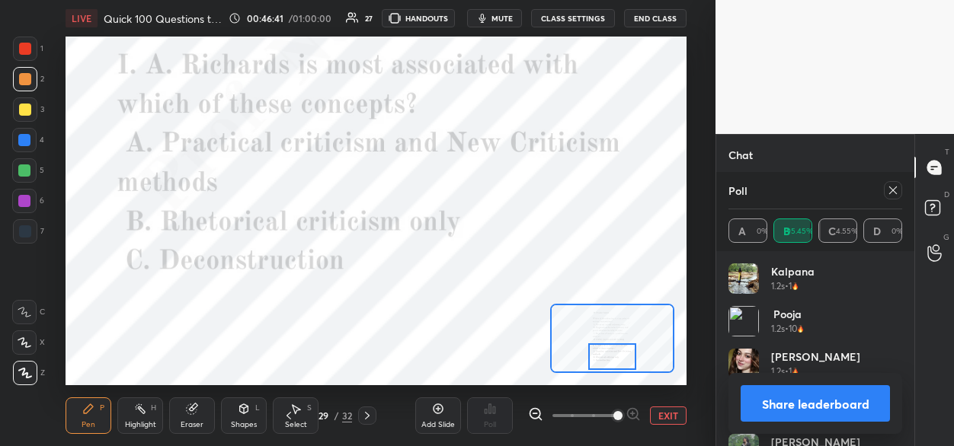
drag, startPoint x: 612, startPoint y: 332, endPoint x: 614, endPoint y: 354, distance: 22.2
click at [610, 359] on div at bounding box center [612, 357] width 49 height 27
click at [889, 191] on icon at bounding box center [893, 190] width 12 height 12
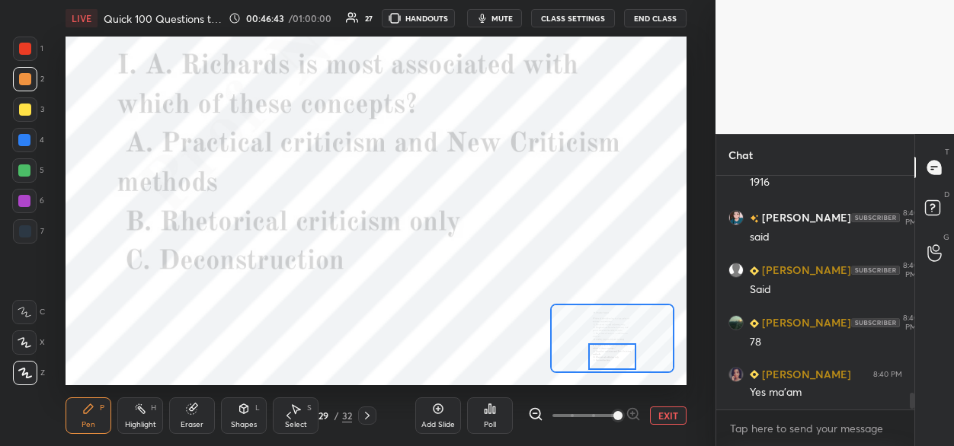
click at [491, 421] on div "Poll" at bounding box center [490, 425] width 12 height 8
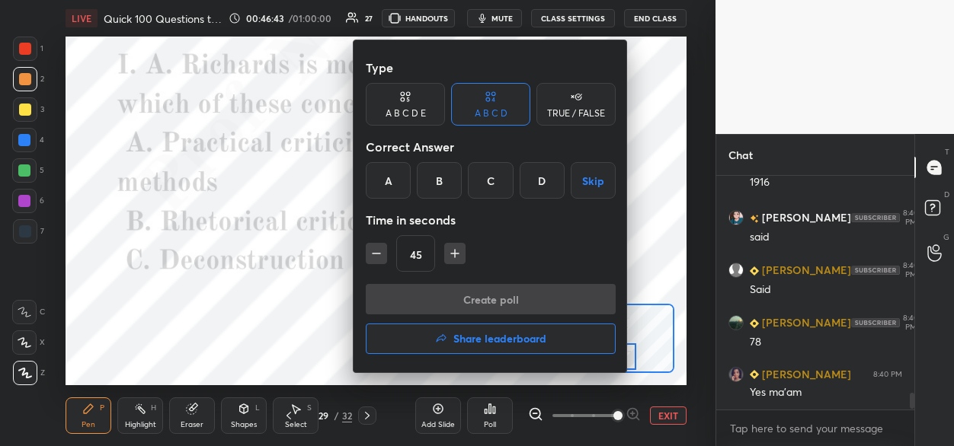
drag, startPoint x: 385, startPoint y: 177, endPoint x: 397, endPoint y: 235, distance: 59.8
click at [386, 179] on div "A" at bounding box center [388, 180] width 45 height 37
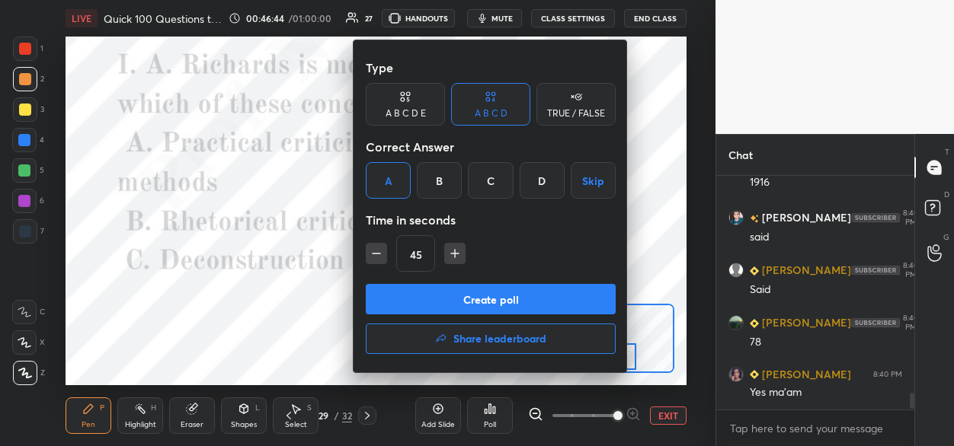
click at [393, 309] on button "Create poll" at bounding box center [491, 299] width 250 height 30
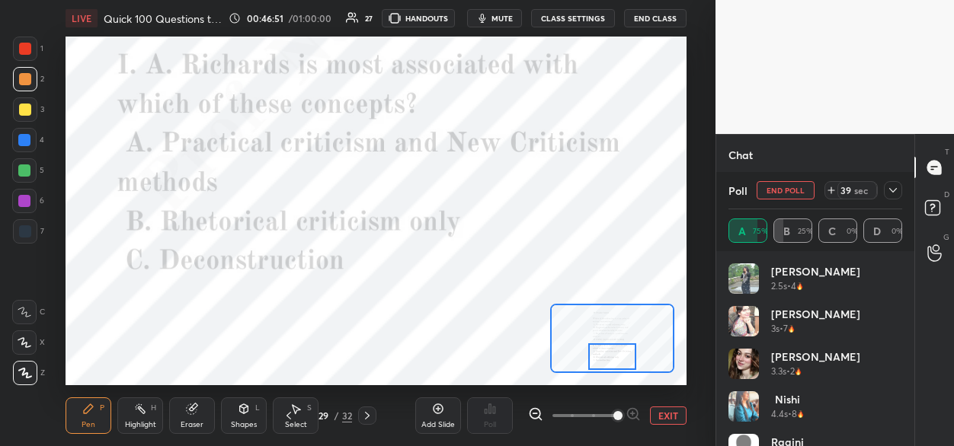
click at [24, 141] on div at bounding box center [24, 140] width 12 height 12
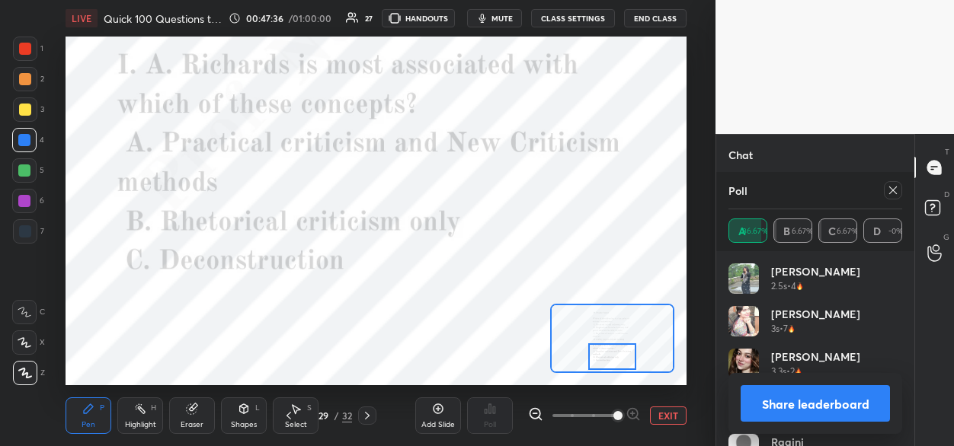
click at [369, 414] on icon at bounding box center [367, 416] width 12 height 12
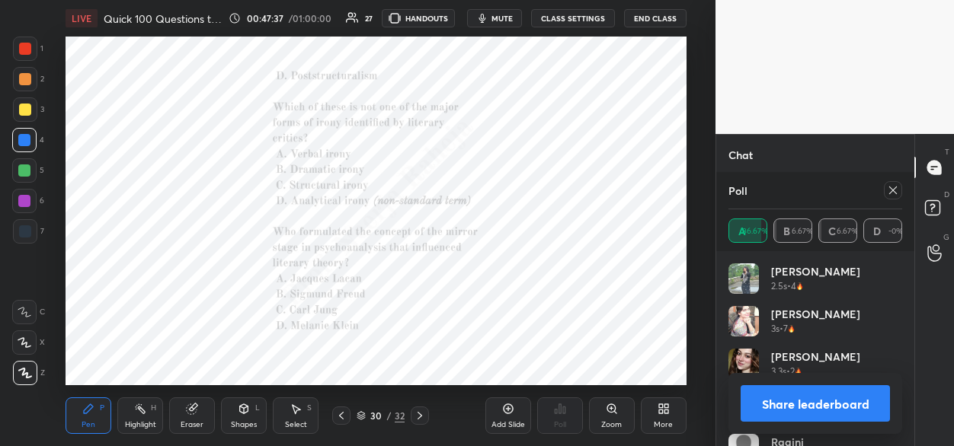
scroll to position [3254, 0]
click at [609, 408] on icon at bounding box center [611, 409] width 8 height 8
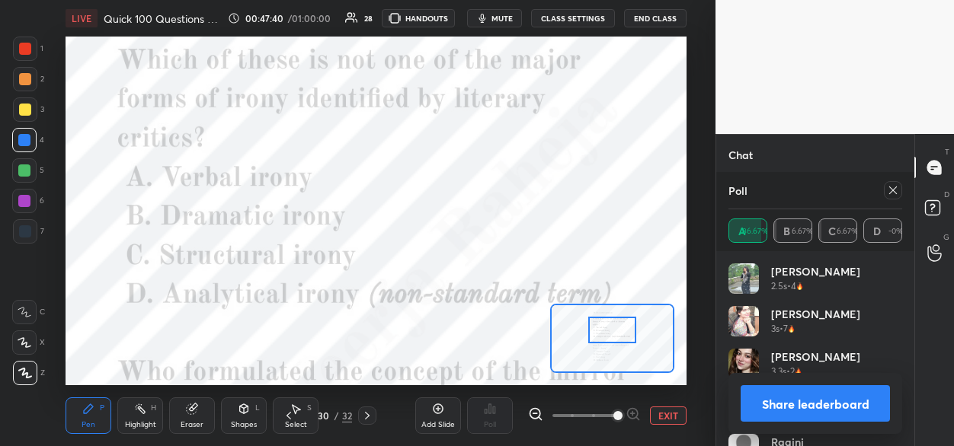
click at [604, 336] on div at bounding box center [612, 330] width 49 height 27
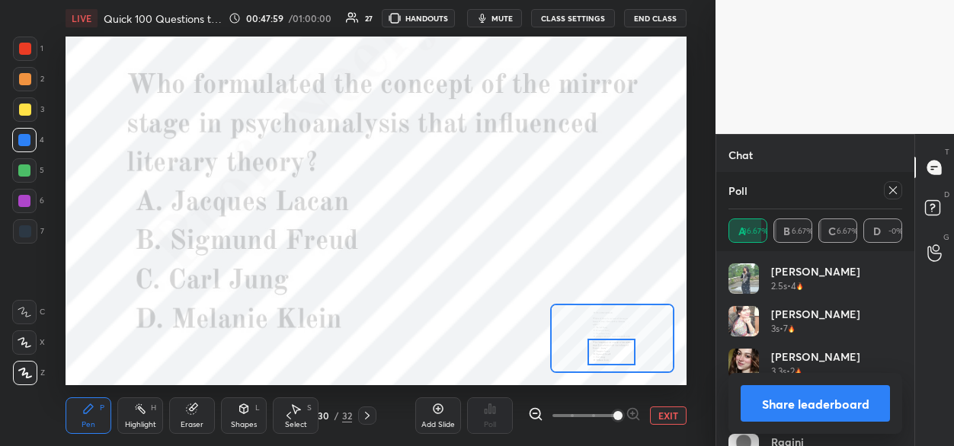
drag, startPoint x: 613, startPoint y: 331, endPoint x: 612, endPoint y: 353, distance: 21.3
click at [613, 353] on div at bounding box center [611, 352] width 49 height 27
click at [889, 189] on icon at bounding box center [893, 190] width 12 height 12
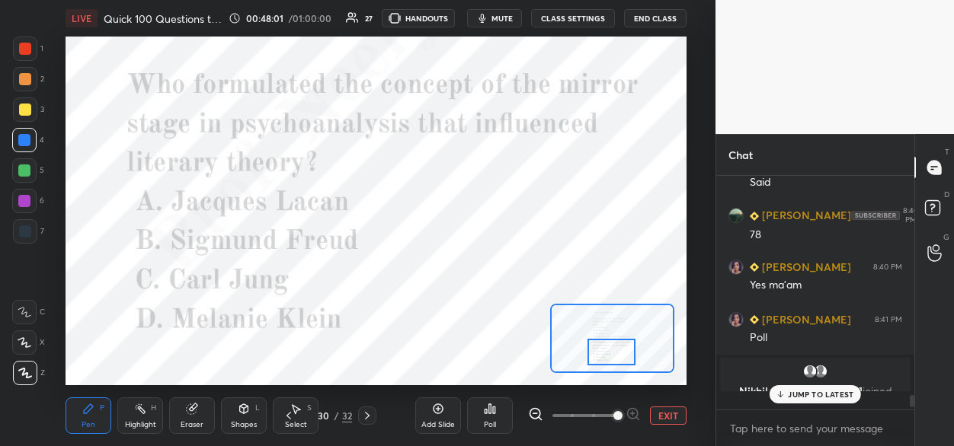
scroll to position [229, 194]
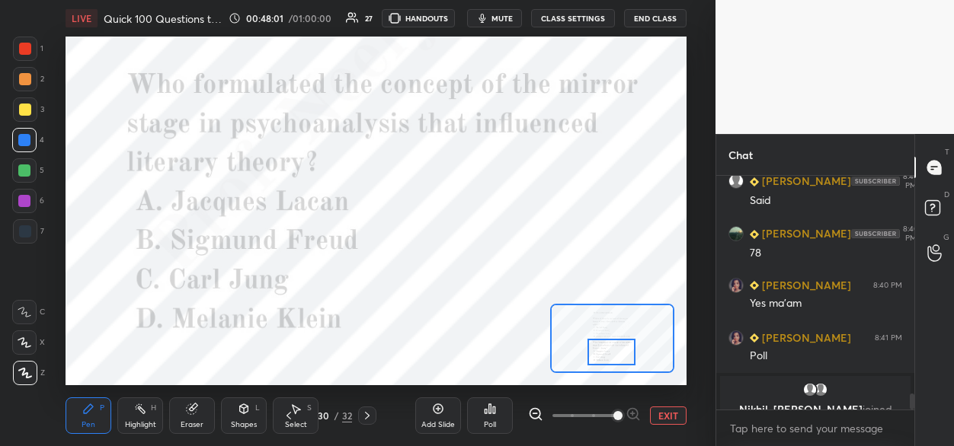
click at [487, 417] on div "Poll" at bounding box center [490, 416] width 46 height 37
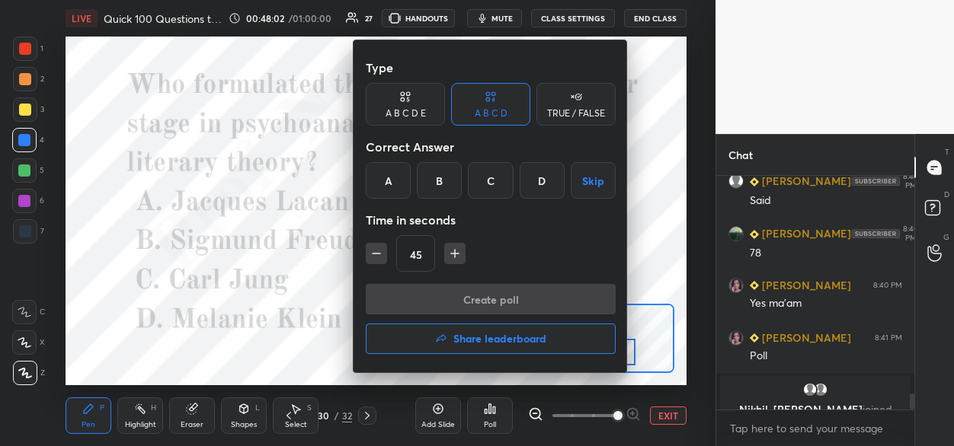
drag, startPoint x: 382, startPoint y: 182, endPoint x: 376, endPoint y: 197, distance: 16.1
click at [380, 187] on div "A" at bounding box center [388, 180] width 45 height 37
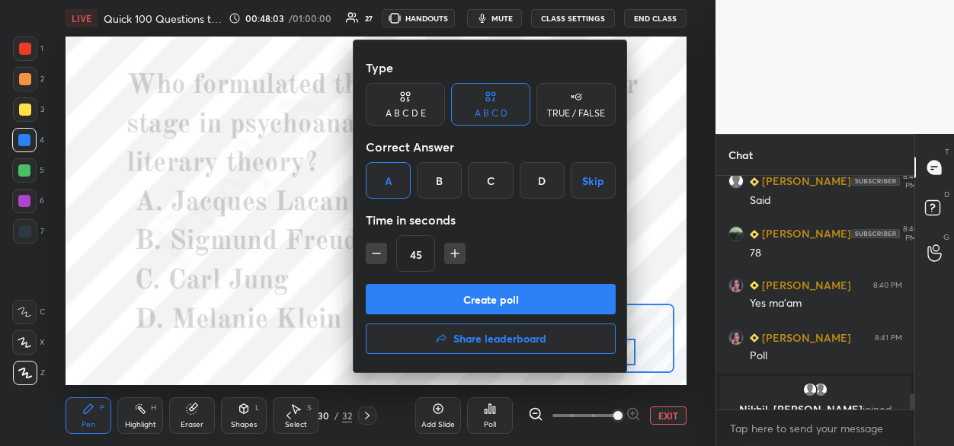
click at [392, 296] on button "Create poll" at bounding box center [491, 299] width 250 height 30
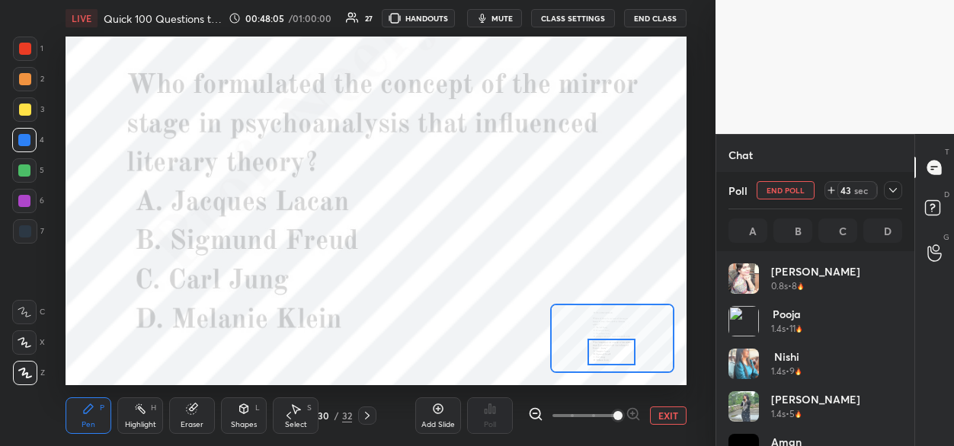
scroll to position [178, 169]
click at [26, 172] on div at bounding box center [24, 171] width 12 height 12
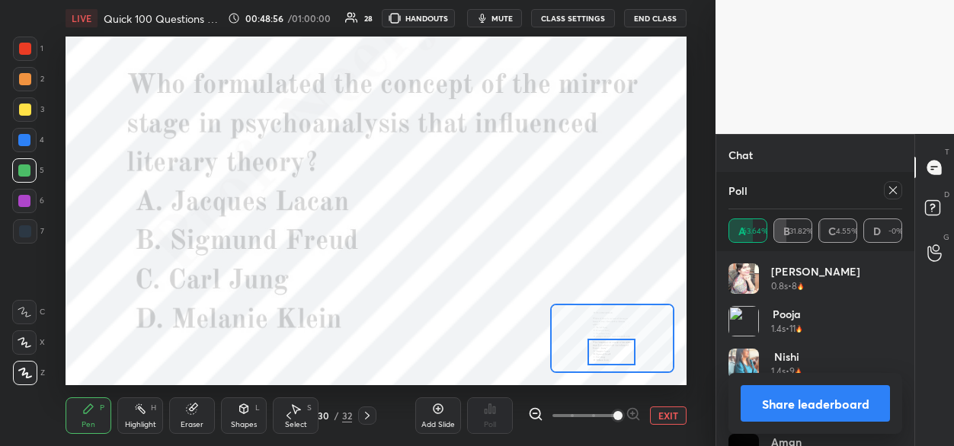
click at [366, 417] on icon at bounding box center [367, 416] width 12 height 12
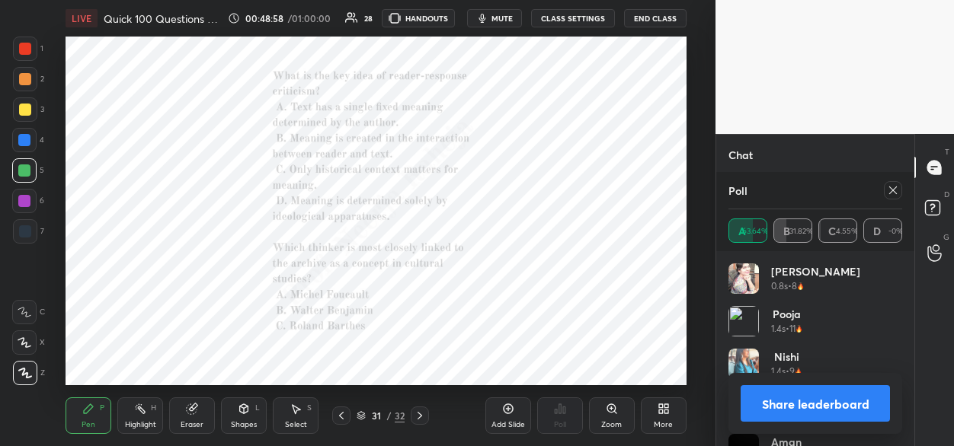
click at [612, 413] on icon at bounding box center [612, 409] width 12 height 12
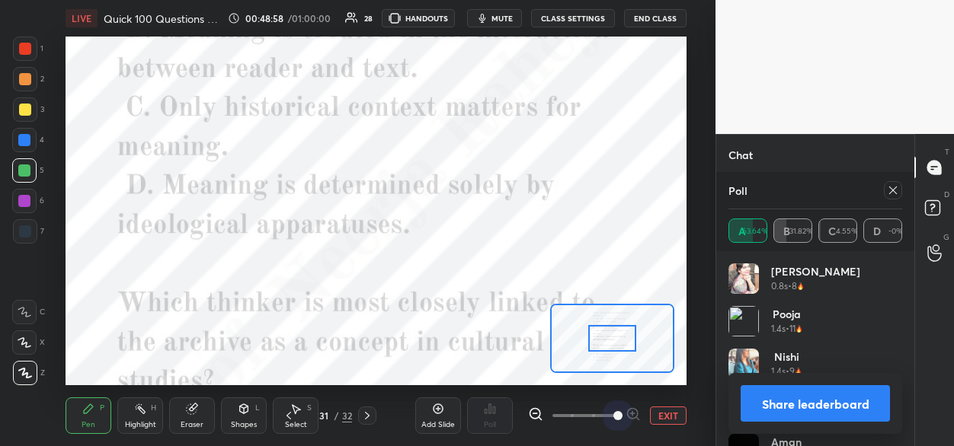
click at [613, 411] on span at bounding box center [584, 416] width 64 height 23
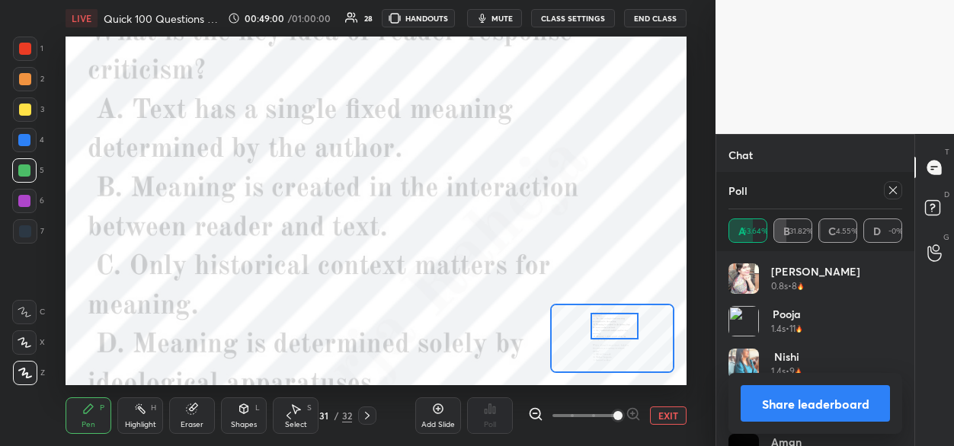
drag, startPoint x: 609, startPoint y: 341, endPoint x: 609, endPoint y: 333, distance: 8.4
click at [611, 331] on div at bounding box center [614, 326] width 49 height 27
click at [537, 414] on icon at bounding box center [535, 414] width 15 height 15
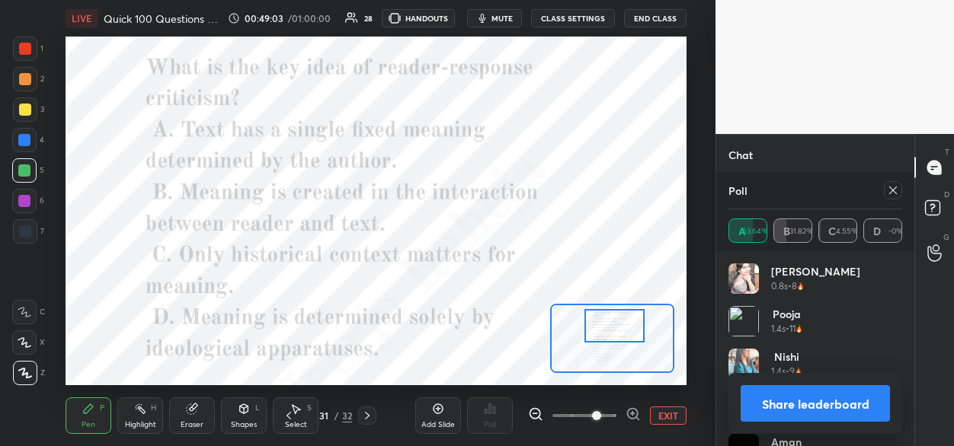
click at [887, 191] on icon at bounding box center [893, 190] width 12 height 12
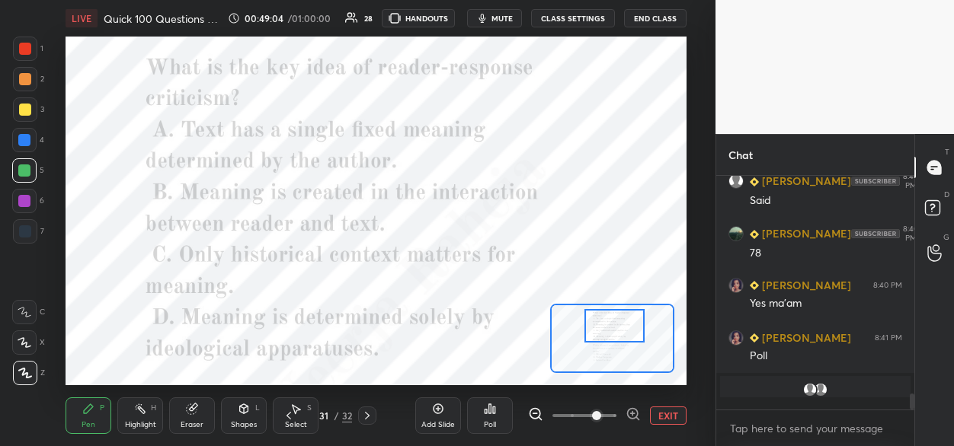
scroll to position [5, 5]
click at [494, 415] on div "Poll" at bounding box center [490, 416] width 46 height 37
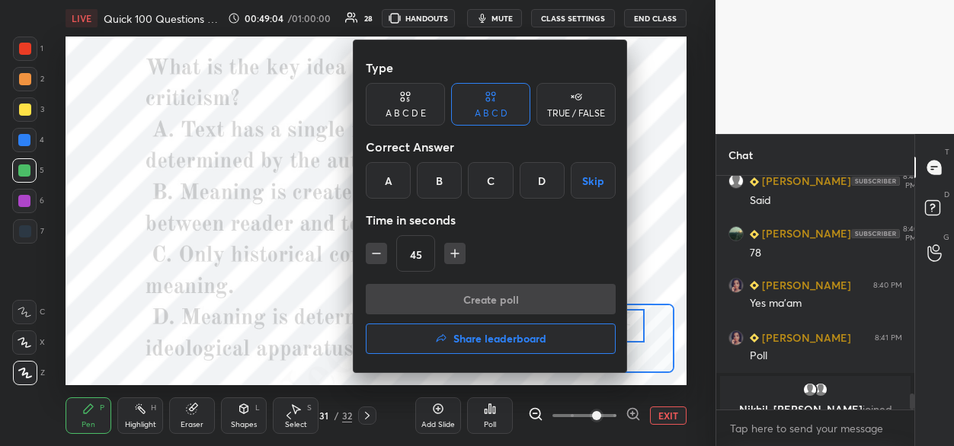
drag, startPoint x: 438, startPoint y: 181, endPoint x: 437, endPoint y: 197, distance: 16.0
click at [438, 181] on div "B" at bounding box center [439, 180] width 45 height 37
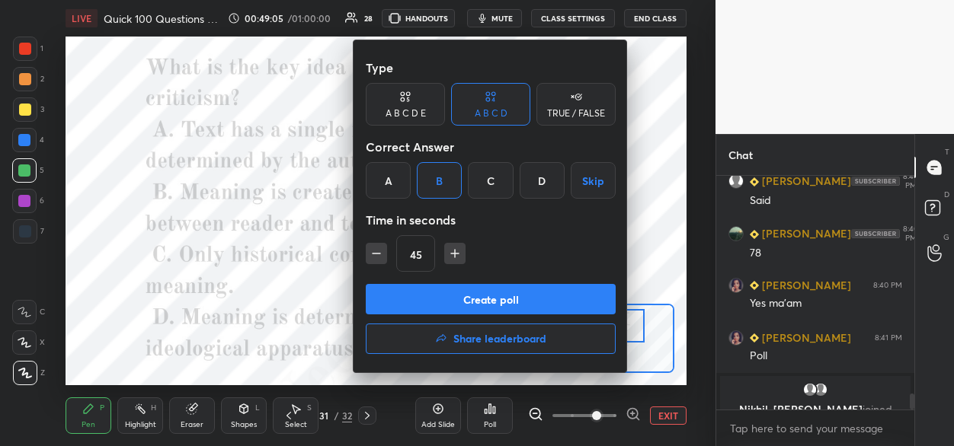
drag, startPoint x: 421, startPoint y: 300, endPoint x: 419, endPoint y: 268, distance: 32.0
click at [421, 299] on button "Create poll" at bounding box center [491, 299] width 250 height 30
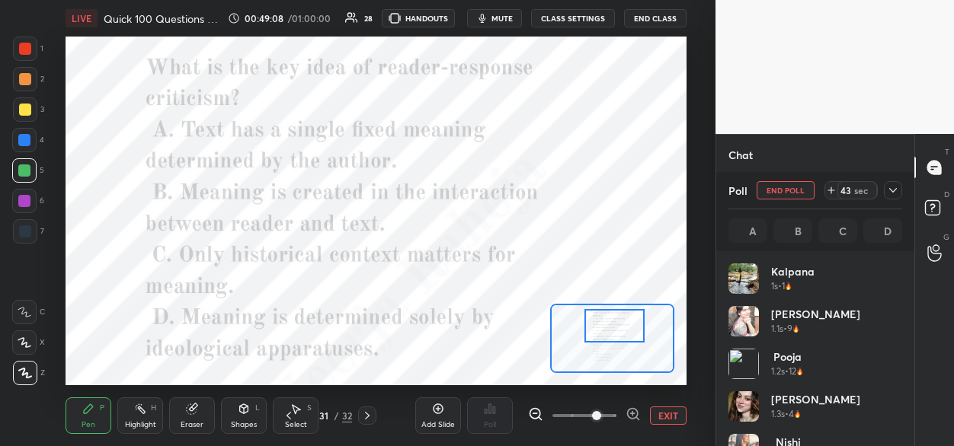
scroll to position [178, 169]
drag, startPoint x: 27, startPoint y: 48, endPoint x: 43, endPoint y: 56, distance: 18.4
click at [28, 50] on div at bounding box center [25, 49] width 12 height 12
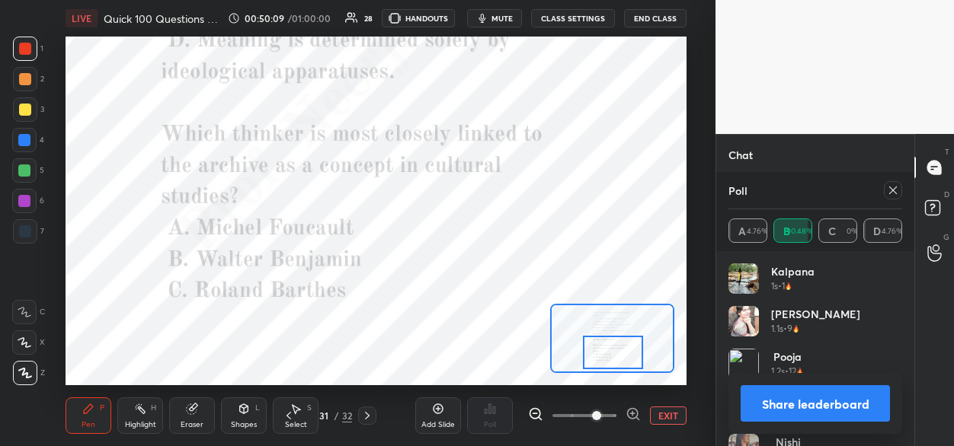
drag, startPoint x: 606, startPoint y: 332, endPoint x: 603, endPoint y: 357, distance: 24.6
click at [605, 355] on div at bounding box center [613, 353] width 60 height 34
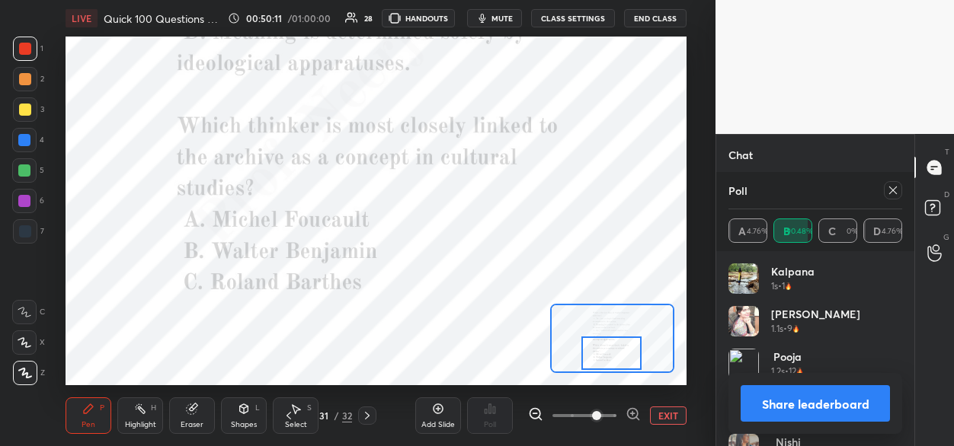
click at [891, 194] on icon at bounding box center [893, 190] width 12 height 12
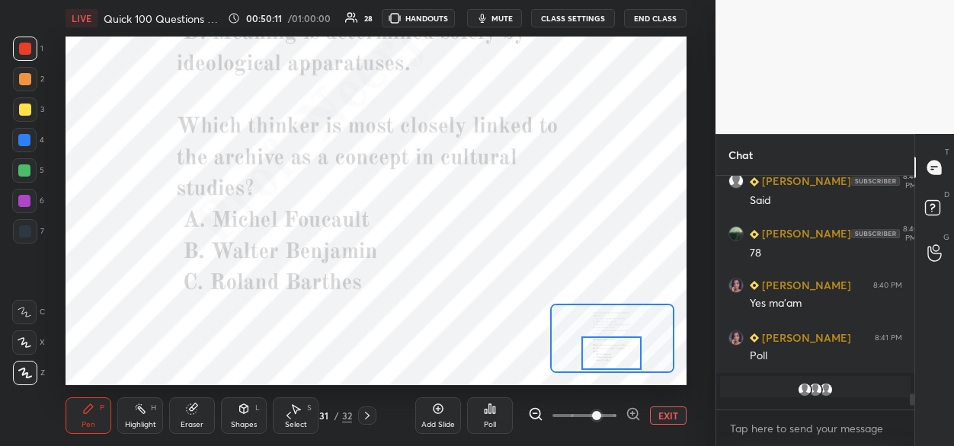
scroll to position [1, 5]
click at [488, 414] on div "Poll" at bounding box center [490, 416] width 46 height 37
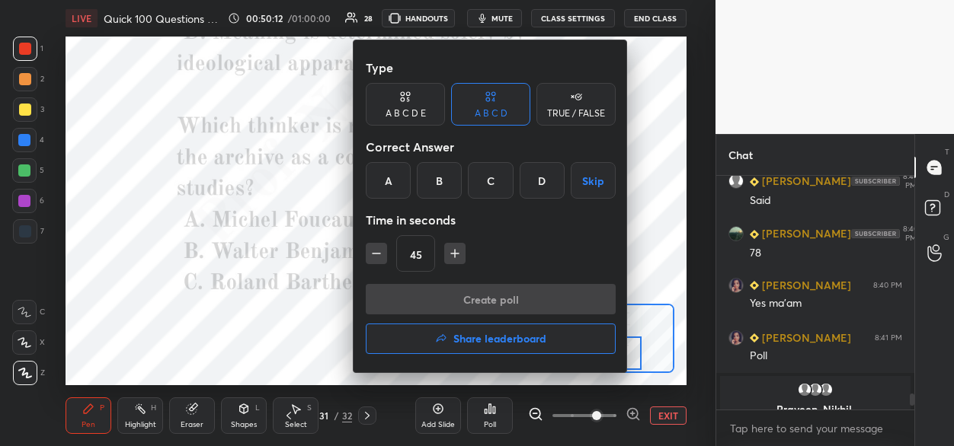
drag, startPoint x: 385, startPoint y: 183, endPoint x: 393, endPoint y: 218, distance: 36.0
click at [385, 185] on div "A" at bounding box center [388, 180] width 45 height 37
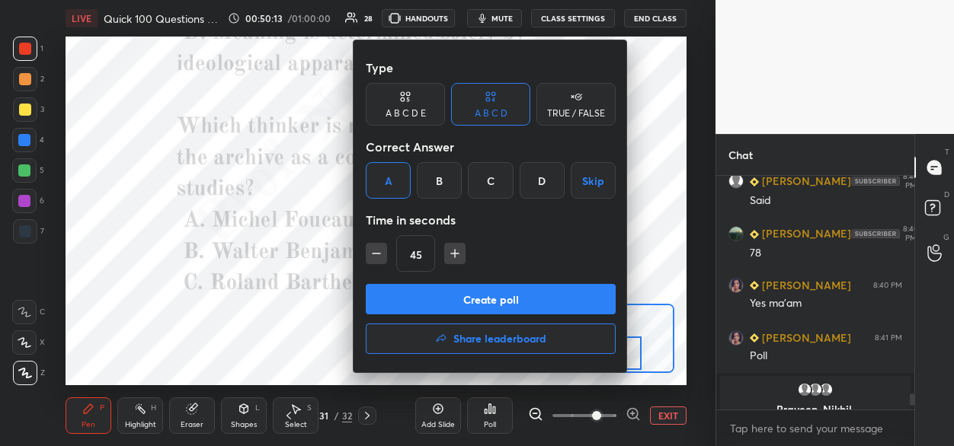
drag, startPoint x: 406, startPoint y: 299, endPoint x: 404, endPoint y: 253, distance: 45.8
click at [405, 296] on button "Create poll" at bounding box center [491, 299] width 250 height 30
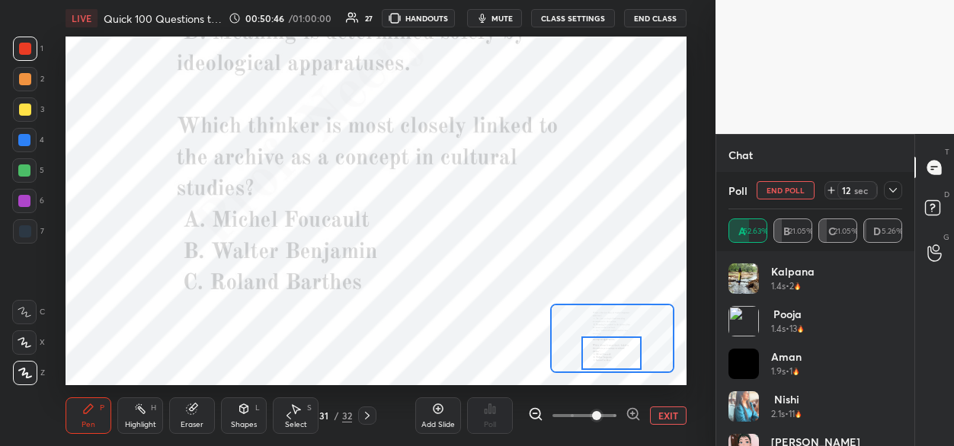
scroll to position [3059, 0]
drag, startPoint x: 366, startPoint y: 417, endPoint x: 373, endPoint y: 410, distance: 9.2
click at [367, 416] on icon at bounding box center [367, 416] width 12 height 12
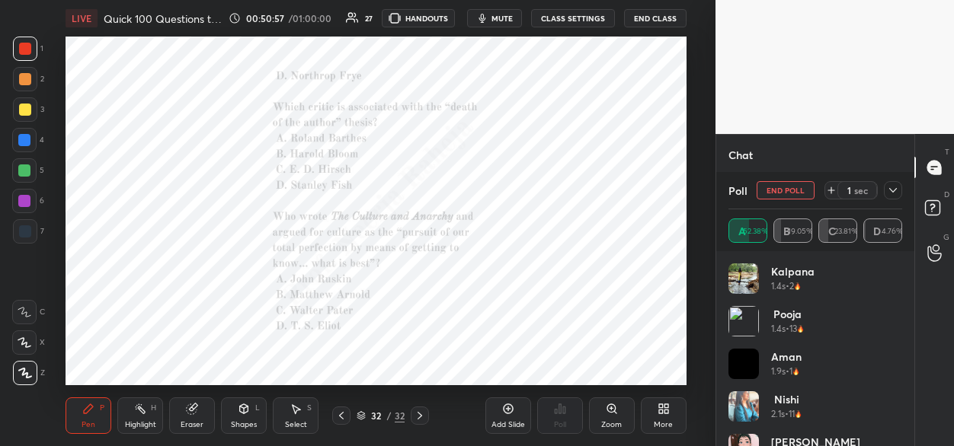
click at [608, 416] on div "Zoom" at bounding box center [612, 416] width 46 height 37
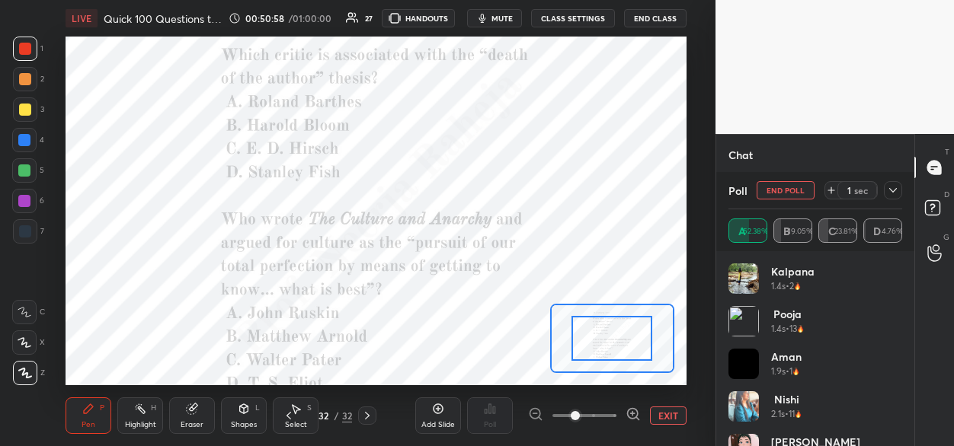
click at [607, 414] on span at bounding box center [584, 416] width 64 height 23
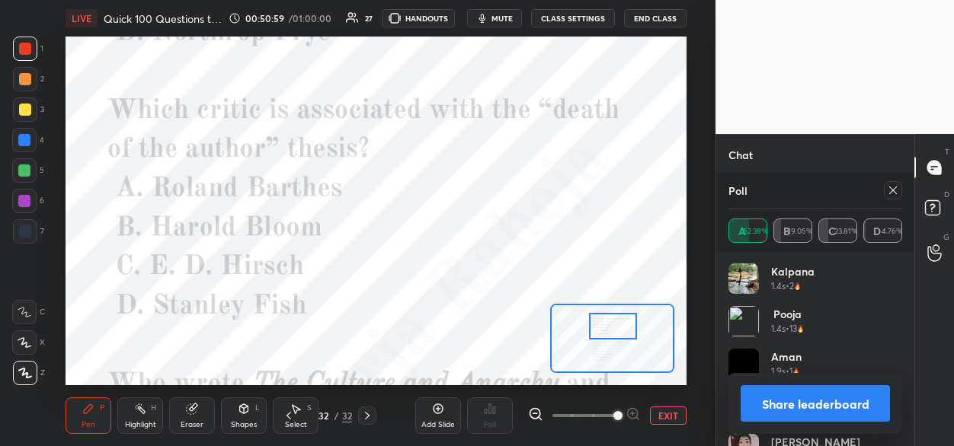
drag, startPoint x: 597, startPoint y: 344, endPoint x: 595, endPoint y: 334, distance: 10.0
click at [596, 334] on div at bounding box center [613, 326] width 49 height 27
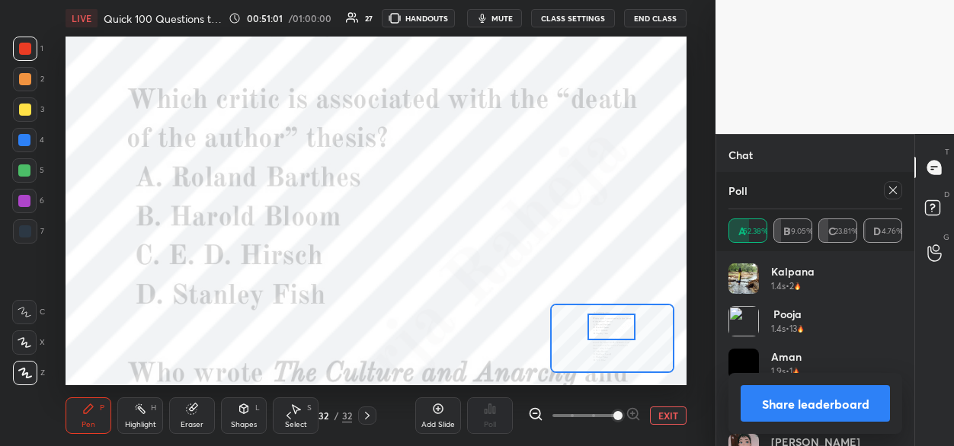
drag, startPoint x: 891, startPoint y: 190, endPoint x: 824, endPoint y: 225, distance: 75.6
click at [888, 193] on icon at bounding box center [893, 190] width 12 height 12
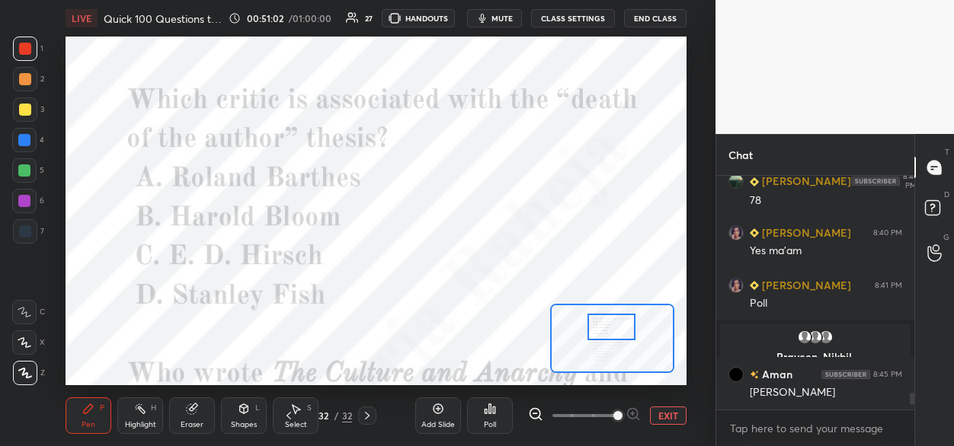
click at [496, 421] on div "Poll" at bounding box center [490, 416] width 46 height 37
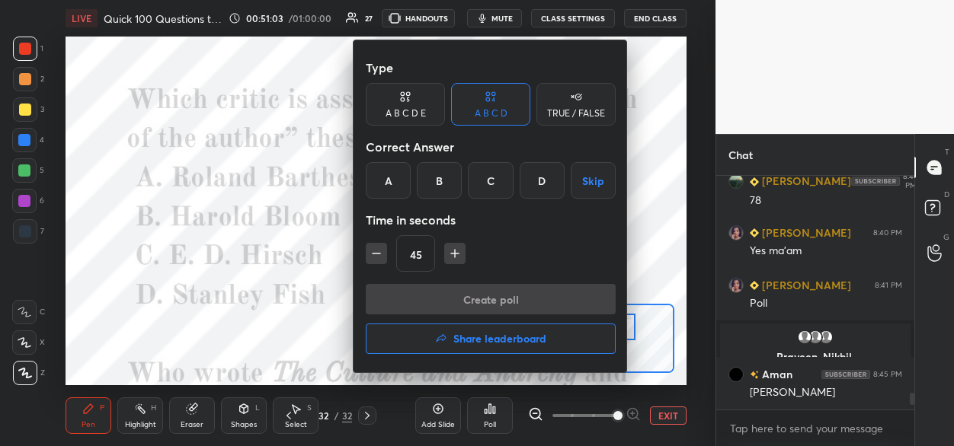
click at [388, 186] on div "A" at bounding box center [388, 180] width 45 height 37
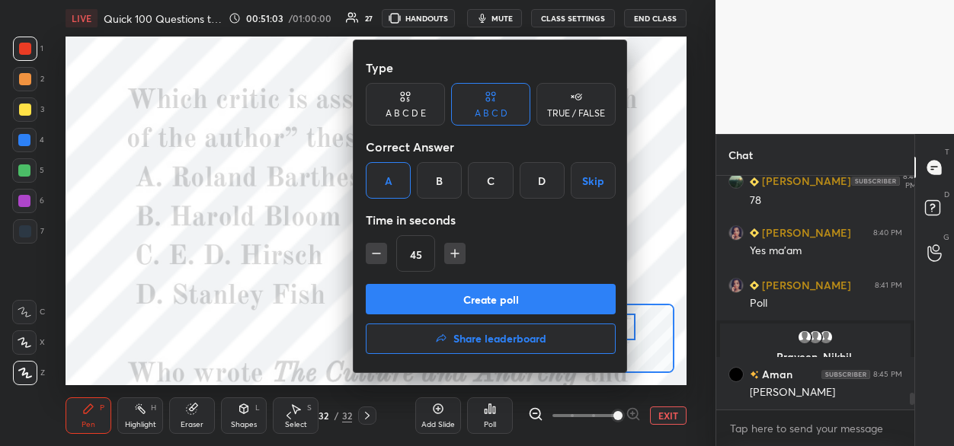
drag, startPoint x: 385, startPoint y: 301, endPoint x: 382, endPoint y: 269, distance: 32.1
click at [385, 299] on button "Create poll" at bounding box center [491, 299] width 250 height 30
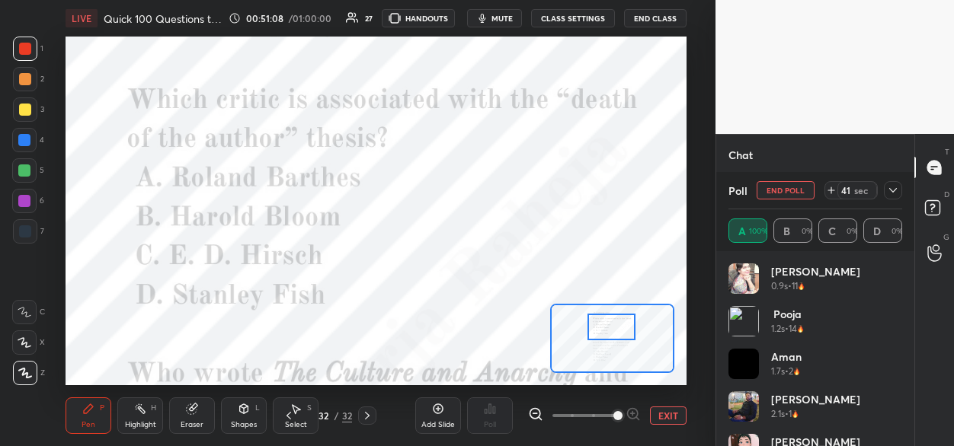
click at [30, 141] on div at bounding box center [24, 140] width 24 height 24
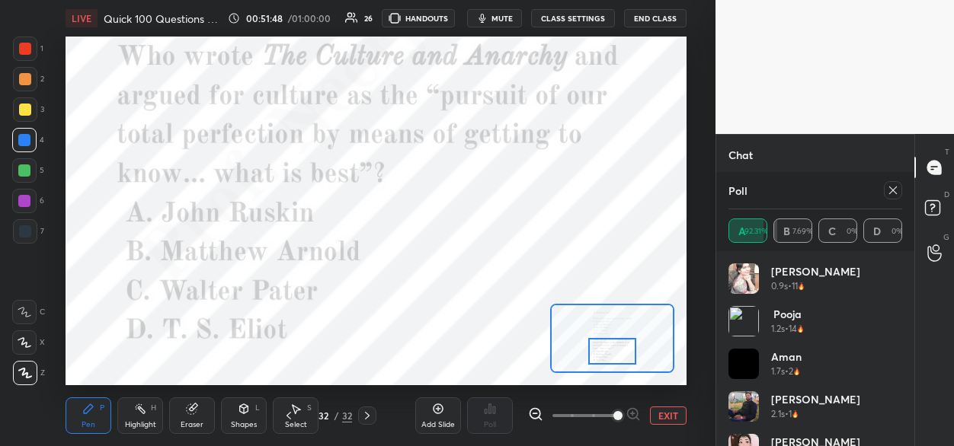
drag, startPoint x: 613, startPoint y: 325, endPoint x: 611, endPoint y: 349, distance: 24.4
click at [613, 350] on div at bounding box center [612, 351] width 49 height 27
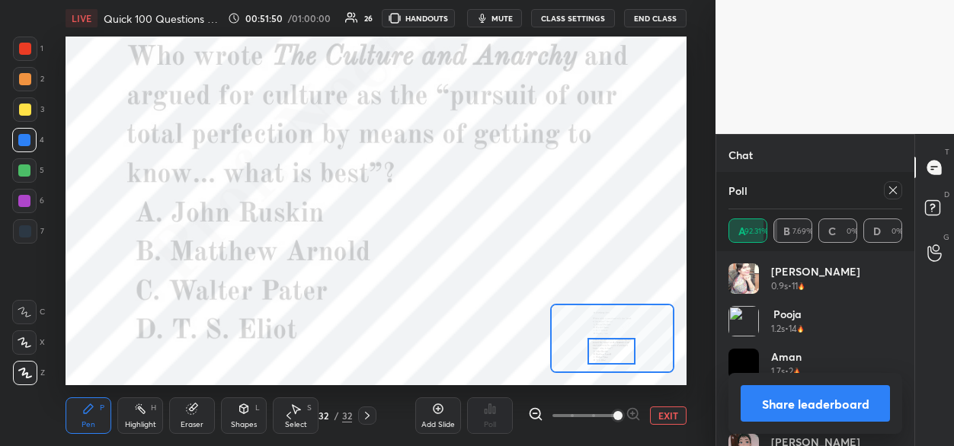
drag, startPoint x: 893, startPoint y: 192, endPoint x: 836, endPoint y: 218, distance: 62.7
click at [890, 194] on icon at bounding box center [893, 190] width 12 height 12
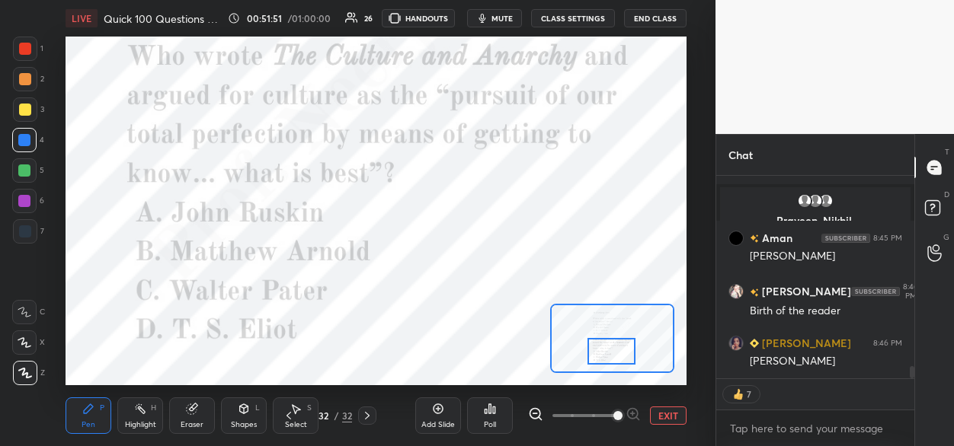
click at [494, 418] on div "Poll" at bounding box center [490, 416] width 46 height 37
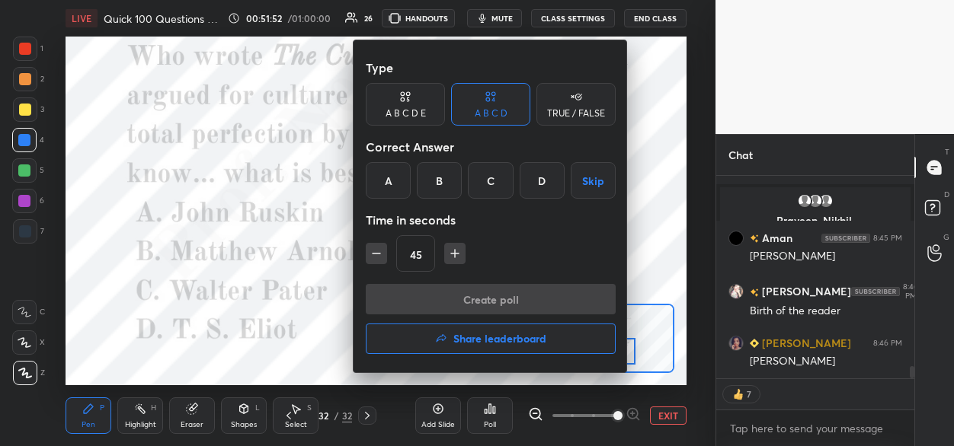
click at [441, 188] on div "B" at bounding box center [439, 180] width 45 height 37
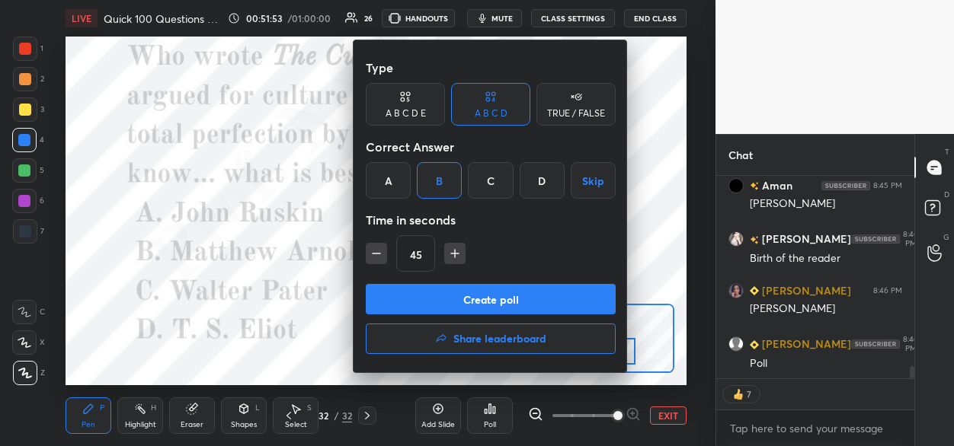
click at [411, 299] on button "Create poll" at bounding box center [491, 299] width 250 height 30
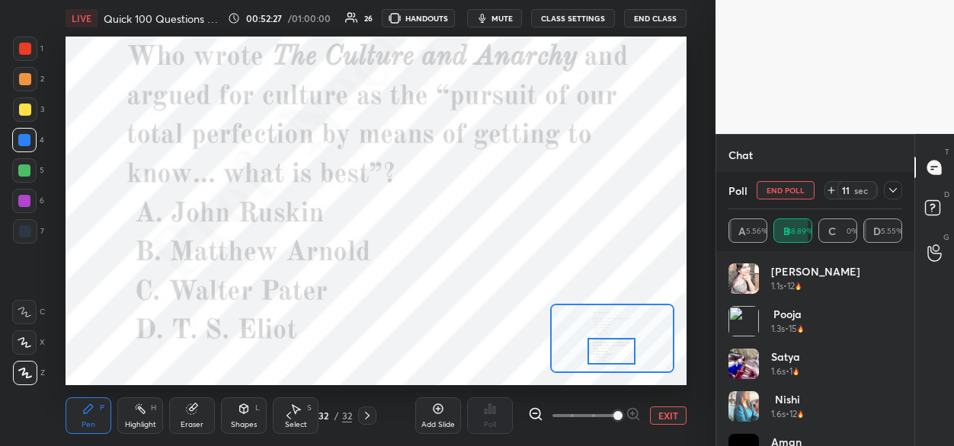
click at [666, 416] on button "EXIT" at bounding box center [668, 416] width 37 height 18
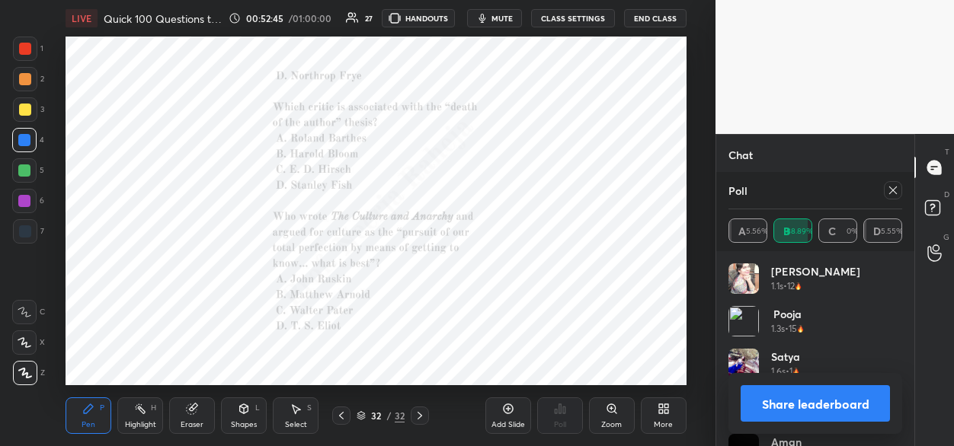
click at [798, 405] on button "Share leaderboard" at bounding box center [814, 403] width 149 height 37
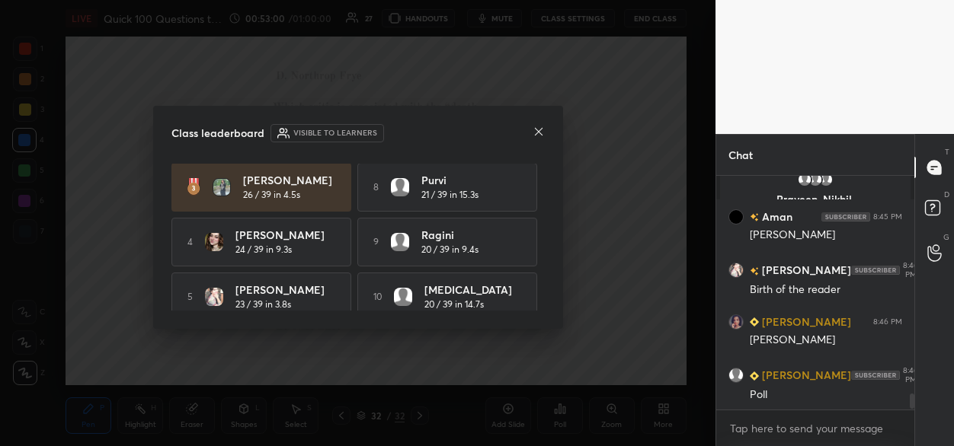
scroll to position [125, 0]
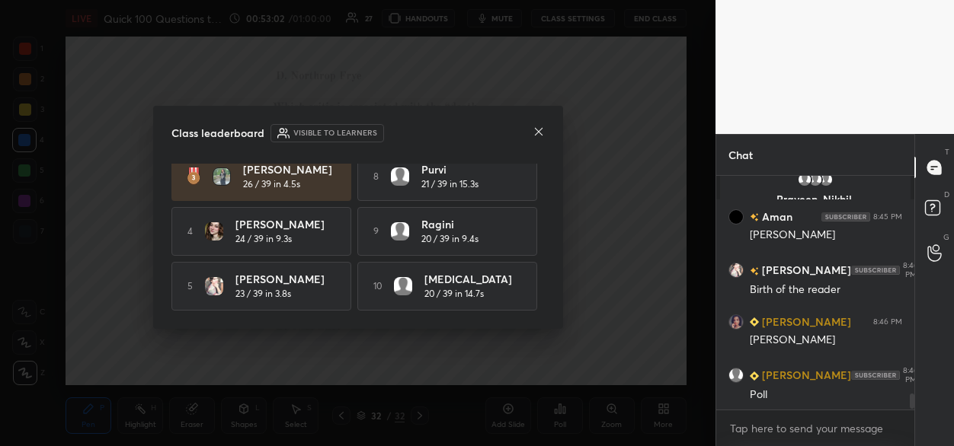
click at [539, 130] on icon at bounding box center [538, 132] width 8 height 8
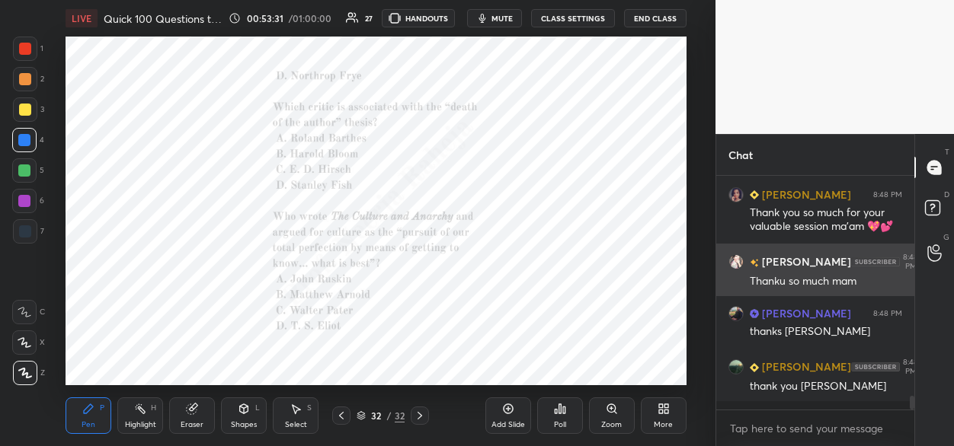
scroll to position [3480, 0]
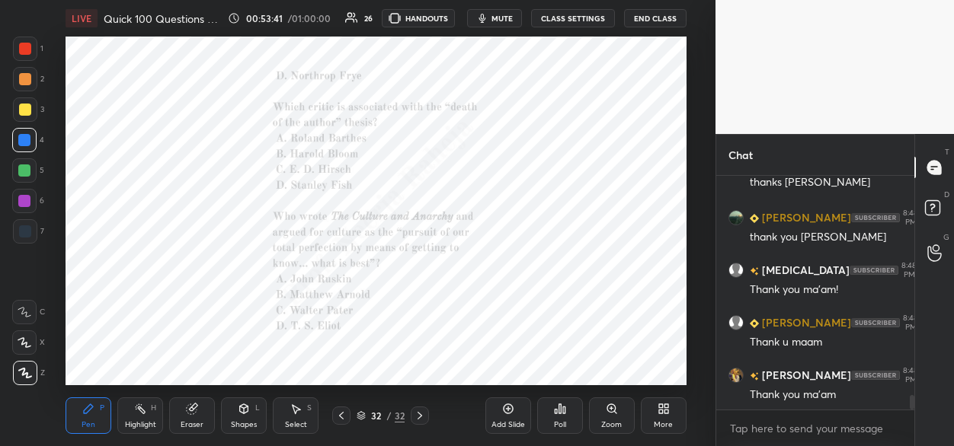
click at [375, 421] on div "32" at bounding box center [376, 415] width 15 height 9
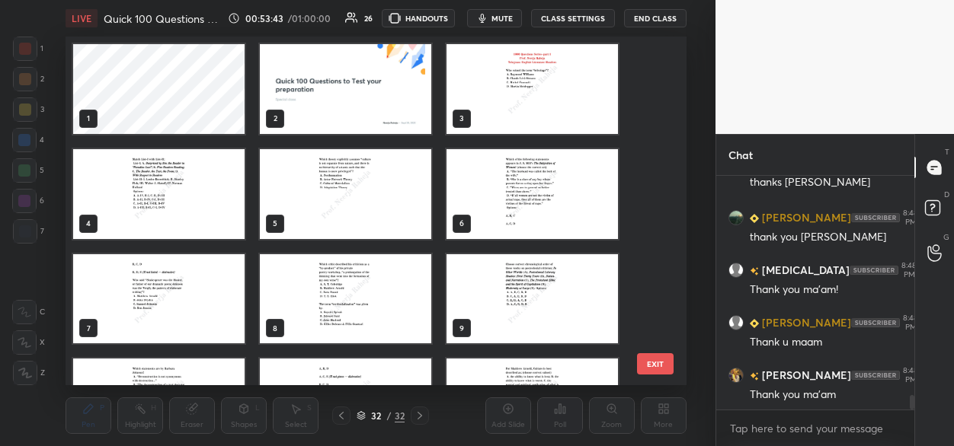
click at [345, 62] on img "grid" at bounding box center [345, 89] width 171 height 90
click at [346, 62] on img "grid" at bounding box center [345, 89] width 171 height 90
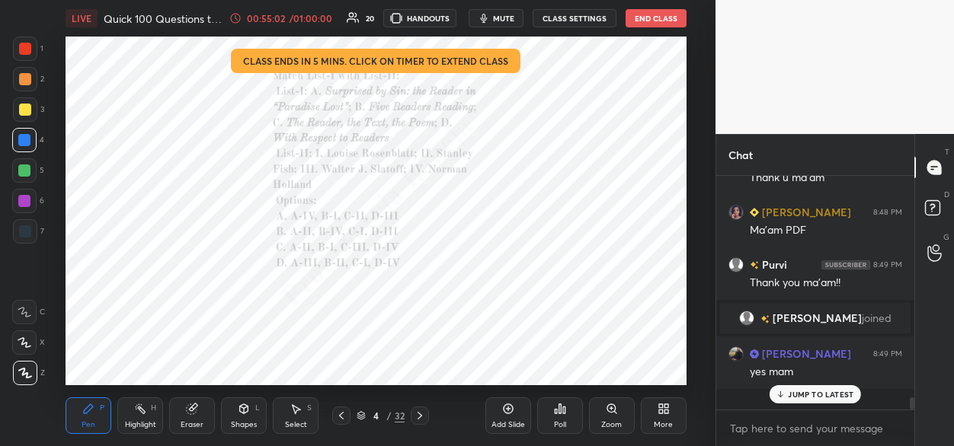
scroll to position [3885, 0]
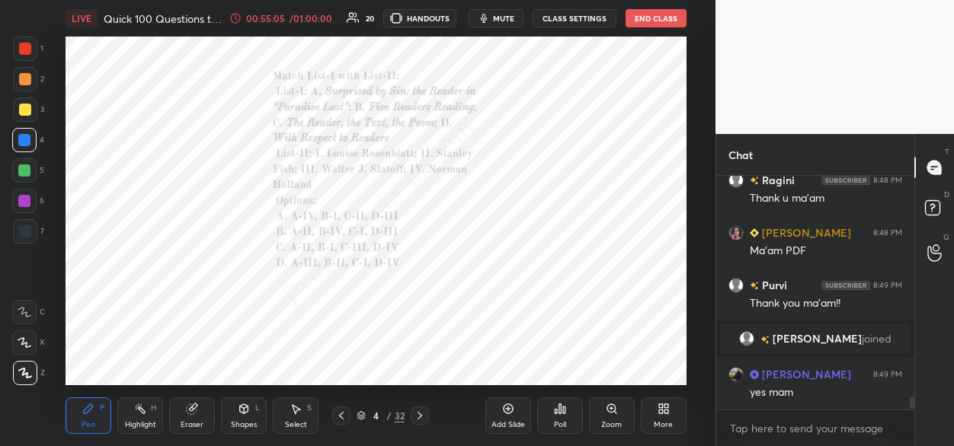
click at [650, 19] on button "End Class" at bounding box center [655, 18] width 61 height 18
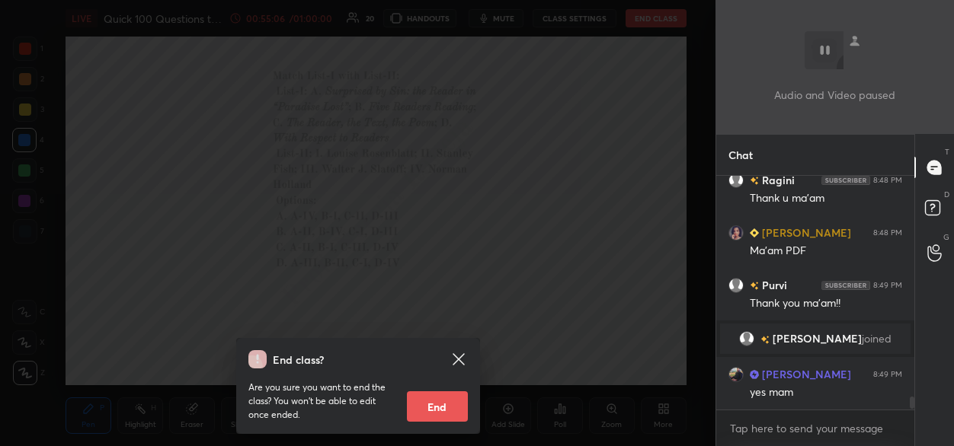
click at [421, 408] on button "End" at bounding box center [437, 407] width 61 height 30
type textarea "x"
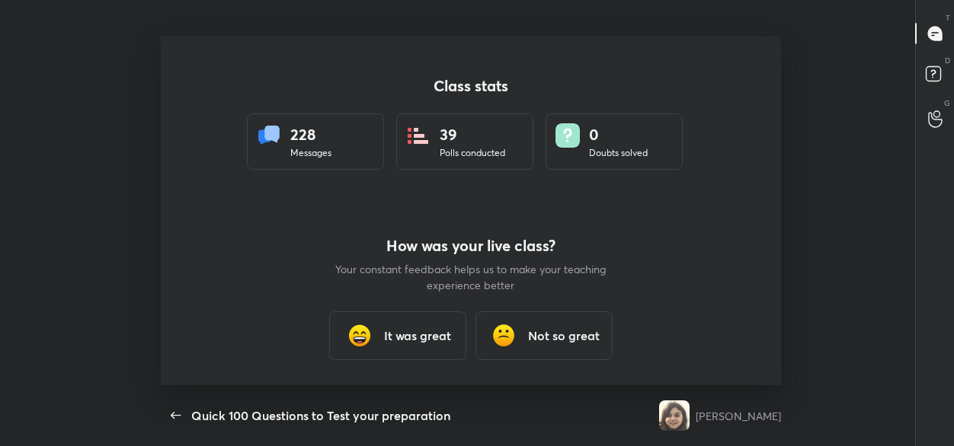
scroll to position [349, 875]
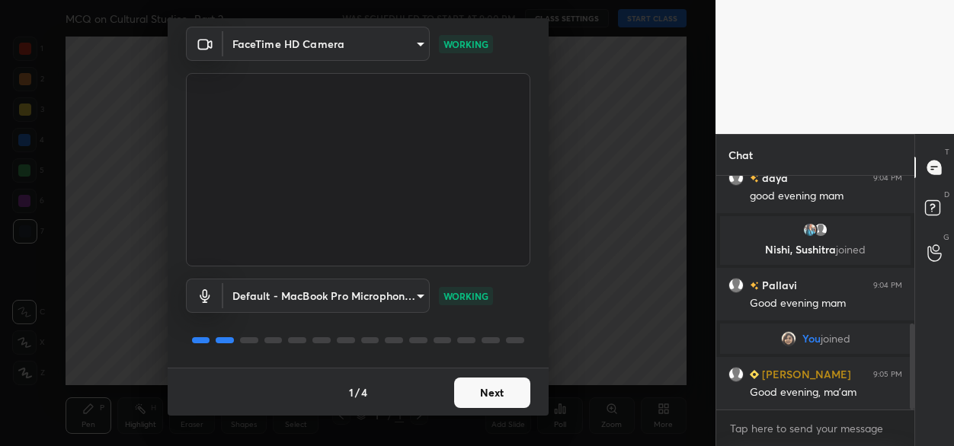
scroll to position [398, 0]
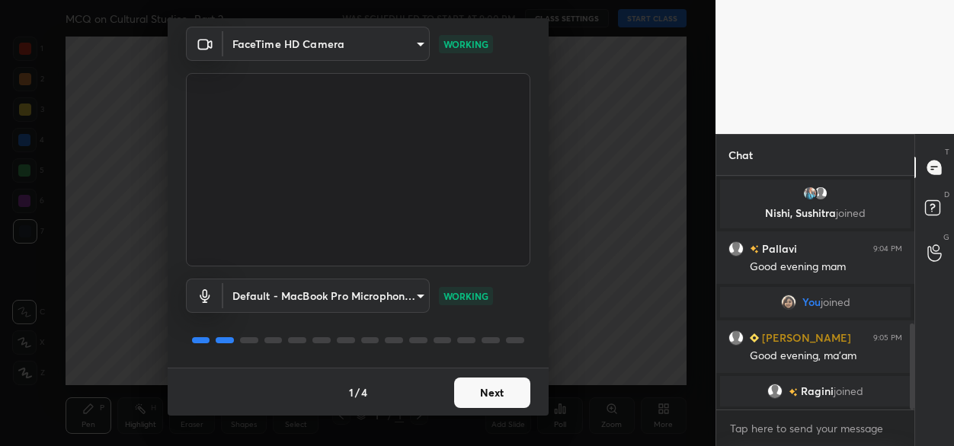
click at [481, 386] on button "Next" at bounding box center [492, 393] width 76 height 30
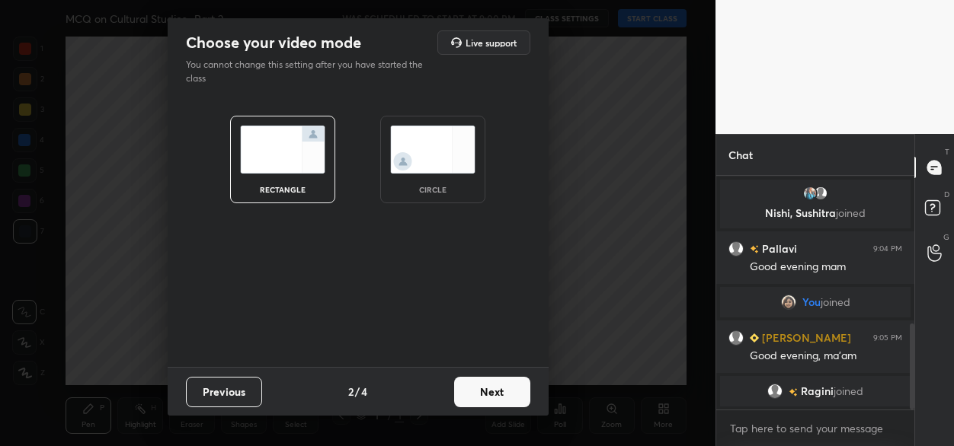
scroll to position [0, 0]
click at [502, 389] on button "Next" at bounding box center [492, 392] width 76 height 30
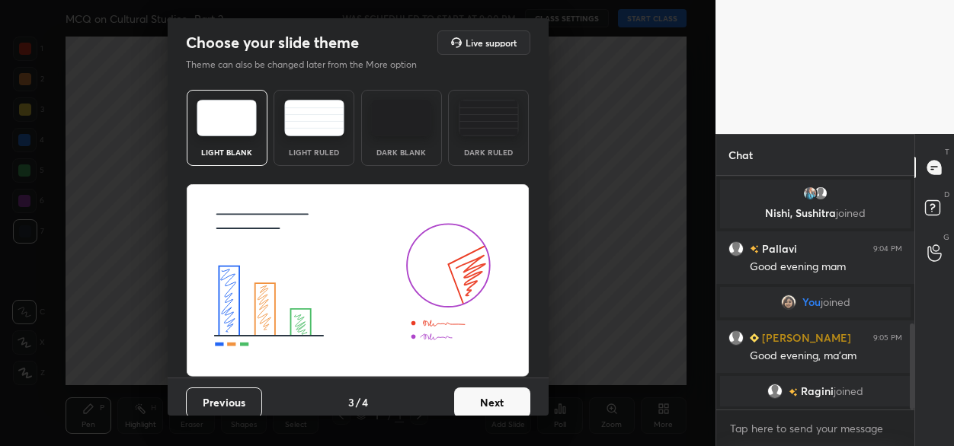
click at [497, 398] on button "Next" at bounding box center [492, 403] width 76 height 30
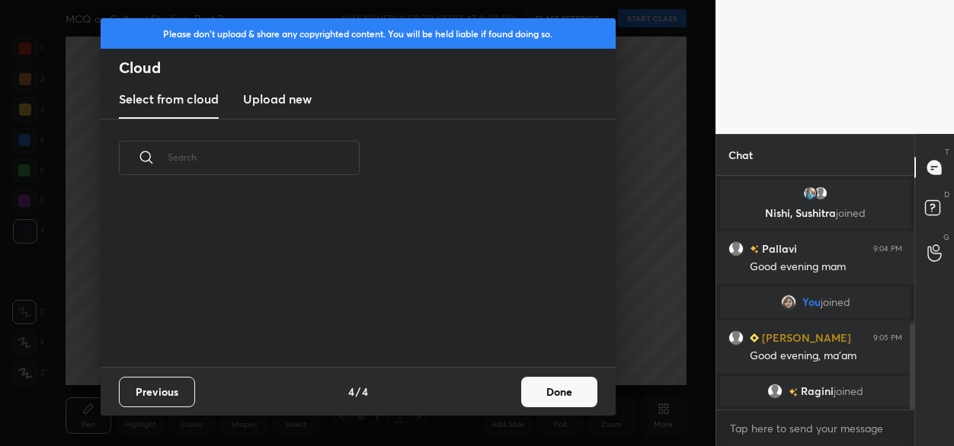
scroll to position [170, 489]
click at [540, 395] on button "Done" at bounding box center [559, 392] width 76 height 30
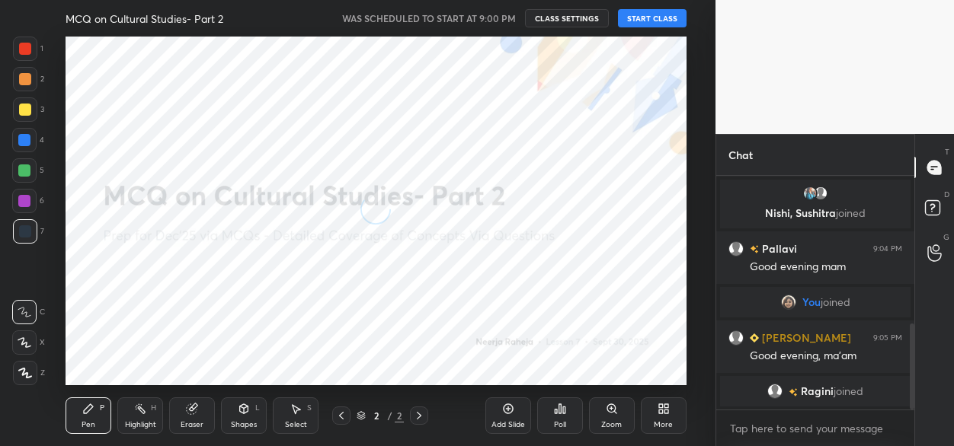
click at [641, 16] on button "START CLASS" at bounding box center [652, 18] width 69 height 18
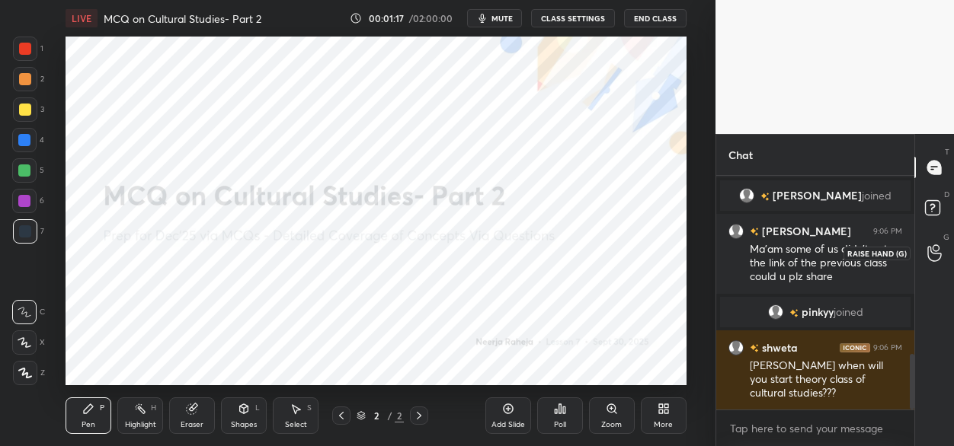
scroll to position [753, 0]
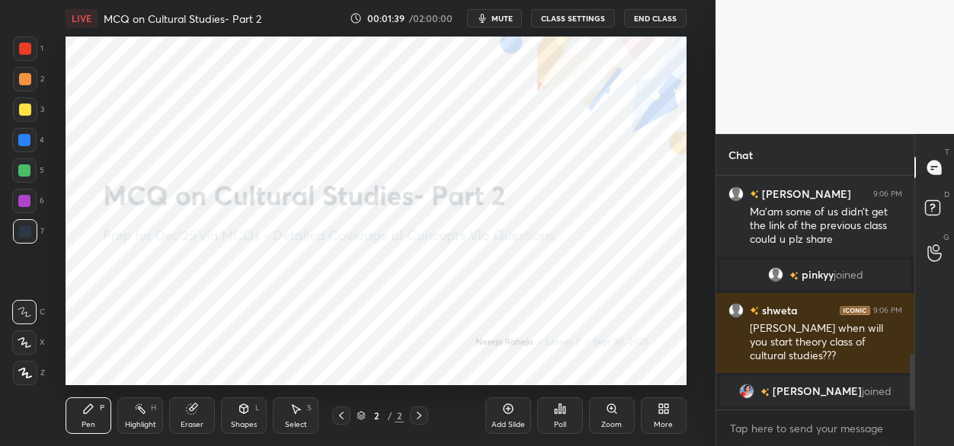
click at [663, 411] on icon at bounding box center [663, 409] width 12 height 12
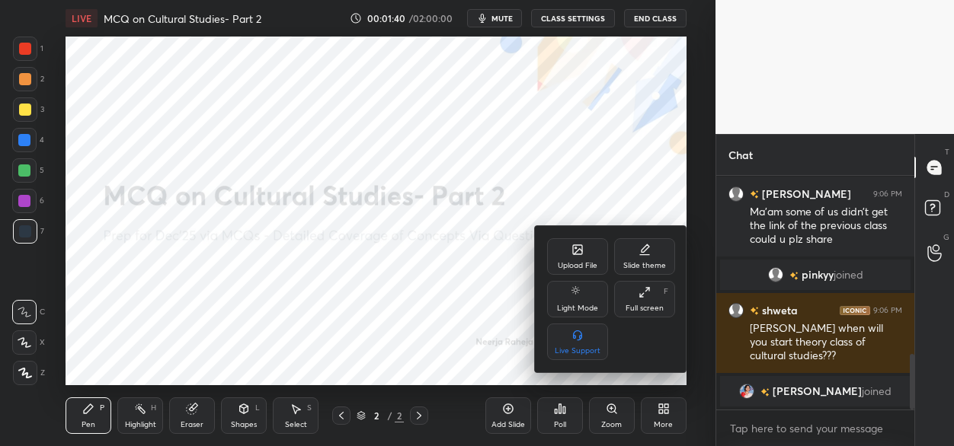
click at [563, 256] on div "Upload File" at bounding box center [577, 256] width 61 height 37
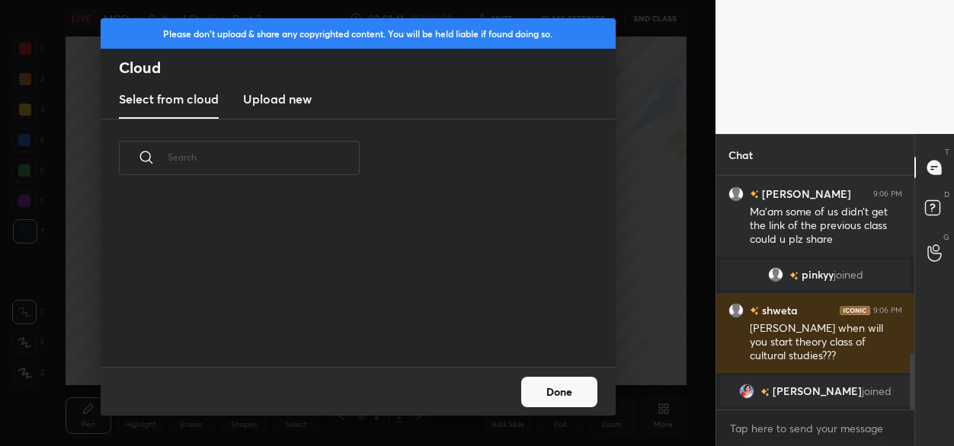
scroll to position [170, 489]
click at [292, 97] on h3 "Upload new" at bounding box center [277, 99] width 69 height 18
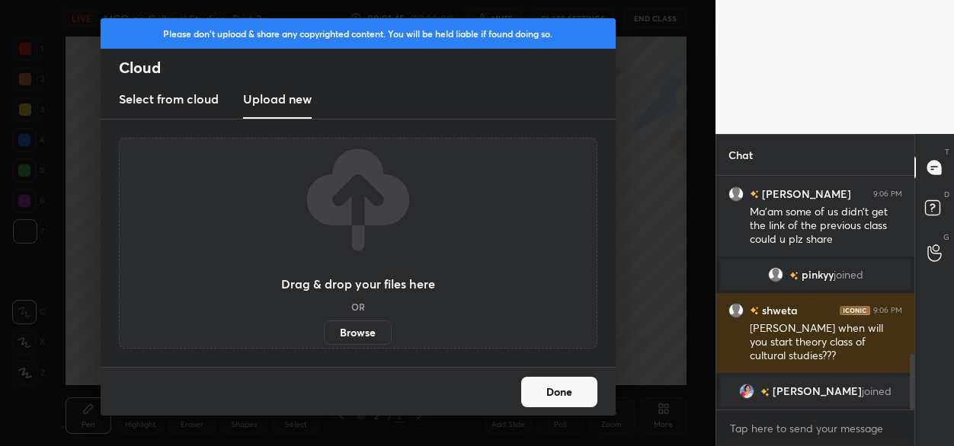
click at [355, 337] on label "Browse" at bounding box center [358, 333] width 68 height 24
click at [324, 337] on input "Browse" at bounding box center [324, 333] width 0 height 24
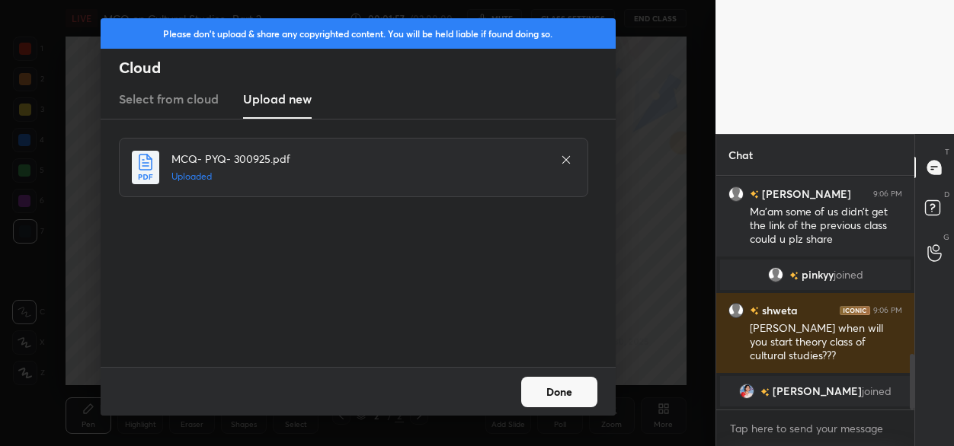
click at [548, 376] on div "Done" at bounding box center [358, 391] width 515 height 49
click at [547, 391] on button "Done" at bounding box center [559, 392] width 76 height 30
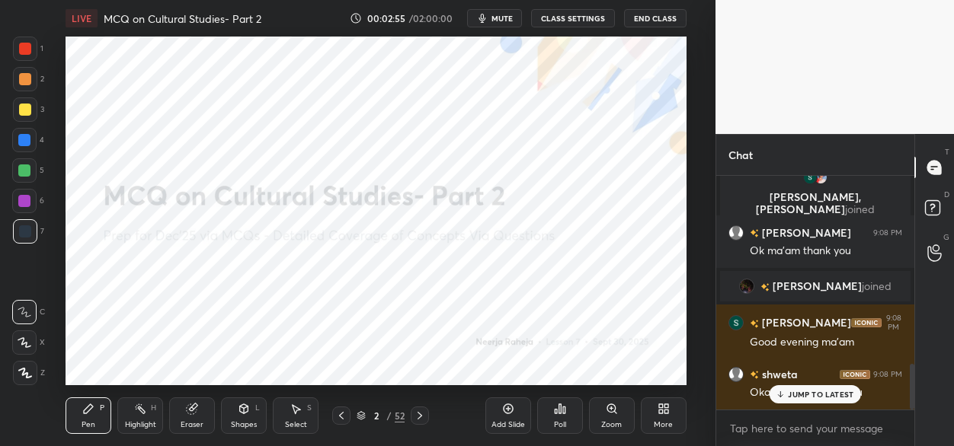
scroll to position [956, 0]
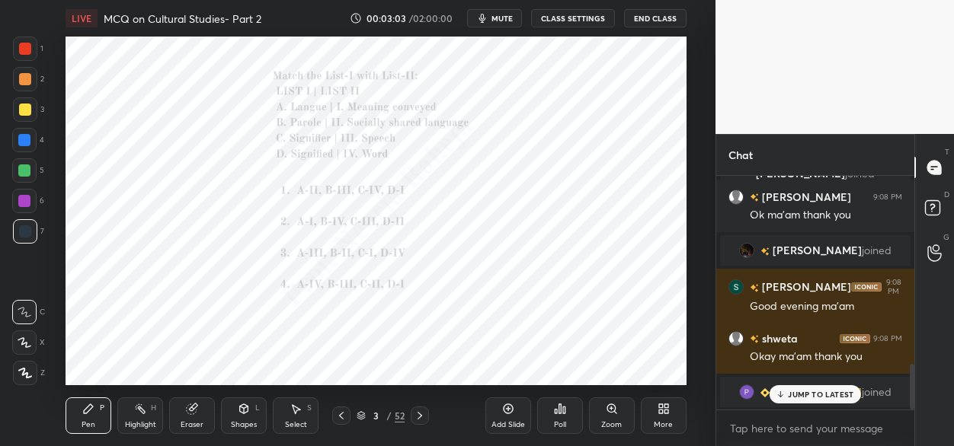
click at [564, 410] on icon at bounding box center [564, 410] width 2 height 7
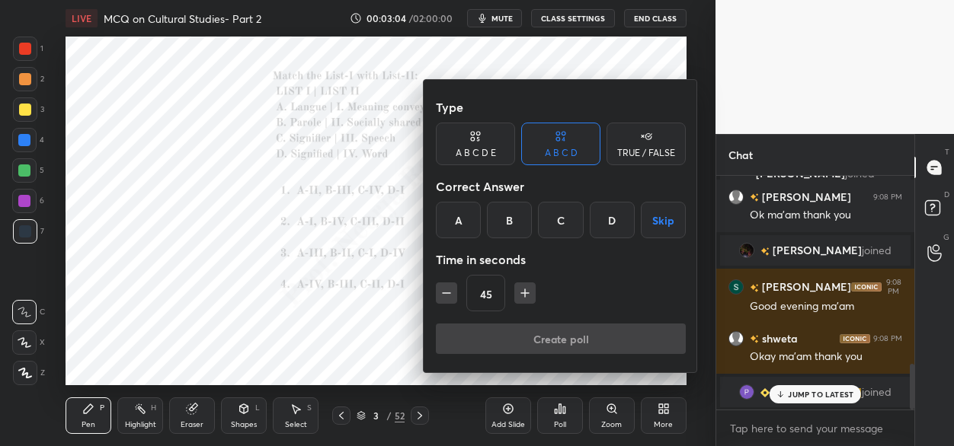
click at [462, 227] on div "A" at bounding box center [458, 220] width 45 height 37
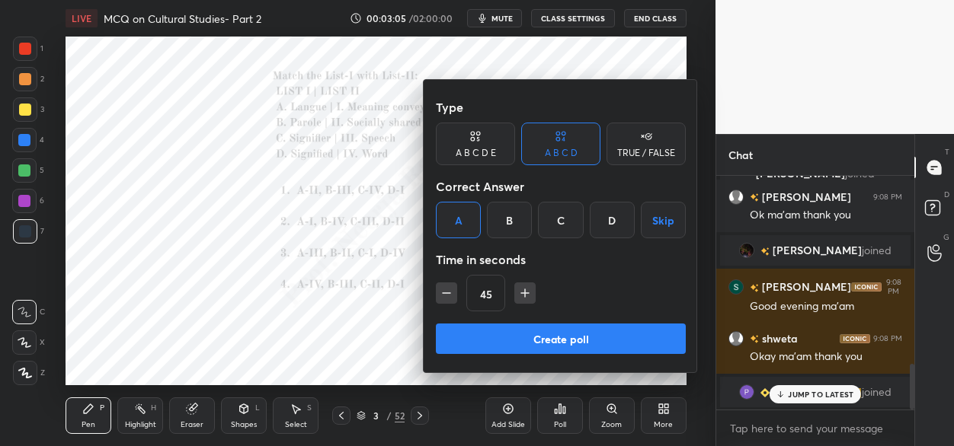
click at [504, 334] on button "Create poll" at bounding box center [561, 339] width 250 height 30
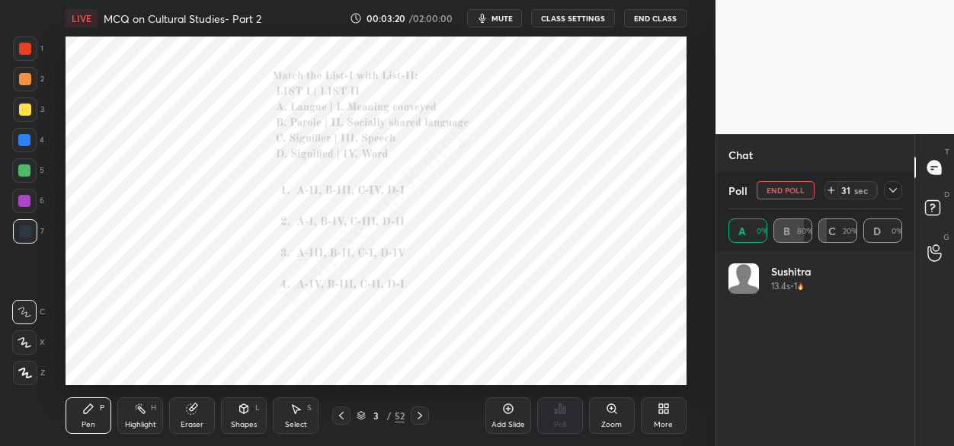
scroll to position [178, 169]
drag, startPoint x: 21, startPoint y: 346, endPoint x: 50, endPoint y: 312, distance: 44.9
click at [21, 344] on icon at bounding box center [25, 342] width 14 height 11
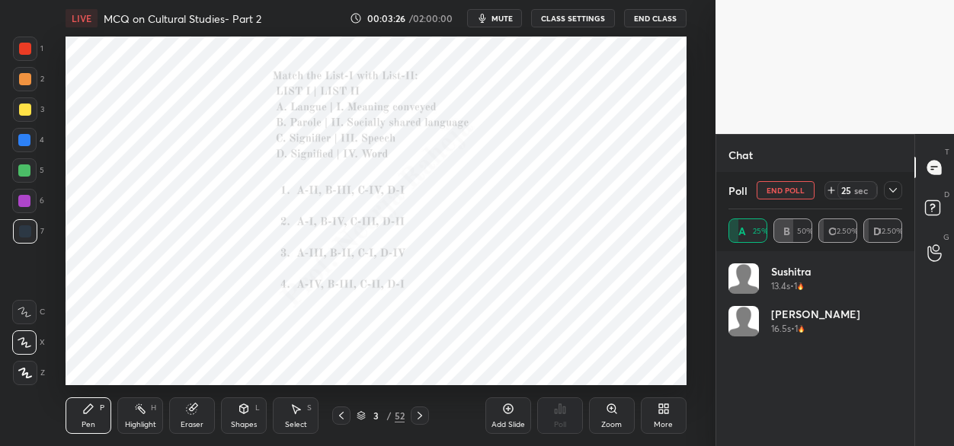
click at [27, 201] on div at bounding box center [24, 201] width 12 height 12
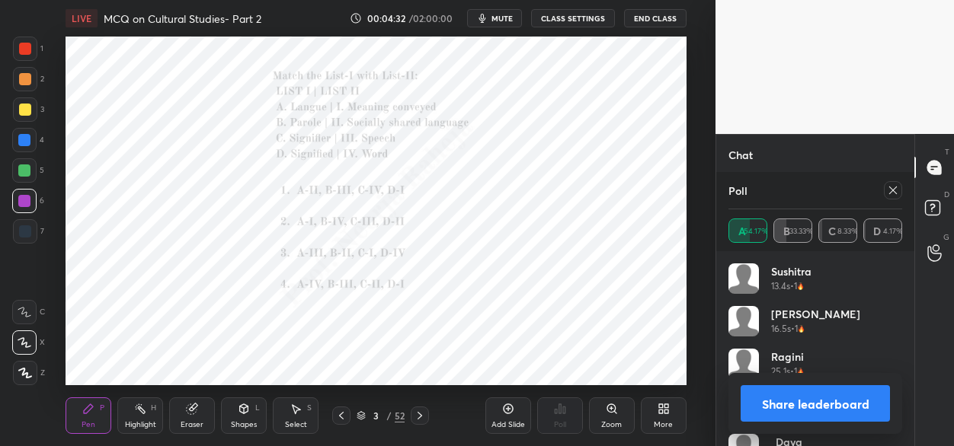
scroll to position [1214, 0]
drag, startPoint x: 421, startPoint y: 416, endPoint x: 462, endPoint y: 391, distance: 48.9
click at [421, 415] on icon at bounding box center [420, 416] width 12 height 12
click at [890, 189] on icon at bounding box center [893, 190] width 12 height 12
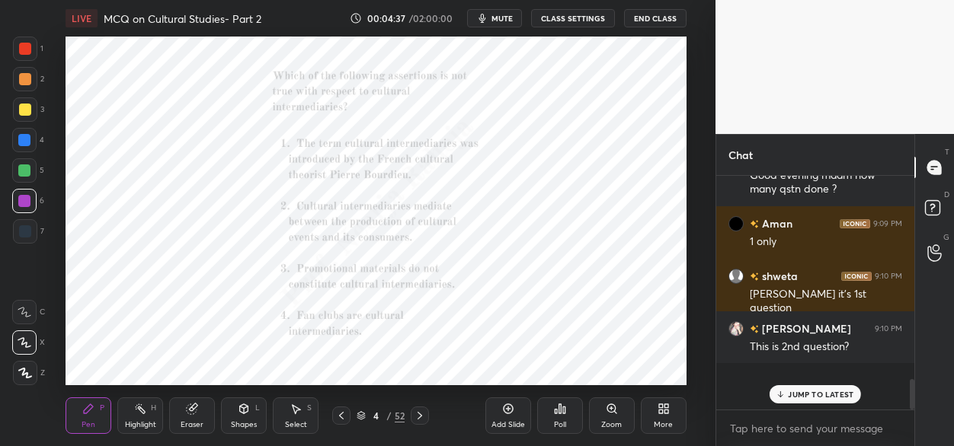
scroll to position [225, 194]
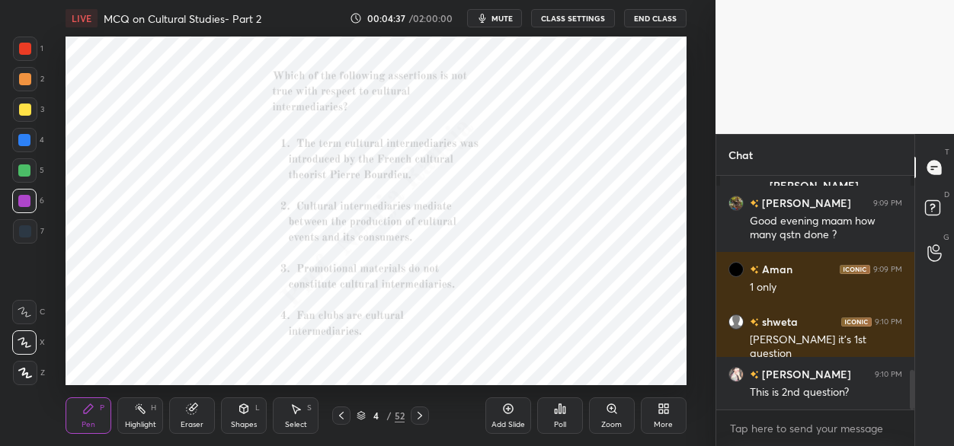
click at [557, 416] on div "Poll" at bounding box center [560, 416] width 46 height 37
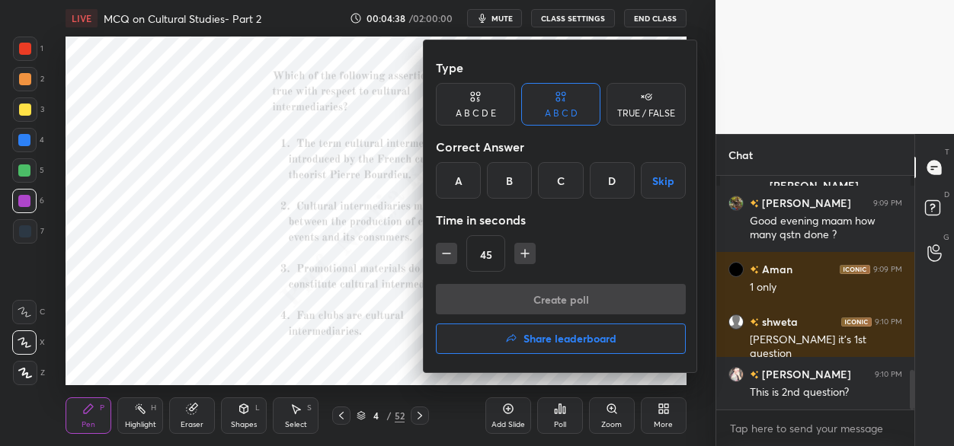
drag, startPoint x: 557, startPoint y: 183, endPoint x: 545, endPoint y: 222, distance: 40.7
click at [555, 188] on div "C" at bounding box center [560, 180] width 45 height 37
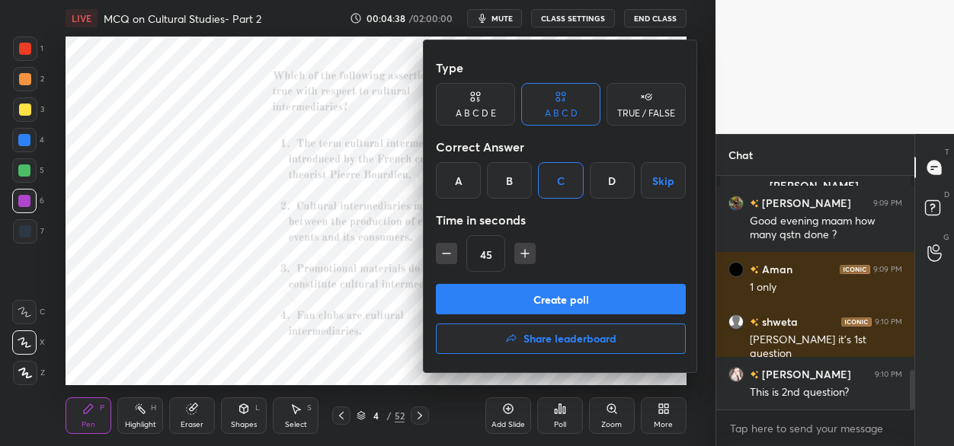
scroll to position [1188, 0]
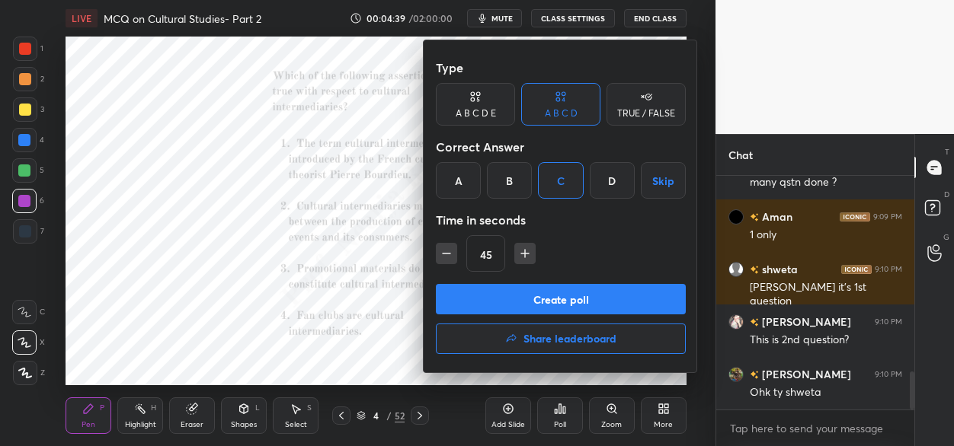
click at [513, 296] on button "Create poll" at bounding box center [561, 299] width 250 height 30
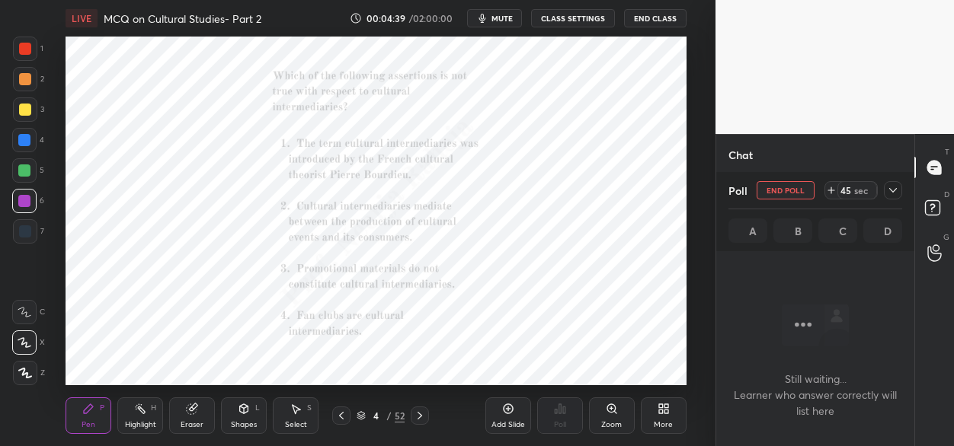
scroll to position [23, 194]
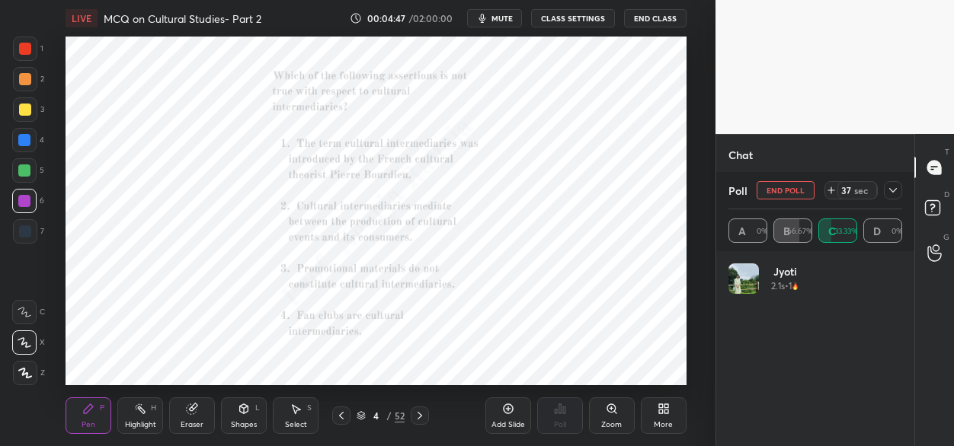
drag, startPoint x: 28, startPoint y: 376, endPoint x: 38, endPoint y: 317, distance: 60.2
click at [29, 373] on icon at bounding box center [25, 373] width 14 height 11
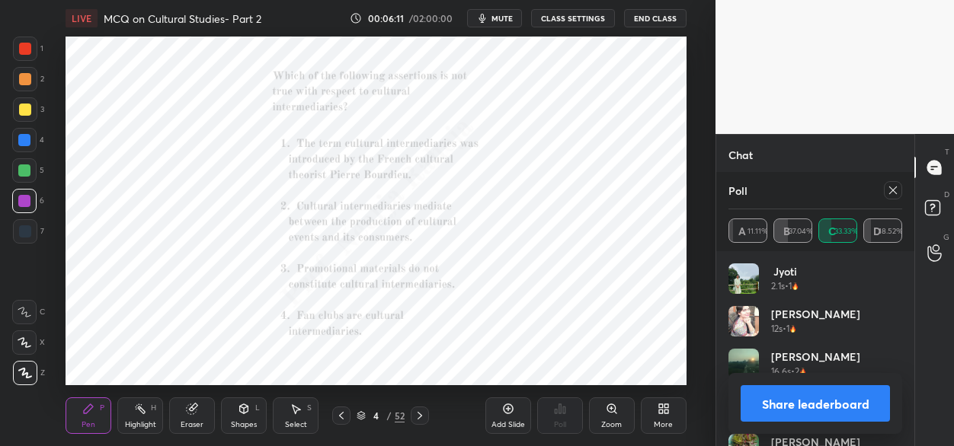
scroll to position [1425, 0]
drag, startPoint x: 427, startPoint y: 419, endPoint x: 433, endPoint y: 412, distance: 9.2
click at [427, 418] on div at bounding box center [420, 416] width 18 height 18
click at [341, 417] on icon at bounding box center [341, 416] width 12 height 12
drag, startPoint x: 893, startPoint y: 191, endPoint x: 847, endPoint y: 219, distance: 53.3
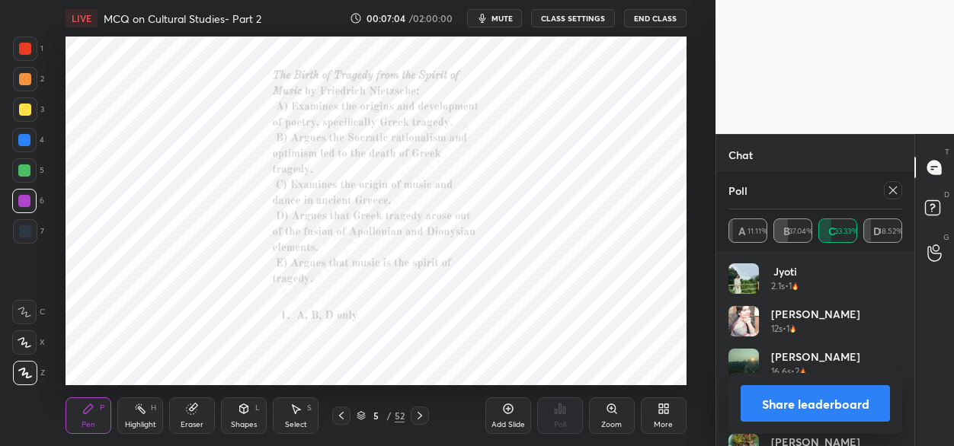
click at [891, 192] on icon at bounding box center [893, 190] width 12 height 12
type textarea "x"
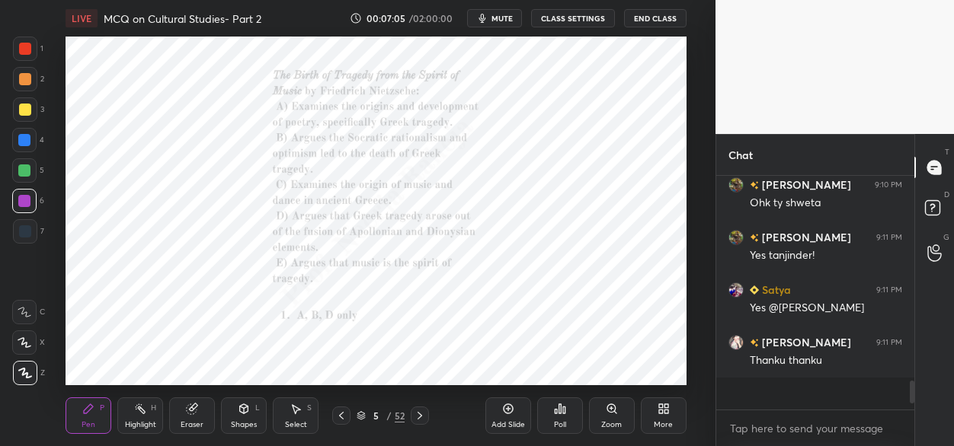
scroll to position [217, 194]
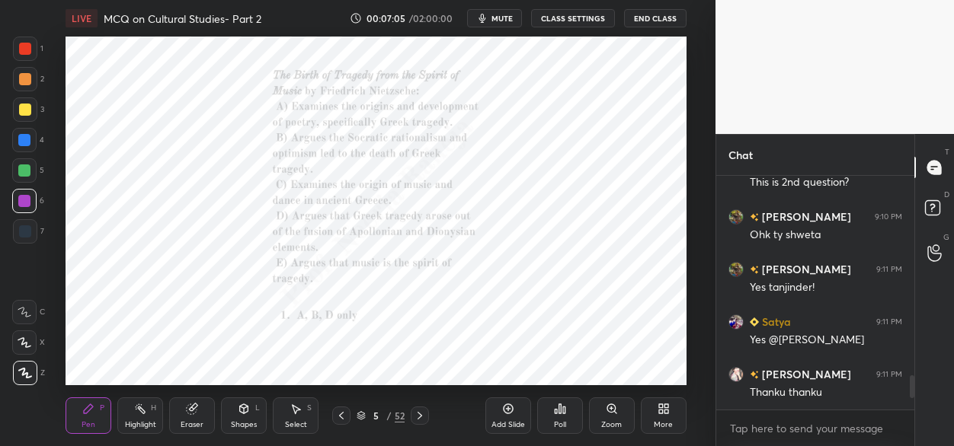
click at [563, 409] on icon at bounding box center [564, 410] width 2 height 7
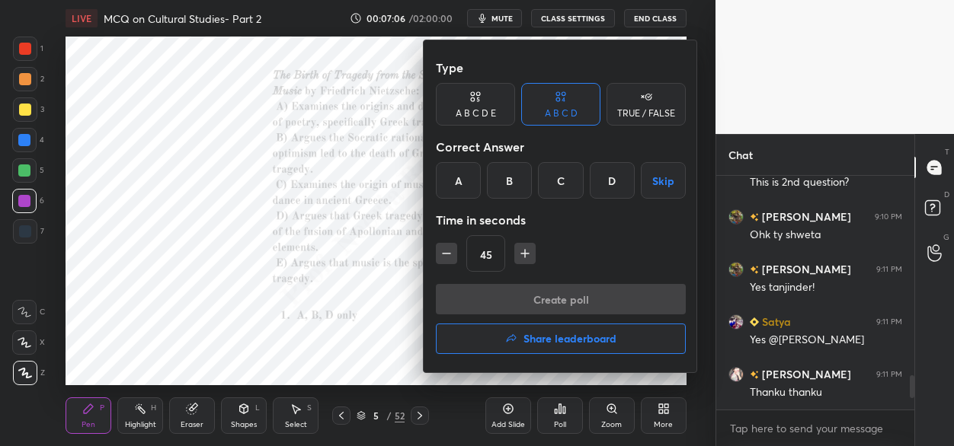
drag, startPoint x: 526, startPoint y: 252, endPoint x: 558, endPoint y: 190, distance: 70.2
click at [526, 252] on icon "button" at bounding box center [524, 253] width 15 height 15
type input "60"
click at [562, 176] on div "C" at bounding box center [560, 180] width 45 height 37
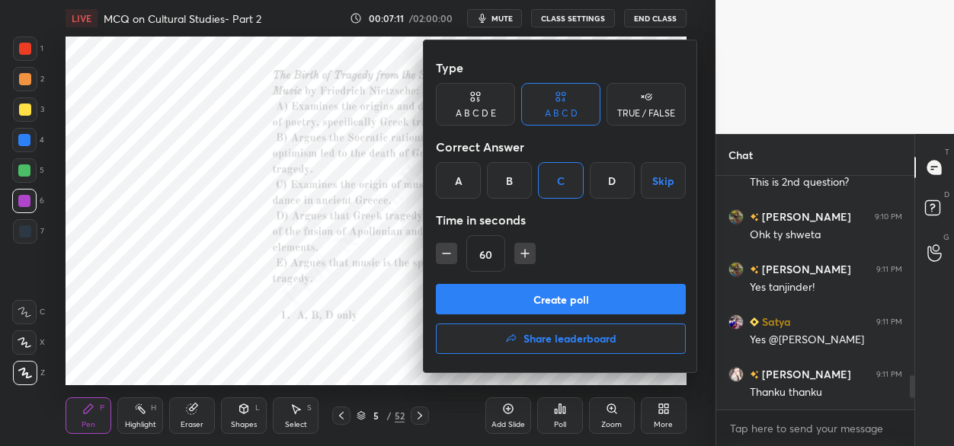
click at [534, 294] on button "Create poll" at bounding box center [561, 299] width 250 height 30
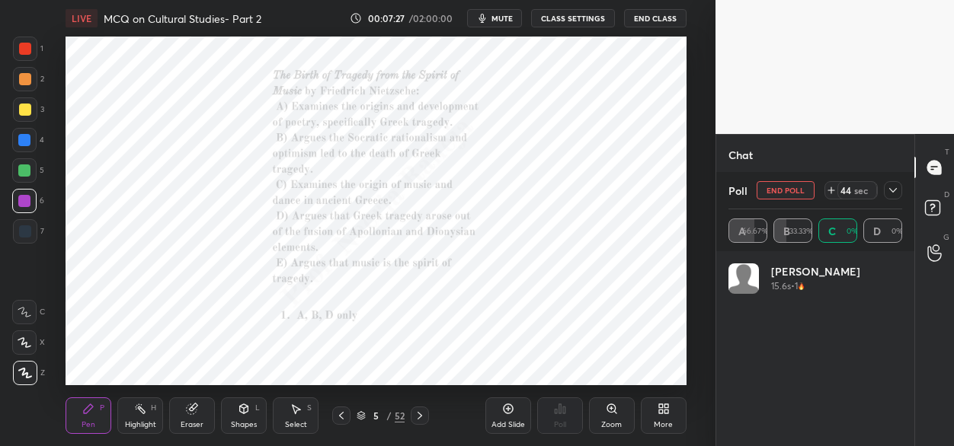
scroll to position [178, 169]
click at [891, 191] on icon at bounding box center [893, 190] width 12 height 12
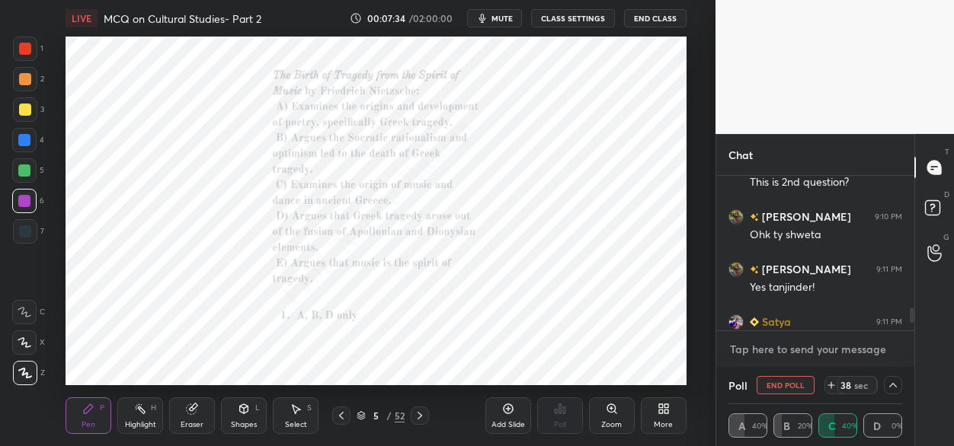
type textarea "x"
click at [740, 353] on textarea at bounding box center [815, 349] width 174 height 24
paste textarea "A, C, E only B, D, E only B, C, D only"
type textarea "A, C, E only B, D, E only B, C, D only"
type textarea "x"
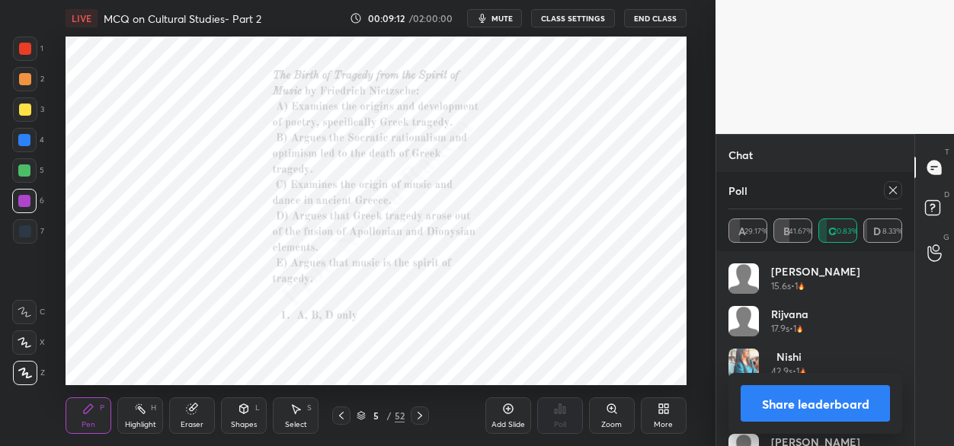
scroll to position [1628, 0]
click at [421, 411] on icon at bounding box center [420, 416] width 12 height 12
drag, startPoint x: 894, startPoint y: 190, endPoint x: 785, endPoint y: 267, distance: 133.4
click at [892, 192] on icon at bounding box center [893, 191] width 8 height 8
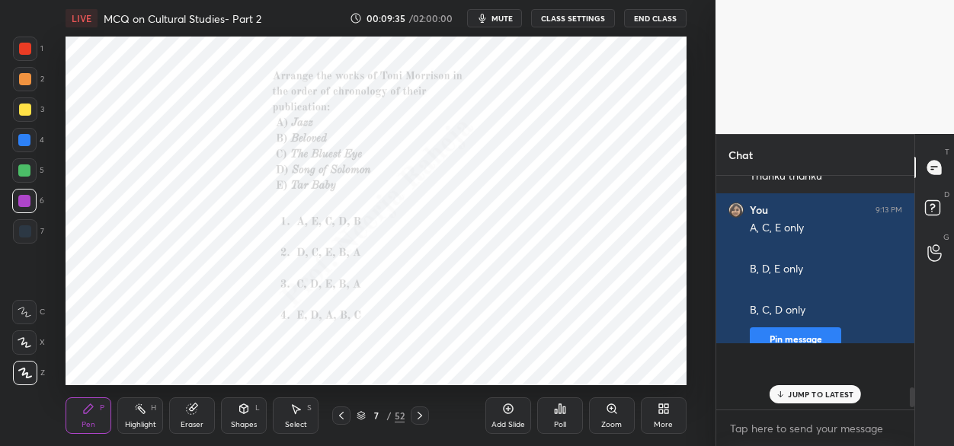
scroll to position [229, 194]
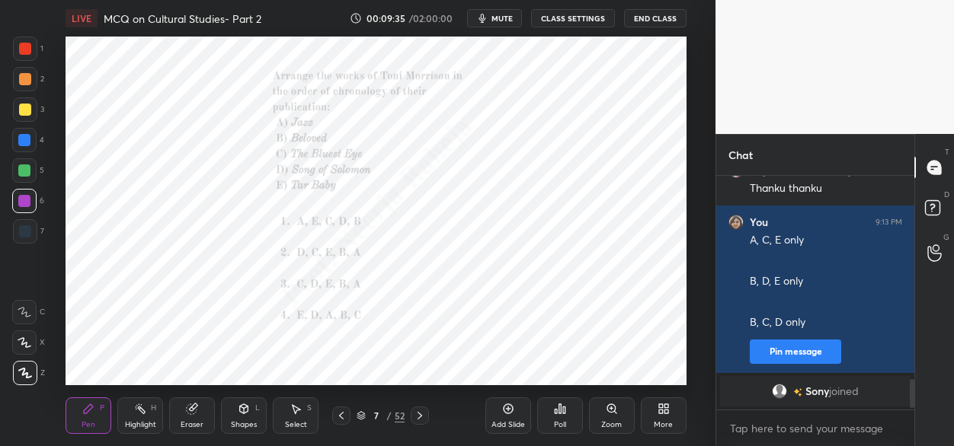
click at [564, 412] on div "Poll" at bounding box center [560, 416] width 46 height 37
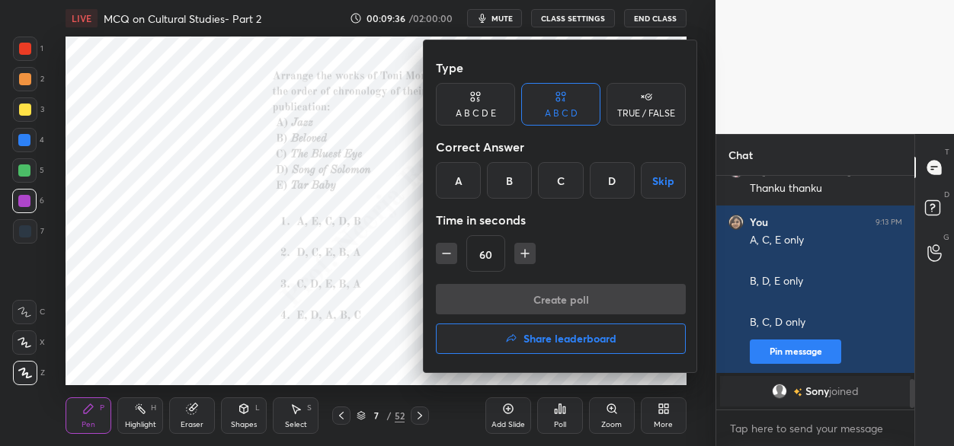
drag, startPoint x: 558, startPoint y: 187, endPoint x: 555, endPoint y: 220, distance: 33.0
click at [558, 190] on div "C" at bounding box center [560, 180] width 45 height 37
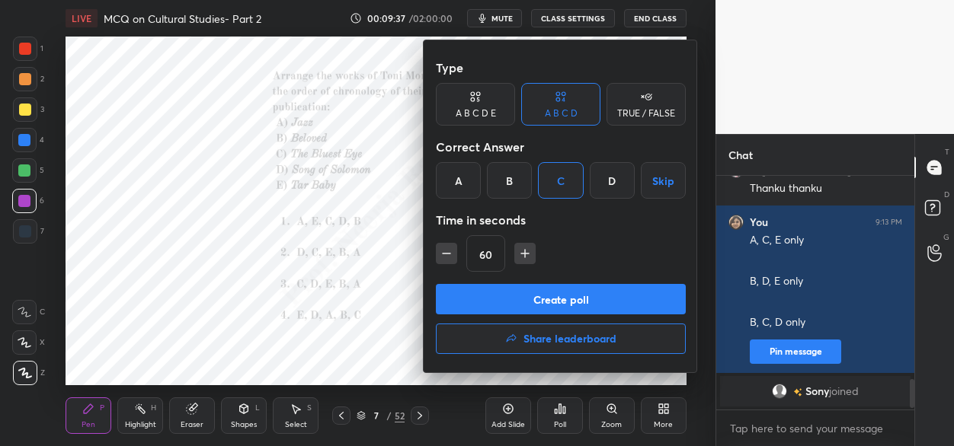
click at [532, 299] on button "Create poll" at bounding box center [561, 299] width 250 height 30
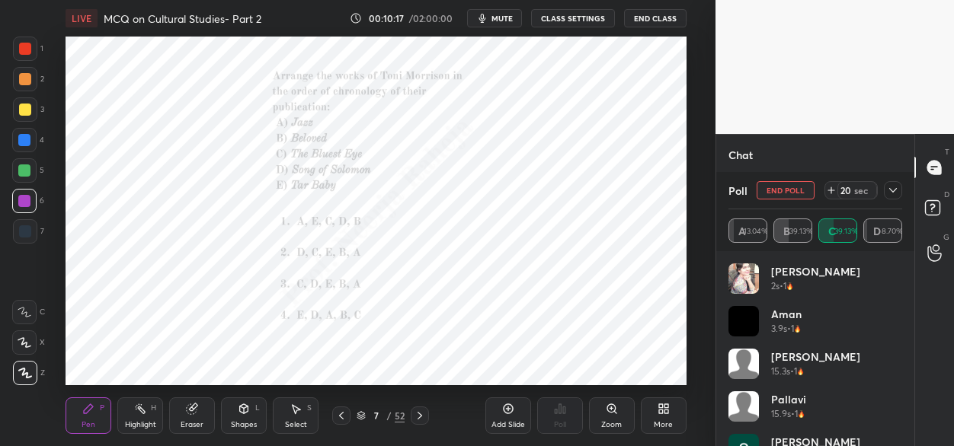
scroll to position [1600, 0]
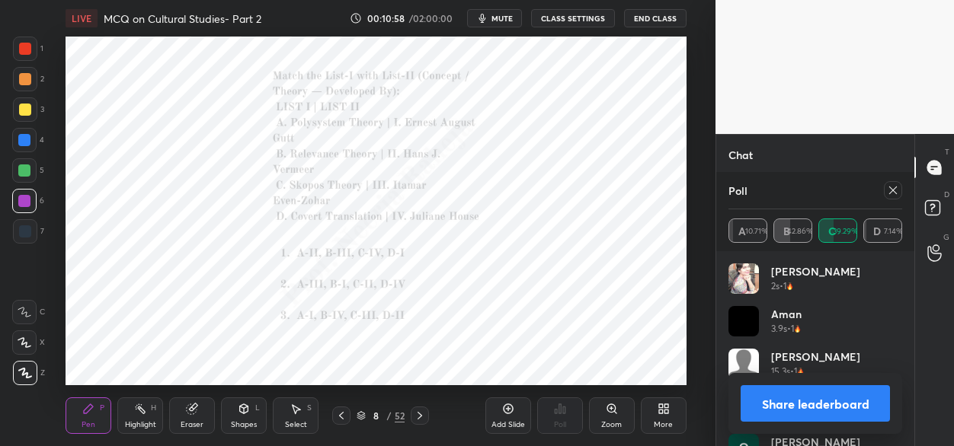
drag, startPoint x: 888, startPoint y: 190, endPoint x: 736, endPoint y: 302, distance: 188.9
click at [884, 190] on div at bounding box center [893, 190] width 18 height 18
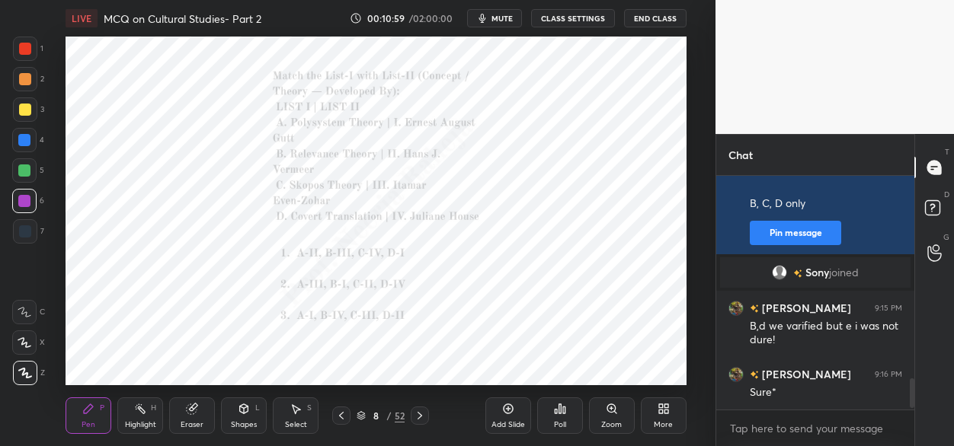
scroll to position [229, 194]
click at [558, 408] on icon at bounding box center [560, 409] width 12 height 12
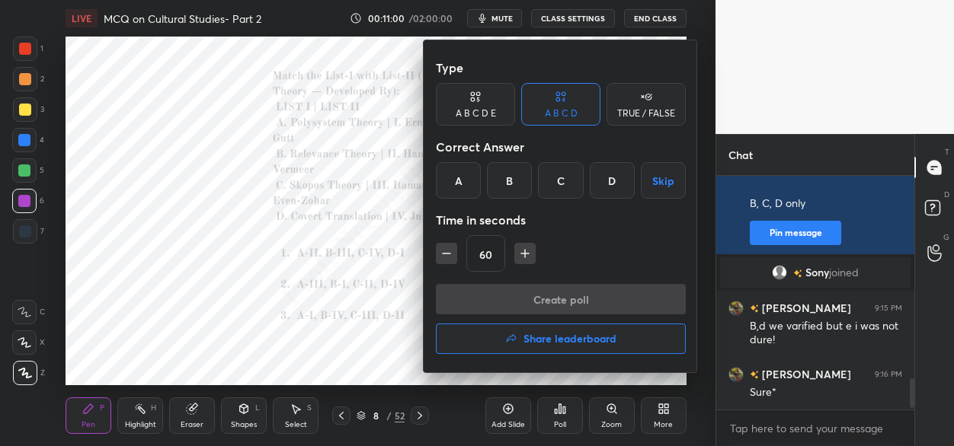
drag, startPoint x: 507, startPoint y: 188, endPoint x: 503, endPoint y: 238, distance: 49.7
click at [506, 191] on div "B" at bounding box center [509, 180] width 45 height 37
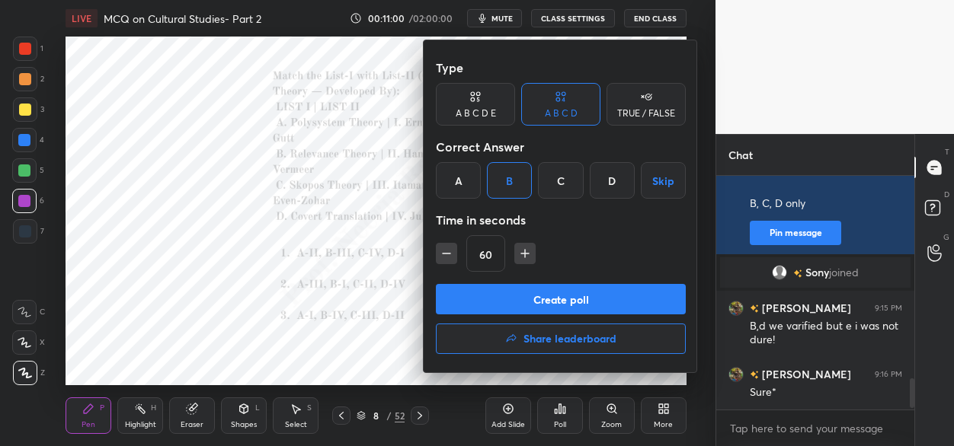
click at [494, 303] on button "Create poll" at bounding box center [561, 299] width 250 height 30
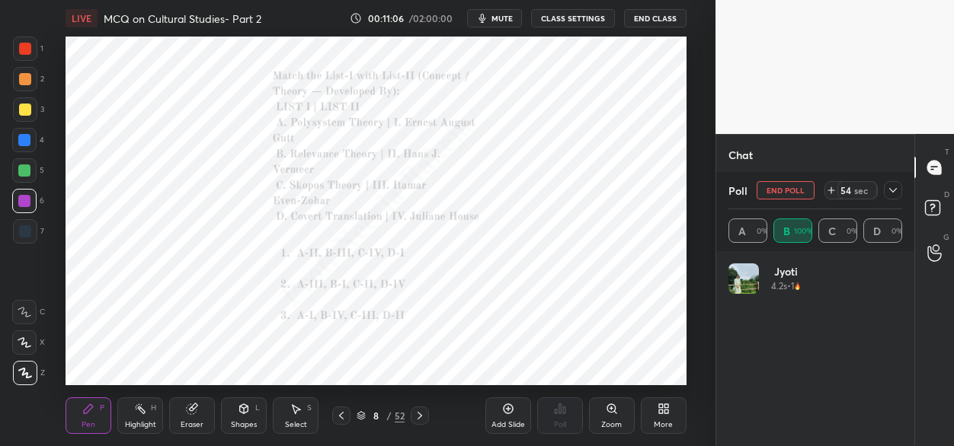
scroll to position [178, 169]
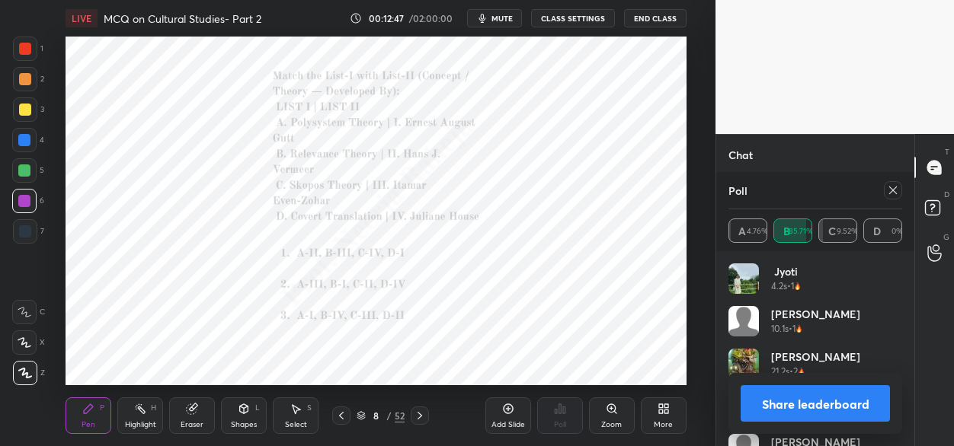
drag, startPoint x: 23, startPoint y: 162, endPoint x: 44, endPoint y: 154, distance: 22.9
click at [24, 162] on div at bounding box center [24, 170] width 24 height 24
click at [197, 411] on icon at bounding box center [192, 410] width 10 height 10
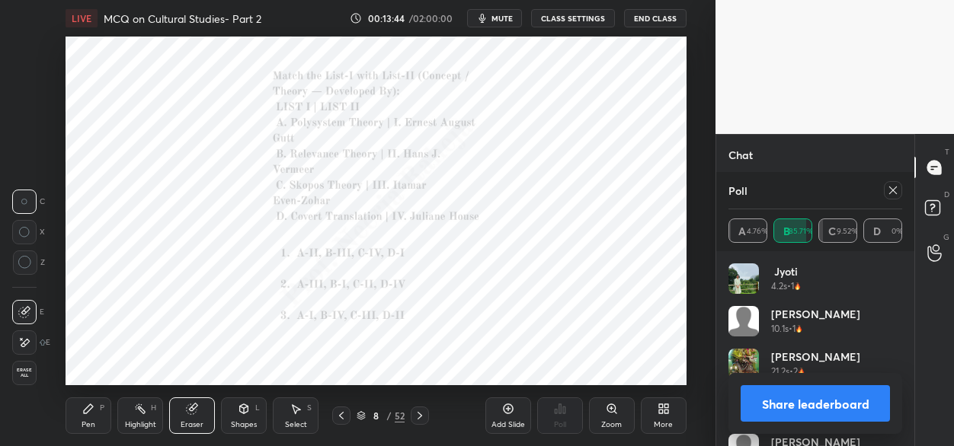
drag, startPoint x: 425, startPoint y: 417, endPoint x: 428, endPoint y: 409, distance: 8.2
click at [425, 414] on icon at bounding box center [420, 416] width 12 height 12
drag, startPoint x: 891, startPoint y: 189, endPoint x: 883, endPoint y: 193, distance: 8.5
click at [888, 190] on icon at bounding box center [893, 190] width 12 height 12
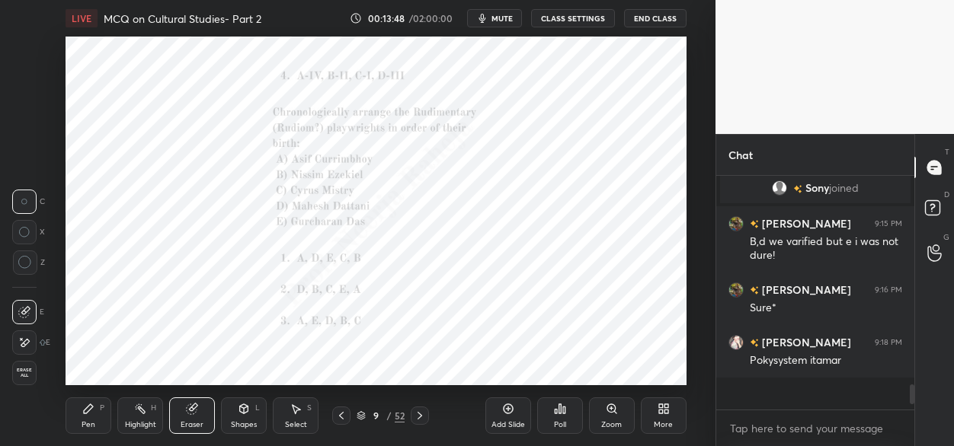
scroll to position [229, 194]
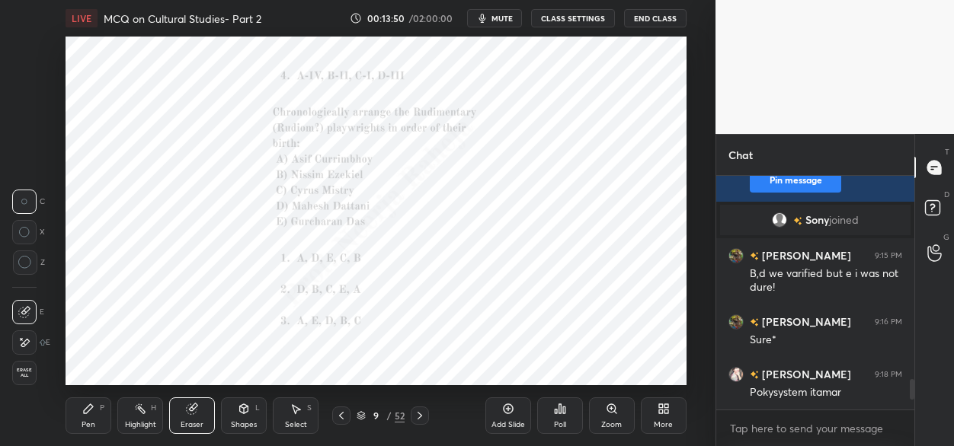
click at [561, 410] on icon at bounding box center [560, 409] width 12 height 12
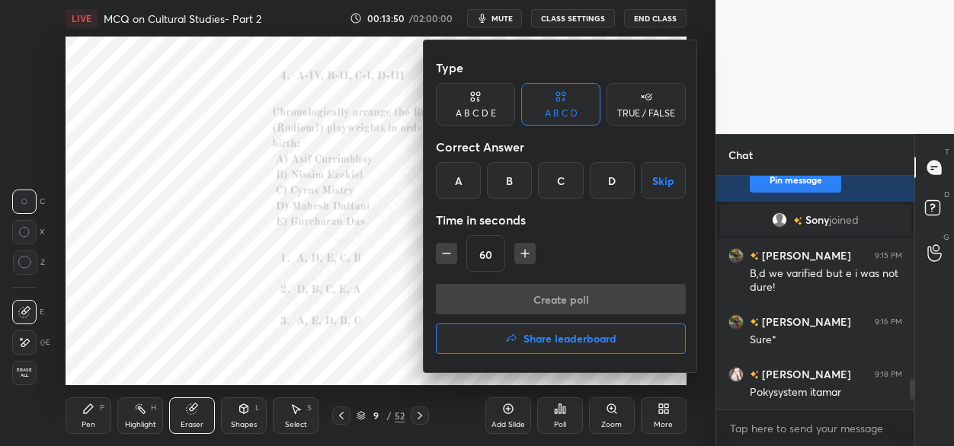
click at [612, 186] on div "D" at bounding box center [612, 180] width 45 height 37
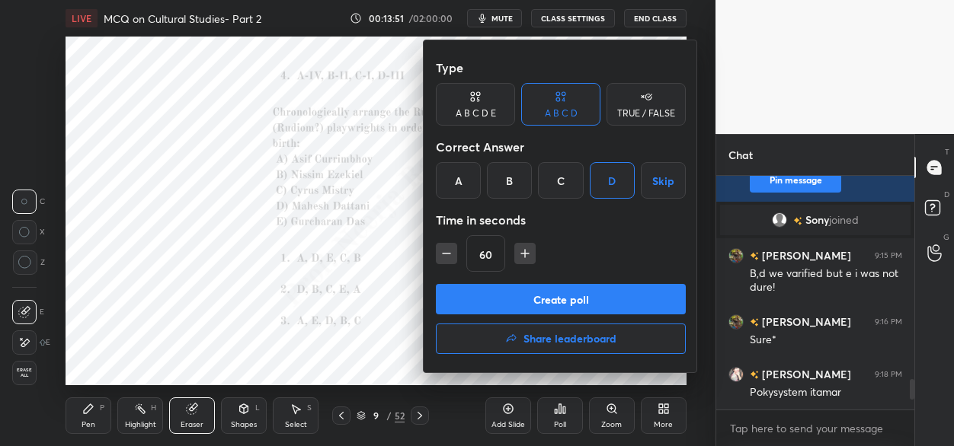
drag, startPoint x: 544, startPoint y: 289, endPoint x: 552, endPoint y: 288, distance: 7.8
click at [546, 289] on button "Create poll" at bounding box center [561, 299] width 250 height 30
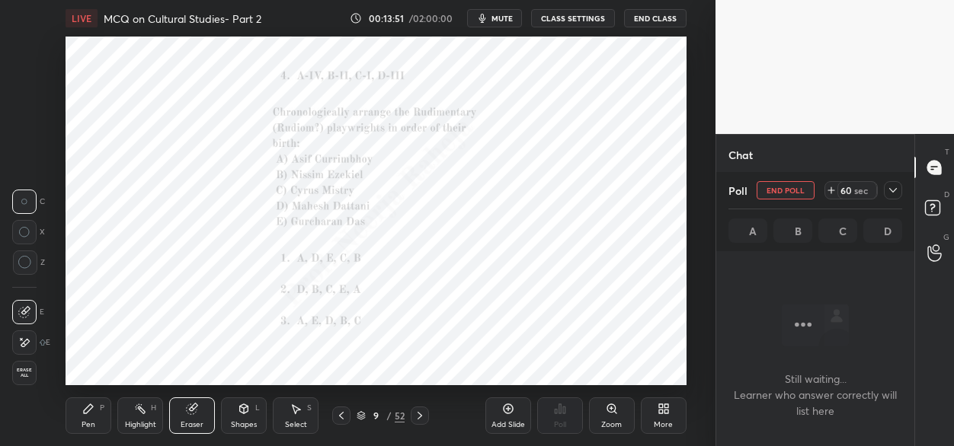
scroll to position [23, 194]
drag, startPoint x: 894, startPoint y: 187, endPoint x: 868, endPoint y: 194, distance: 26.1
click at [893, 187] on icon at bounding box center [893, 190] width 12 height 12
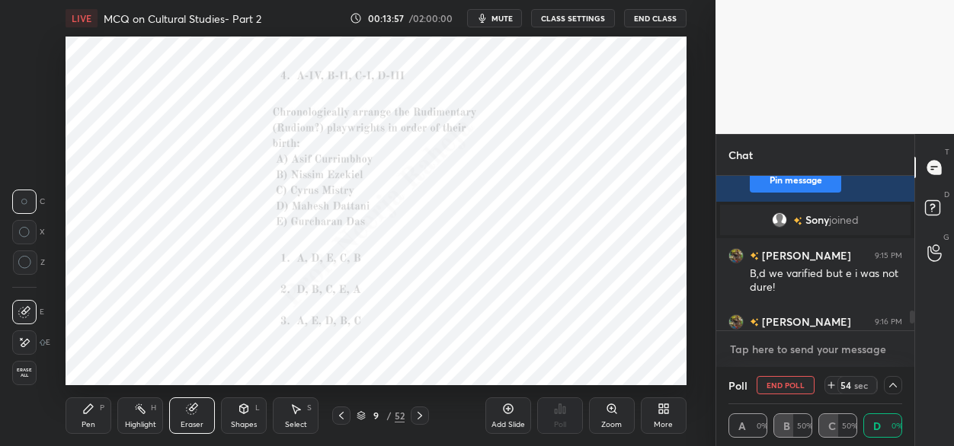
type textarea "x"
click at [742, 353] on textarea at bounding box center [815, 349] width 174 height 24
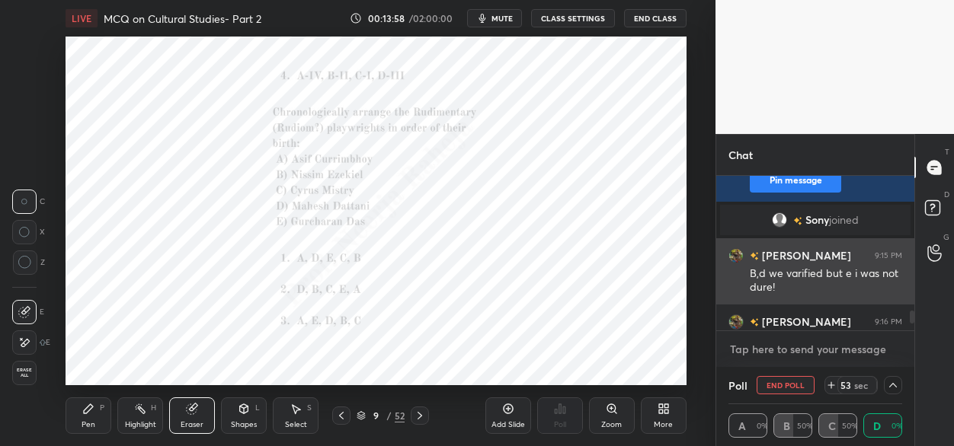
paste textarea "B, A, E, C, D"
type textarea "B, A, E, C, D"
type textarea "x"
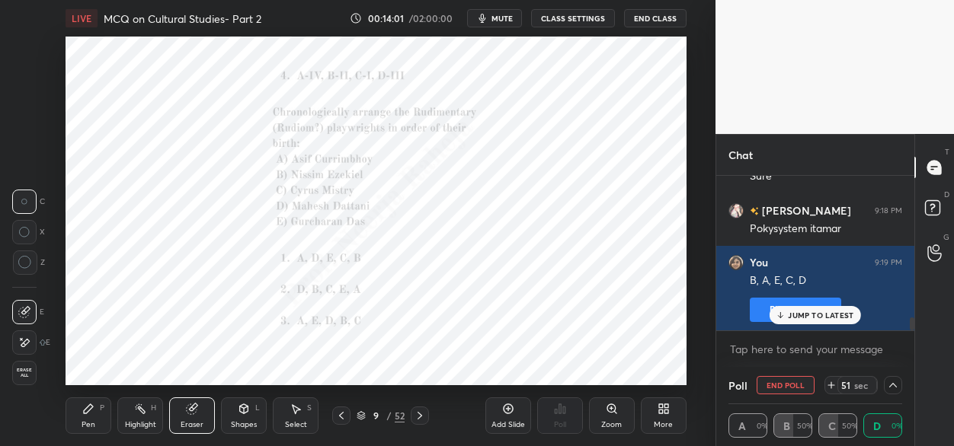
click at [91, 415] on div "Pen P" at bounding box center [89, 416] width 46 height 37
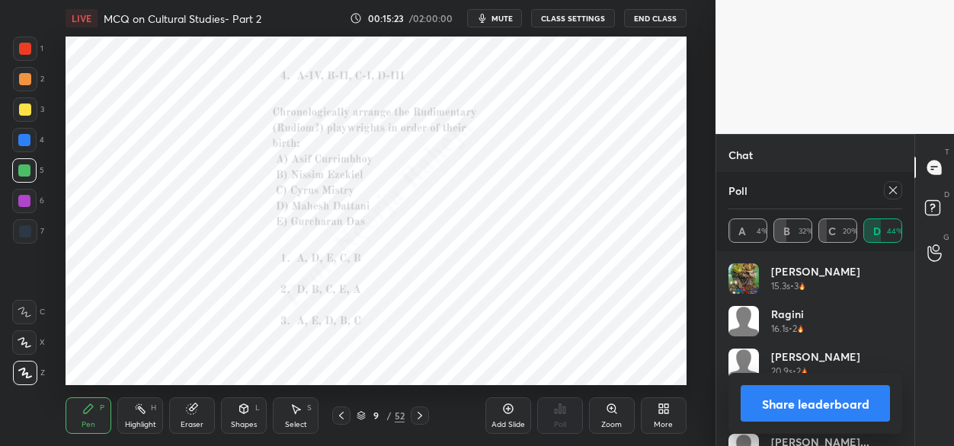
scroll to position [1775, 0]
drag, startPoint x: 895, startPoint y: 190, endPoint x: 886, endPoint y: 194, distance: 9.9
click at [893, 190] on icon at bounding box center [893, 190] width 12 height 12
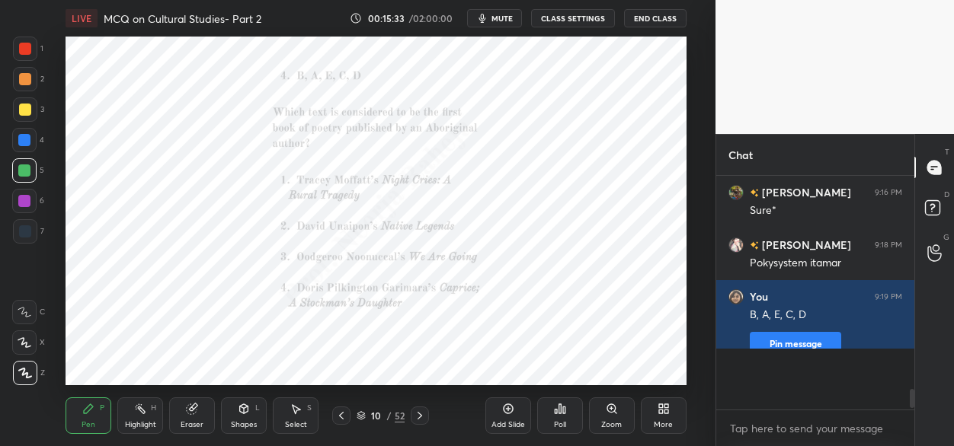
scroll to position [102, 194]
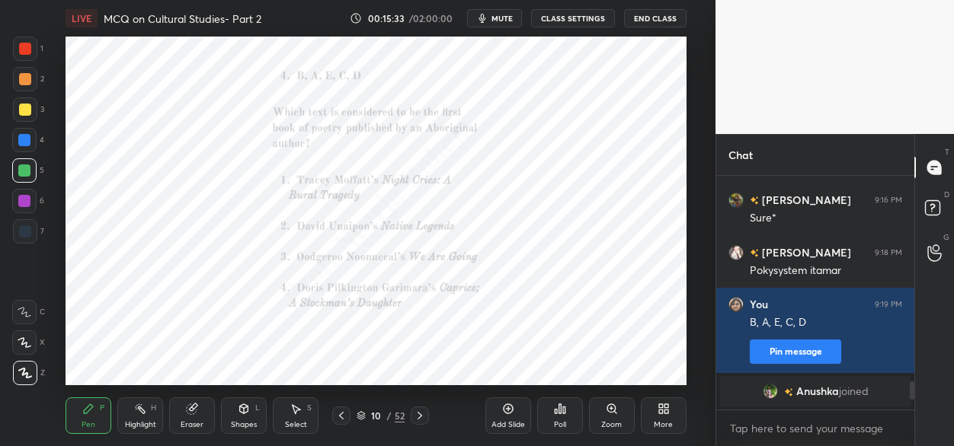
click at [564, 412] on icon at bounding box center [564, 410] width 2 height 7
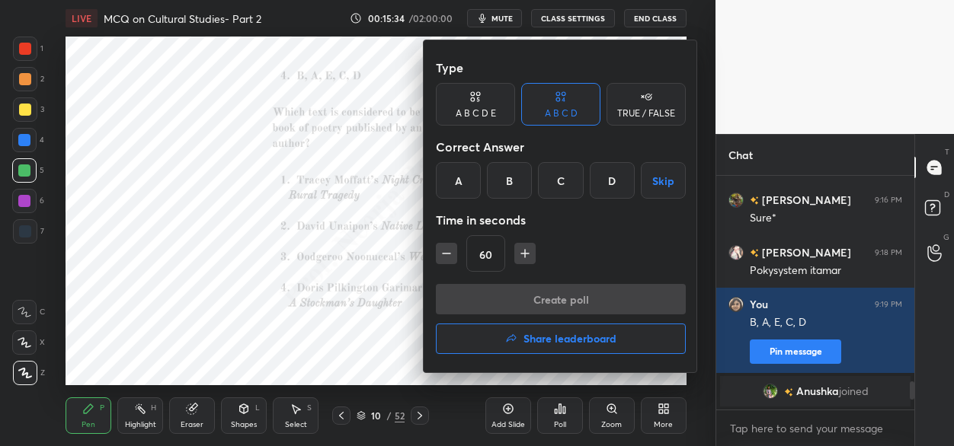
drag, startPoint x: 558, startPoint y: 190, endPoint x: 548, endPoint y: 264, distance: 75.4
click at [559, 191] on div "C" at bounding box center [560, 180] width 45 height 37
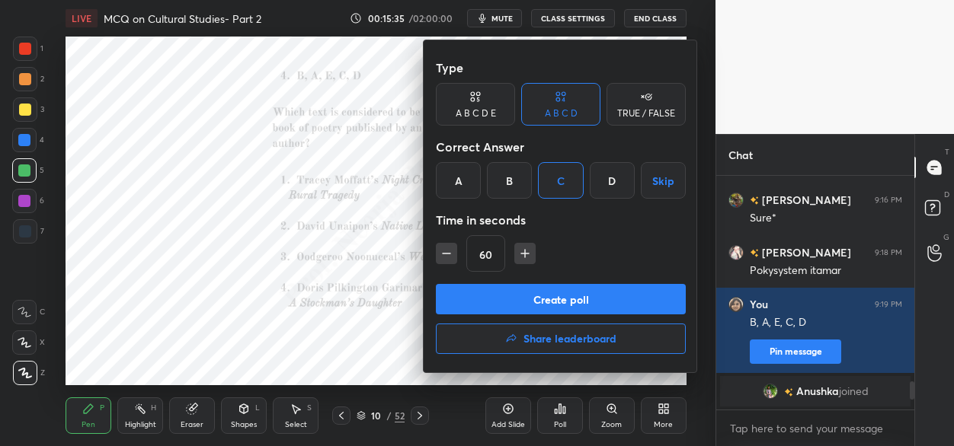
drag, startPoint x: 527, startPoint y: 309, endPoint x: 533, endPoint y: 285, distance: 24.2
click at [526, 309] on button "Create poll" at bounding box center [561, 299] width 250 height 30
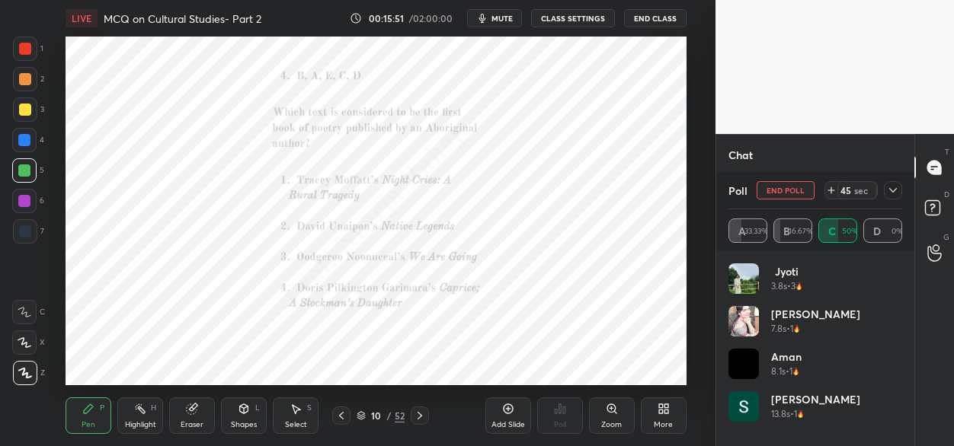
scroll to position [1878, 0]
click at [418, 413] on icon at bounding box center [420, 416] width 12 height 12
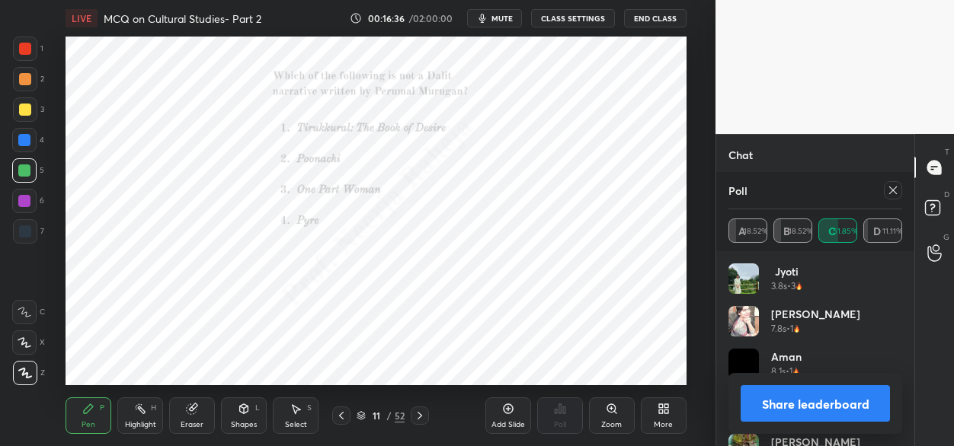
click at [888, 195] on div at bounding box center [893, 190] width 18 height 18
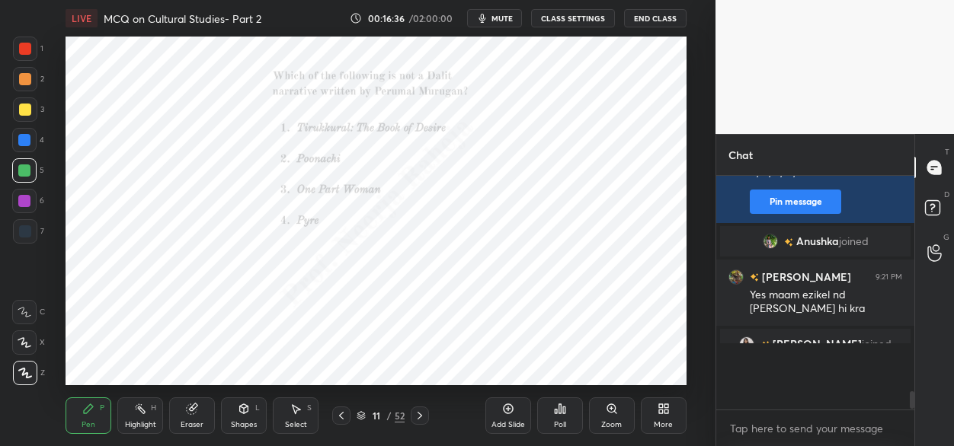
scroll to position [225, 194]
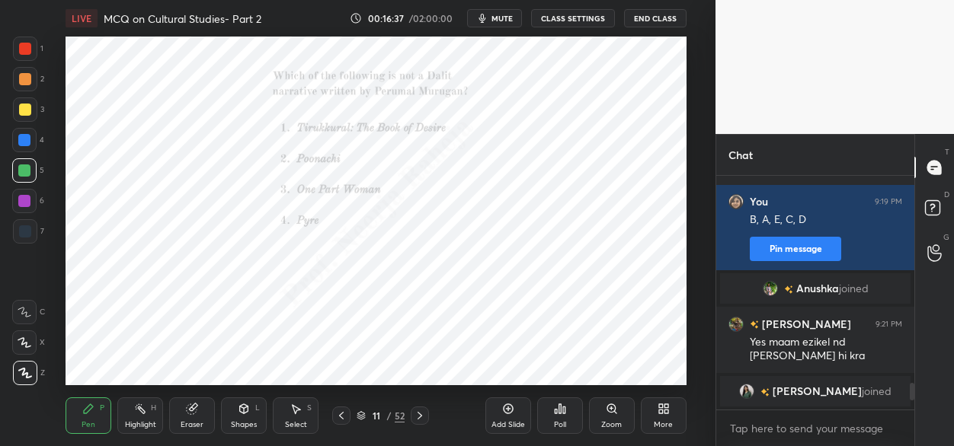
click at [559, 415] on div "Poll" at bounding box center [560, 416] width 46 height 37
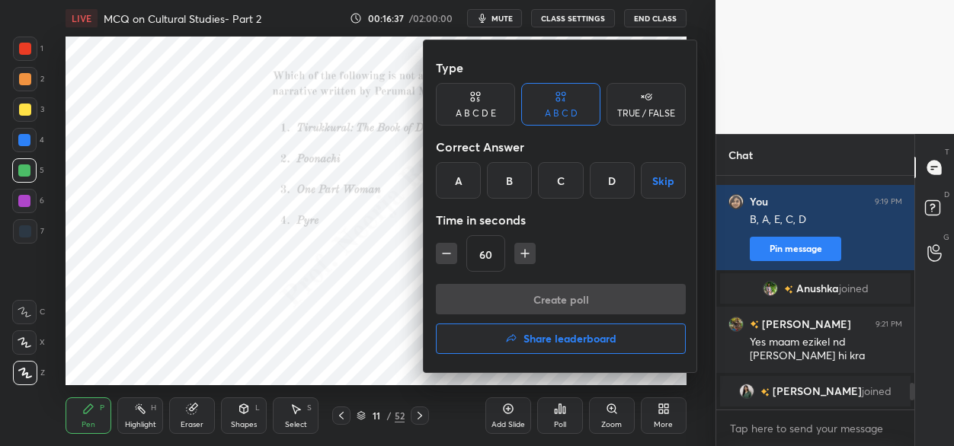
drag, startPoint x: 459, startPoint y: 188, endPoint x: 449, endPoint y: 215, distance: 28.2
click at [456, 190] on div "A" at bounding box center [458, 180] width 45 height 37
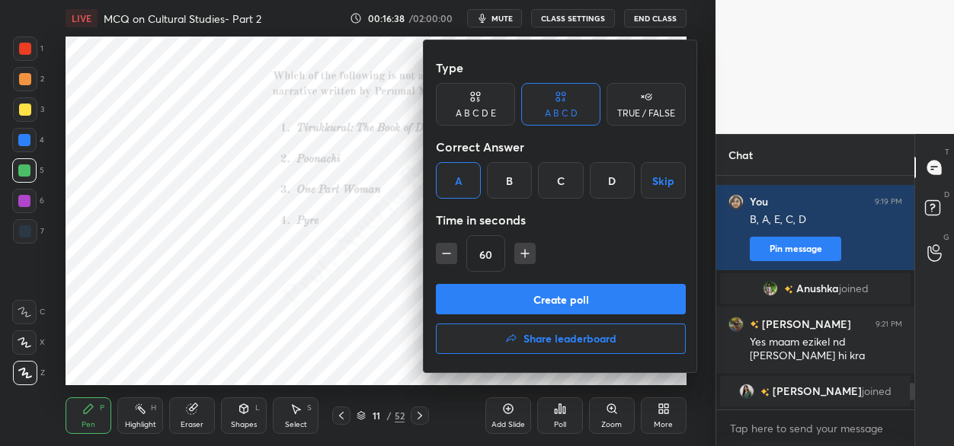
drag, startPoint x: 456, startPoint y: 309, endPoint x: 441, endPoint y: 243, distance: 67.3
click at [456, 307] on button "Create poll" at bounding box center [561, 299] width 250 height 30
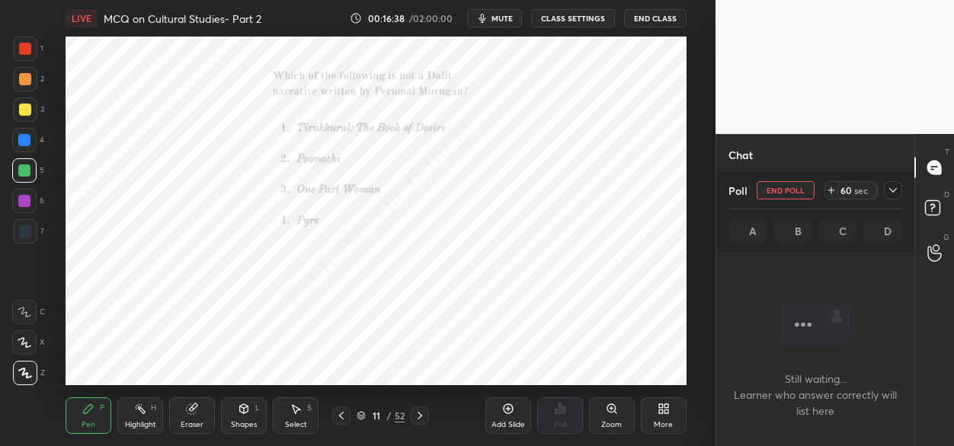
scroll to position [5, 5]
drag, startPoint x: 27, startPoint y: 46, endPoint x: 52, endPoint y: 50, distance: 25.3
click at [27, 48] on div at bounding box center [25, 49] width 12 height 12
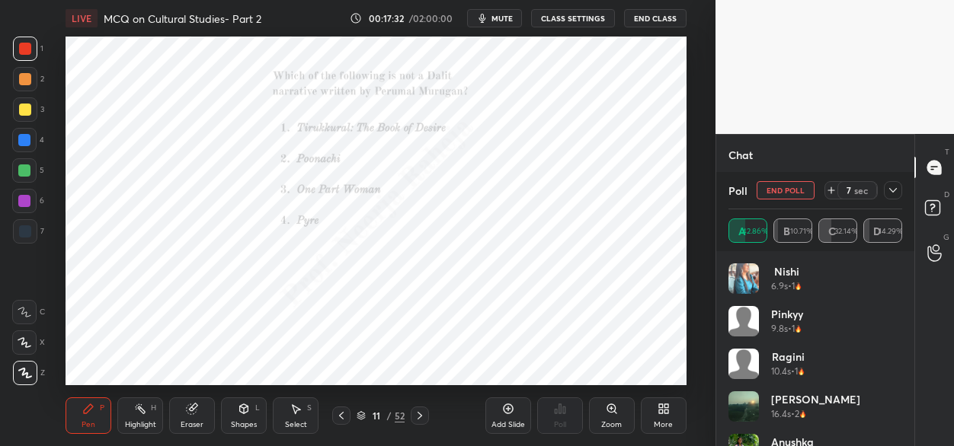
click at [418, 414] on icon at bounding box center [420, 416] width 12 height 12
click at [613, 411] on icon at bounding box center [611, 409] width 8 height 8
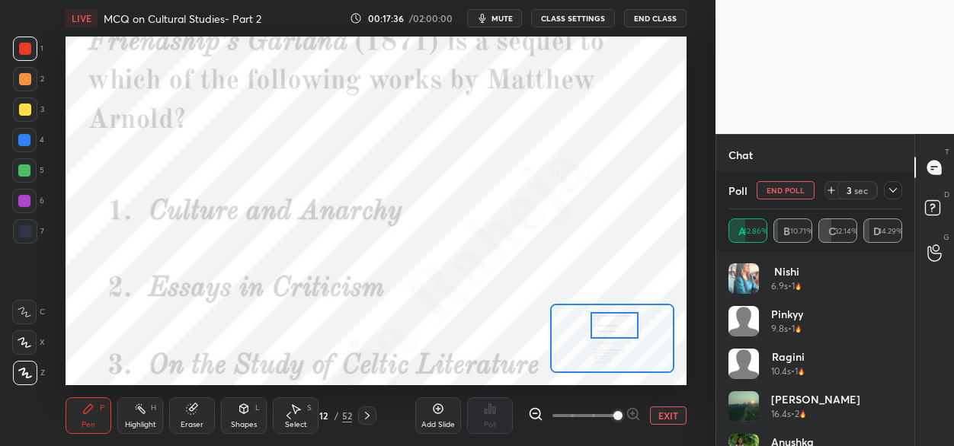
drag, startPoint x: 617, startPoint y: 334, endPoint x: 617, endPoint y: 321, distance: 13.0
click at [618, 322] on div at bounding box center [614, 325] width 49 height 27
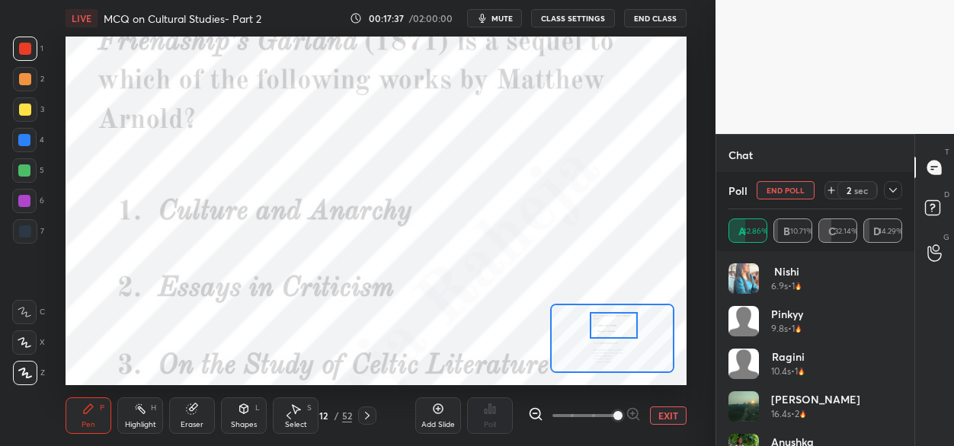
drag, startPoint x: 533, startPoint y: 420, endPoint x: 535, endPoint y: 411, distance: 8.5
click at [533, 417] on icon at bounding box center [535, 414] width 15 height 15
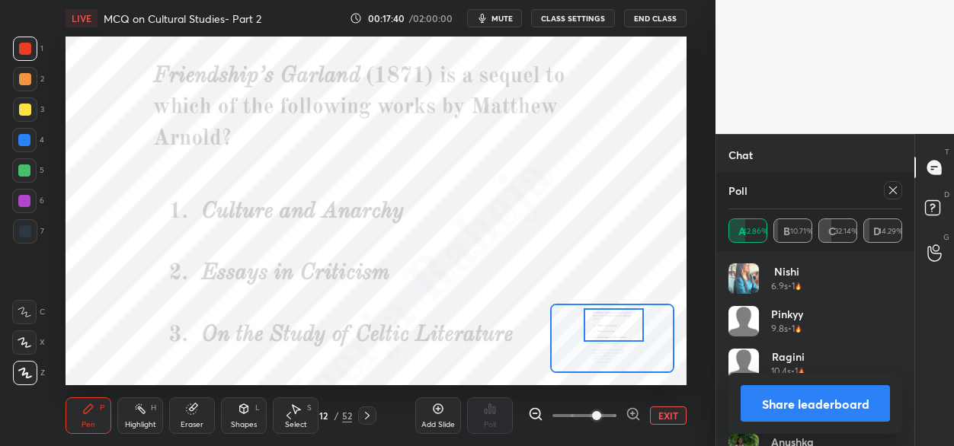
drag, startPoint x: 894, startPoint y: 191, endPoint x: 868, endPoint y: 201, distance: 27.0
click at [891, 191] on icon at bounding box center [893, 190] width 12 height 12
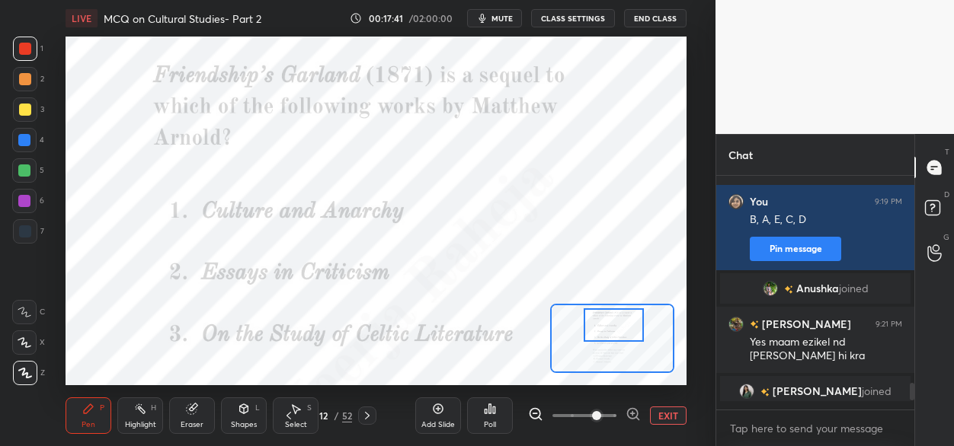
click at [496, 408] on div "Poll" at bounding box center [490, 416] width 46 height 37
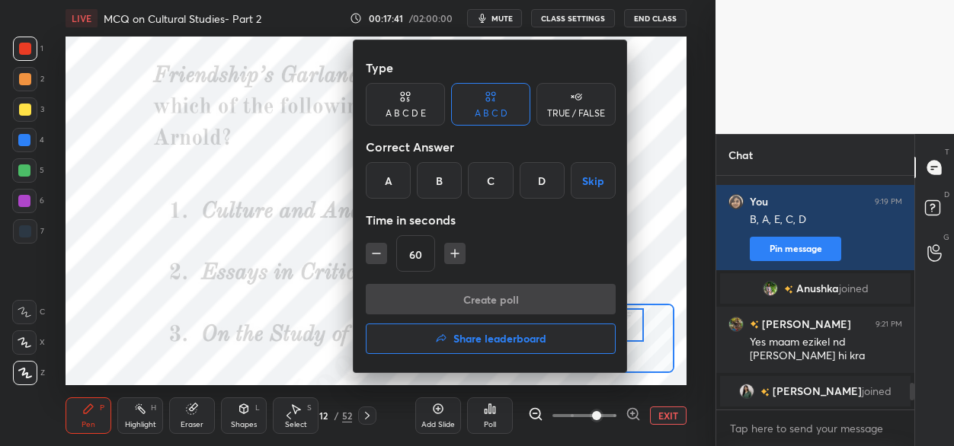
drag, startPoint x: 389, startPoint y: 181, endPoint x: 396, endPoint y: 207, distance: 27.7
click at [389, 183] on div "A" at bounding box center [388, 180] width 45 height 37
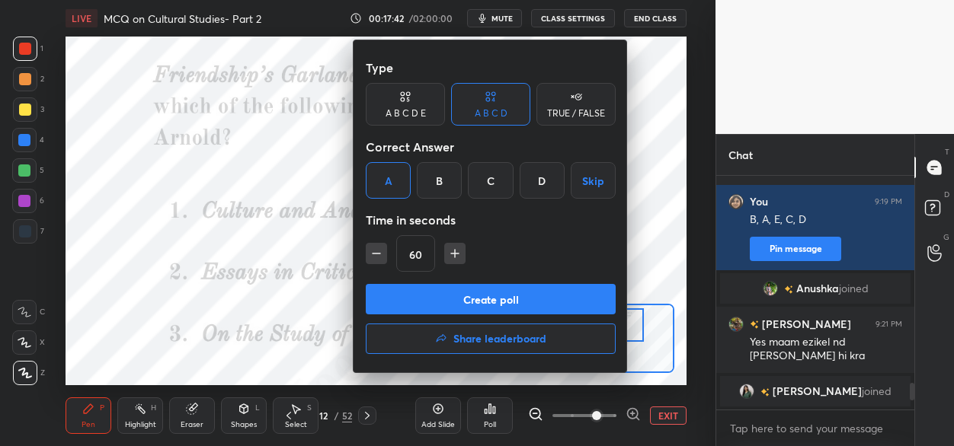
click at [407, 294] on button "Create poll" at bounding box center [491, 299] width 250 height 30
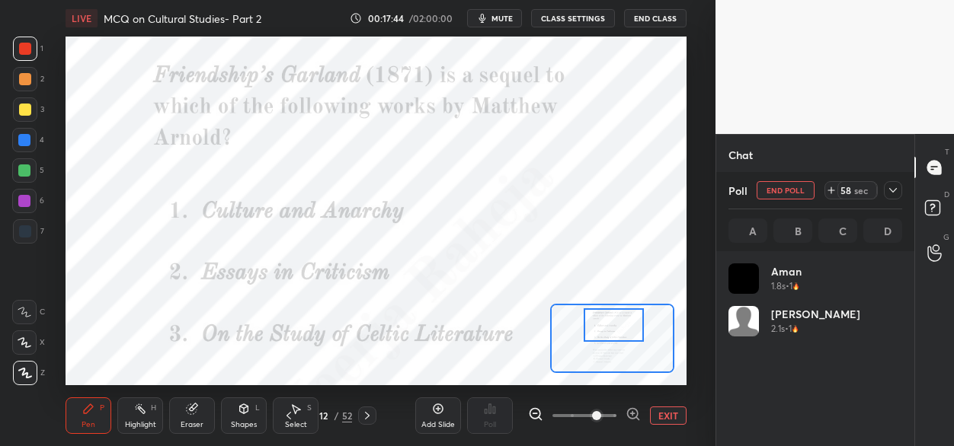
scroll to position [178, 169]
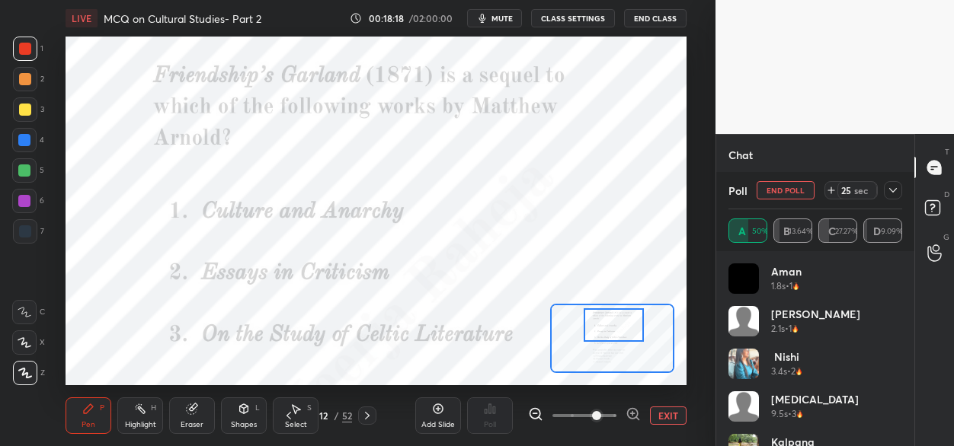
click at [30, 143] on div at bounding box center [24, 140] width 12 height 12
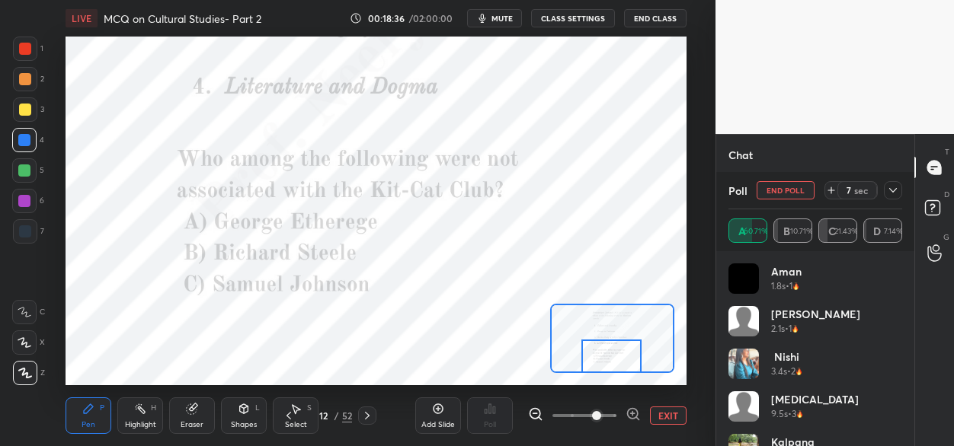
drag, startPoint x: 600, startPoint y: 325, endPoint x: 602, endPoint y: 354, distance: 29.0
click at [598, 358] on div at bounding box center [611, 357] width 60 height 34
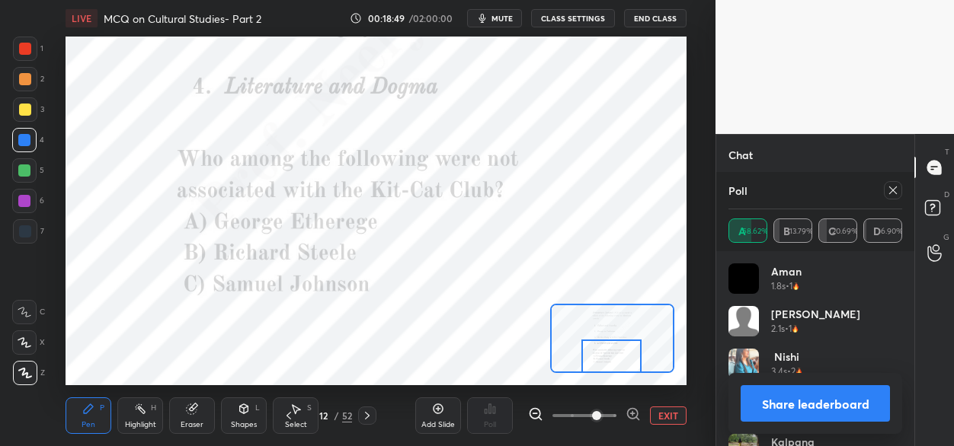
scroll to position [1859, 0]
click at [370, 417] on icon at bounding box center [367, 416] width 12 height 12
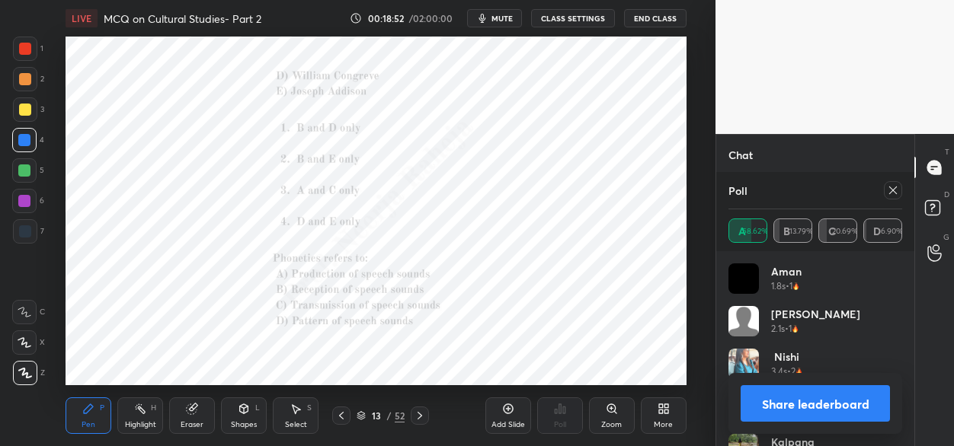
scroll to position [1912, 0]
drag, startPoint x: 342, startPoint y: 414, endPoint x: 348, endPoint y: 397, distance: 18.6
click at [342, 414] on icon at bounding box center [341, 416] width 12 height 12
drag, startPoint x: 420, startPoint y: 417, endPoint x: 419, endPoint y: 395, distance: 22.1
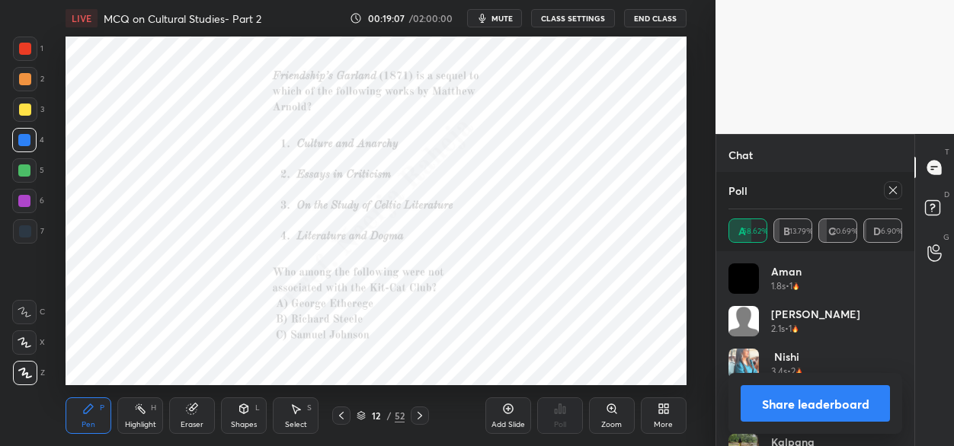
click at [420, 415] on icon at bounding box center [420, 416] width 12 height 12
click at [420, 421] on icon at bounding box center [420, 416] width 12 height 12
click at [26, 171] on div at bounding box center [24, 171] width 12 height 12
drag, startPoint x: 28, startPoint y: 201, endPoint x: 46, endPoint y: 197, distance: 17.9
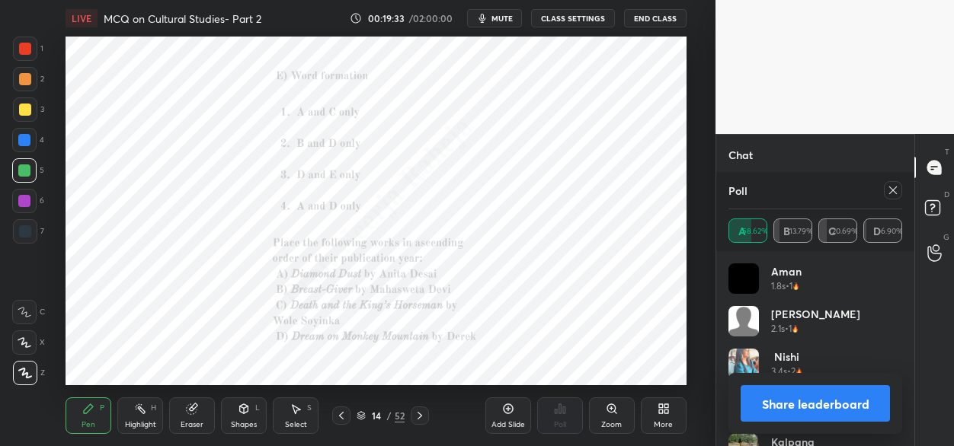
click at [29, 201] on div at bounding box center [24, 201] width 12 height 12
click at [341, 414] on icon at bounding box center [341, 416] width 12 height 12
click at [423, 414] on icon at bounding box center [420, 416] width 12 height 12
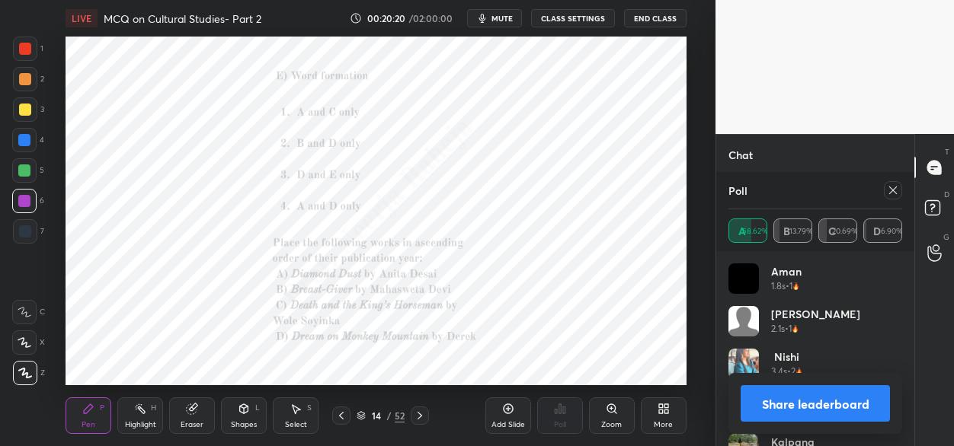
drag, startPoint x: 892, startPoint y: 197, endPoint x: 883, endPoint y: 203, distance: 10.6
click at [891, 198] on div at bounding box center [893, 190] width 18 height 18
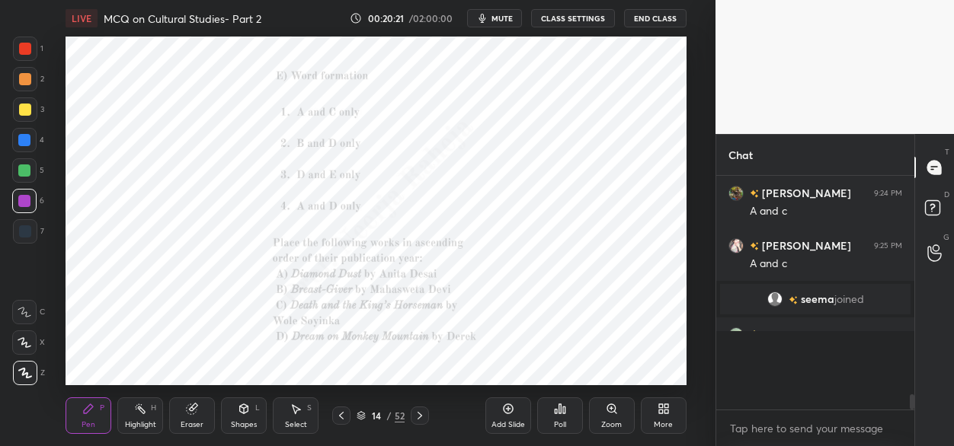
scroll to position [228, 194]
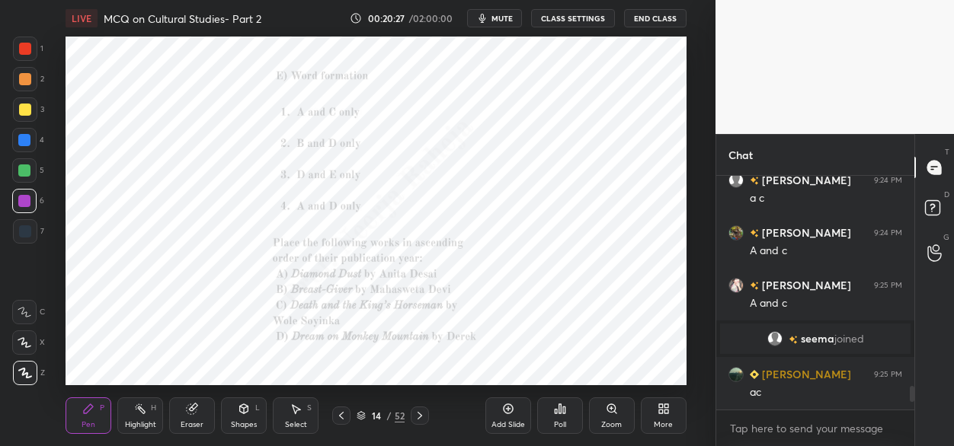
drag, startPoint x: 417, startPoint y: 415, endPoint x: 416, endPoint y: 400, distance: 15.3
click at [416, 414] on icon at bounding box center [420, 416] width 12 height 12
click at [341, 420] on icon at bounding box center [341, 416] width 12 height 12
click at [421, 414] on icon at bounding box center [420, 416] width 12 height 12
drag, startPoint x: 341, startPoint y: 419, endPoint x: 353, endPoint y: 402, distance: 20.7
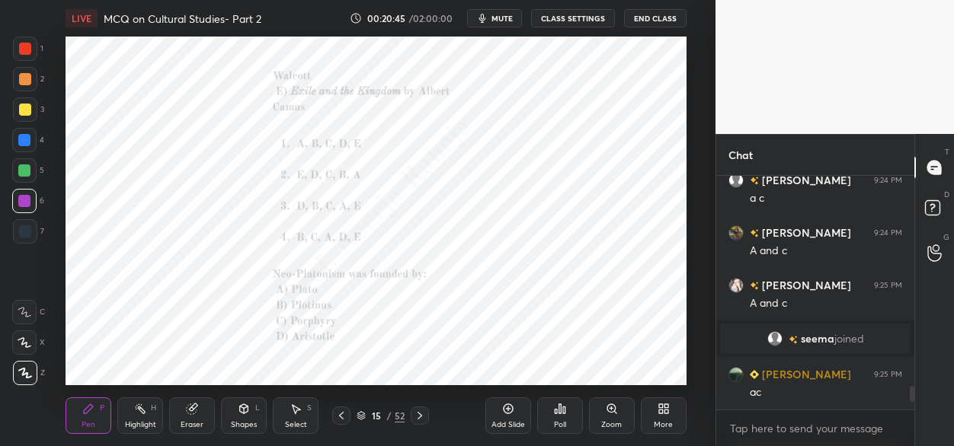
click at [343, 417] on icon at bounding box center [341, 416] width 12 height 12
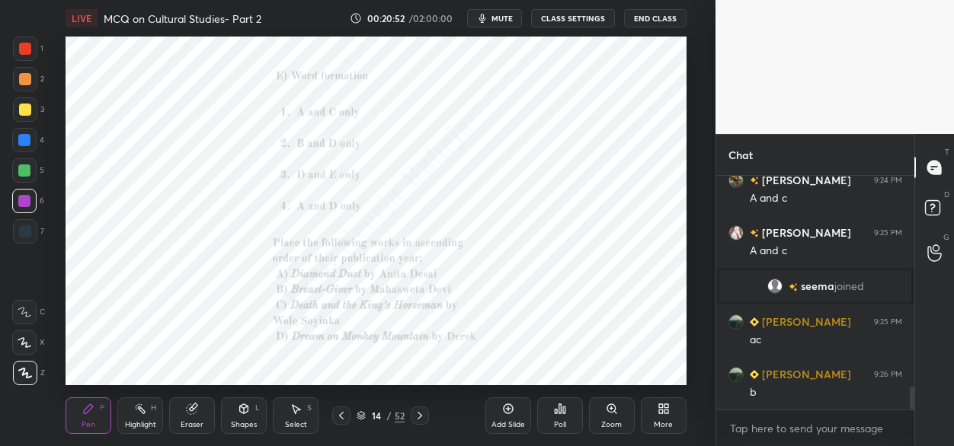
drag, startPoint x: 424, startPoint y: 417, endPoint x: 427, endPoint y: 396, distance: 20.8
click at [423, 417] on icon at bounding box center [420, 416] width 12 height 12
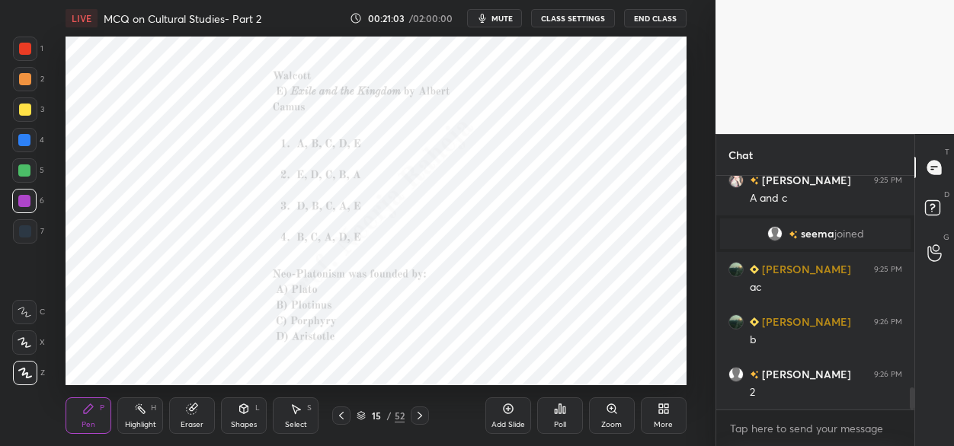
scroll to position [2253, 0]
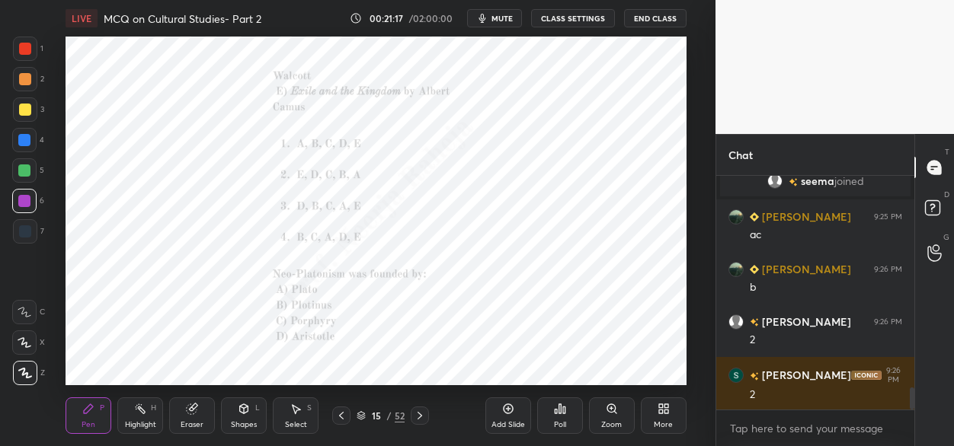
click at [421, 415] on icon at bounding box center [420, 416] width 12 height 12
drag, startPoint x: 342, startPoint y: 415, endPoint x: 350, endPoint y: 400, distance: 17.0
click at [341, 415] on icon at bounding box center [341, 416] width 12 height 12
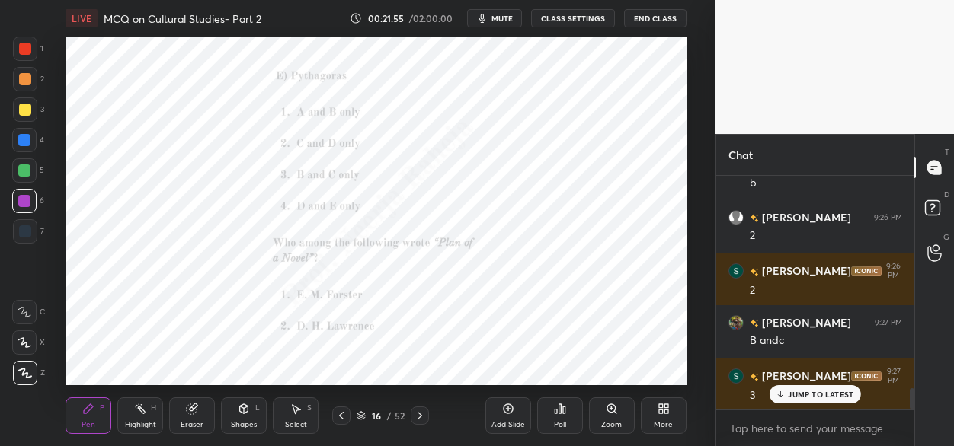
scroll to position [2411, 0]
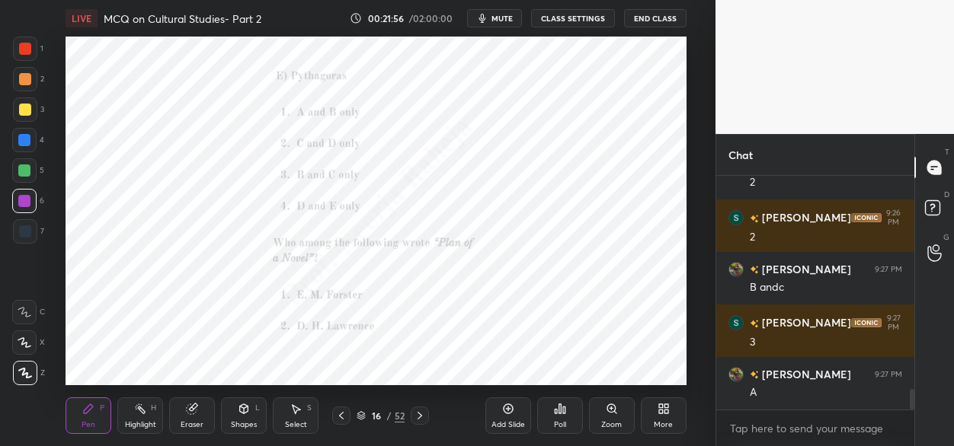
click at [565, 408] on icon at bounding box center [560, 409] width 12 height 12
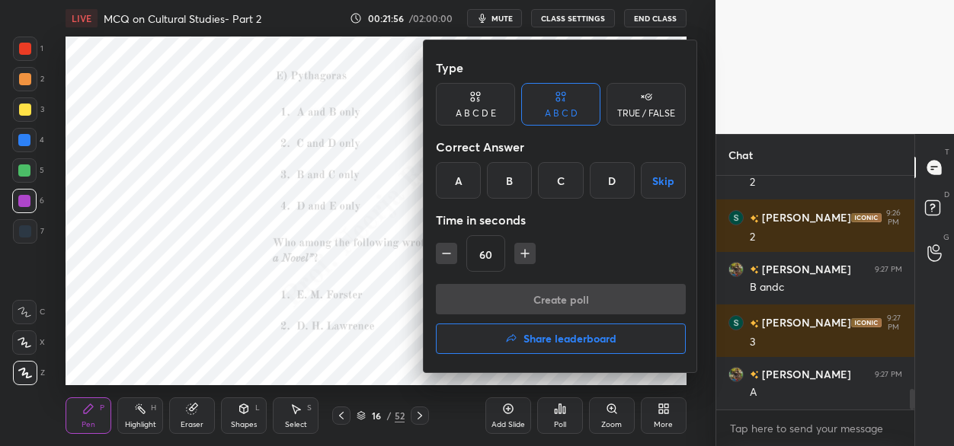
click at [558, 183] on div "C" at bounding box center [560, 180] width 45 height 37
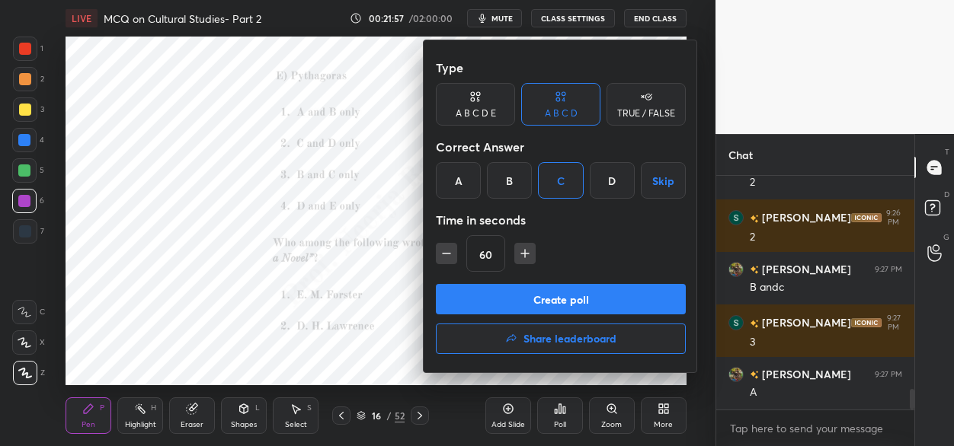
click at [513, 291] on button "Create poll" at bounding box center [561, 299] width 250 height 30
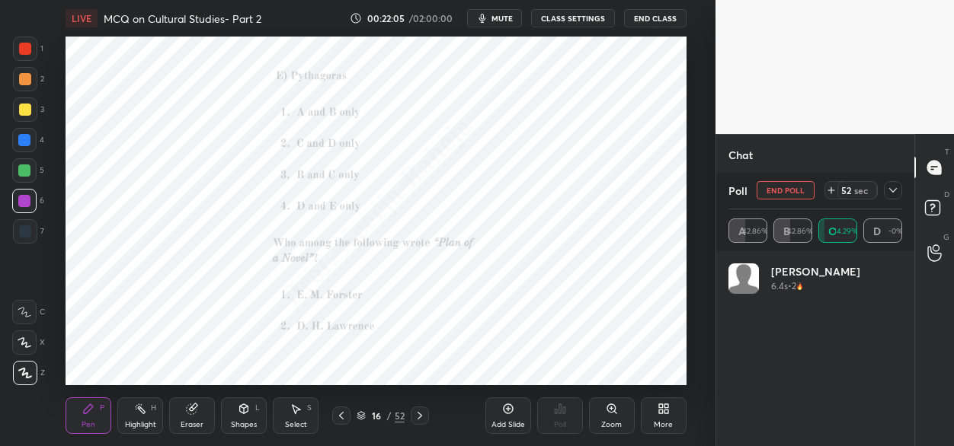
scroll to position [178, 169]
click at [417, 414] on icon at bounding box center [420, 416] width 12 height 12
drag, startPoint x: 337, startPoint y: 417, endPoint x: 327, endPoint y: 385, distance: 32.8
click at [337, 415] on icon at bounding box center [341, 416] width 12 height 12
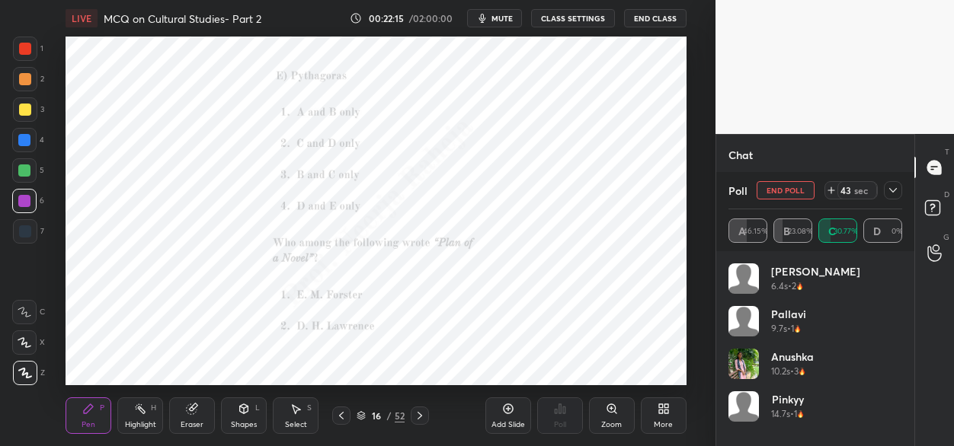
scroll to position [2541, 0]
click at [34, 171] on div at bounding box center [24, 170] width 24 height 24
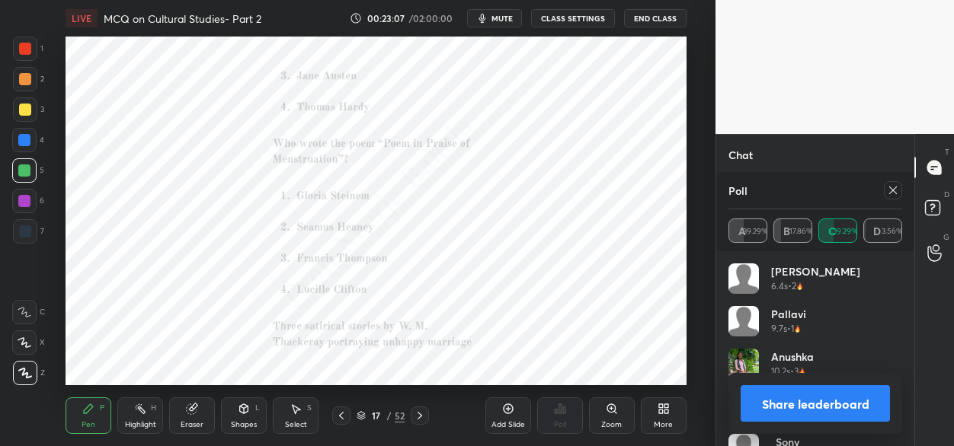
drag, startPoint x: 897, startPoint y: 191, endPoint x: 884, endPoint y: 200, distance: 15.4
click at [896, 191] on icon at bounding box center [893, 190] width 12 height 12
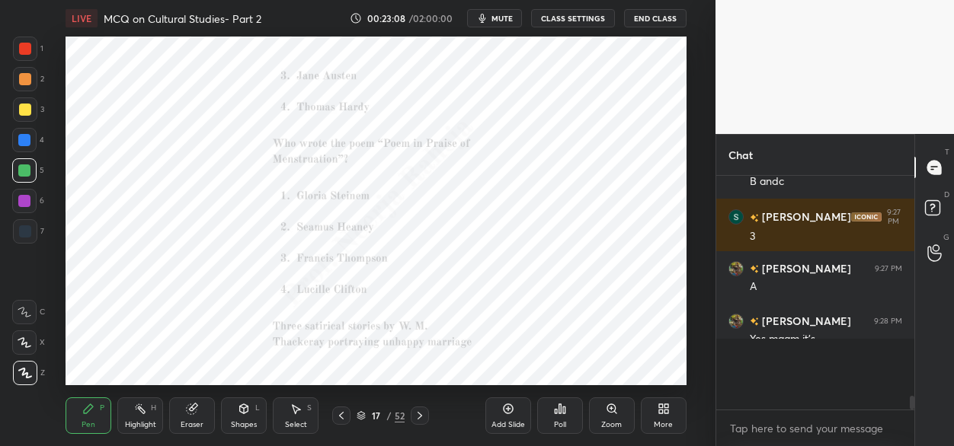
scroll to position [222, 194]
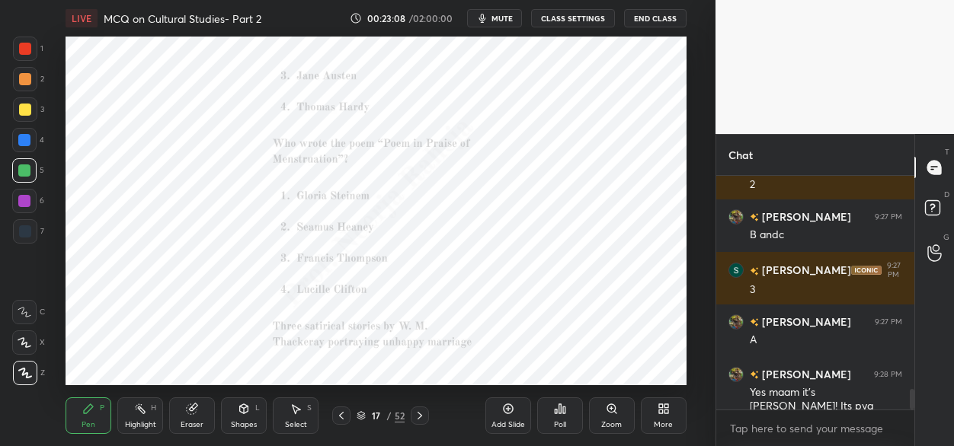
click at [561, 413] on icon at bounding box center [560, 409] width 12 height 12
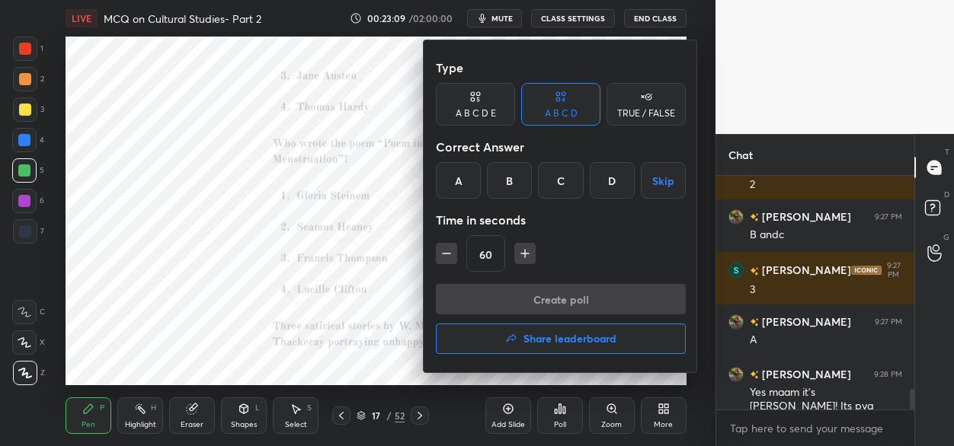
drag, startPoint x: 609, startPoint y: 178, endPoint x: 565, endPoint y: 243, distance: 78.0
click at [609, 178] on div "D" at bounding box center [612, 180] width 45 height 37
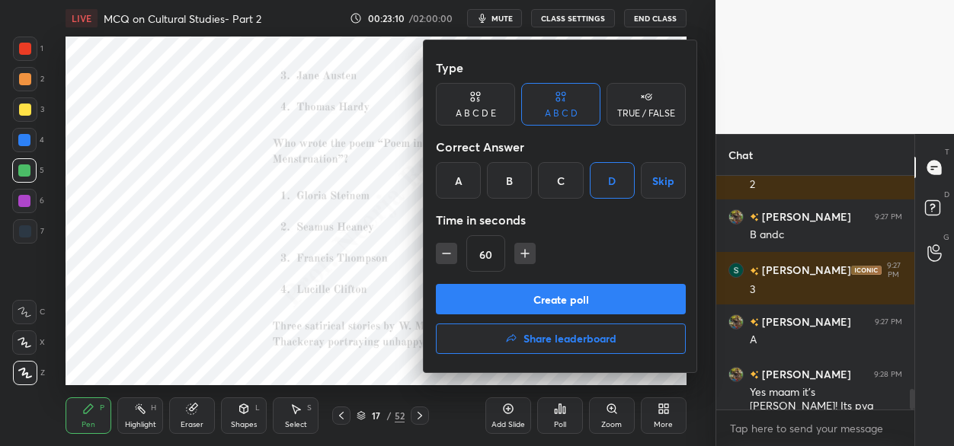
click at [508, 299] on button "Create poll" at bounding box center [561, 299] width 250 height 30
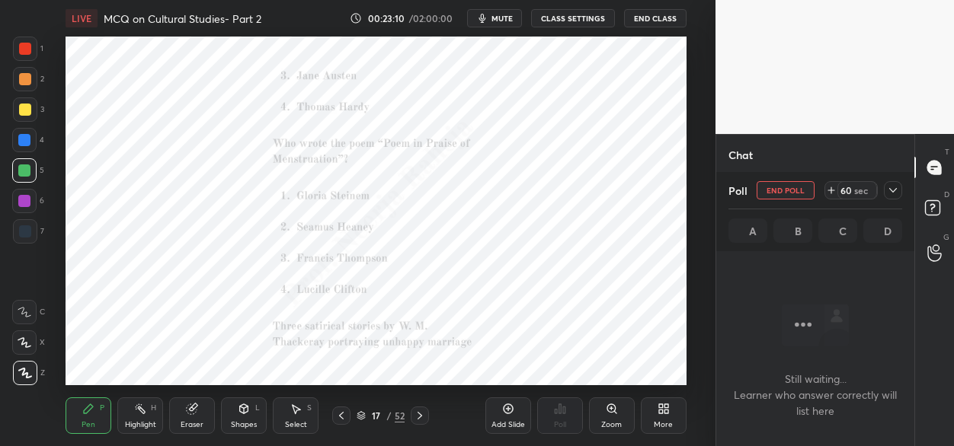
scroll to position [5, 5]
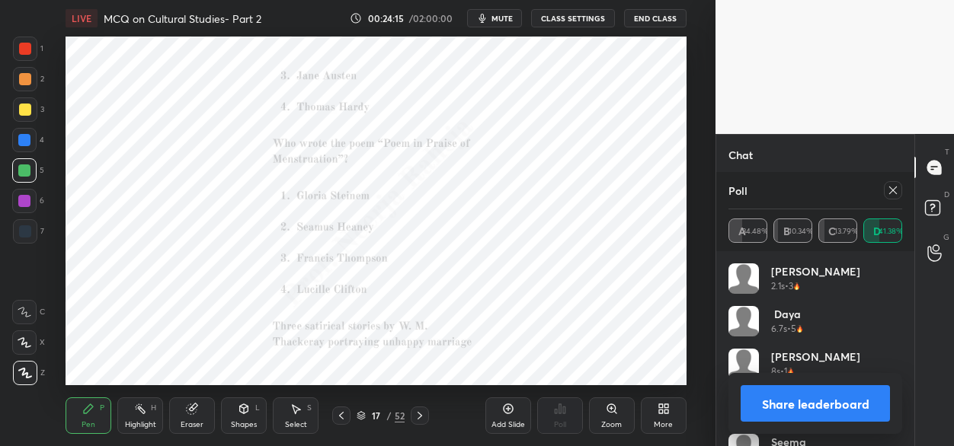
click at [420, 416] on icon at bounding box center [420, 416] width 12 height 12
drag, startPoint x: 891, startPoint y: 192, endPoint x: 811, endPoint y: 248, distance: 97.2
click at [888, 193] on icon at bounding box center [893, 190] width 12 height 12
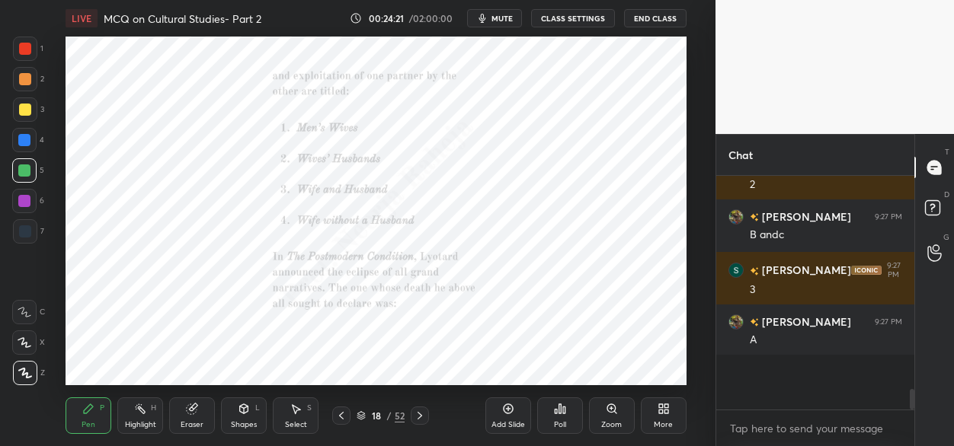
click at [559, 411] on icon at bounding box center [560, 409] width 2 height 9
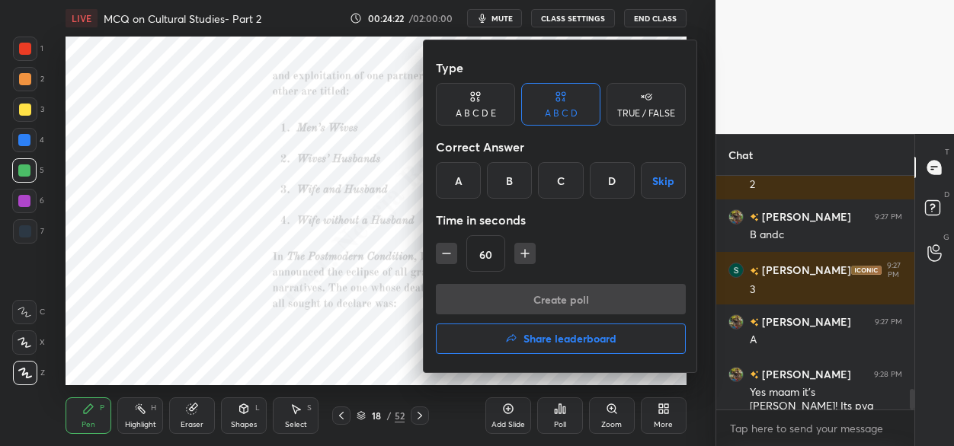
click at [461, 184] on div "A" at bounding box center [458, 180] width 45 height 37
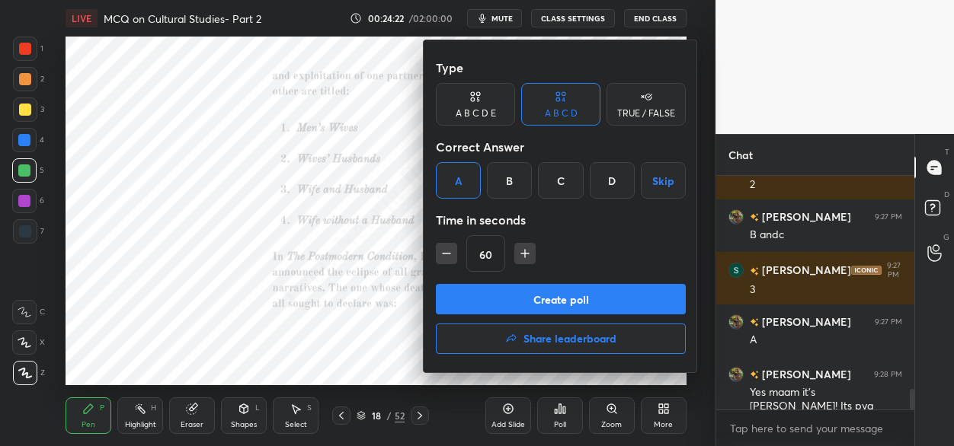
click at [475, 294] on button "Create poll" at bounding box center [561, 299] width 250 height 30
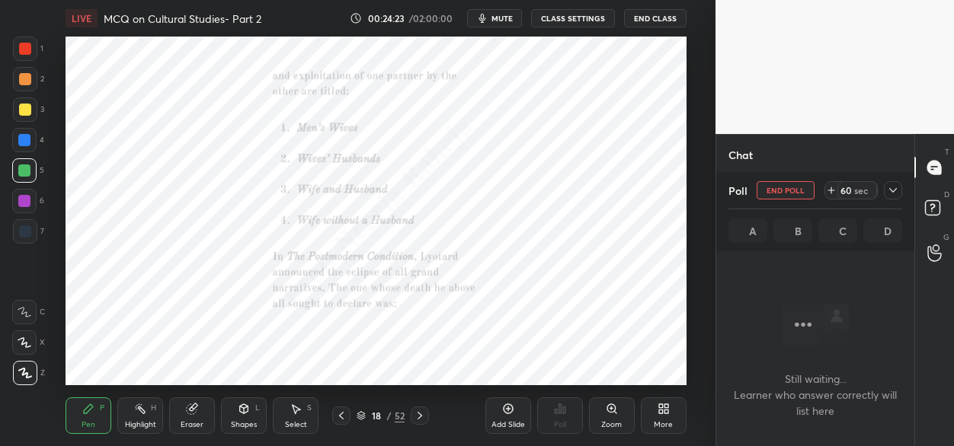
scroll to position [150, 194]
click at [339, 416] on icon at bounding box center [341, 416] width 12 height 12
click at [416, 412] on icon at bounding box center [420, 416] width 12 height 12
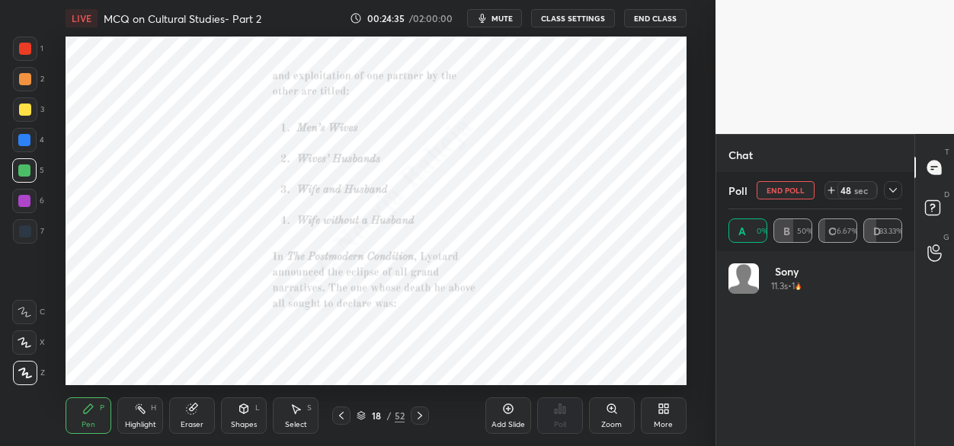
scroll to position [5, 5]
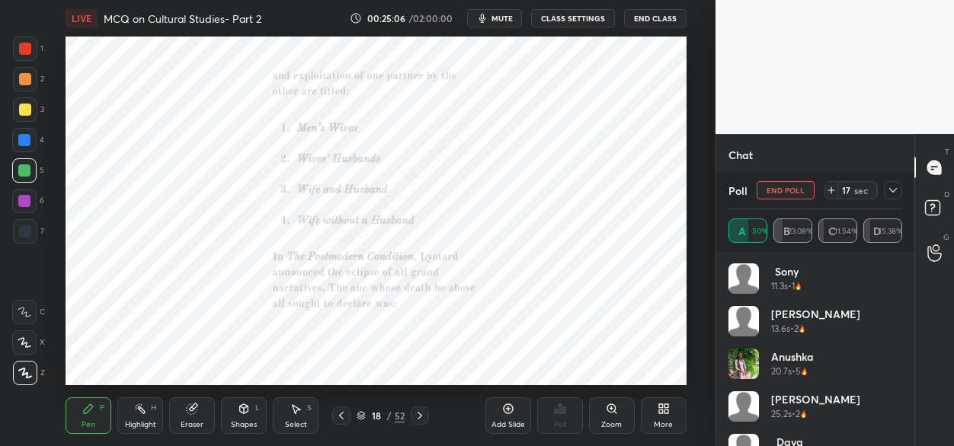
drag, startPoint x: 424, startPoint y: 419, endPoint x: 424, endPoint y: 411, distance: 7.7
click at [424, 417] on icon at bounding box center [420, 416] width 12 height 12
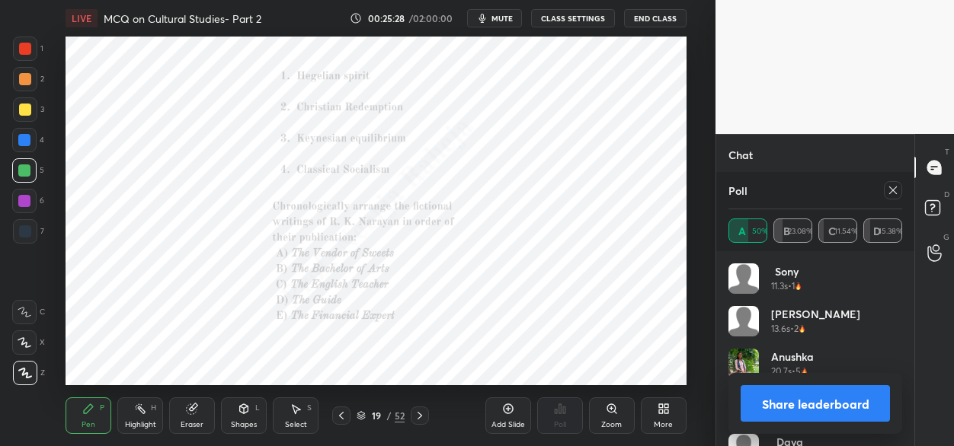
drag, startPoint x: 424, startPoint y: 415, endPoint x: 427, endPoint y: 395, distance: 20.0
click at [423, 414] on icon at bounding box center [420, 416] width 12 height 12
click at [421, 417] on icon at bounding box center [420, 416] width 12 height 12
click at [340, 414] on icon at bounding box center [341, 416] width 12 height 12
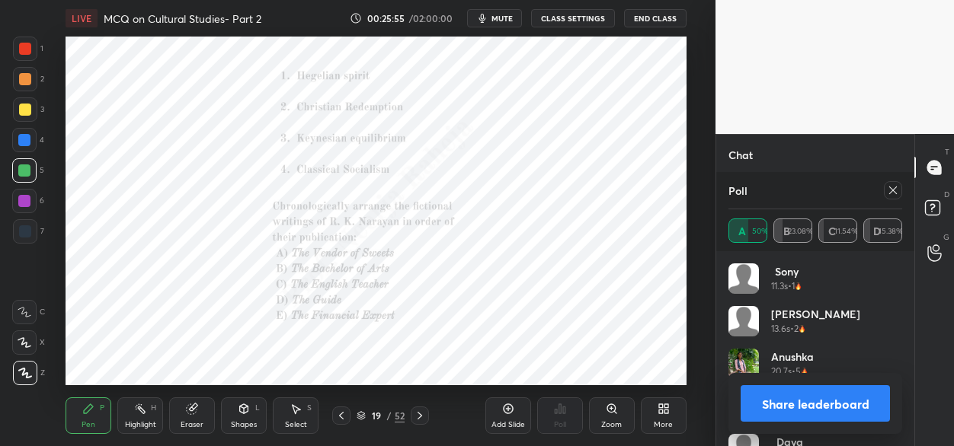
click at [422, 415] on icon at bounding box center [420, 416] width 12 height 12
drag, startPoint x: 891, startPoint y: 192, endPoint x: 849, endPoint y: 241, distance: 64.9
click at [888, 194] on icon at bounding box center [893, 190] width 12 height 12
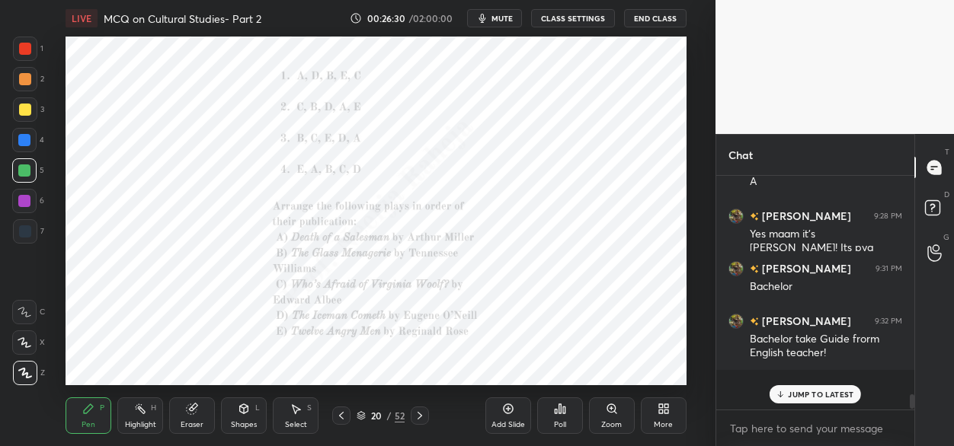
scroll to position [211, 194]
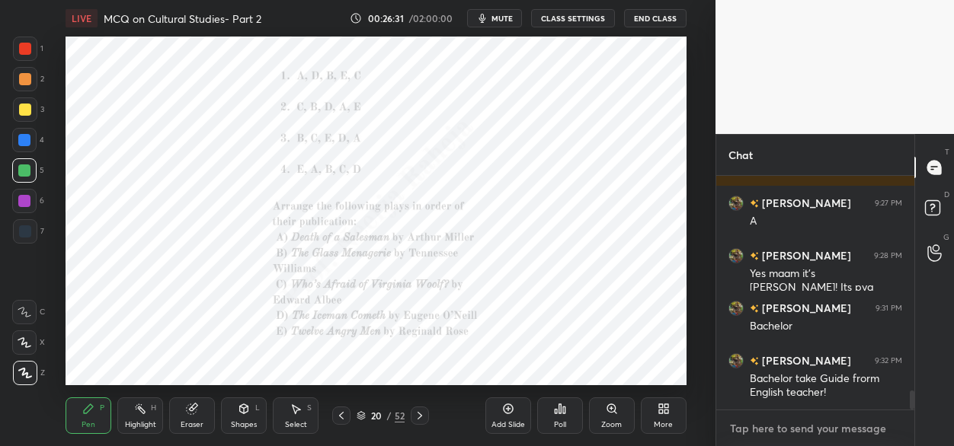
type textarea "x"
click at [738, 430] on textarea at bounding box center [815, 429] width 174 height 24
paste textarea "D, B, A, E, C"
type textarea "D, B, A, E, C"
type textarea "x"
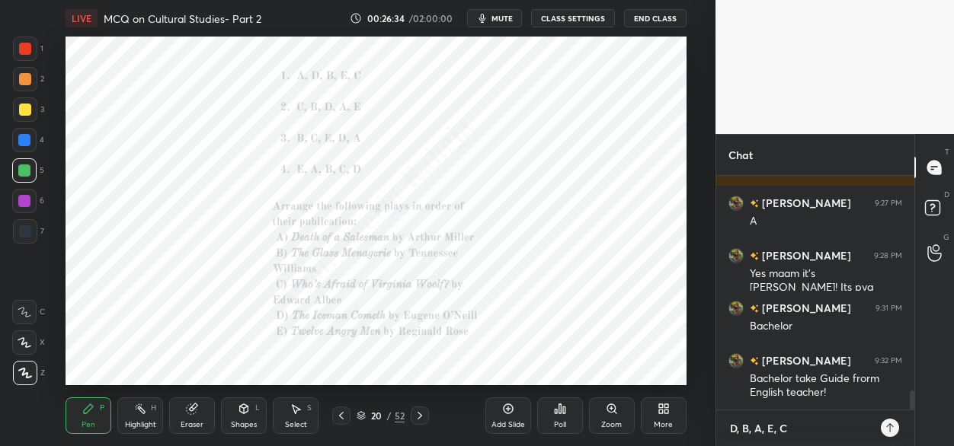
scroll to position [2635, 0]
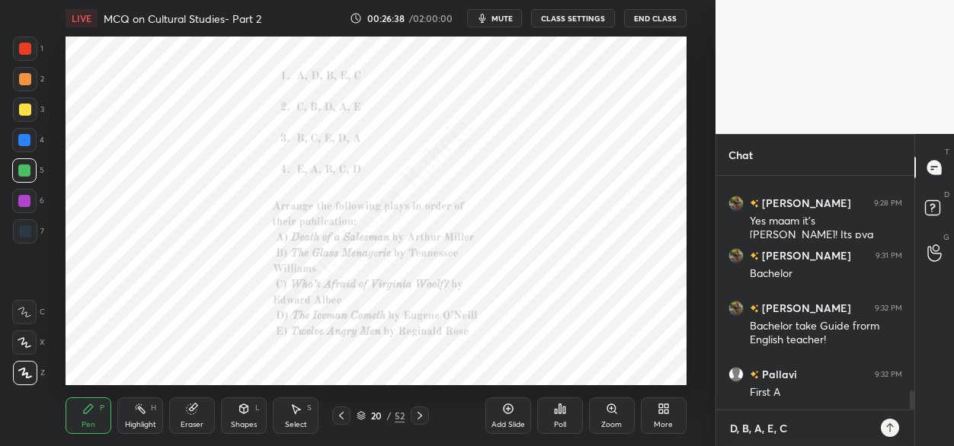
type textarea "D, B, A, E, C"
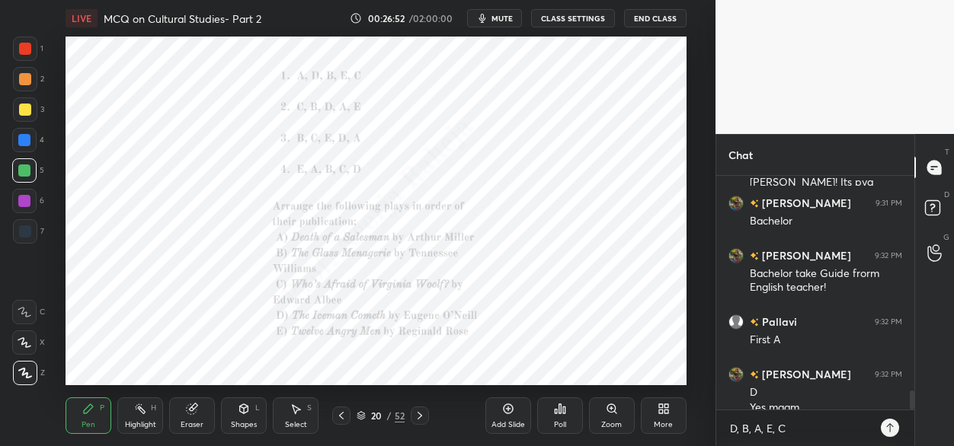
scroll to position [2703, 0]
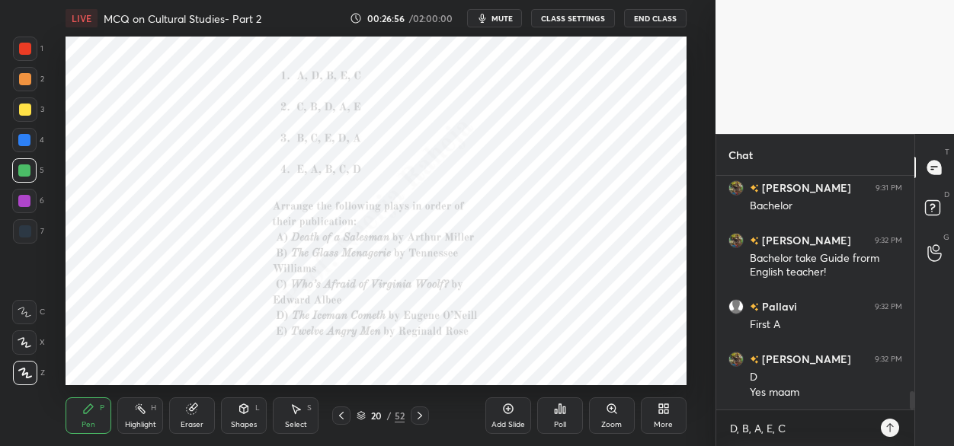
drag, startPoint x: 421, startPoint y: 414, endPoint x: 422, endPoint y: 399, distance: 15.3
click at [420, 414] on icon at bounding box center [419, 416] width 5 height 8
click at [337, 411] on icon at bounding box center [341, 416] width 12 height 12
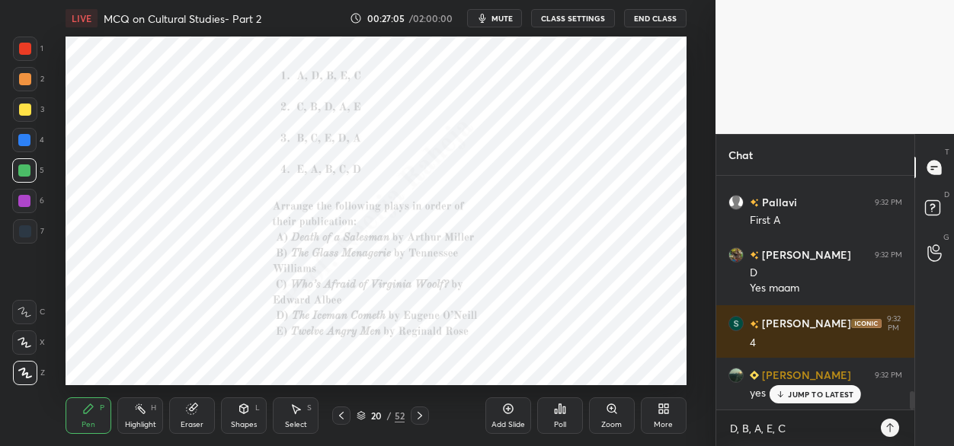
drag, startPoint x: 420, startPoint y: 418, endPoint x: 417, endPoint y: 409, distance: 9.6
click at [419, 416] on icon at bounding box center [420, 416] width 12 height 12
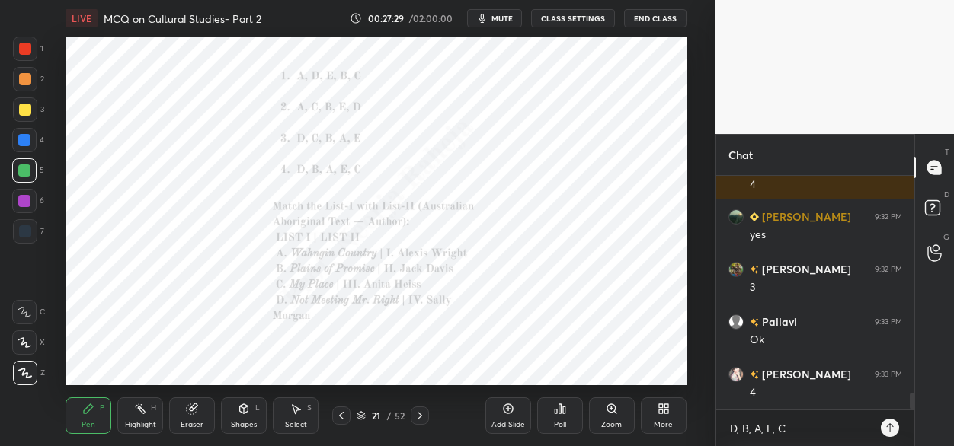
scroll to position [3018, 0]
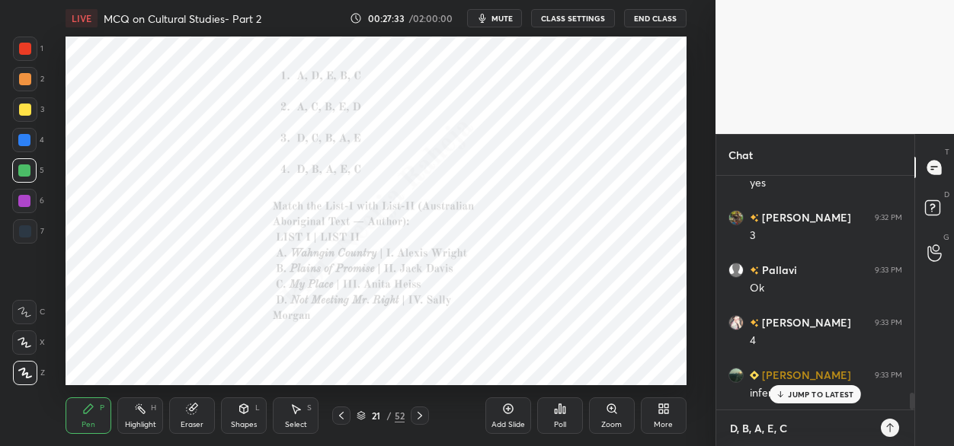
type textarea "x"
drag, startPoint x: 803, startPoint y: 431, endPoint x: 722, endPoint y: 431, distance: 80.8
click at [722, 433] on div "D, B, A, E, C x" at bounding box center [815, 429] width 198 height 36
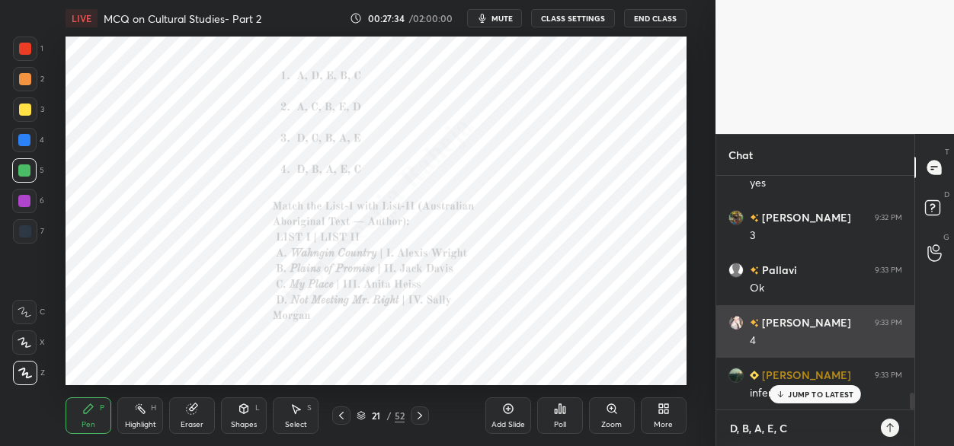
type textarea "x"
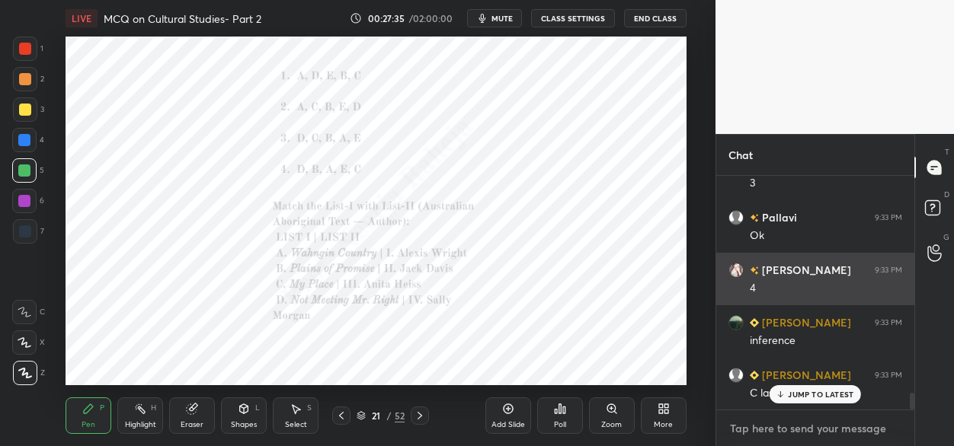
paste textarea "A-II, B-I, C-IV, D-III"
type textarea "A-II, B-I, C-IV, D-III"
type textarea "x"
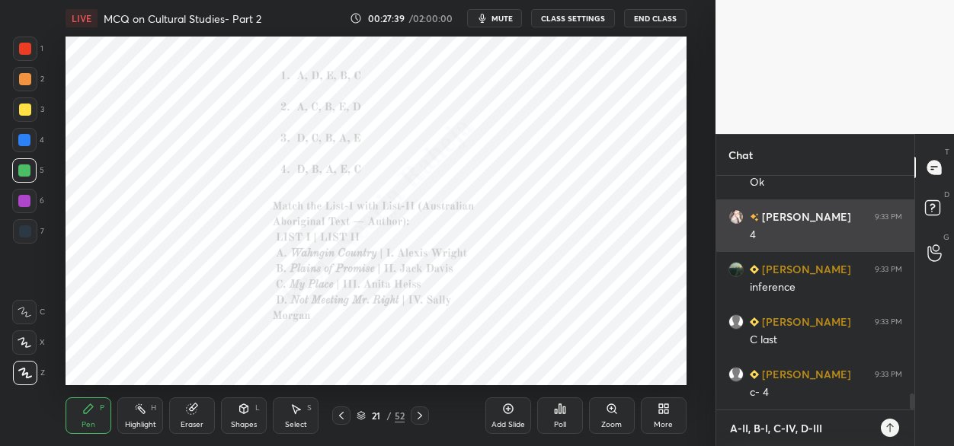
type textarea "A-II, B-I, C-IV, D-III"
type textarea "x"
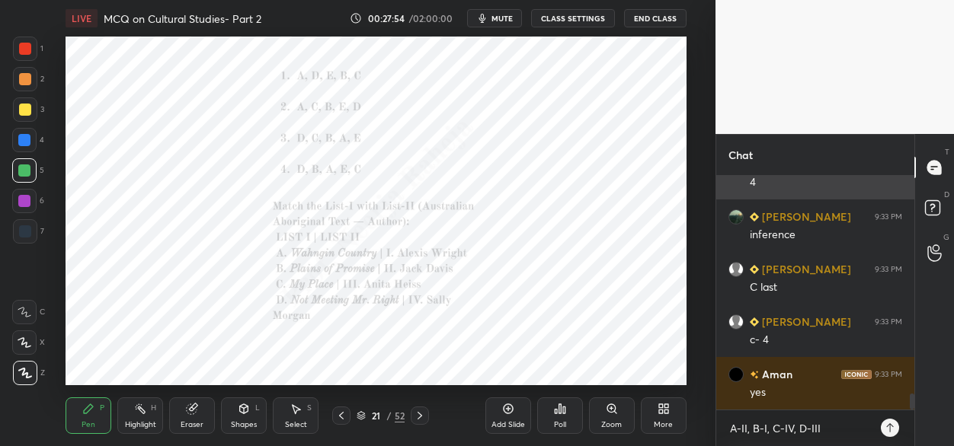
scroll to position [3229, 0]
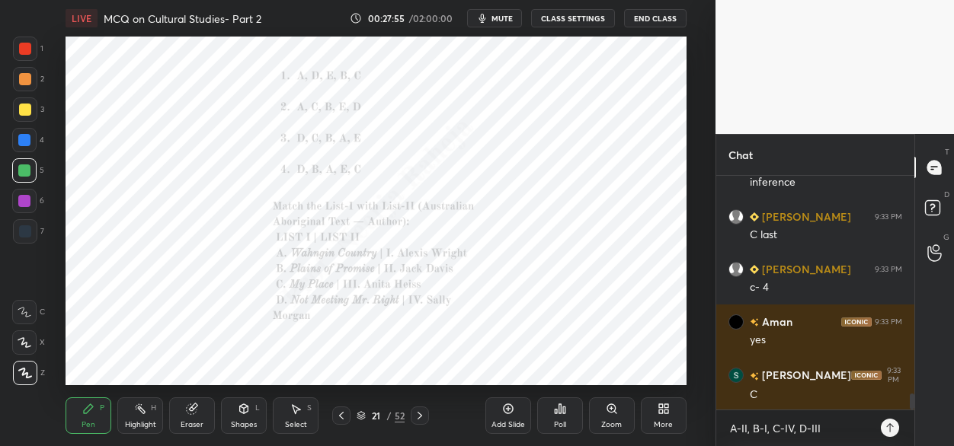
drag, startPoint x: 421, startPoint y: 417, endPoint x: 419, endPoint y: 388, distance: 29.0
click at [421, 415] on icon at bounding box center [420, 416] width 12 height 12
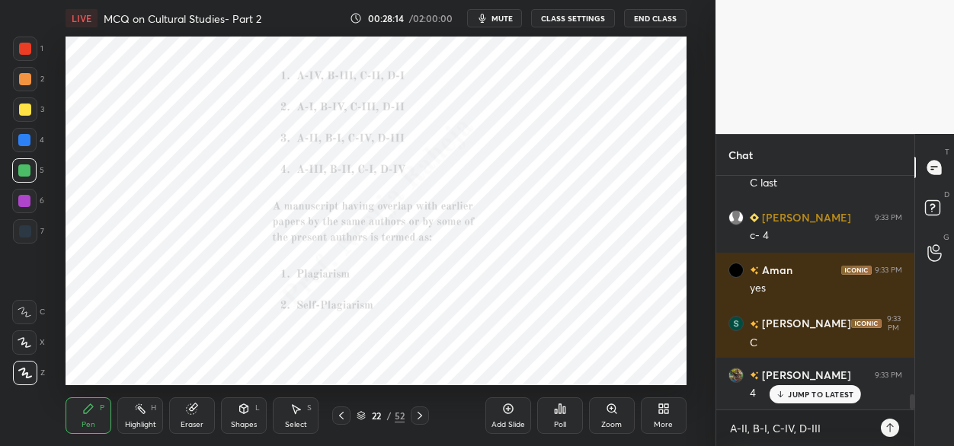
click at [342, 414] on icon at bounding box center [341, 416] width 12 height 12
drag, startPoint x: 419, startPoint y: 410, endPoint x: 416, endPoint y: 393, distance: 17.0
click at [418, 408] on div at bounding box center [420, 416] width 18 height 18
click at [560, 408] on icon at bounding box center [560, 409] width 12 height 12
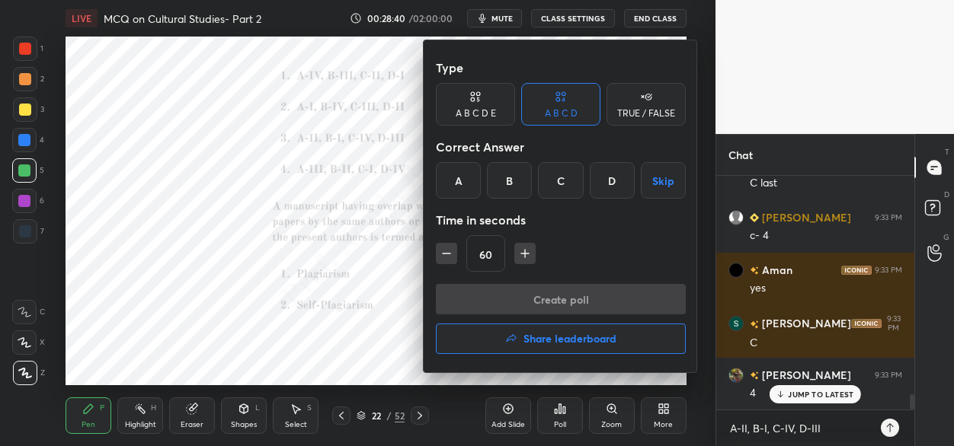
click at [502, 181] on div "B" at bounding box center [509, 180] width 45 height 37
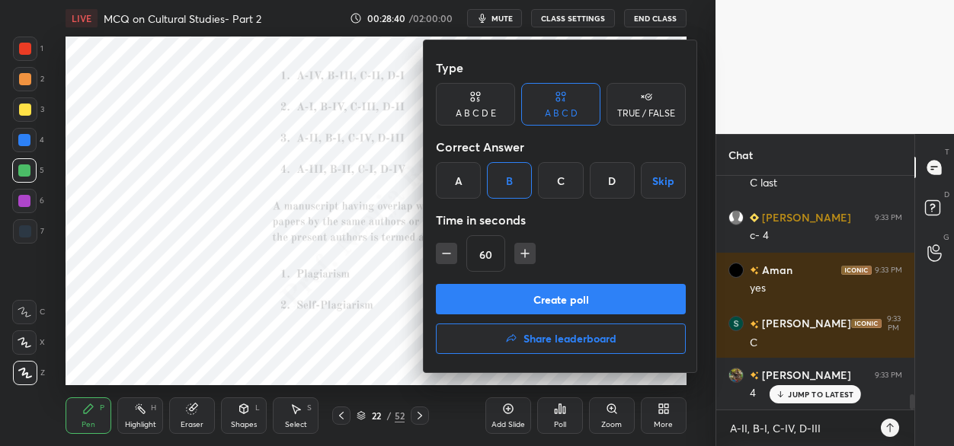
drag, startPoint x: 441, startPoint y: 254, endPoint x: 449, endPoint y: 273, distance: 21.5
click at [443, 256] on icon "button" at bounding box center [446, 253] width 15 height 15
type input "45"
drag, startPoint x: 469, startPoint y: 311, endPoint x: 465, endPoint y: 273, distance: 38.3
click at [467, 309] on button "Create poll" at bounding box center [561, 299] width 250 height 30
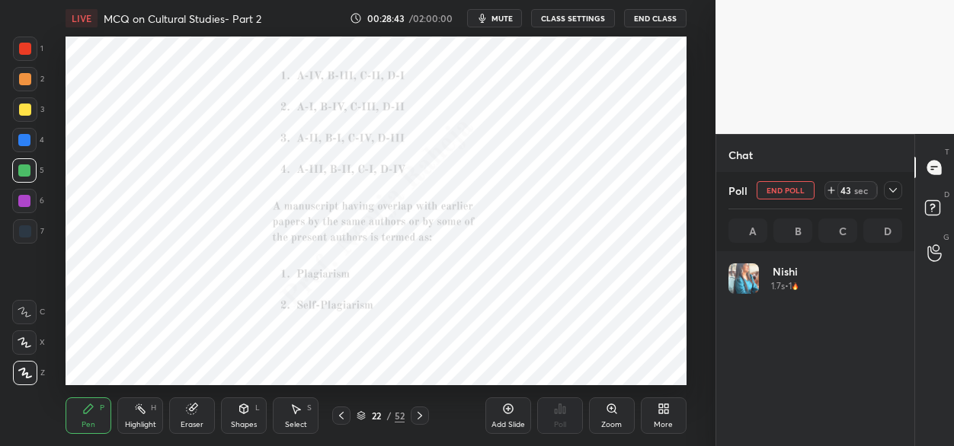
scroll to position [178, 169]
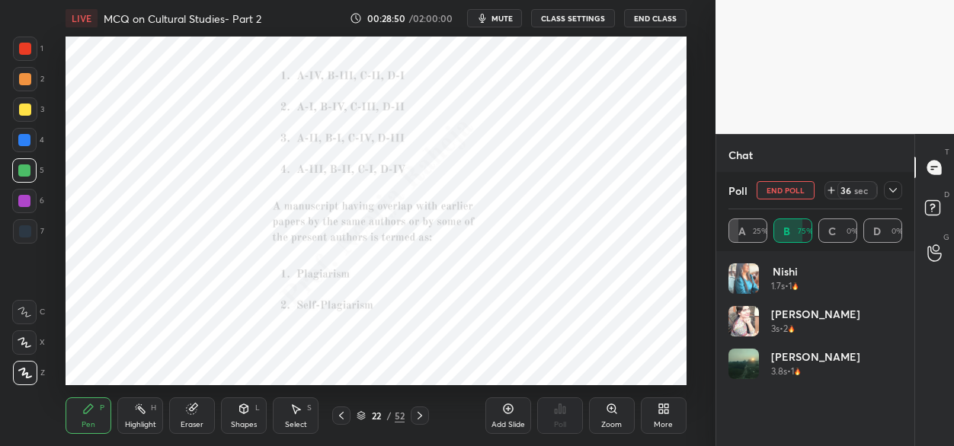
click at [419, 417] on icon at bounding box center [420, 416] width 12 height 12
drag, startPoint x: 343, startPoint y: 418, endPoint x: 340, endPoint y: 396, distance: 22.3
click at [343, 417] on icon at bounding box center [341, 416] width 12 height 12
click at [30, 233] on div at bounding box center [25, 231] width 24 height 24
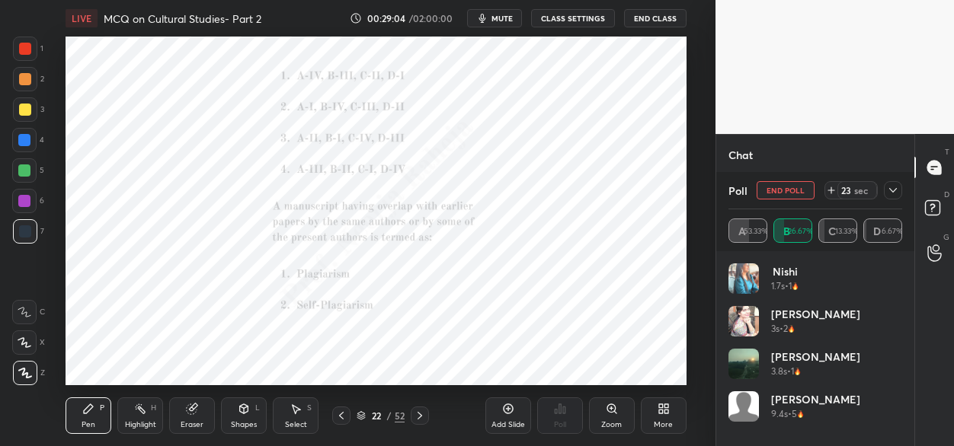
click at [419, 413] on icon at bounding box center [420, 416] width 12 height 12
click at [341, 415] on icon at bounding box center [341, 416] width 12 height 12
drag, startPoint x: 23, startPoint y: 199, endPoint x: 47, endPoint y: 186, distance: 27.6
click at [23, 198] on div at bounding box center [24, 201] width 12 height 12
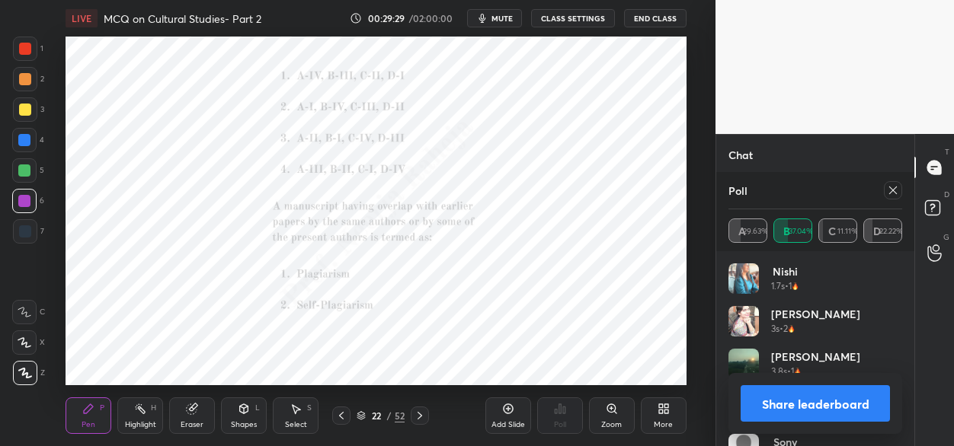
click at [422, 415] on icon at bounding box center [420, 416] width 12 height 12
drag, startPoint x: 891, startPoint y: 190, endPoint x: 879, endPoint y: 197, distance: 13.7
click at [887, 190] on icon at bounding box center [893, 190] width 12 height 12
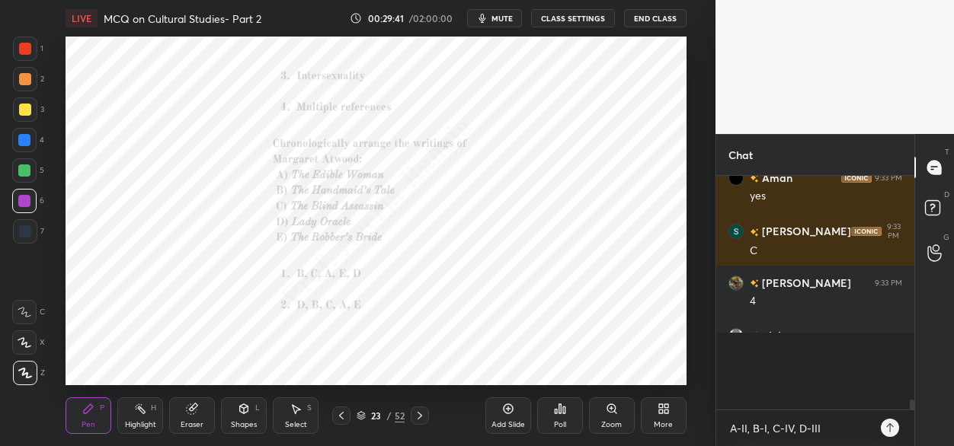
scroll to position [217, 194]
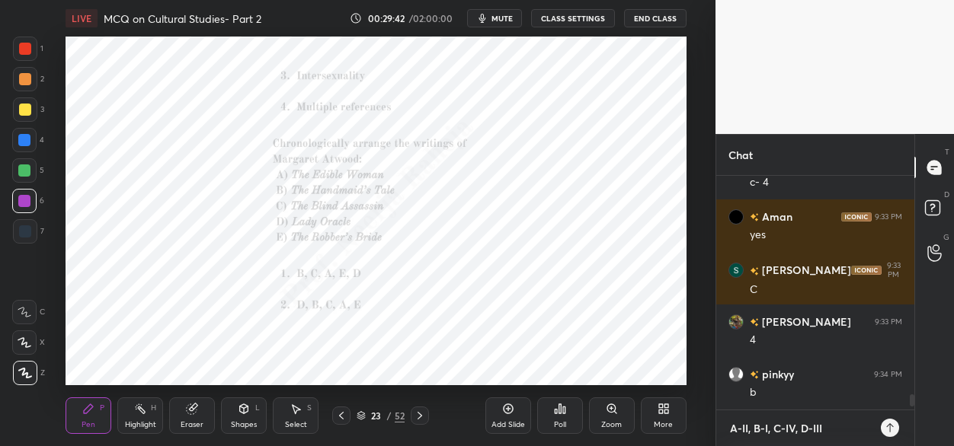
type textarea "x"
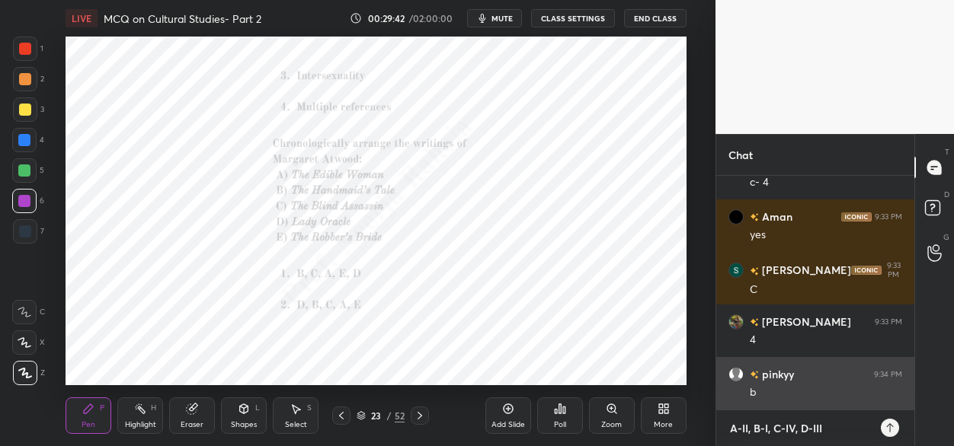
drag, startPoint x: 828, startPoint y: 424, endPoint x: 750, endPoint y: 382, distance: 89.0
click at [728, 417] on div "A-II, B-I, C-IV, D-III x" at bounding box center [815, 429] width 198 height 36
type textarea "x"
paste textarea "A, D, B, E, C"
type textarea "A, D, B, E, C"
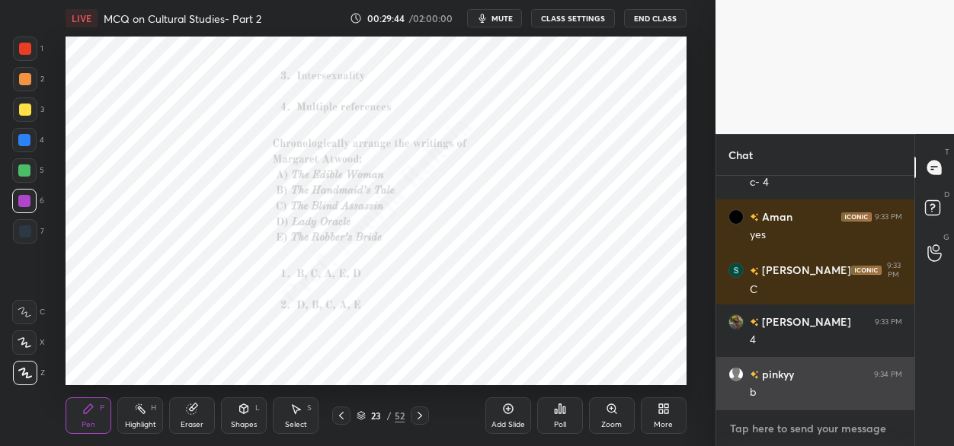
type textarea "x"
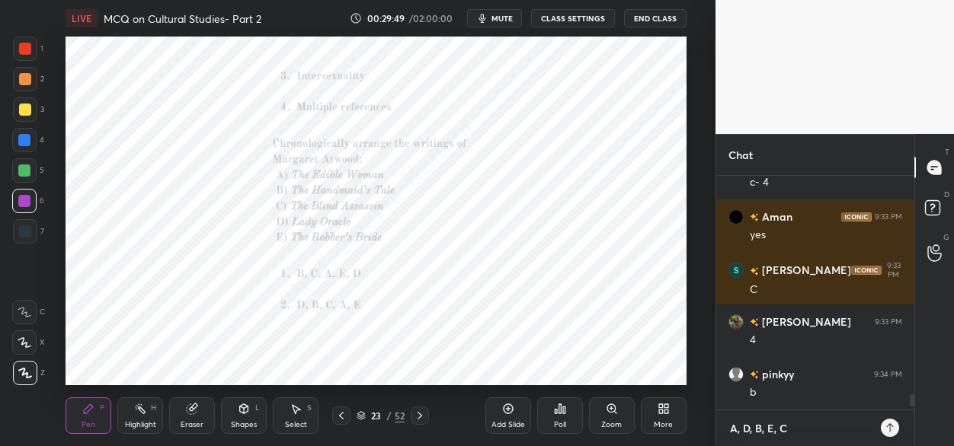
type textarea "A, D, B, E, C"
click at [682, 172] on div "Setting up your live class Poll for secs No correct answer Start poll" at bounding box center [376, 211] width 654 height 349
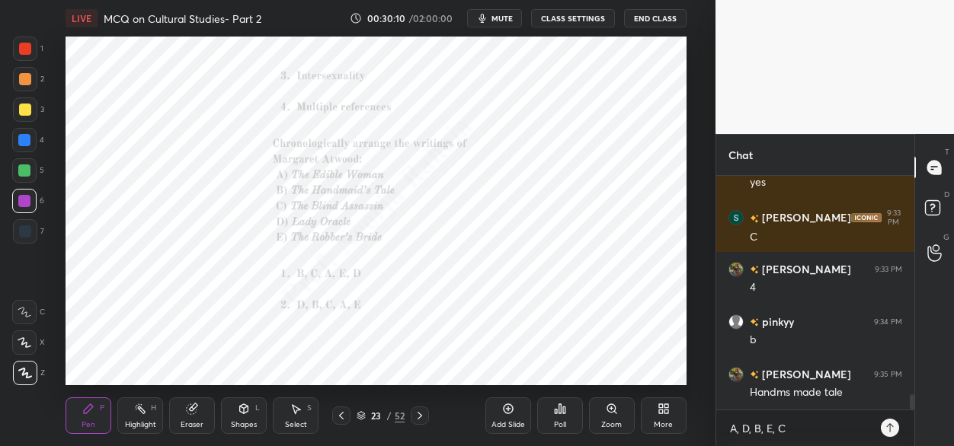
click at [417, 413] on icon at bounding box center [420, 416] width 12 height 12
type textarea "x"
drag, startPoint x: 815, startPoint y: 431, endPoint x: 708, endPoint y: 414, distance: 108.7
click at [708, 417] on div "1 2 3 4 5 6 7 C X Z C X Z E E Erase all H H LIVE MCQ on Cultural Studies- Part …" at bounding box center [477, 223] width 954 height 446
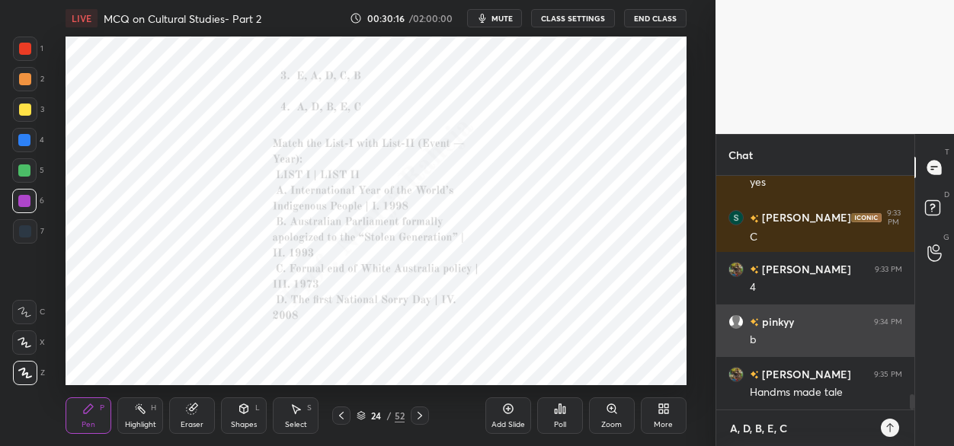
scroll to position [3439, 0]
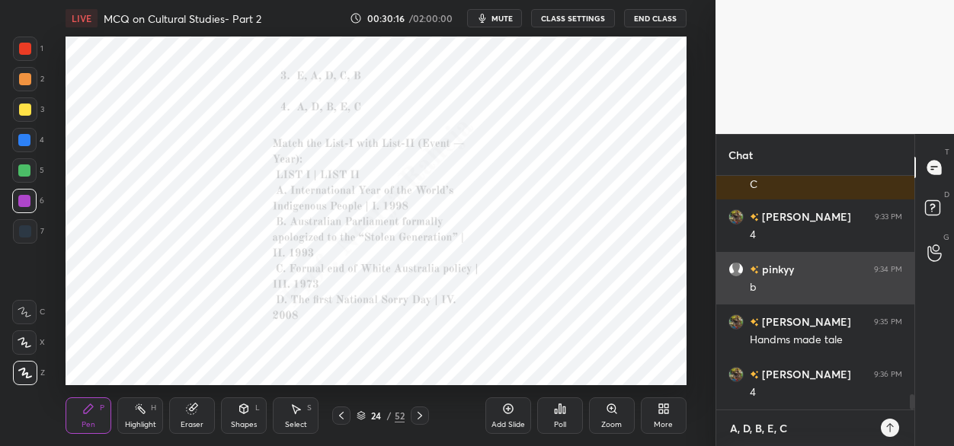
type textarea "x"
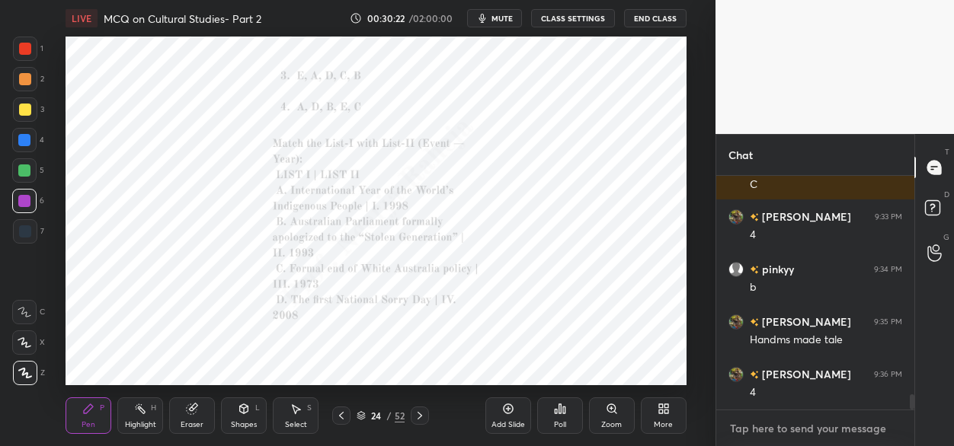
type textarea "x"
click at [747, 427] on textarea at bounding box center [815, 429] width 174 height 24
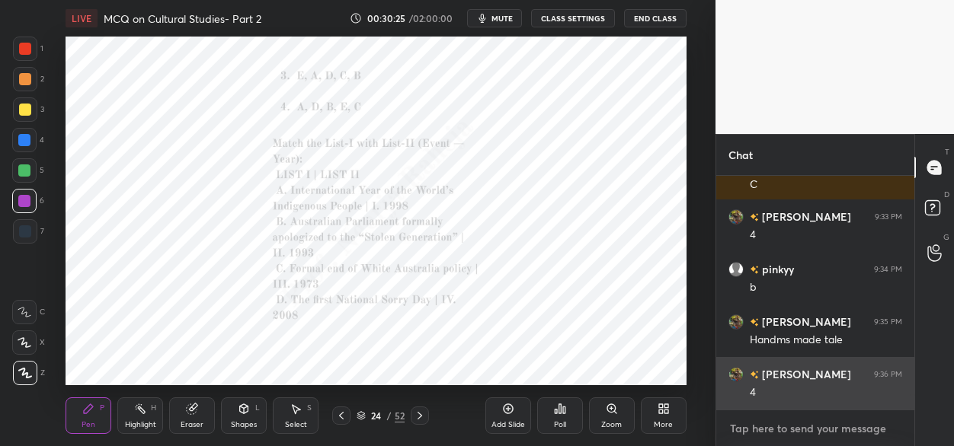
paste textarea "A-III, B-I, C-II, D-IV"
type textarea "A-III, B-I, C-II, D-IV"
type textarea "x"
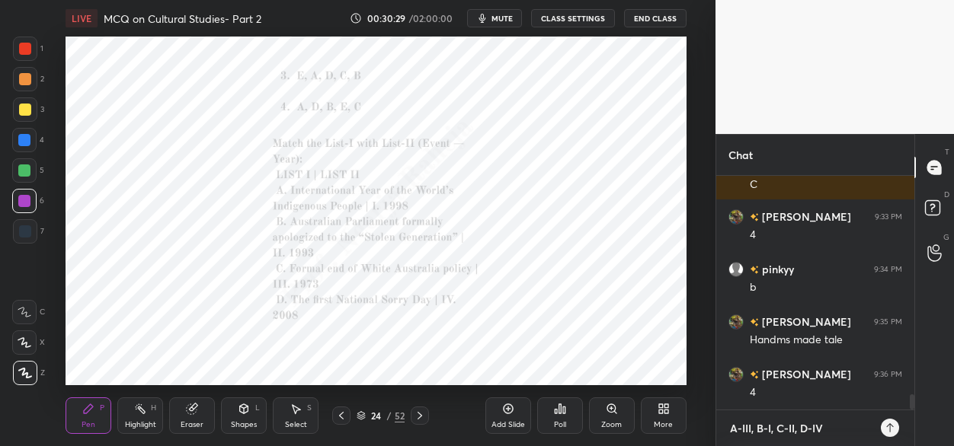
type textarea "A-III, B-I, C-II, D-IV"
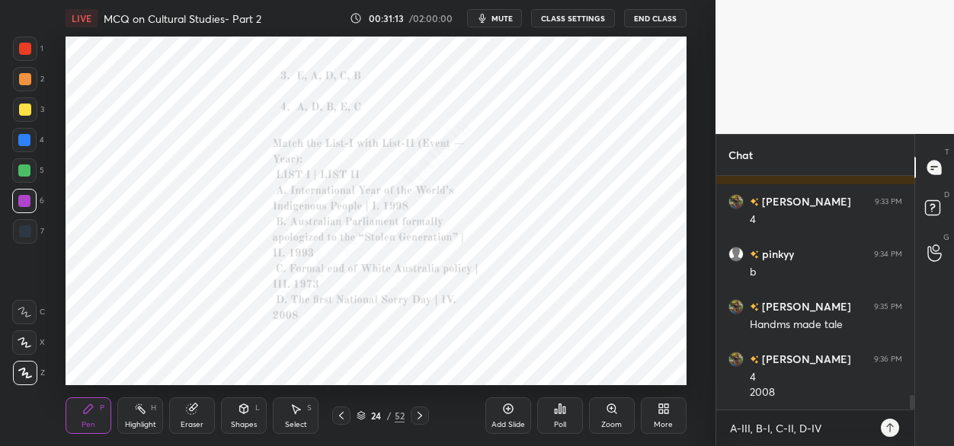
drag, startPoint x: 421, startPoint y: 418, endPoint x: 418, endPoint y: 410, distance: 8.9
click at [420, 417] on icon at bounding box center [420, 416] width 12 height 12
click at [421, 419] on icon at bounding box center [420, 416] width 12 height 12
type textarea "x"
drag, startPoint x: 831, startPoint y: 428, endPoint x: 701, endPoint y: 419, distance: 130.6
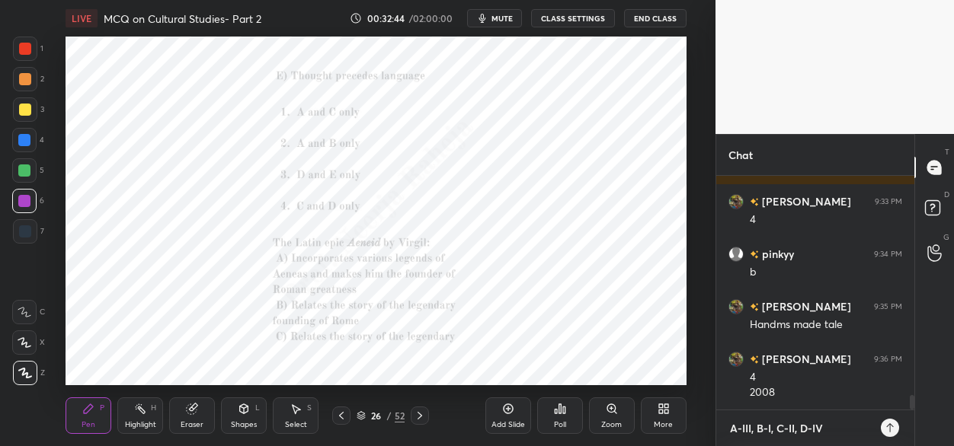
click at [702, 426] on div "1 2 3 4 5 6 7 C X Z C X Z E E Erase all H H LIVE MCQ on Cultural Studies- Part …" at bounding box center [477, 223] width 954 height 446
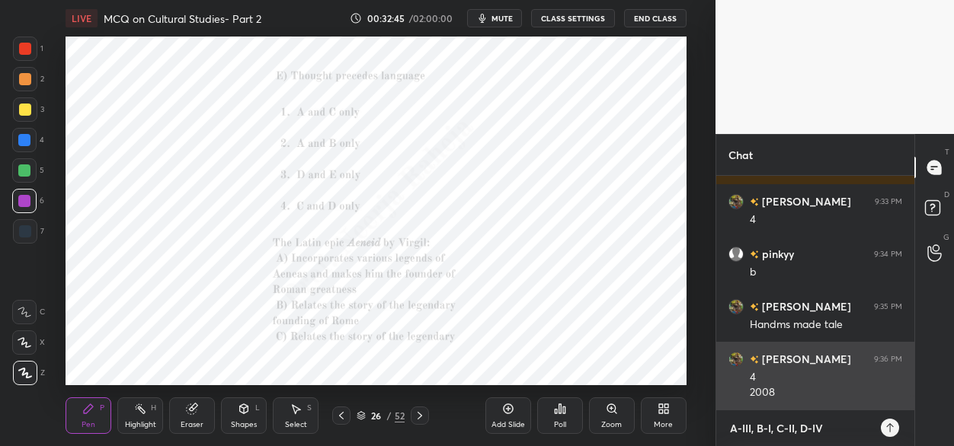
type textarea "x"
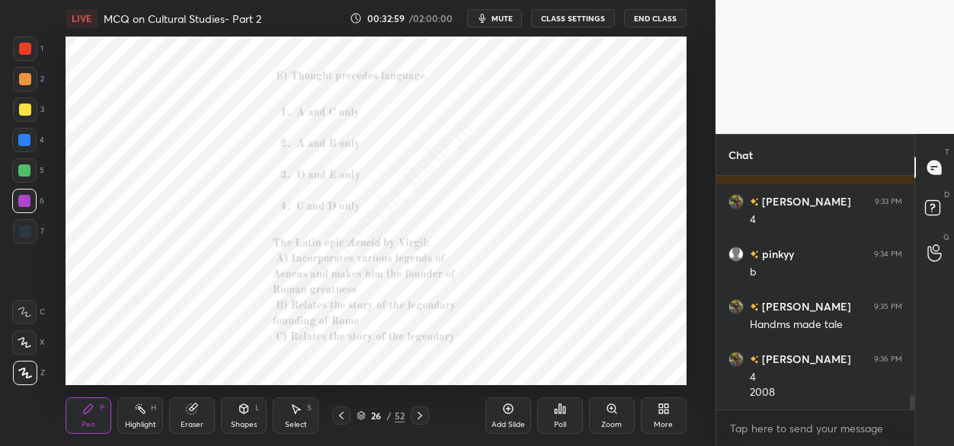
click at [421, 417] on icon at bounding box center [420, 416] width 12 height 12
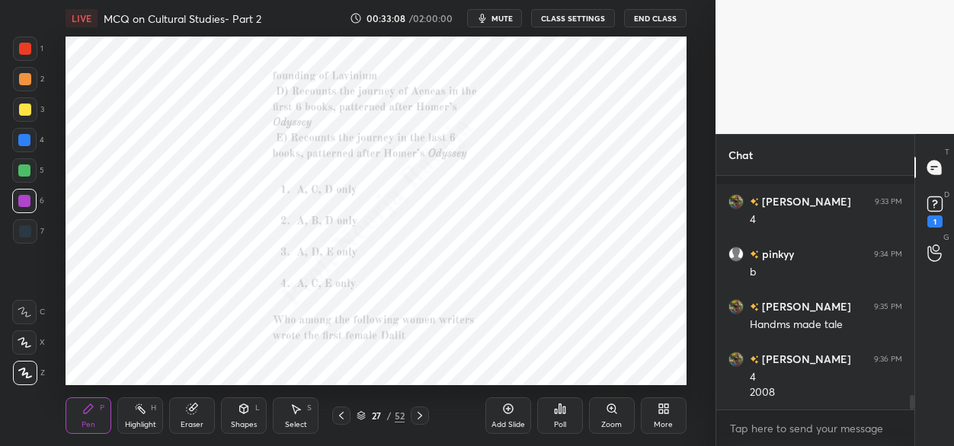
scroll to position [3520, 0]
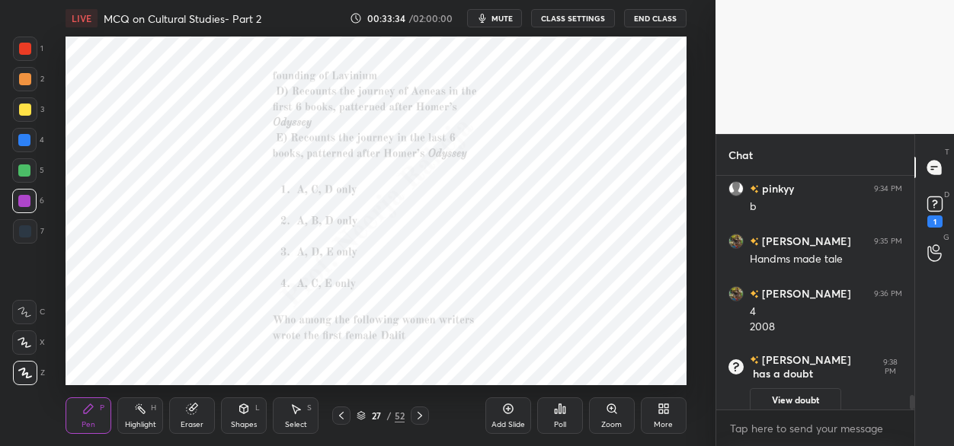
click at [421, 414] on icon at bounding box center [420, 416] width 12 height 12
click at [565, 410] on div "Poll" at bounding box center [560, 416] width 46 height 37
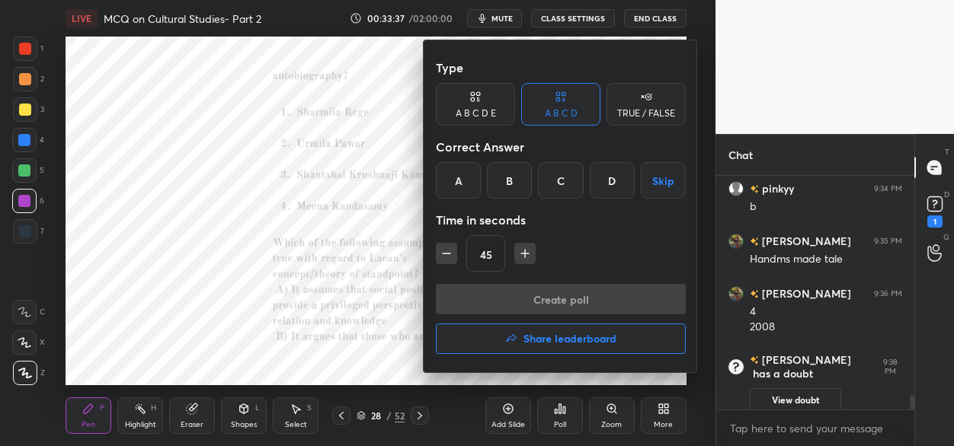
drag, startPoint x: 561, startPoint y: 184, endPoint x: 540, endPoint y: 221, distance: 42.6
click at [558, 186] on div "C" at bounding box center [560, 180] width 45 height 37
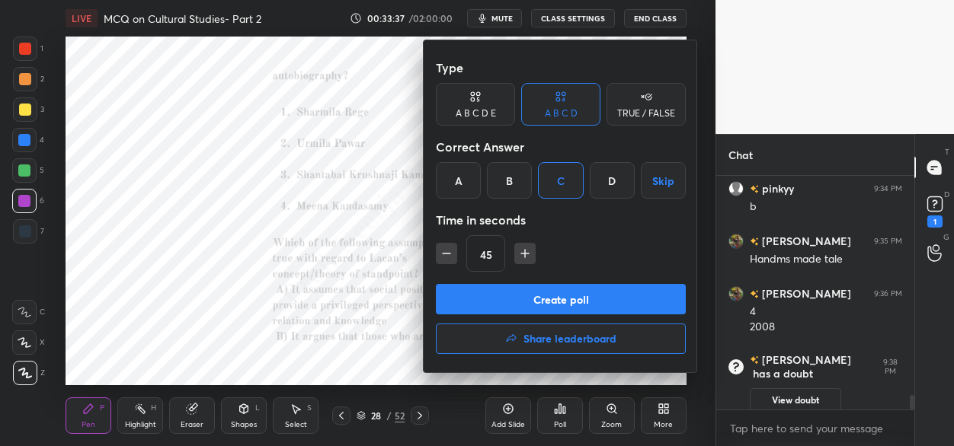
drag, startPoint x: 511, startPoint y: 299, endPoint x: 498, endPoint y: 248, distance: 51.9
click at [510, 296] on button "Create poll" at bounding box center [561, 299] width 250 height 30
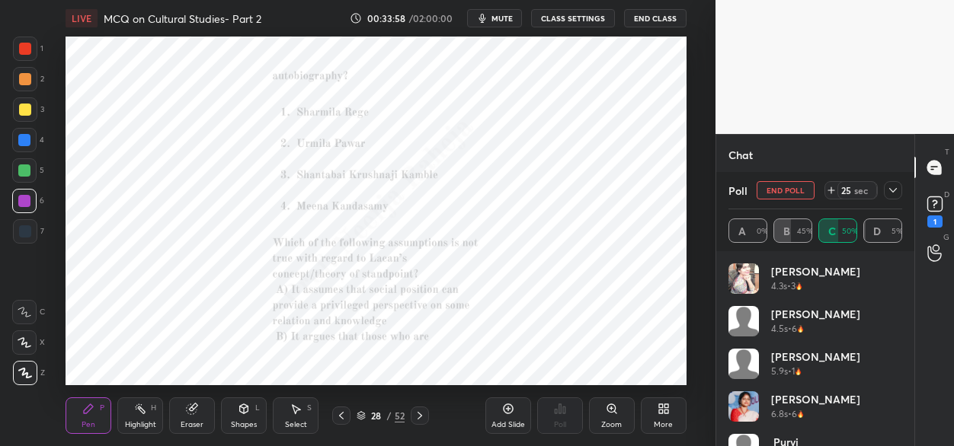
scroll to position [2984, 0]
click at [26, 142] on div at bounding box center [24, 140] width 12 height 12
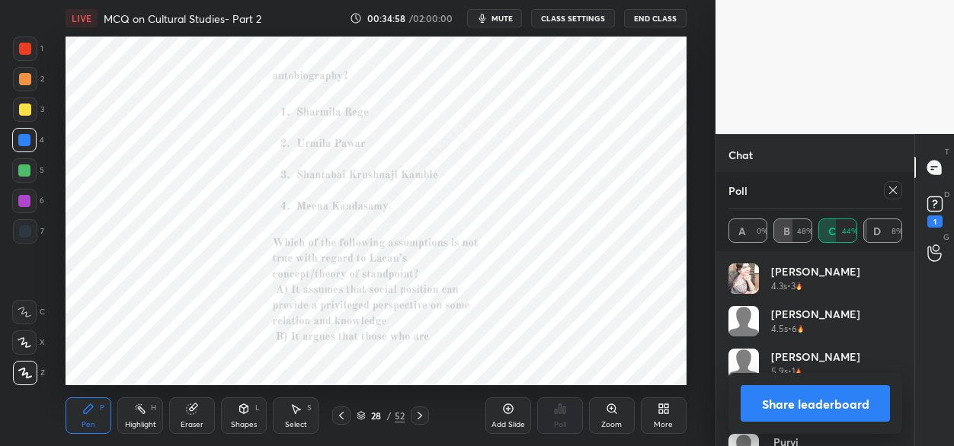
click at [424, 421] on icon at bounding box center [420, 416] width 12 height 12
drag, startPoint x: 340, startPoint y: 418, endPoint x: 339, endPoint y: 408, distance: 10.7
click at [341, 417] on icon at bounding box center [341, 416] width 12 height 12
click at [411, 417] on div at bounding box center [420, 416] width 18 height 18
click at [28, 173] on div at bounding box center [24, 171] width 12 height 12
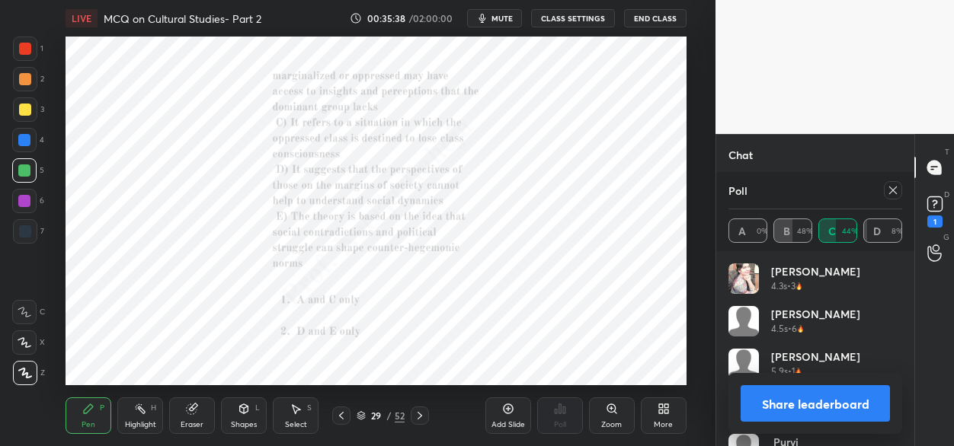
scroll to position [3089, 0]
drag, startPoint x: 422, startPoint y: 418, endPoint x: 418, endPoint y: 398, distance: 20.2
click at [421, 417] on icon at bounding box center [420, 416] width 12 height 12
drag, startPoint x: 892, startPoint y: 193, endPoint x: 878, endPoint y: 205, distance: 18.3
click at [892, 193] on icon at bounding box center [893, 190] width 12 height 12
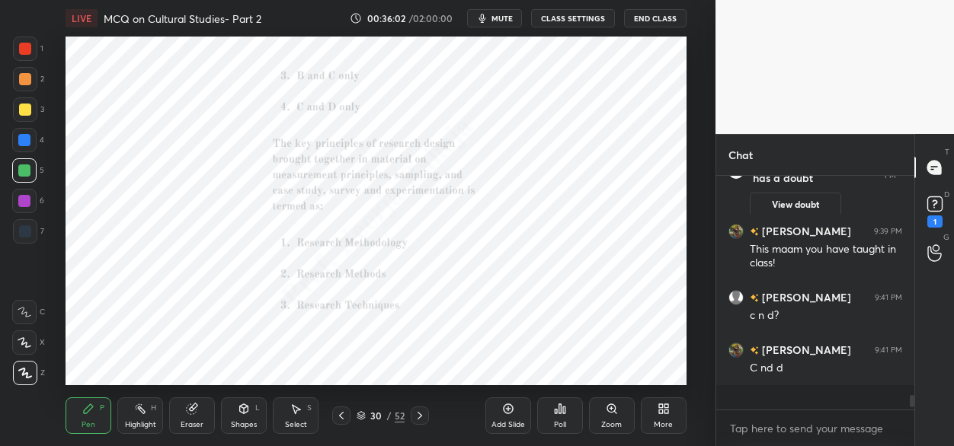
scroll to position [94, 194]
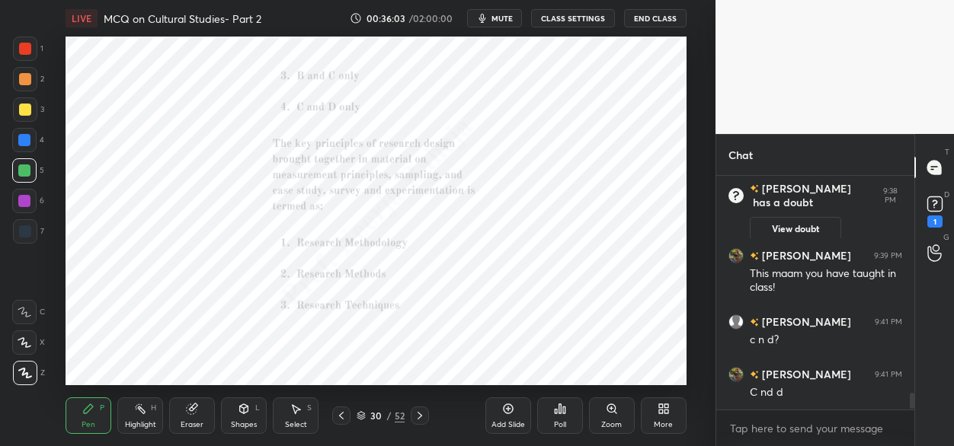
click at [563, 413] on icon at bounding box center [560, 409] width 12 height 12
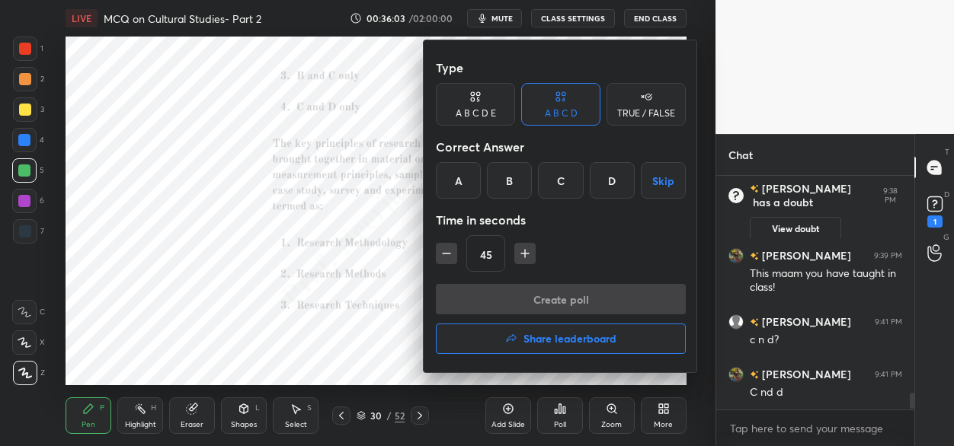
drag, startPoint x: 517, startPoint y: 185, endPoint x: 517, endPoint y: 235, distance: 50.3
click at [518, 187] on div "B" at bounding box center [509, 180] width 45 height 37
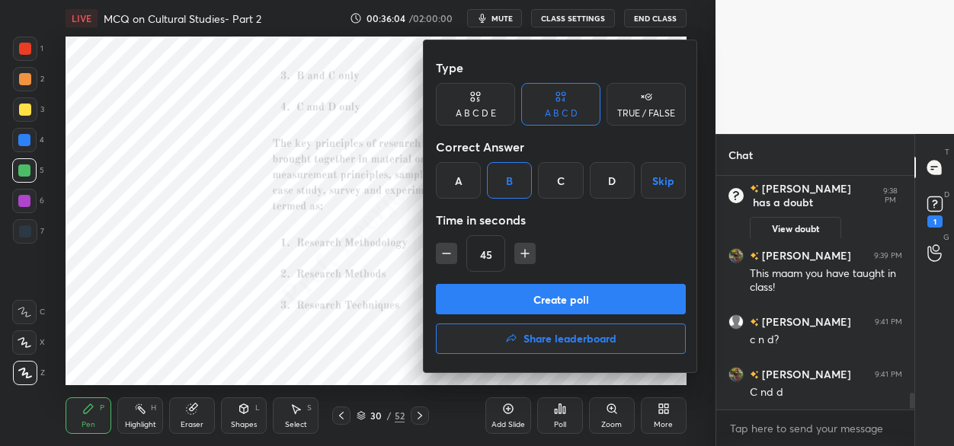
click at [502, 305] on button "Create poll" at bounding box center [561, 299] width 250 height 30
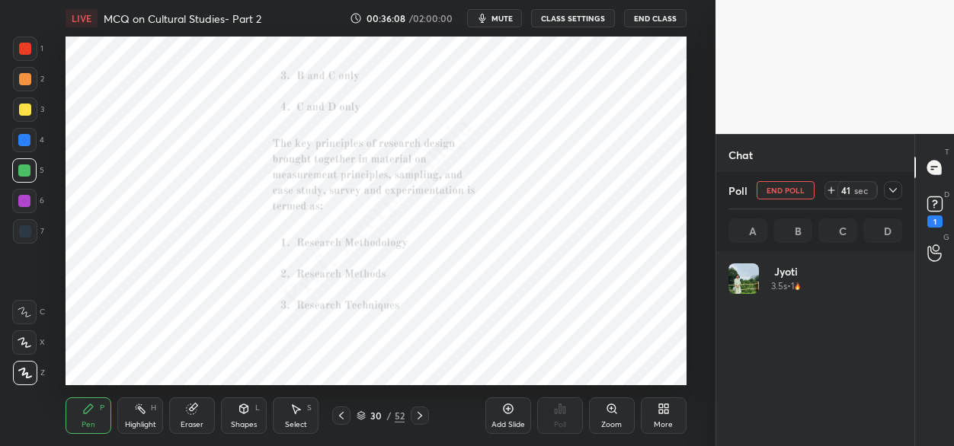
scroll to position [5, 5]
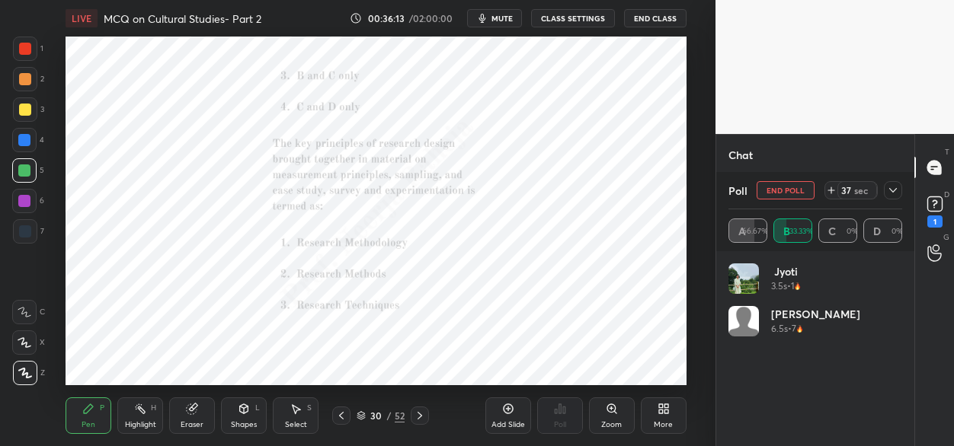
click at [422, 417] on icon at bounding box center [420, 416] width 12 height 12
click at [340, 415] on icon at bounding box center [341, 416] width 12 height 12
click at [25, 148] on div at bounding box center [24, 140] width 24 height 24
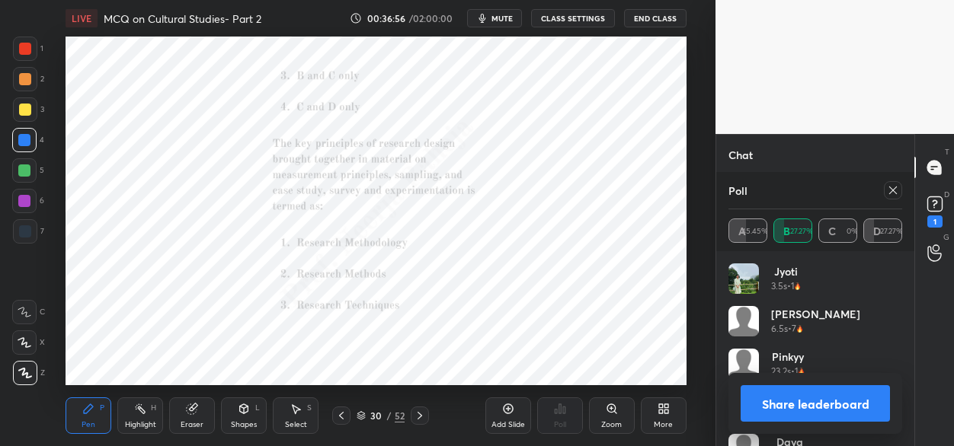
drag, startPoint x: 420, startPoint y: 417, endPoint x: 430, endPoint y: 408, distance: 14.0
click at [419, 416] on icon at bounding box center [420, 416] width 12 height 12
drag, startPoint x: 892, startPoint y: 190, endPoint x: 782, endPoint y: 267, distance: 134.4
click at [891, 190] on icon at bounding box center [893, 190] width 12 height 12
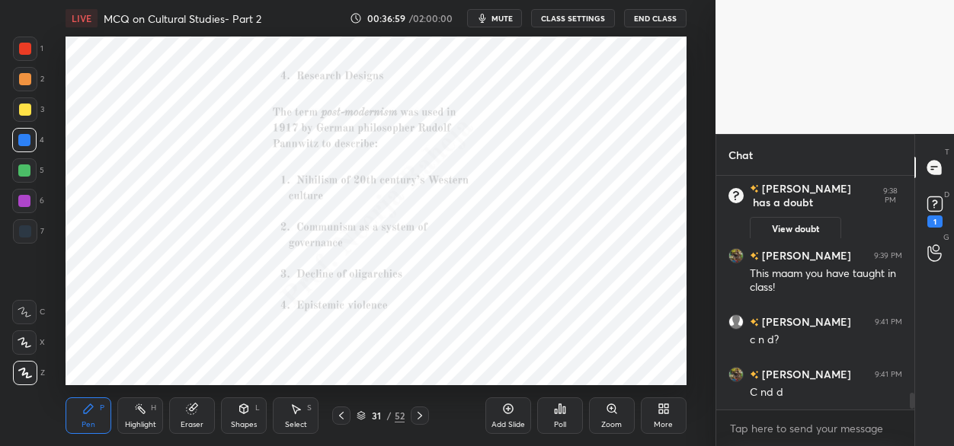
click at [561, 412] on div "Poll" at bounding box center [560, 416] width 46 height 37
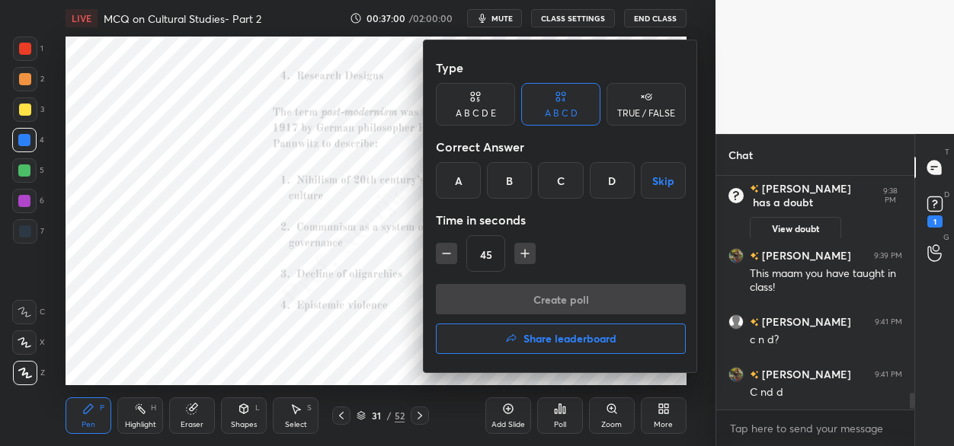
click at [462, 189] on div "A" at bounding box center [458, 180] width 45 height 37
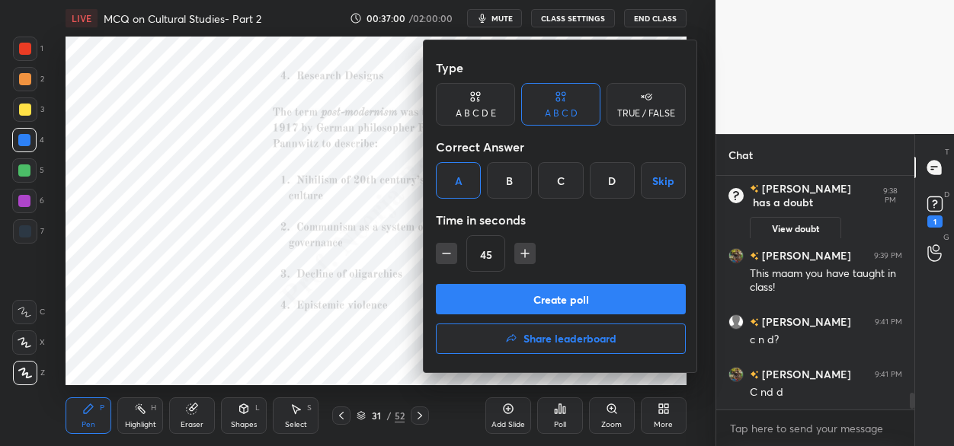
click at [475, 309] on button "Create poll" at bounding box center [561, 299] width 250 height 30
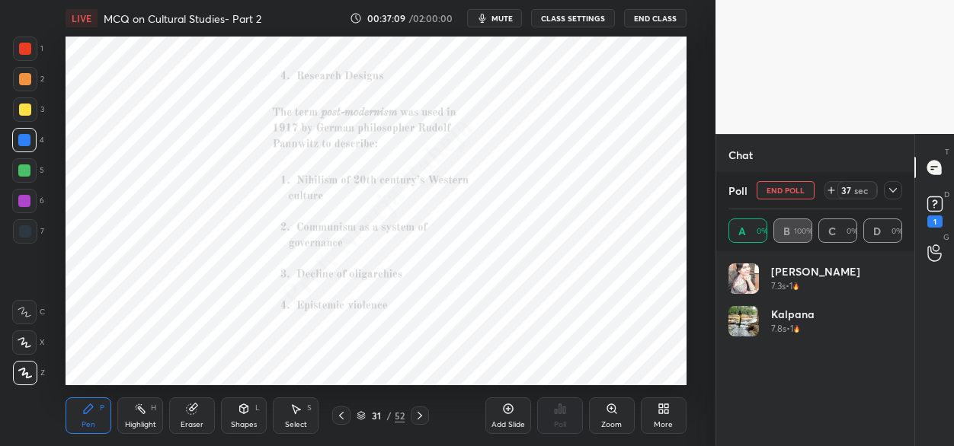
scroll to position [178, 169]
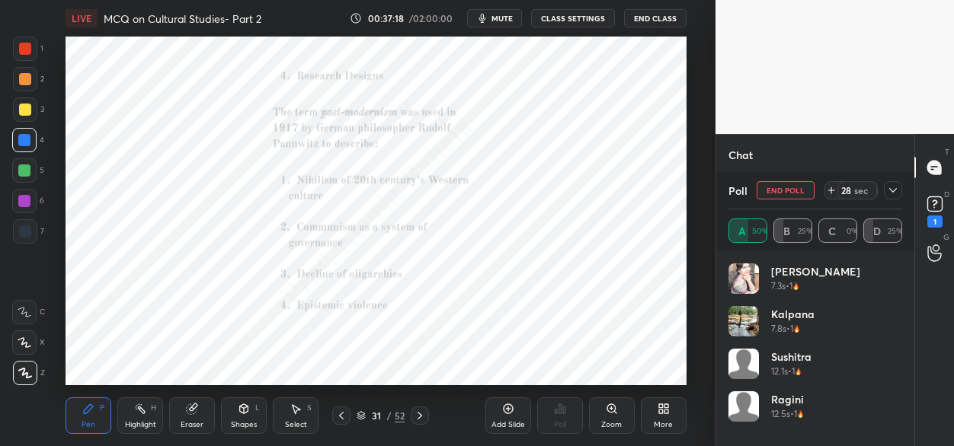
click at [27, 172] on div at bounding box center [24, 171] width 12 height 12
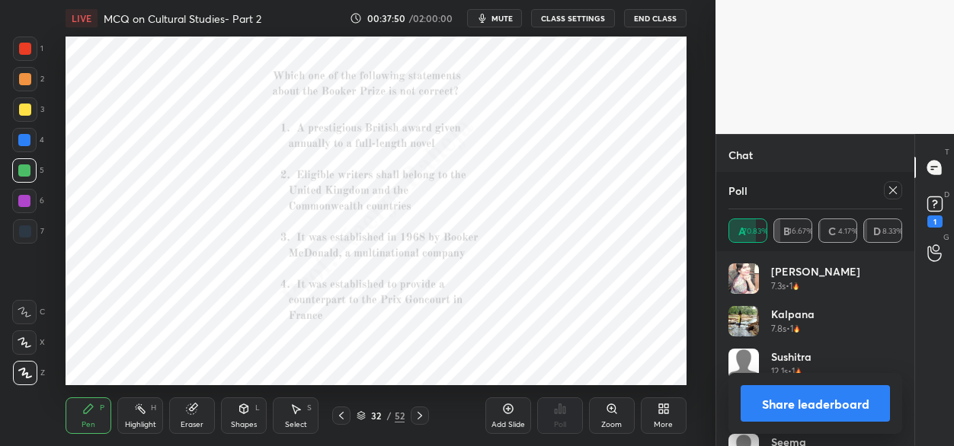
click at [888, 196] on icon at bounding box center [893, 190] width 12 height 12
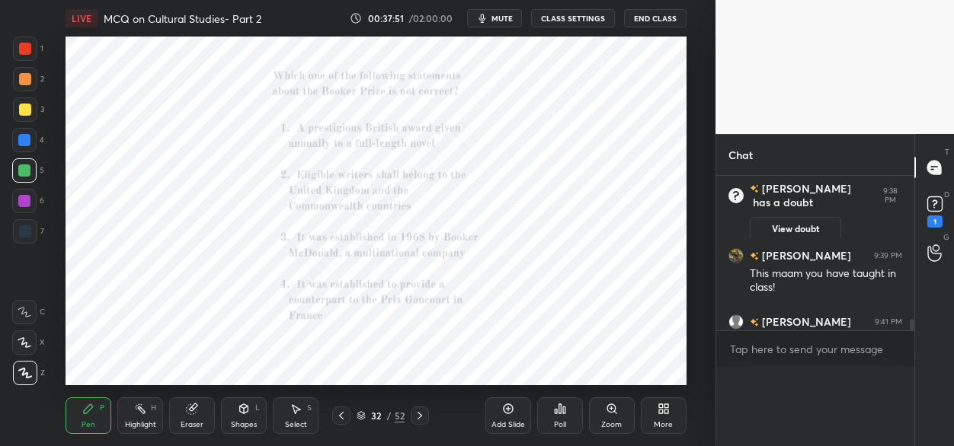
scroll to position [93, 169]
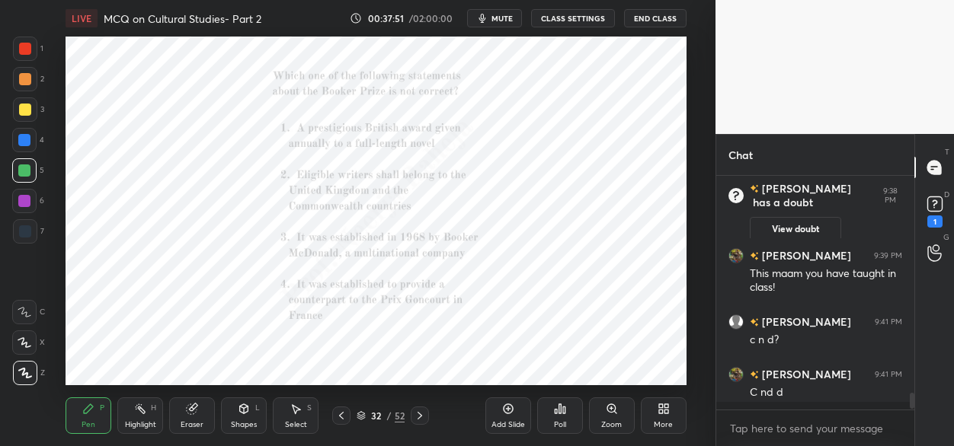
click at [561, 410] on icon at bounding box center [560, 409] width 2 height 9
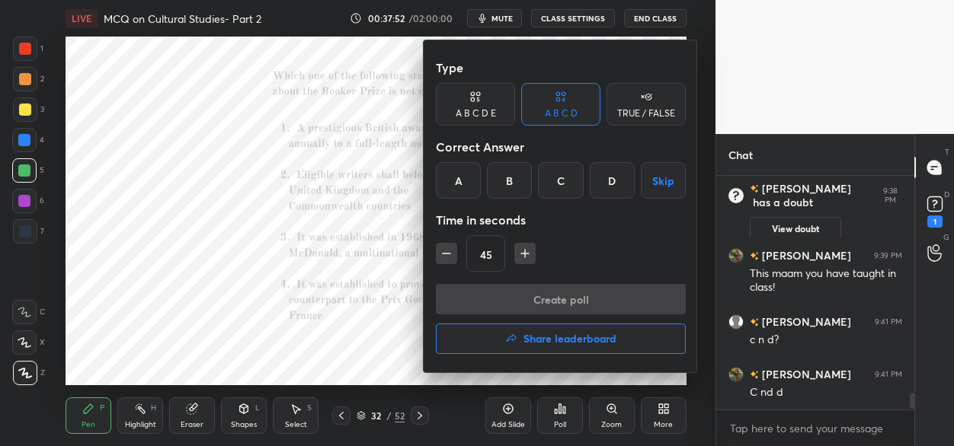
click at [565, 179] on div "C" at bounding box center [560, 180] width 45 height 37
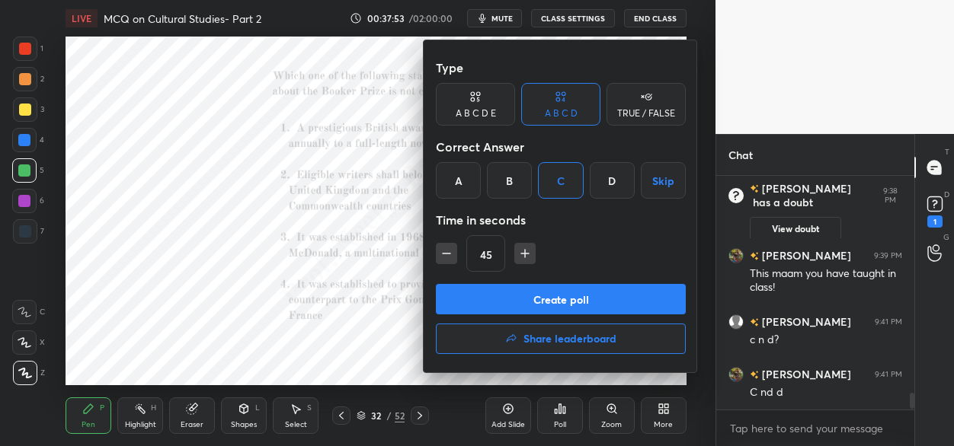
click at [532, 307] on button "Create poll" at bounding box center [561, 299] width 250 height 30
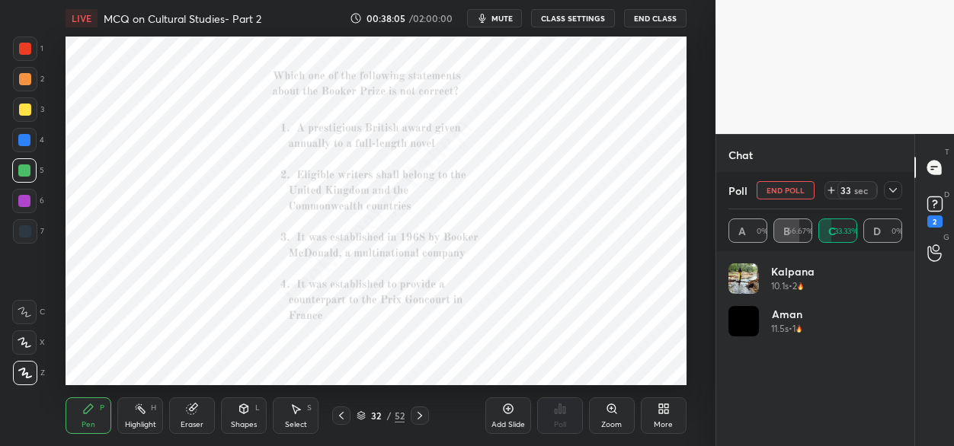
scroll to position [3154, 0]
drag, startPoint x: 29, startPoint y: 141, endPoint x: 48, endPoint y: 138, distance: 19.3
click at [31, 142] on div at bounding box center [24, 140] width 24 height 24
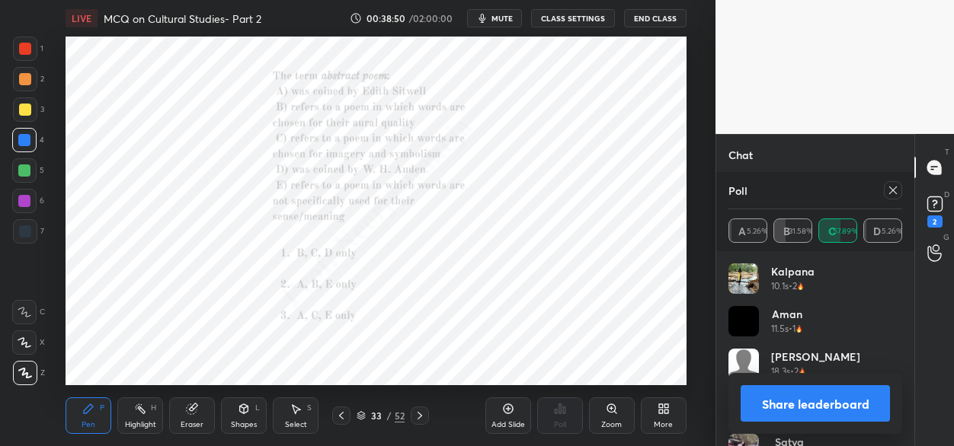
click at [892, 192] on icon at bounding box center [893, 190] width 12 height 12
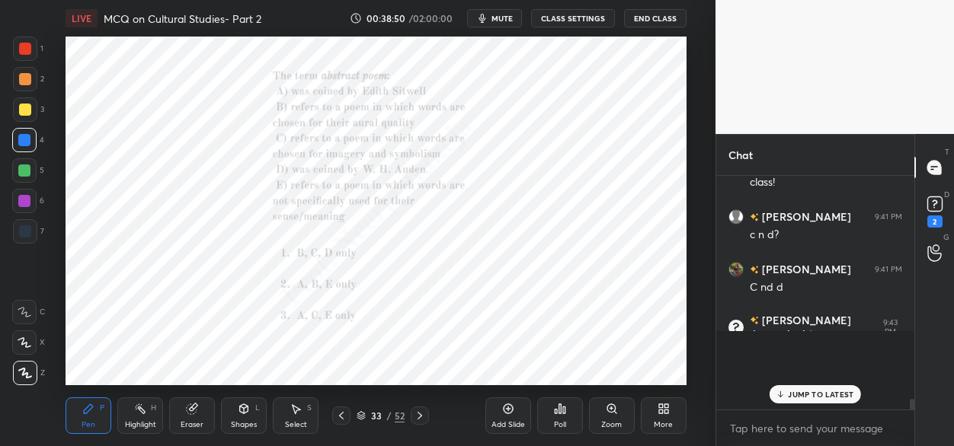
scroll to position [84, 194]
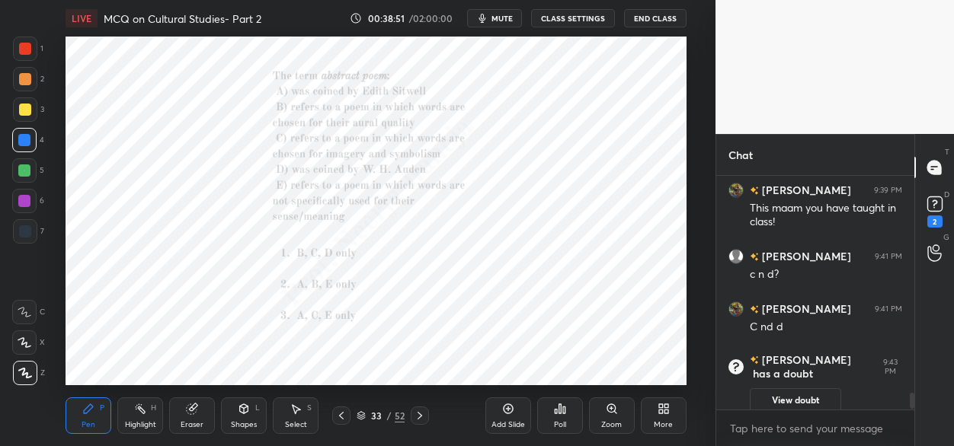
click at [560, 411] on icon at bounding box center [560, 409] width 2 height 9
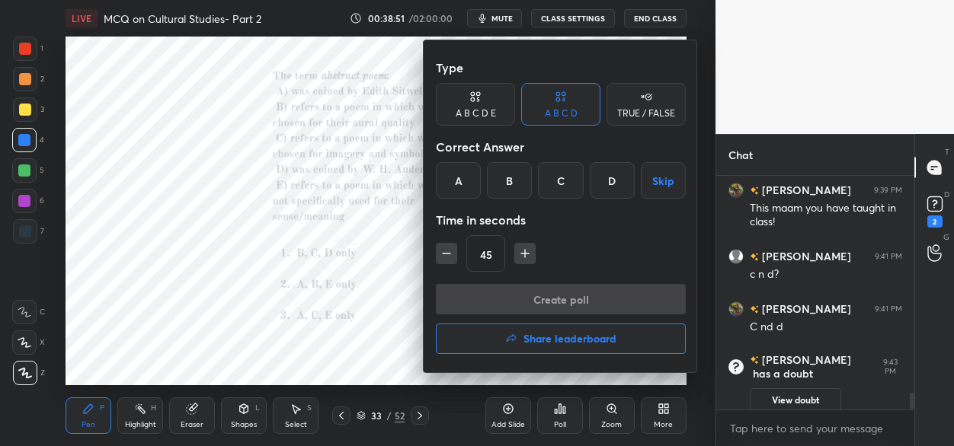
drag, startPoint x: 508, startPoint y: 174, endPoint x: 507, endPoint y: 215, distance: 41.2
click at [508, 176] on div "B" at bounding box center [509, 180] width 45 height 37
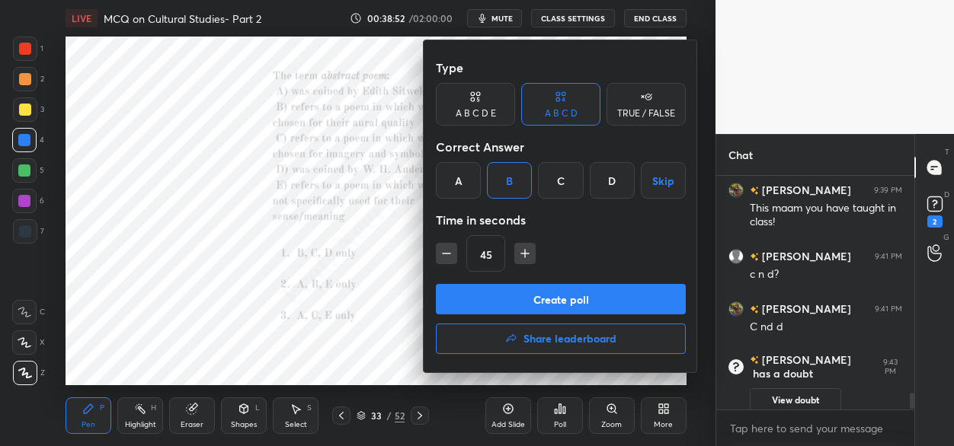
drag, startPoint x: 491, startPoint y: 300, endPoint x: 494, endPoint y: 271, distance: 29.1
click at [489, 299] on button "Create poll" at bounding box center [561, 299] width 250 height 30
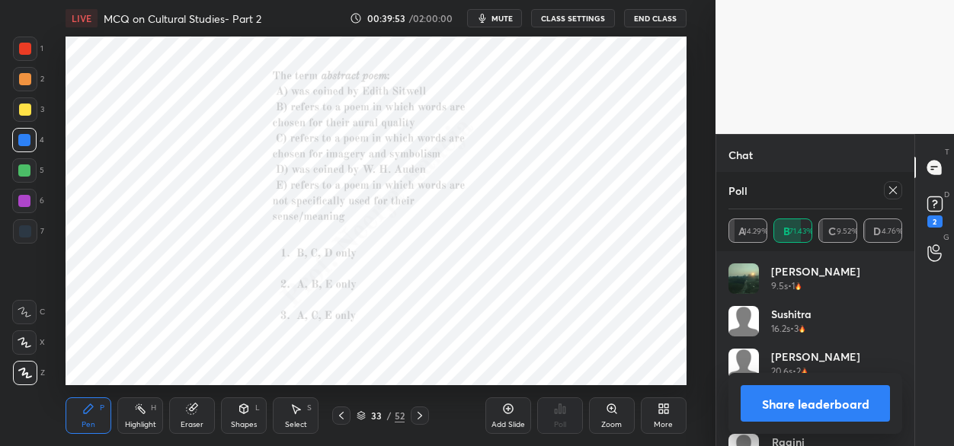
click at [420, 414] on icon at bounding box center [419, 416] width 5 height 8
drag, startPoint x: 894, startPoint y: 189, endPoint x: 881, endPoint y: 197, distance: 14.4
click at [892, 189] on icon at bounding box center [893, 190] width 12 height 12
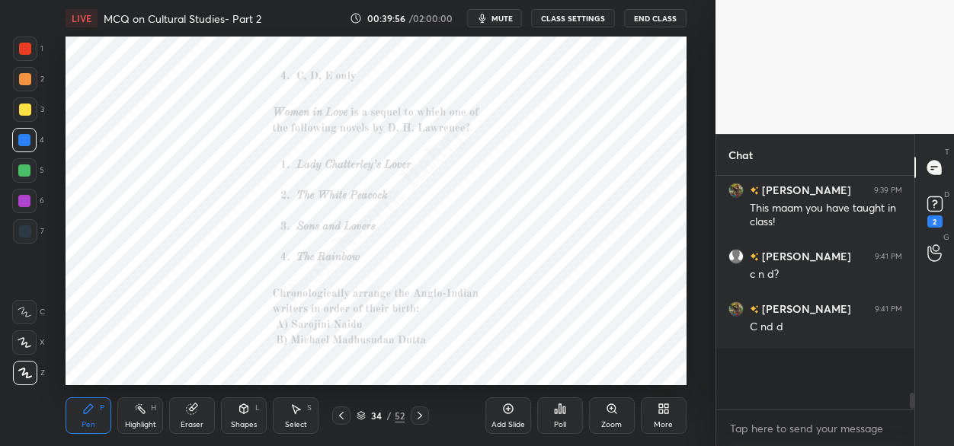
scroll to position [5, 5]
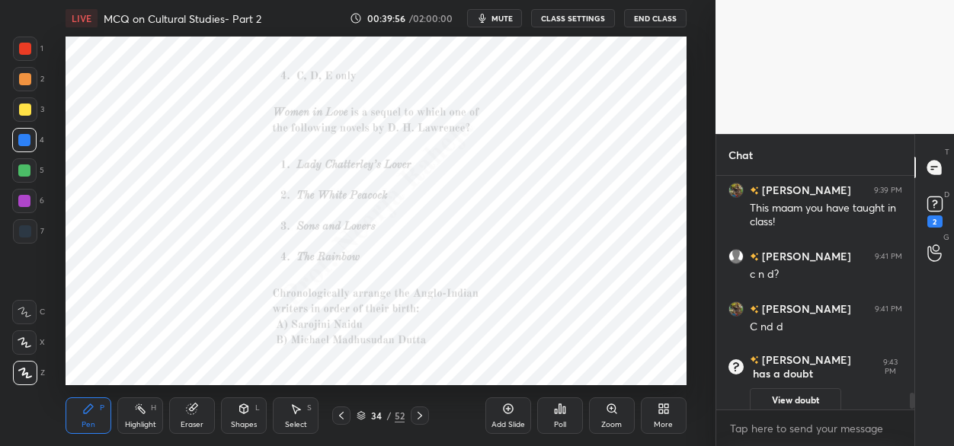
click at [566, 410] on div "Poll" at bounding box center [560, 416] width 46 height 37
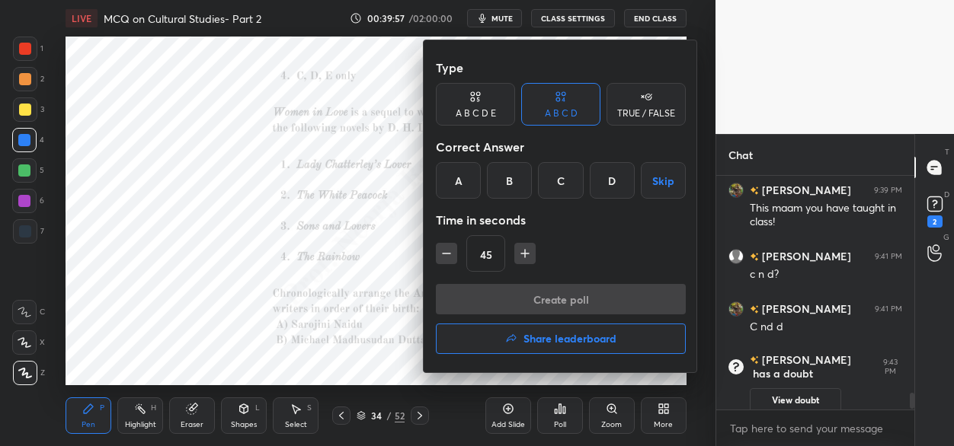
click at [605, 180] on div "D" at bounding box center [612, 180] width 45 height 37
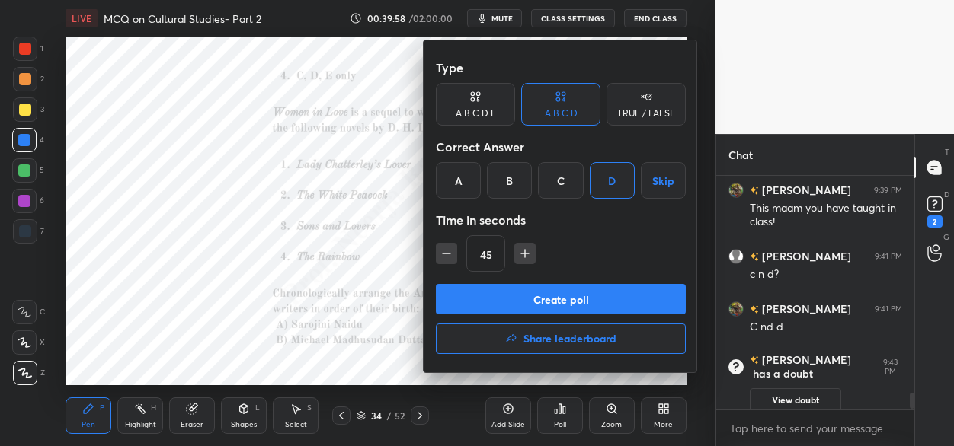
drag, startPoint x: 507, startPoint y: 315, endPoint x: 513, endPoint y: 277, distance: 38.6
click at [506, 314] on div "Create poll Share leaderboard" at bounding box center [561, 322] width 250 height 76
drag, startPoint x: 479, startPoint y: 304, endPoint x: 468, endPoint y: 280, distance: 26.9
click at [478, 302] on button "Create poll" at bounding box center [561, 299] width 250 height 30
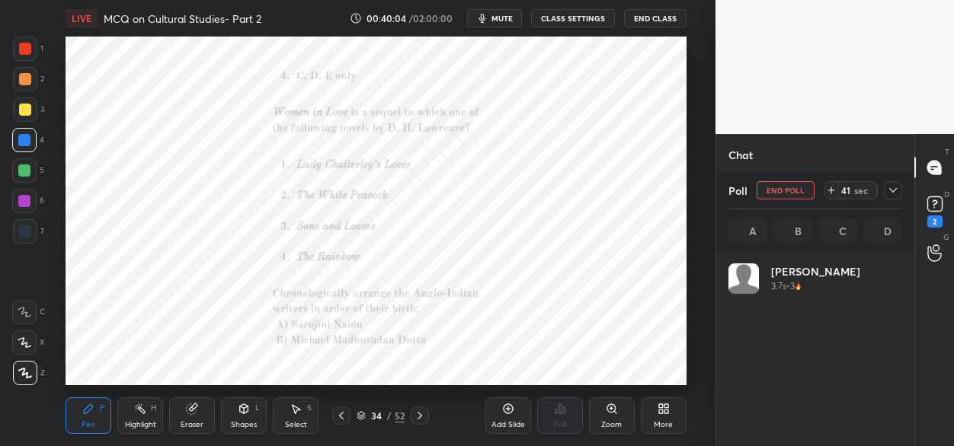
scroll to position [178, 169]
drag, startPoint x: 27, startPoint y: 51, endPoint x: 53, endPoint y: 79, distance: 38.8
click at [28, 51] on div at bounding box center [25, 49] width 12 height 12
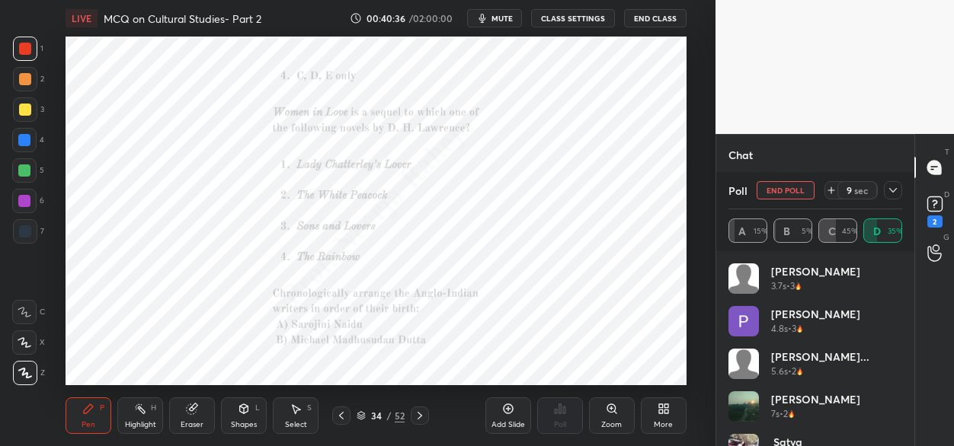
scroll to position [3178, 0]
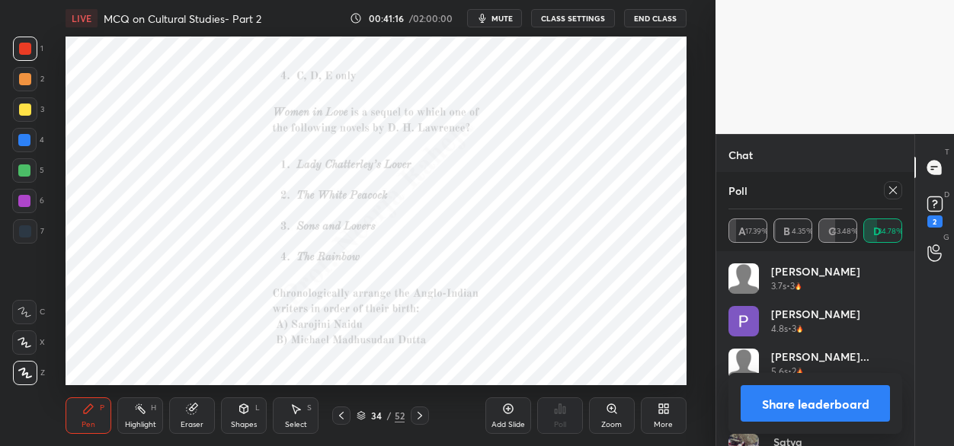
click at [424, 413] on icon at bounding box center [420, 416] width 12 height 12
click at [340, 416] on icon at bounding box center [341, 416] width 12 height 12
drag, startPoint x: 417, startPoint y: 415, endPoint x: 411, endPoint y: 398, distance: 17.6
click at [415, 414] on icon at bounding box center [420, 416] width 12 height 12
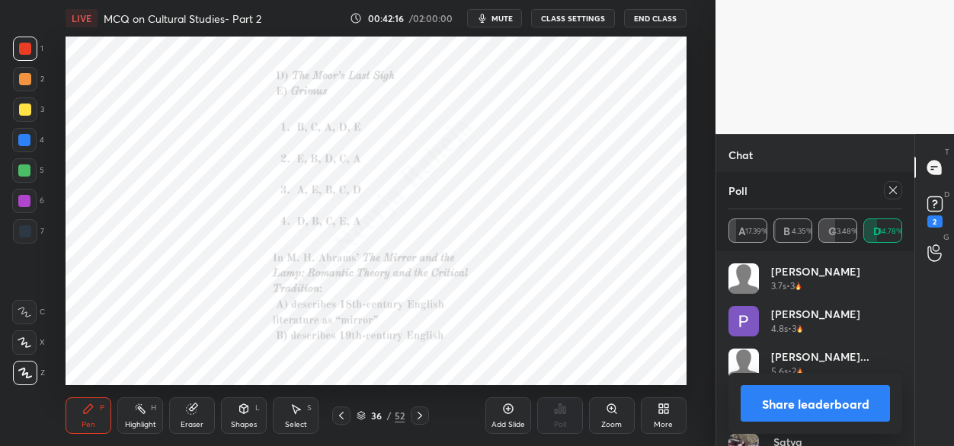
scroll to position [3351, 0]
click at [343, 413] on icon at bounding box center [341, 416] width 5 height 8
click at [422, 414] on icon at bounding box center [420, 416] width 12 height 12
click at [893, 194] on icon at bounding box center [893, 190] width 12 height 12
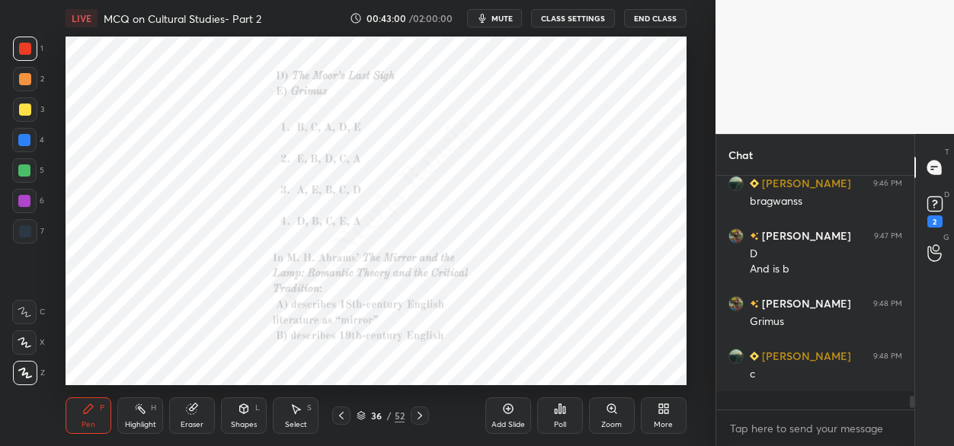
scroll to position [225, 194]
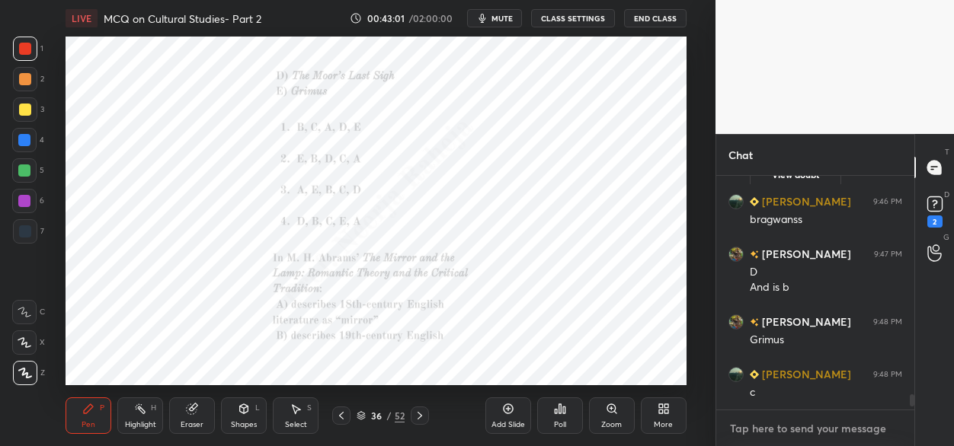
type textarea "x"
click at [752, 428] on textarea at bounding box center [815, 429] width 174 height 24
paste textarea "A, B, D only"
type textarea "A, B, D only"
type textarea "x"
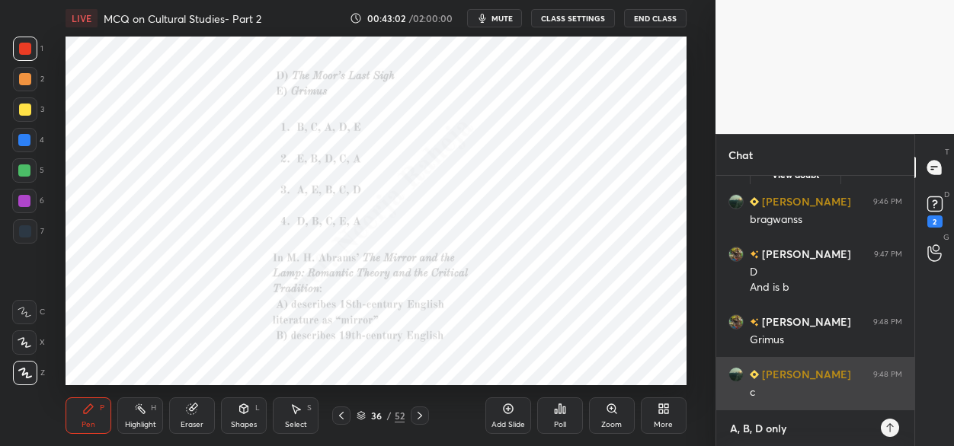
scroll to position [102, 194]
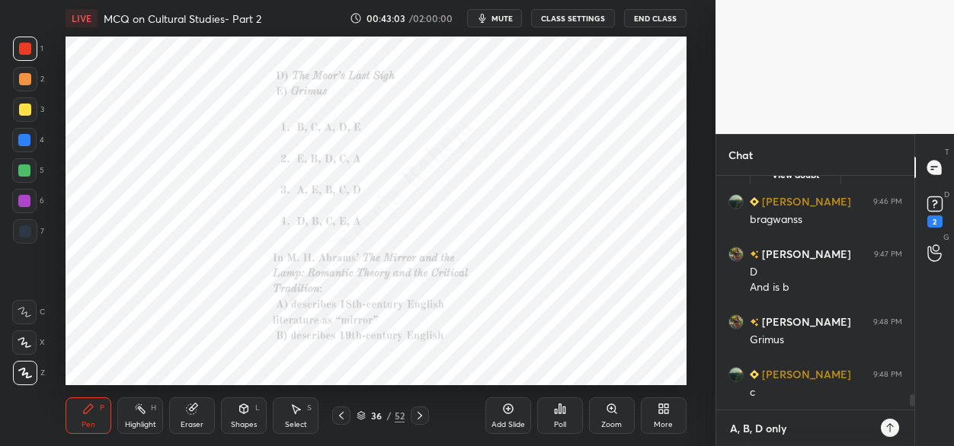
type textarea "A, B, D only"
click at [421, 413] on icon at bounding box center [420, 416] width 12 height 12
click at [340, 417] on icon at bounding box center [341, 416] width 12 height 12
click at [423, 417] on icon at bounding box center [420, 416] width 12 height 12
click at [553, 411] on div "Poll" at bounding box center [560, 416] width 46 height 37
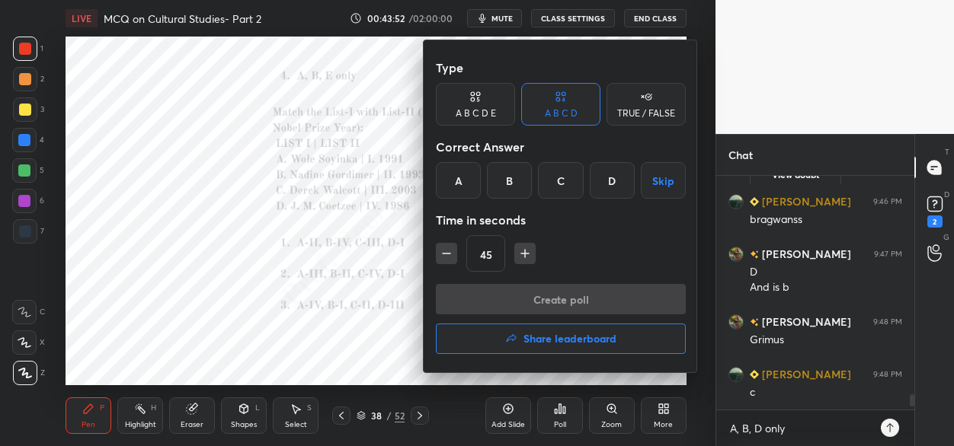
drag, startPoint x: 562, startPoint y: 183, endPoint x: 559, endPoint y: 193, distance: 10.4
click at [561, 183] on div "C" at bounding box center [560, 180] width 45 height 37
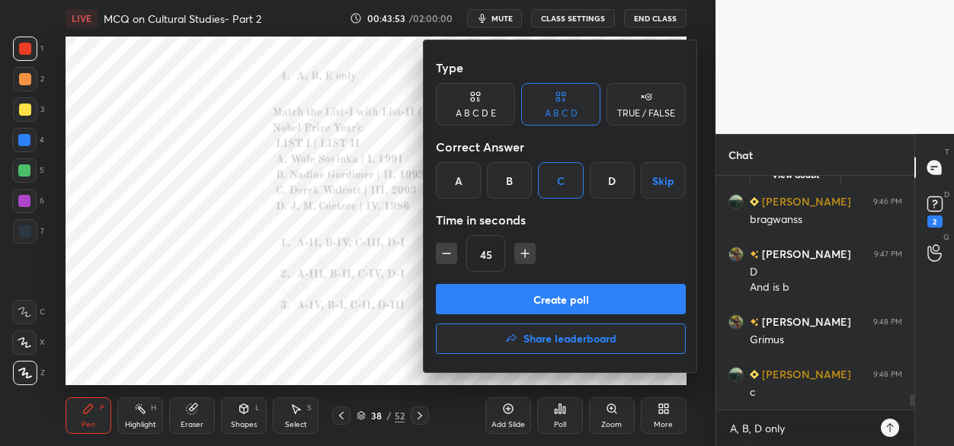
click at [504, 302] on button "Create poll" at bounding box center [561, 299] width 250 height 30
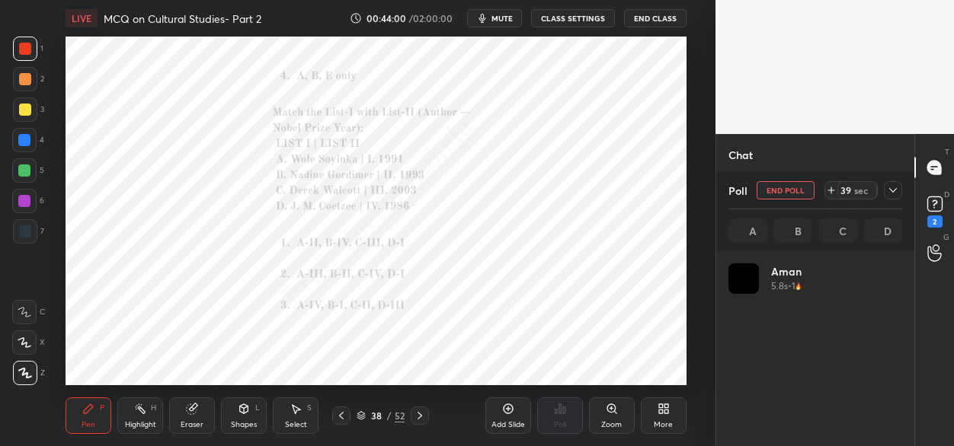
scroll to position [178, 169]
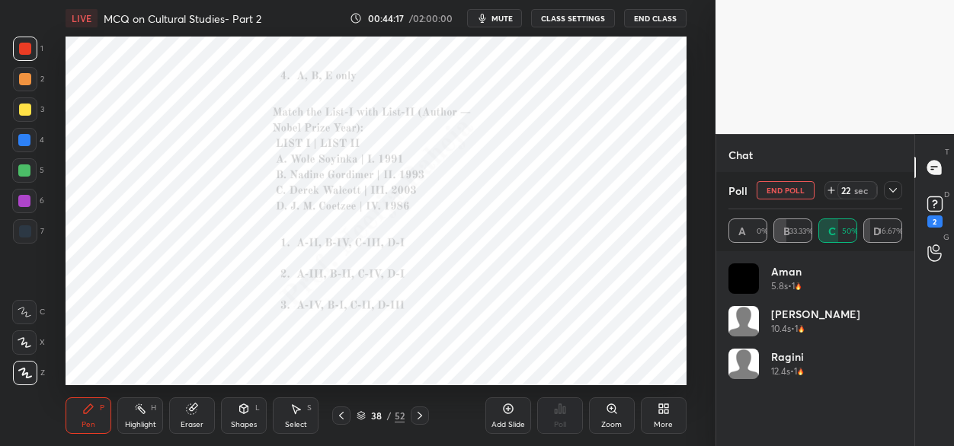
drag, startPoint x: 26, startPoint y: 139, endPoint x: 38, endPoint y: 151, distance: 17.2
click at [26, 140] on div at bounding box center [24, 140] width 12 height 12
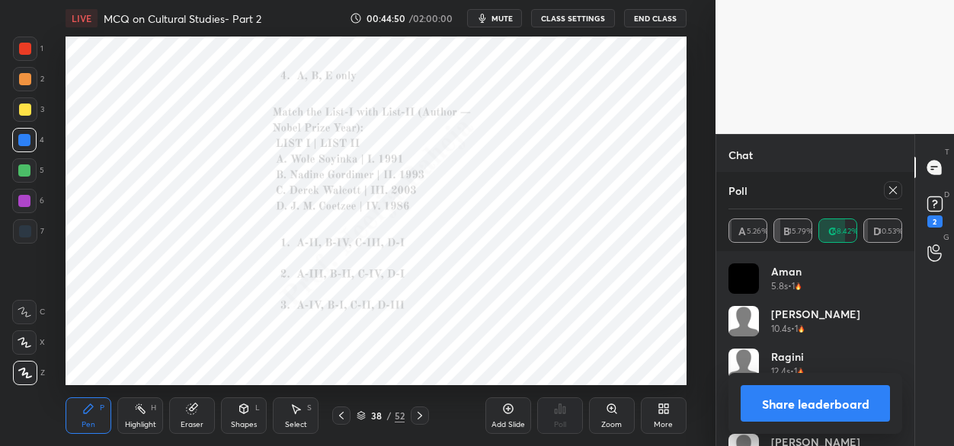
scroll to position [3418, 0]
click at [884, 194] on div at bounding box center [893, 190] width 18 height 18
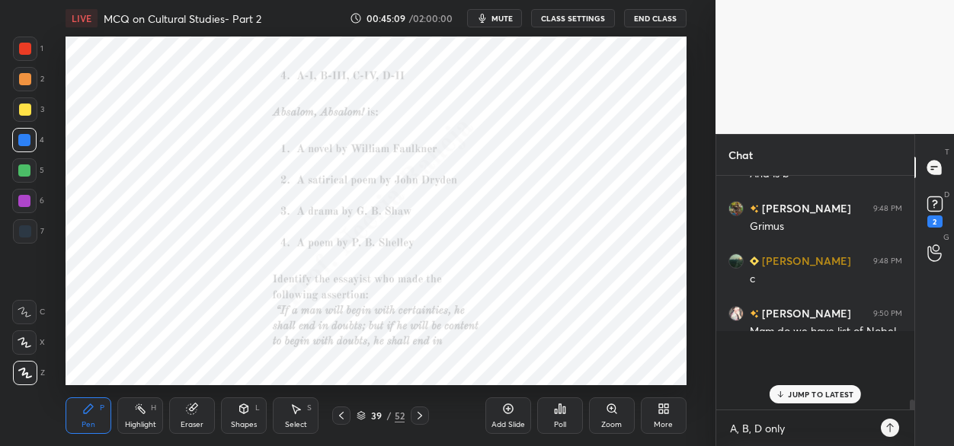
scroll to position [84, 194]
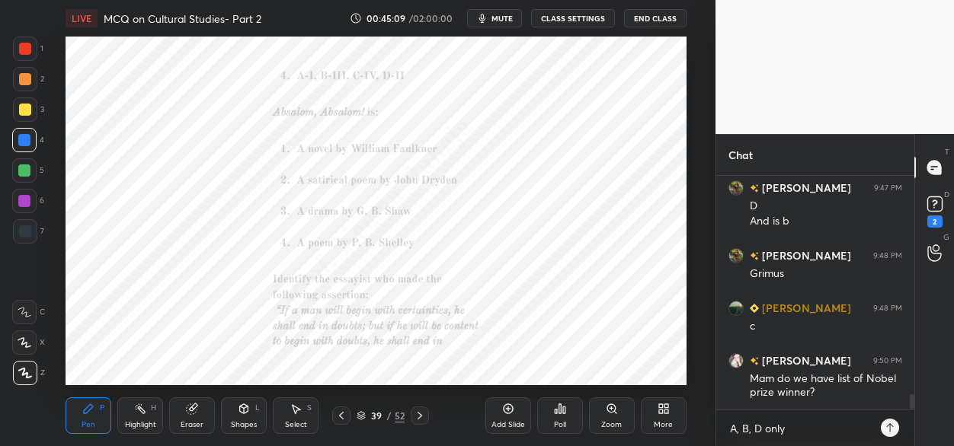
click at [558, 410] on icon at bounding box center [560, 409] width 12 height 12
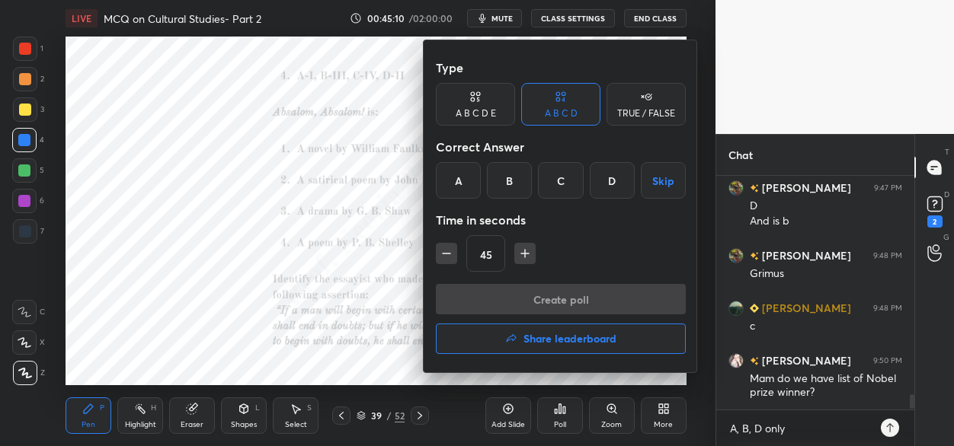
drag, startPoint x: 451, startPoint y: 180, endPoint x: 461, endPoint y: 213, distance: 35.0
click at [452, 181] on div "A" at bounding box center [458, 180] width 45 height 37
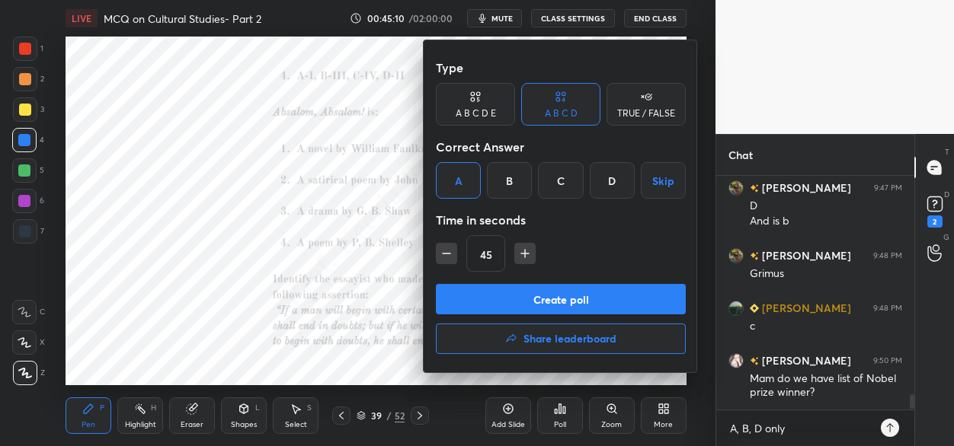
click at [470, 301] on button "Create poll" at bounding box center [561, 299] width 250 height 30
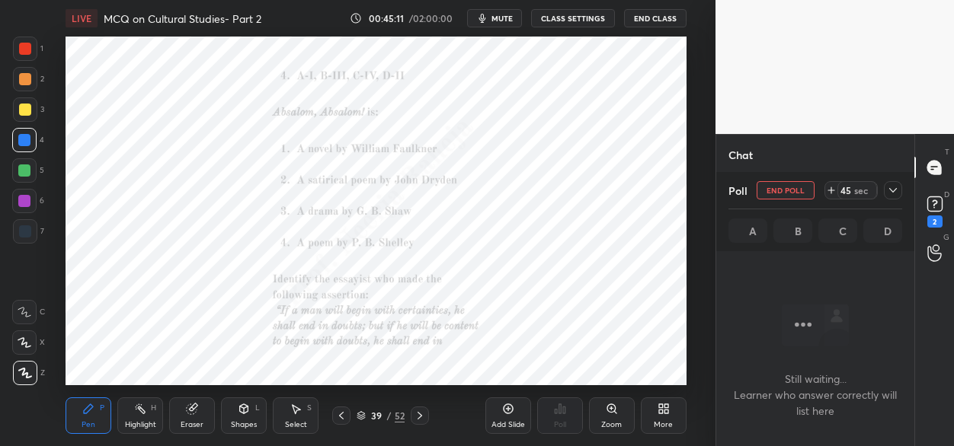
scroll to position [23, 194]
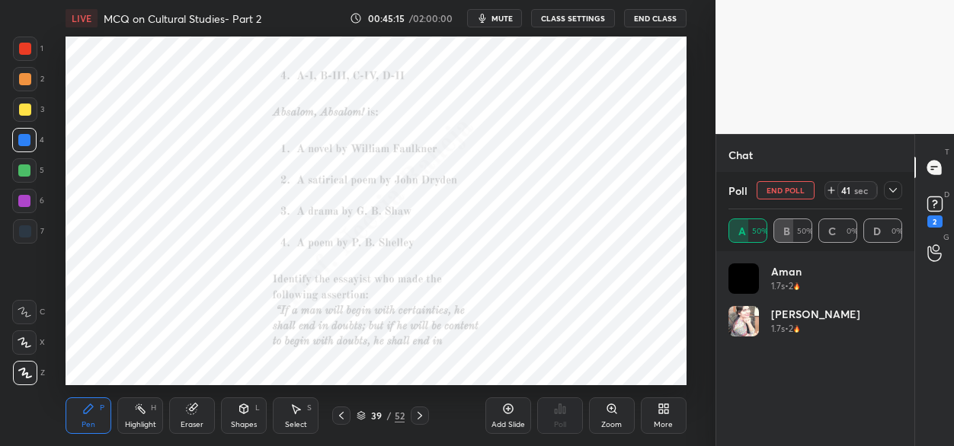
click at [34, 200] on div at bounding box center [24, 201] width 24 height 24
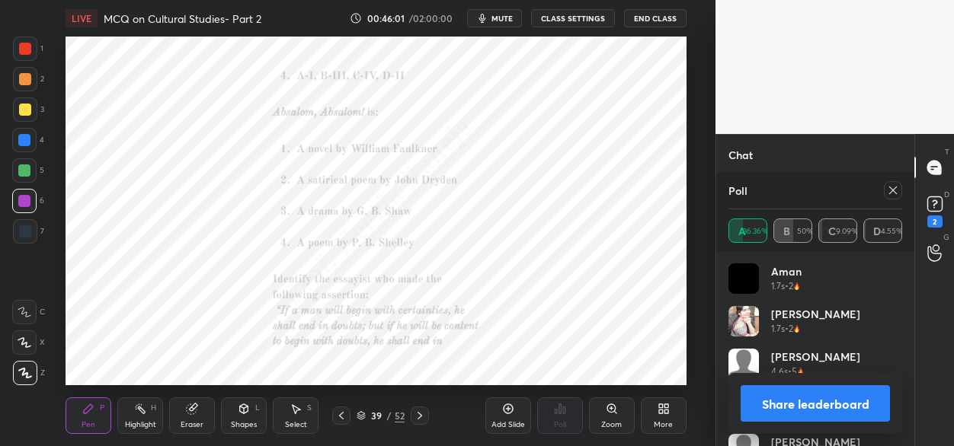
drag, startPoint x: 423, startPoint y: 417, endPoint x: 421, endPoint y: 390, distance: 27.5
click at [424, 415] on icon at bounding box center [420, 416] width 12 height 12
click at [891, 187] on icon at bounding box center [893, 190] width 12 height 12
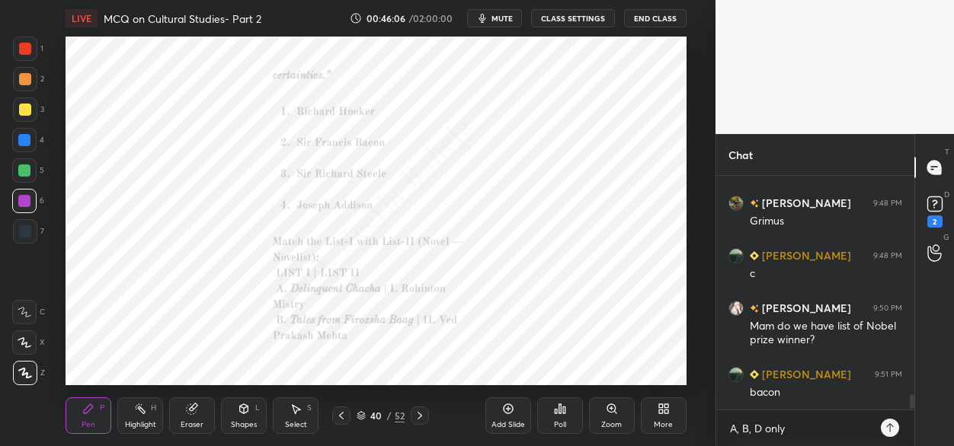
click at [558, 415] on div "Poll" at bounding box center [560, 416] width 46 height 37
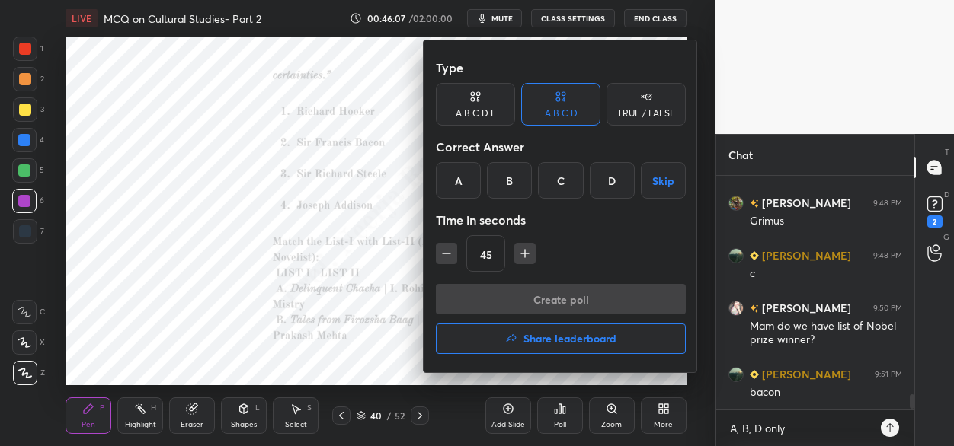
click at [517, 190] on div "B" at bounding box center [509, 180] width 45 height 37
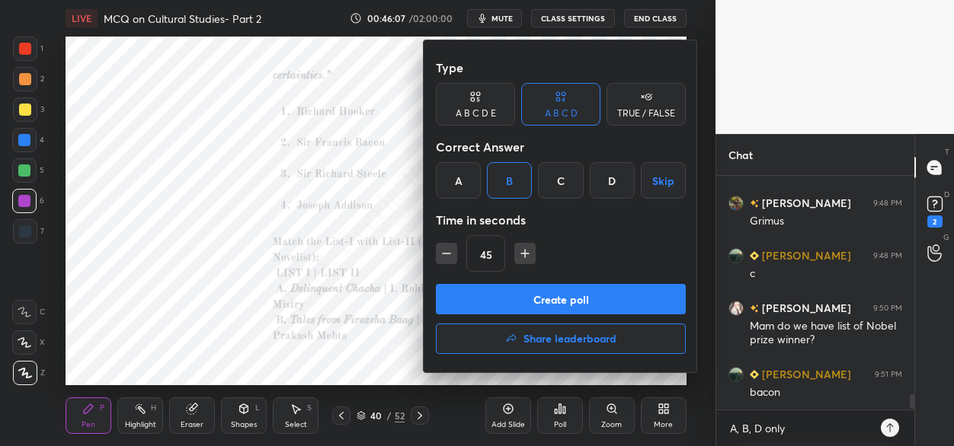
click at [494, 293] on button "Create poll" at bounding box center [561, 299] width 250 height 30
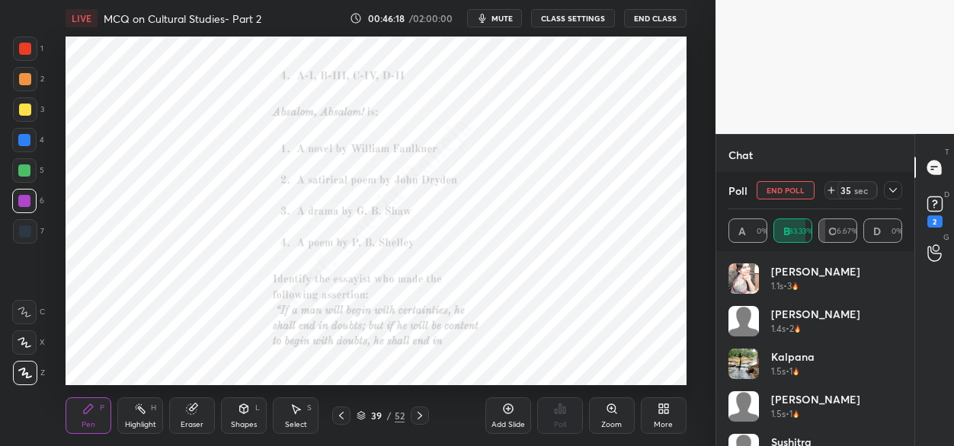
drag, startPoint x: 417, startPoint y: 417, endPoint x: 418, endPoint y: 405, distance: 13.0
click at [417, 416] on icon at bounding box center [420, 416] width 12 height 12
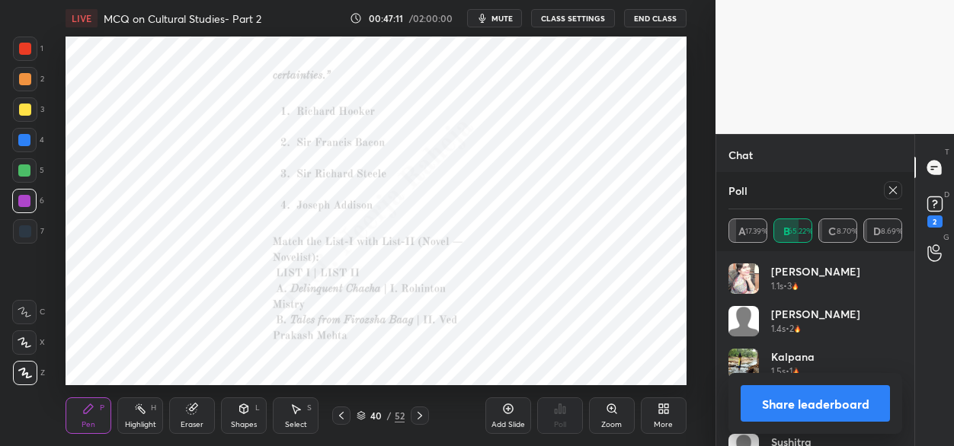
scroll to position [3575, 0]
drag, startPoint x: 421, startPoint y: 414, endPoint x: 419, endPoint y: 390, distance: 24.4
click at [421, 413] on icon at bounding box center [420, 416] width 12 height 12
click at [889, 190] on icon at bounding box center [893, 190] width 12 height 12
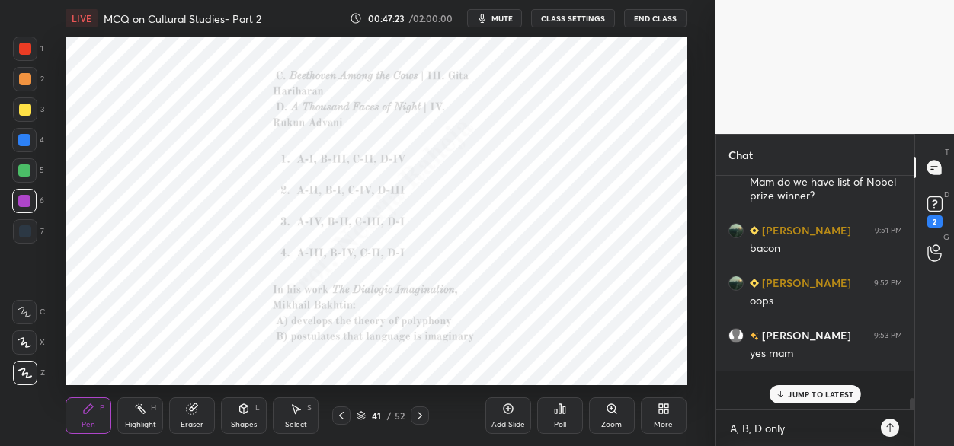
scroll to position [225, 194]
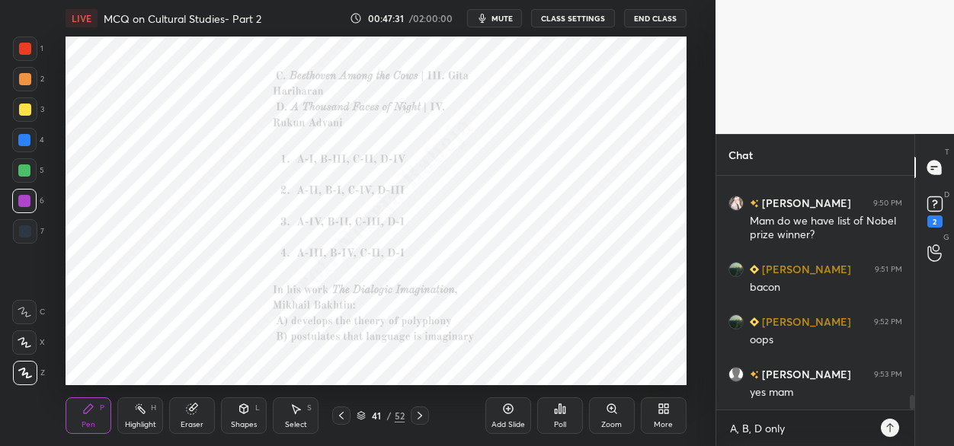
click at [343, 418] on icon at bounding box center [341, 416] width 12 height 12
drag, startPoint x: 421, startPoint y: 417, endPoint x: 422, endPoint y: 406, distance: 11.5
click at [421, 415] on icon at bounding box center [420, 416] width 12 height 12
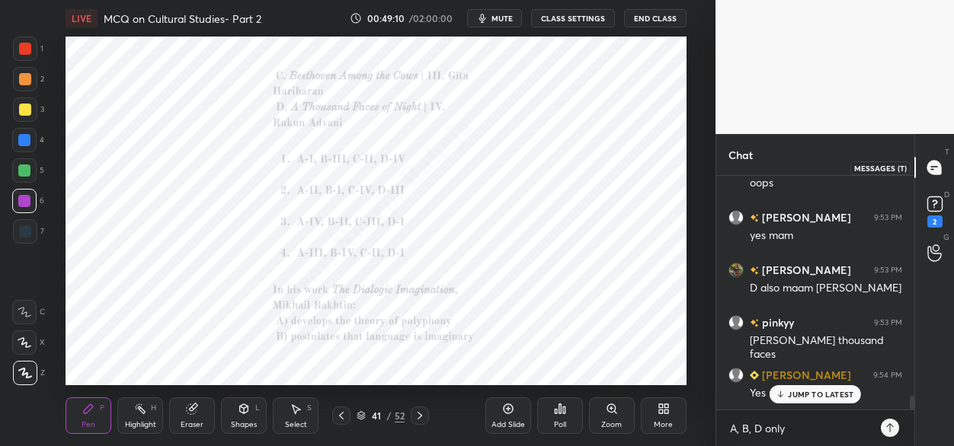
scroll to position [3706, 0]
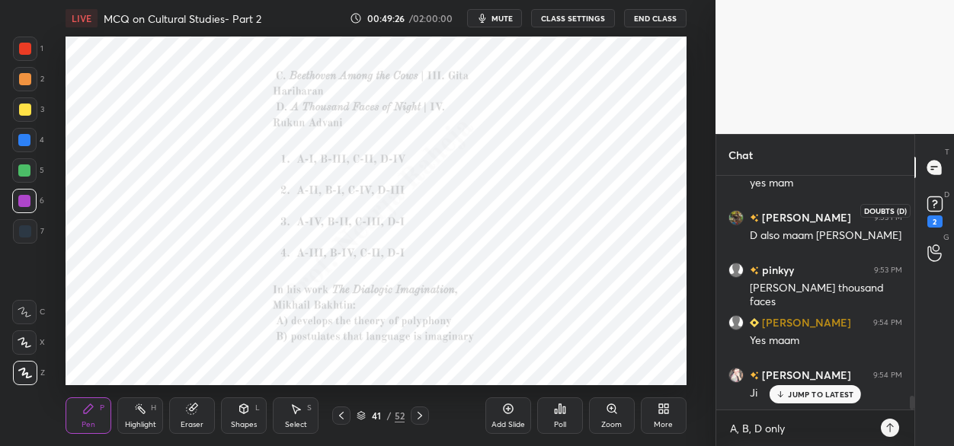
click at [930, 208] on rect at bounding box center [934, 204] width 14 height 14
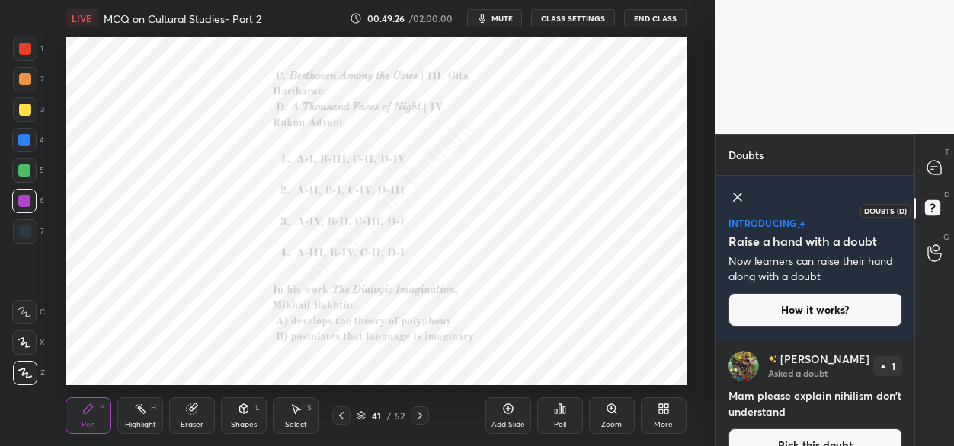
scroll to position [29, 0]
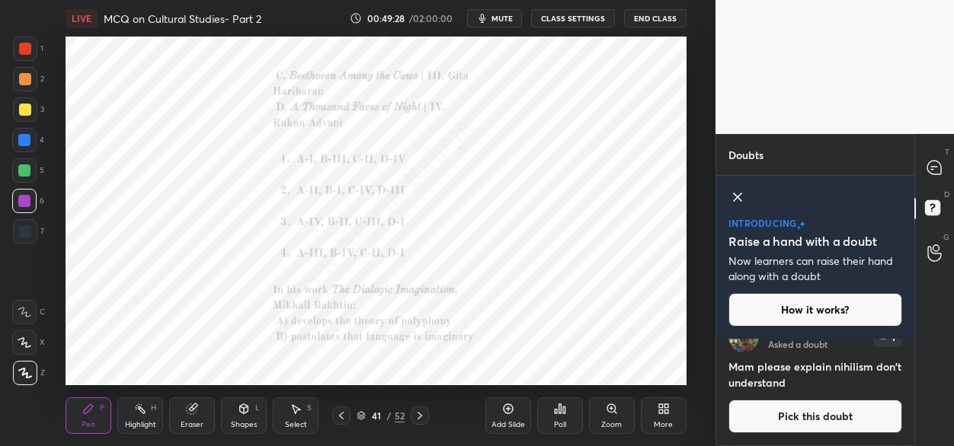
click at [817, 411] on button "Pick this doubt" at bounding box center [815, 417] width 174 height 34
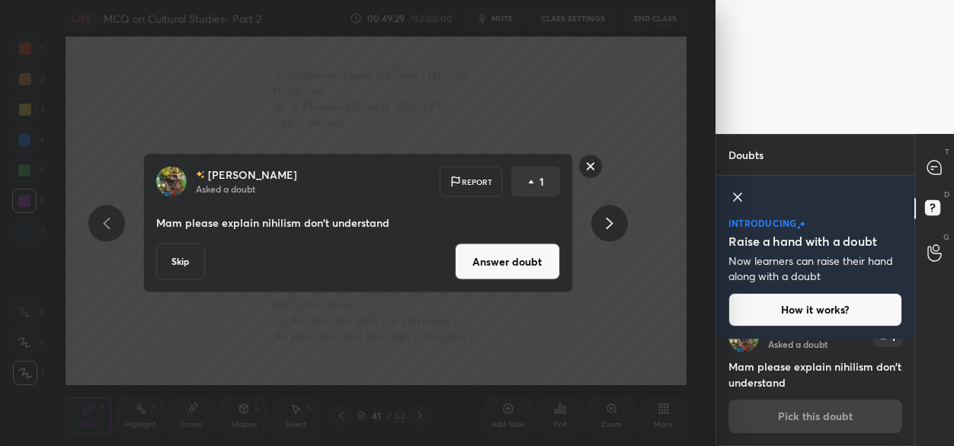
click at [533, 270] on button "Answer doubt" at bounding box center [507, 262] width 105 height 37
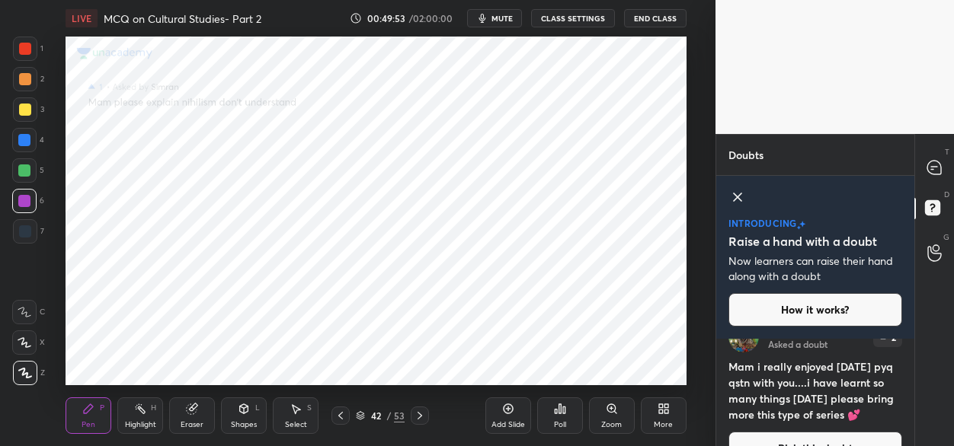
click at [788, 437] on button "Pick this doubt" at bounding box center [815, 449] width 174 height 34
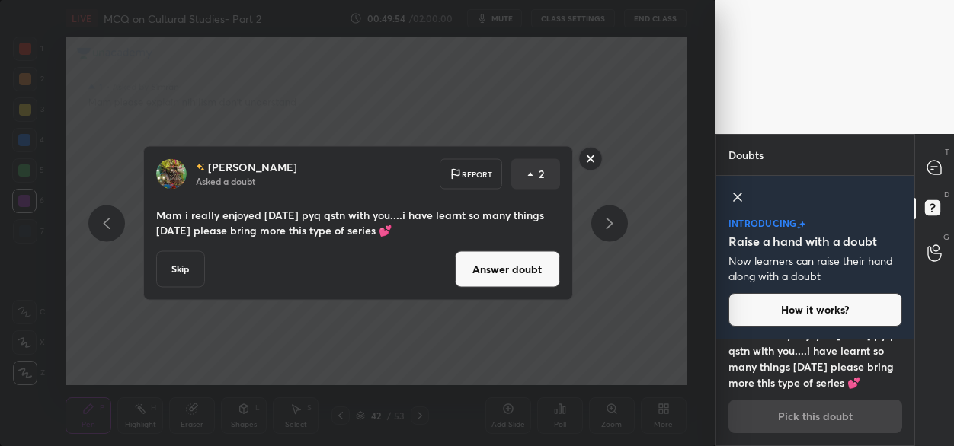
click at [522, 282] on button "Answer doubt" at bounding box center [507, 269] width 105 height 37
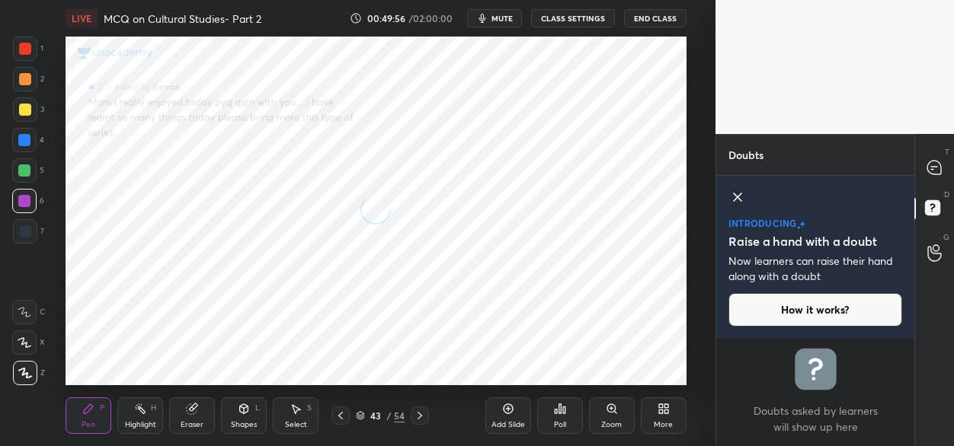
scroll to position [0, 0]
drag, startPoint x: 930, startPoint y: 165, endPoint x: 920, endPoint y: 165, distance: 9.9
click at [929, 165] on icon at bounding box center [934, 168] width 16 height 16
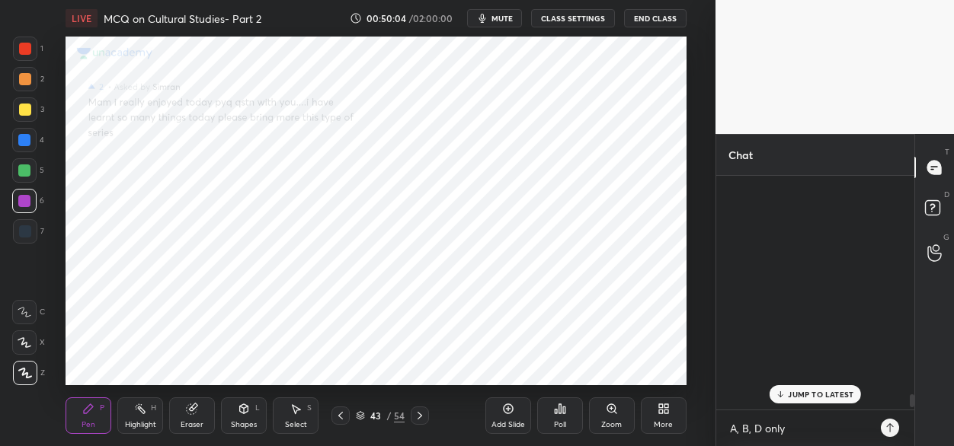
scroll to position [229, 194]
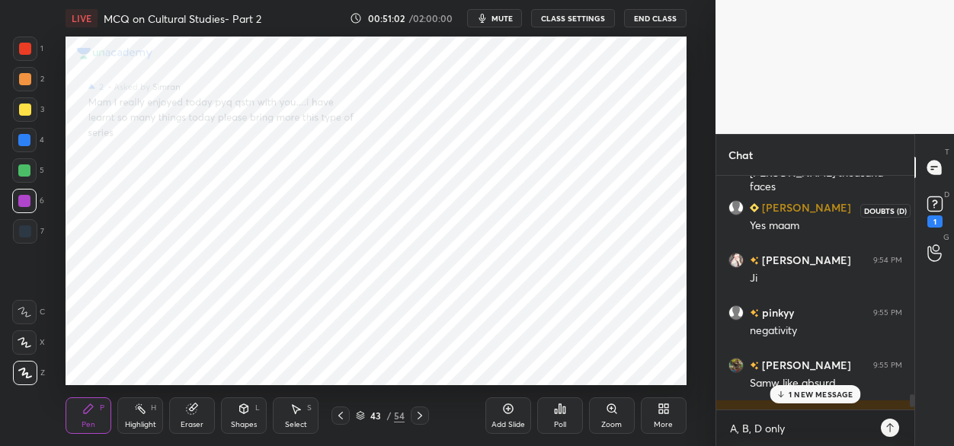
click at [931, 210] on rect at bounding box center [934, 204] width 14 height 14
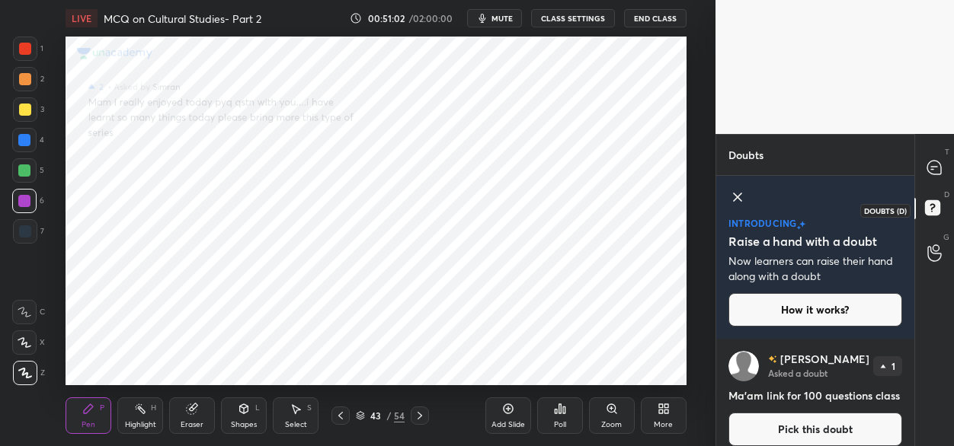
scroll to position [29, 0]
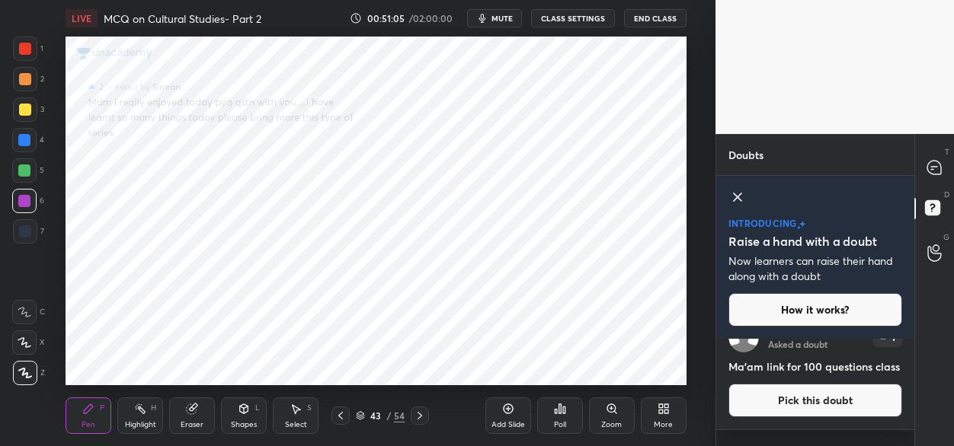
click at [790, 411] on button "Pick this doubt" at bounding box center [815, 401] width 174 height 34
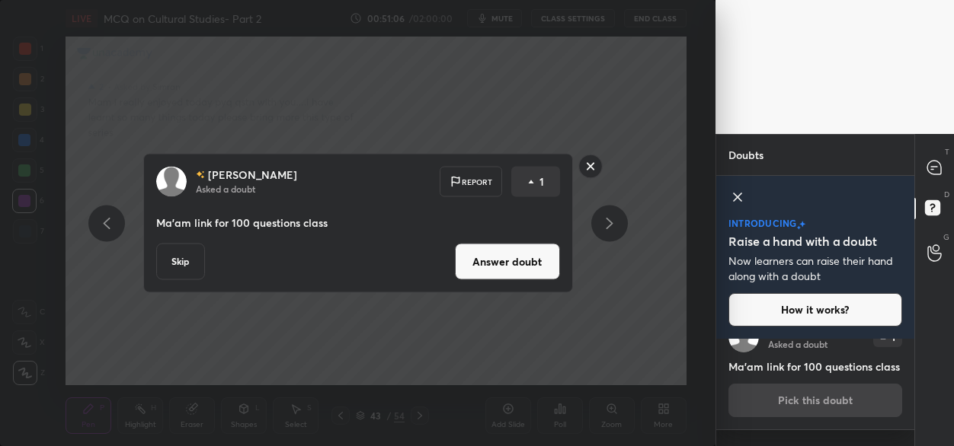
click at [537, 269] on button "Answer doubt" at bounding box center [507, 262] width 105 height 37
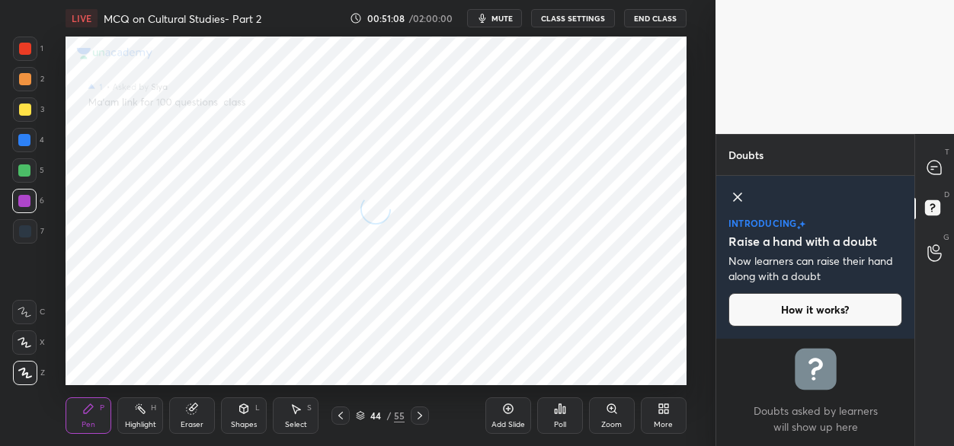
scroll to position [0, 0]
click at [932, 164] on icon at bounding box center [934, 168] width 14 height 14
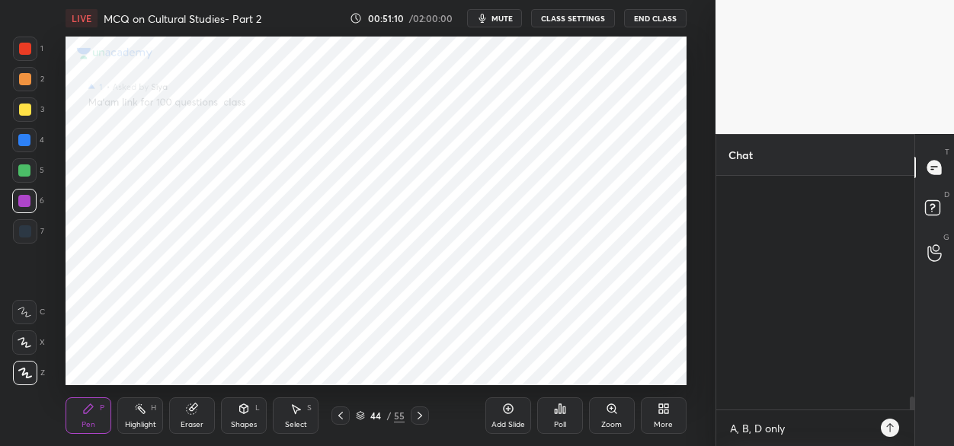
scroll to position [229, 194]
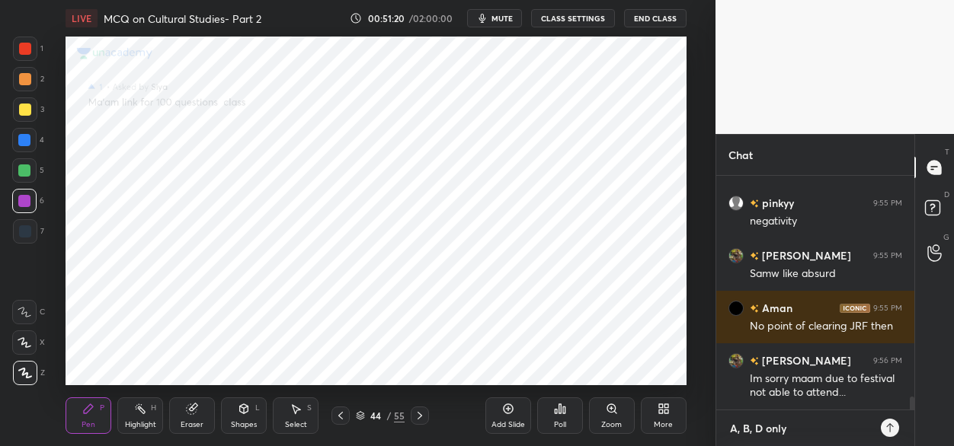
type textarea "x"
drag, startPoint x: 793, startPoint y: 427, endPoint x: 715, endPoint y: 426, distance: 77.7
click at [704, 437] on div "1 2 3 4 5 6 7 C X Z C X Z E E Erase all H H LIVE MCQ on Cultural Studies- Part …" at bounding box center [477, 223] width 954 height 446
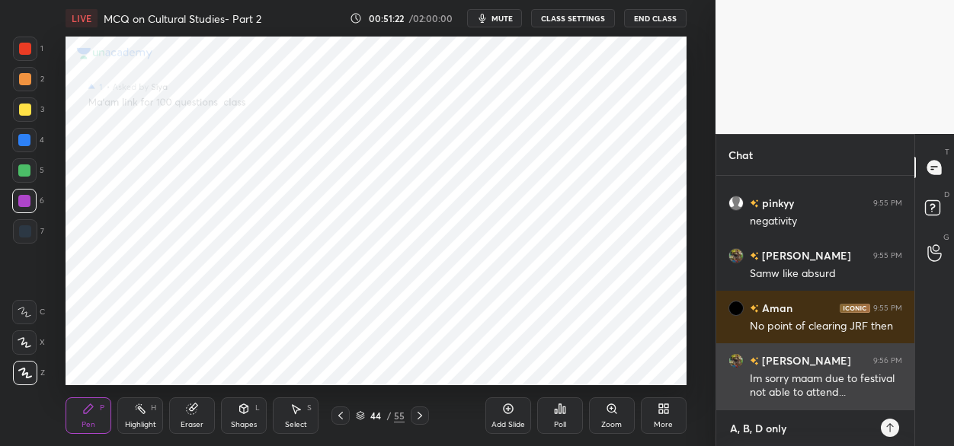
type textarea "A, B, D onl"
type textarea "x"
type textarea "A, B, D on"
type textarea "x"
type textarea "A, B, D o"
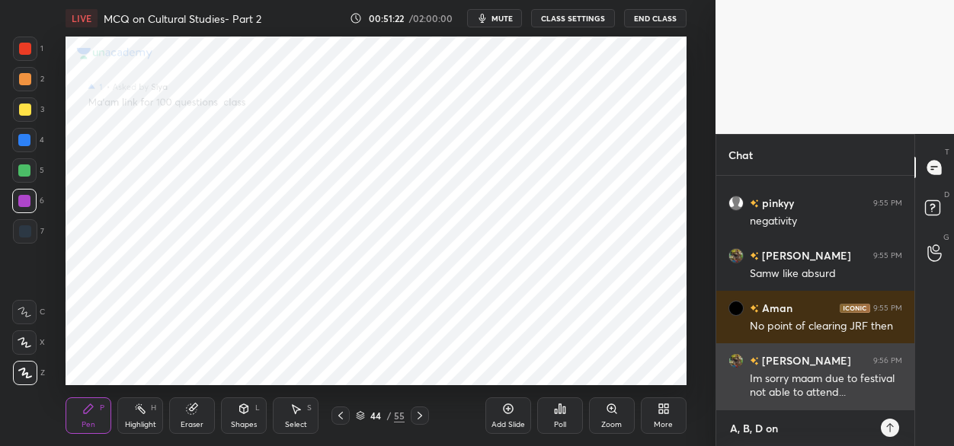
type textarea "x"
type textarea "A, B, D"
type textarea "x"
type textarea "A, B, D"
type textarea "x"
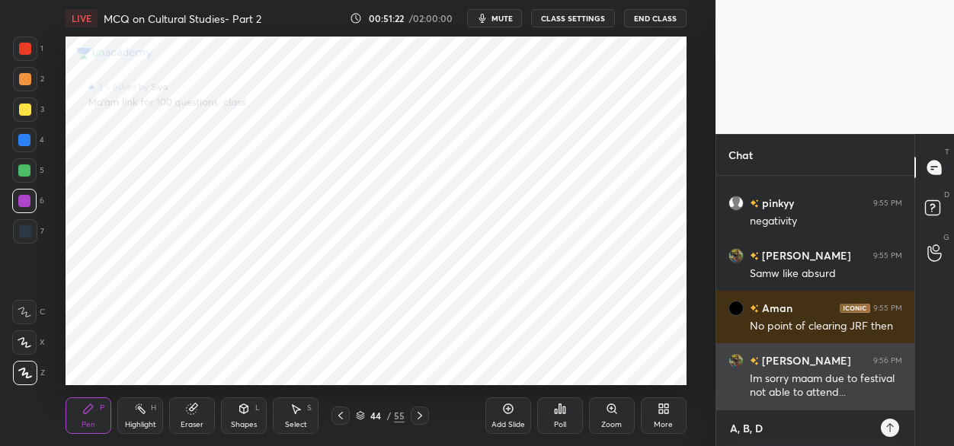
type textarea "A, B,"
type textarea "x"
type textarea "A, B,"
type textarea "x"
type textarea "A, B"
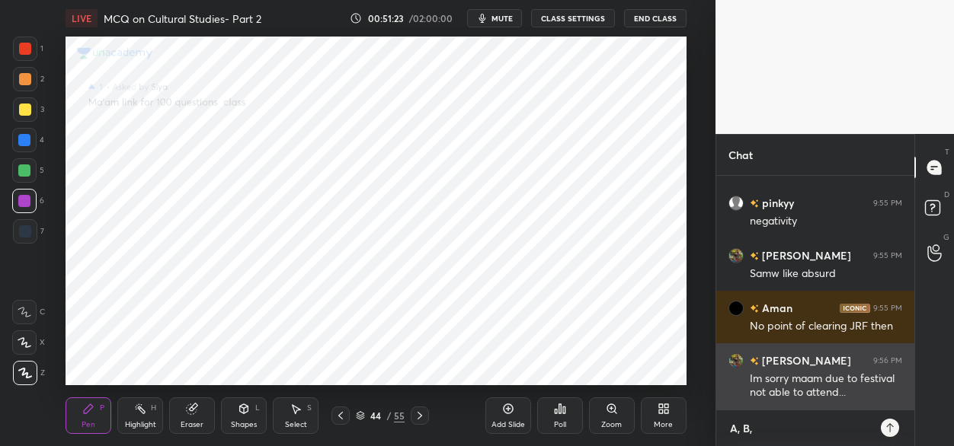
type textarea "x"
type textarea "A,"
type textarea "x"
type textarea "A,"
type textarea "x"
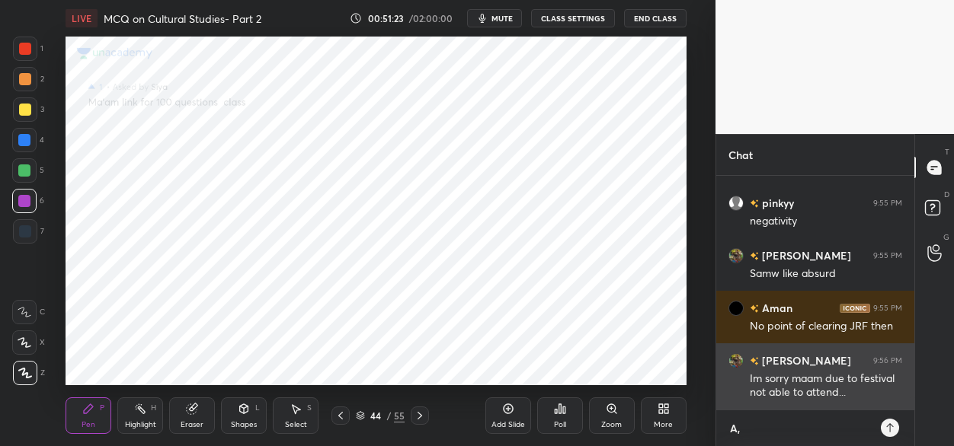
type textarea "A"
type textarea "x"
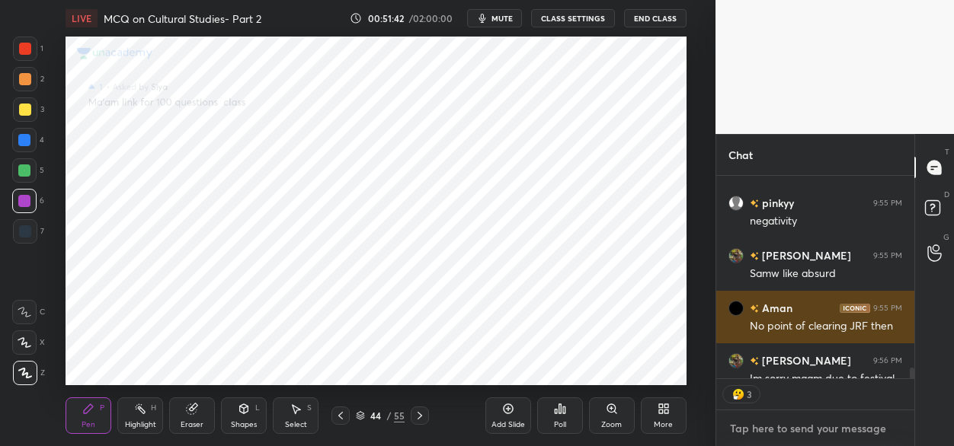
scroll to position [4090, 0]
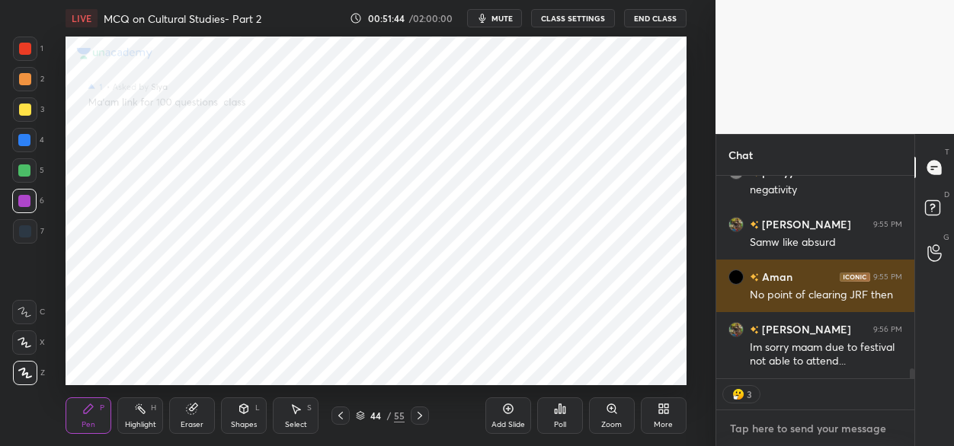
type textarea "x"
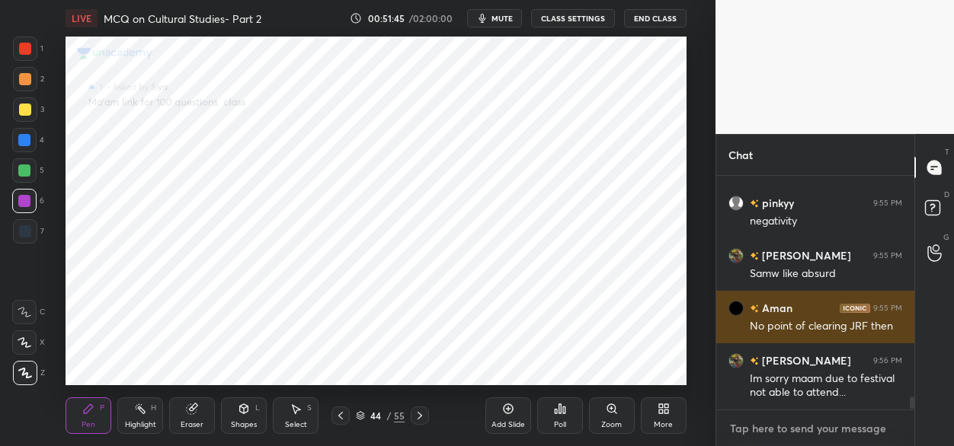
scroll to position [5, 5]
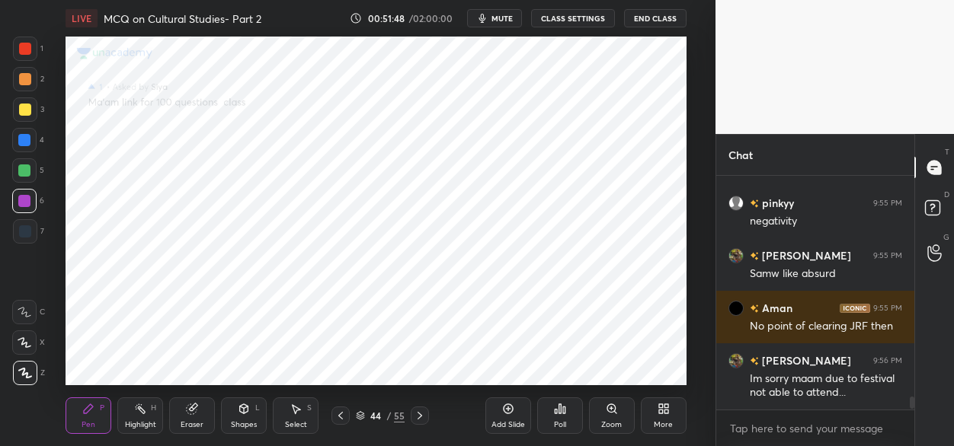
drag, startPoint x: 374, startPoint y: 417, endPoint x: 373, endPoint y: 405, distance: 11.5
click at [374, 417] on div "44" at bounding box center [375, 415] width 15 height 9
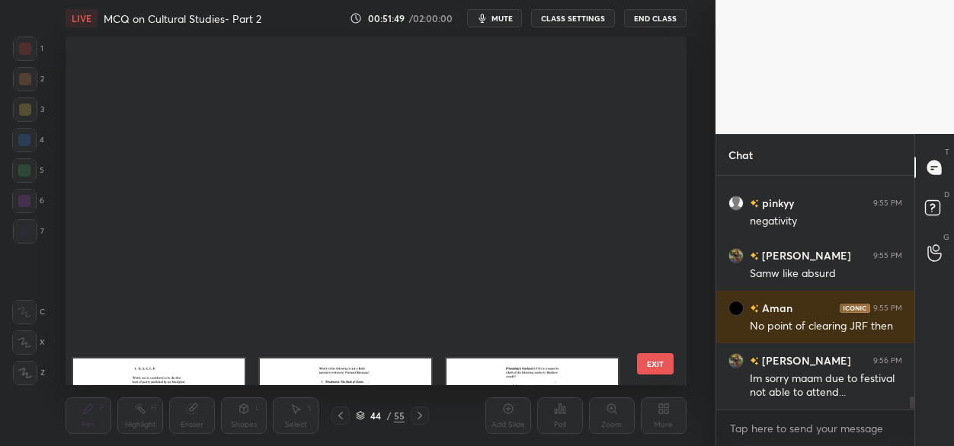
scroll to position [0, 0]
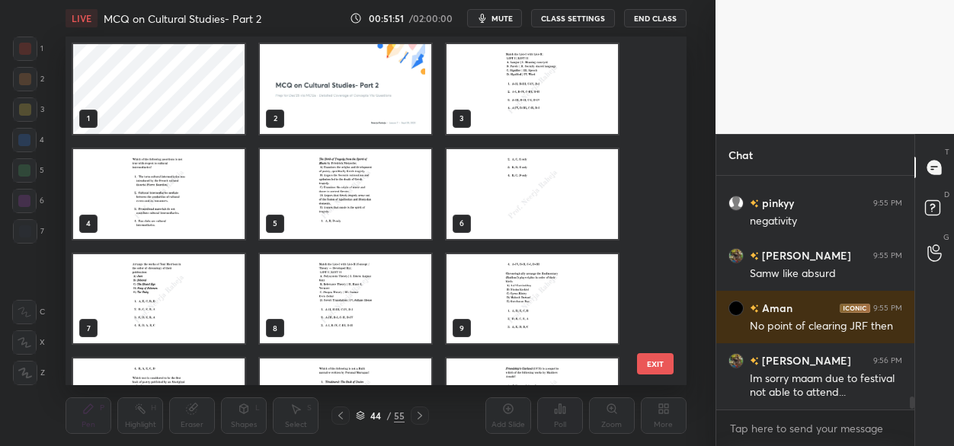
click at [347, 114] on img "grid" at bounding box center [345, 89] width 171 height 90
drag, startPoint x: 349, startPoint y: 113, endPoint x: 349, endPoint y: 85, distance: 27.4
click at [349, 112] on img "grid" at bounding box center [345, 89] width 171 height 90
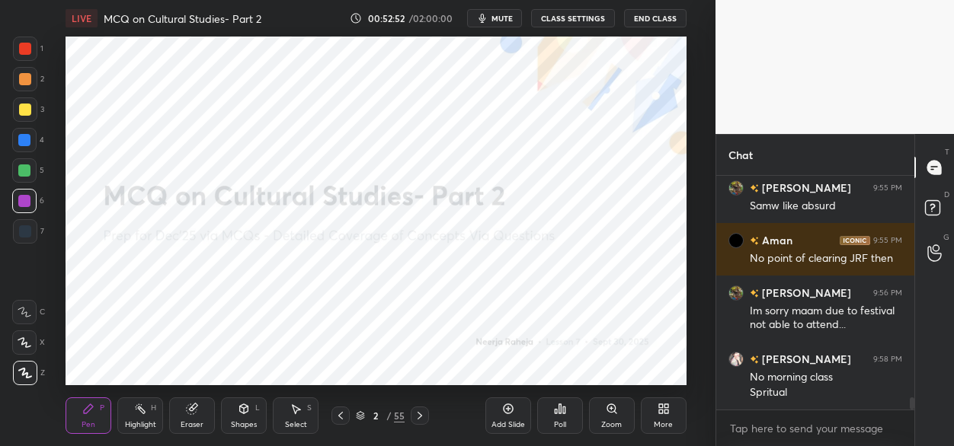
scroll to position [4179, 0]
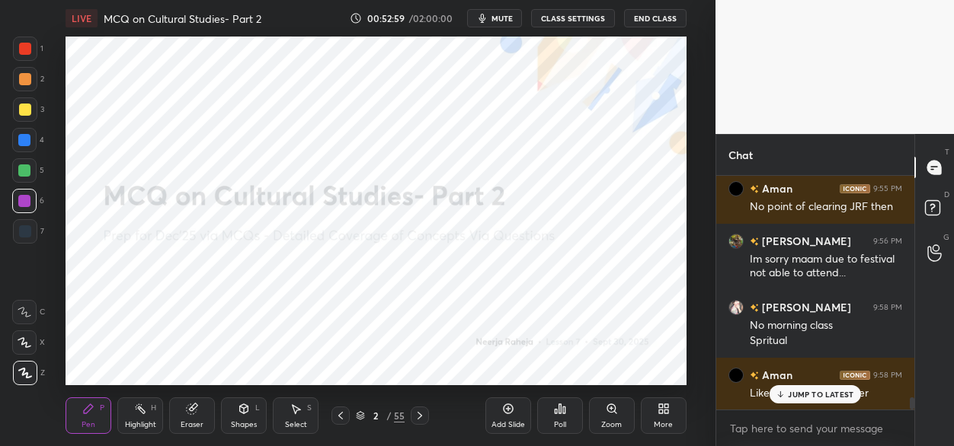
click at [840, 402] on div "[PERSON_NAME] 9:50 PM Mam do we have list of Nobel prize winner? [PERSON_NAME] …" at bounding box center [815, 293] width 198 height 234
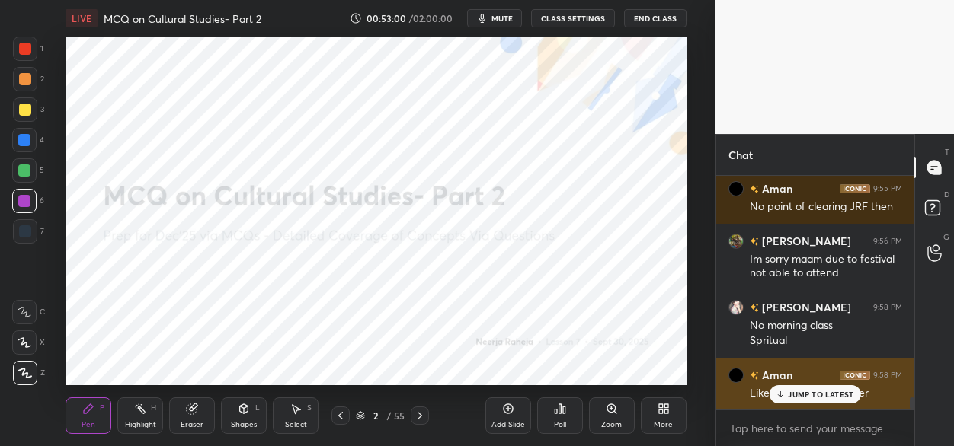
click at [833, 390] on p "JUMP TO LATEST" at bounding box center [821, 394] width 66 height 9
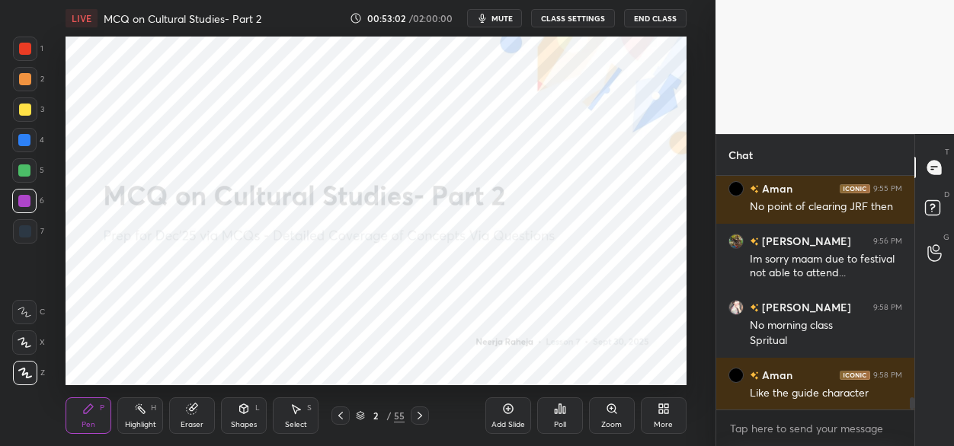
click at [419, 418] on icon at bounding box center [420, 416] width 12 height 12
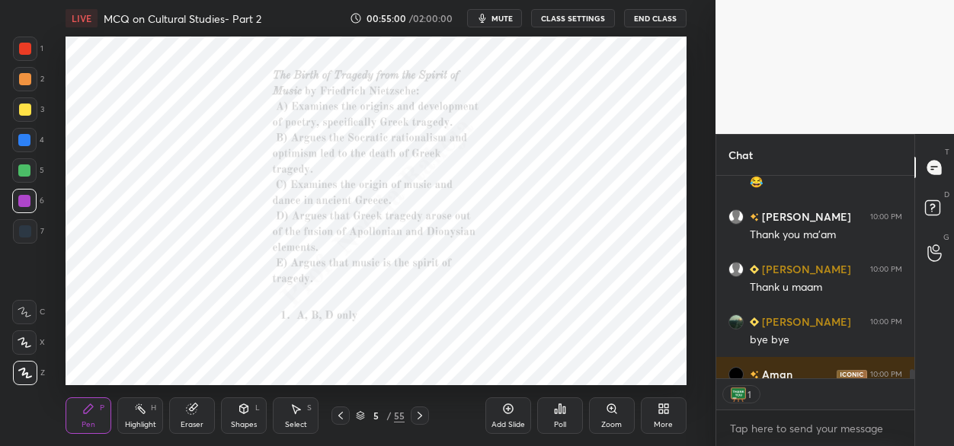
scroll to position [5, 5]
click at [646, 21] on button "End Class" at bounding box center [655, 18] width 62 height 18
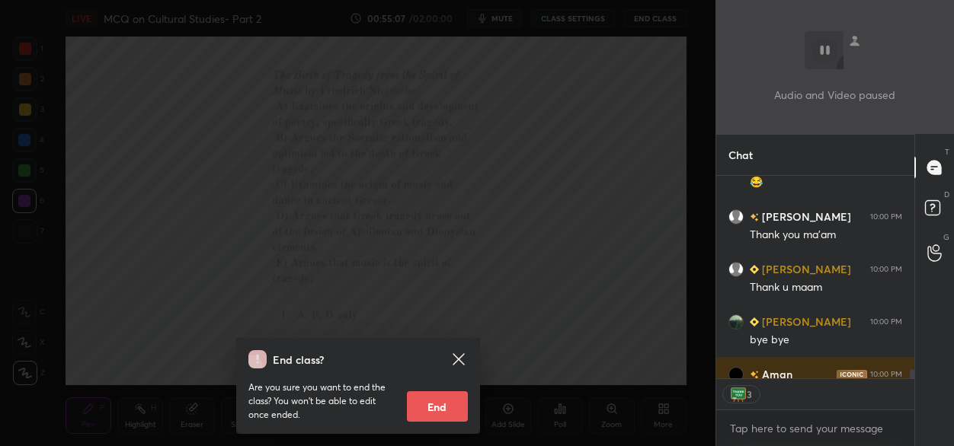
click at [446, 403] on button "End" at bounding box center [437, 407] width 61 height 30
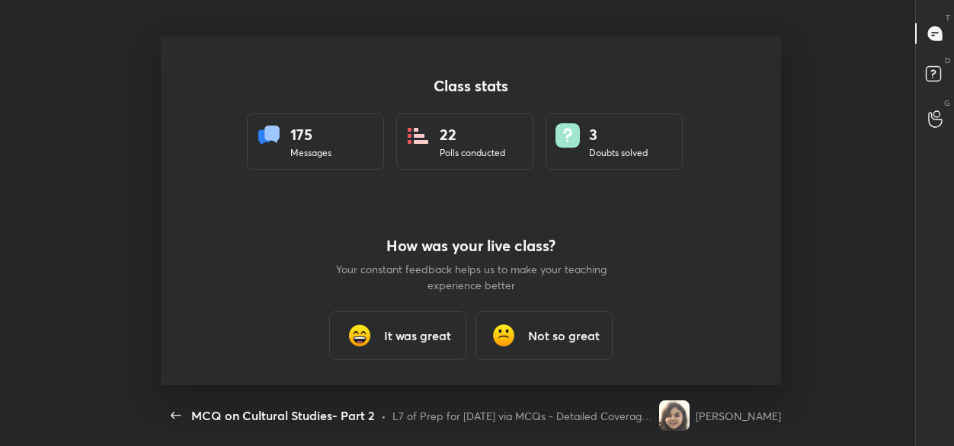
scroll to position [0, 0]
type textarea "x"
